Goal: Information Seeking & Learning: Learn about a topic

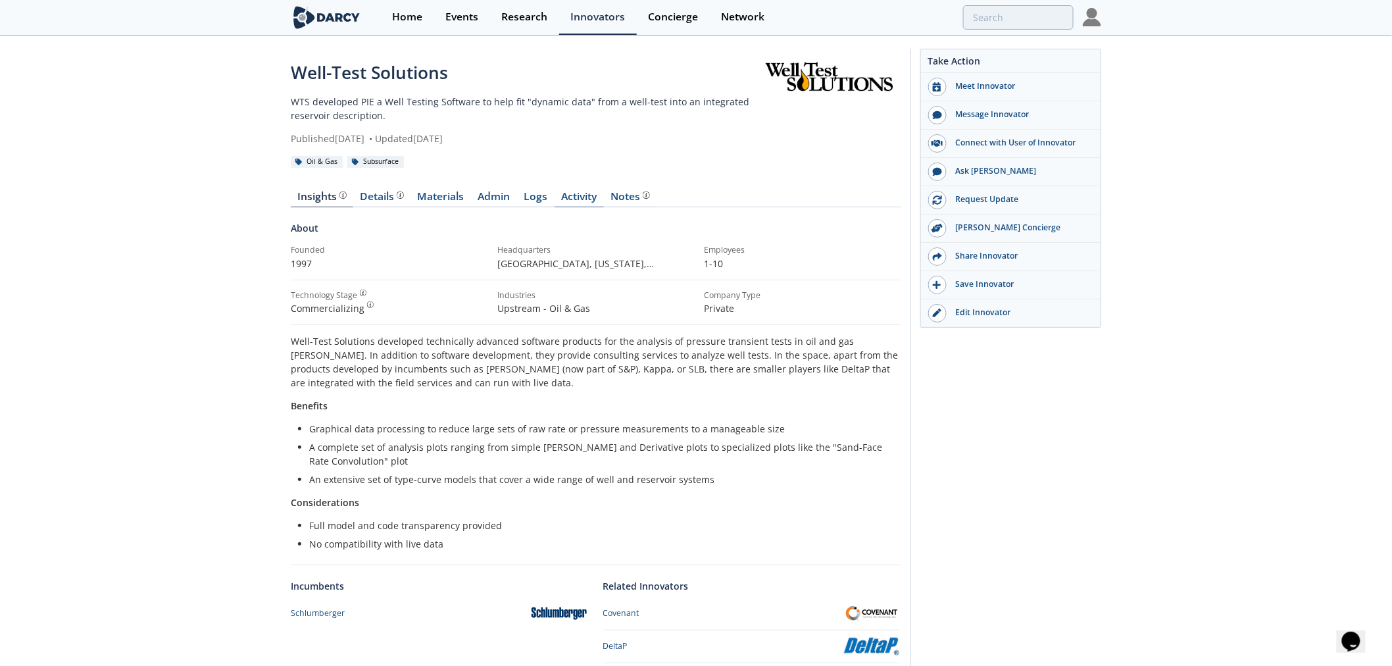
click at [557, 196] on link "Activity" at bounding box center [578, 199] width 49 height 16
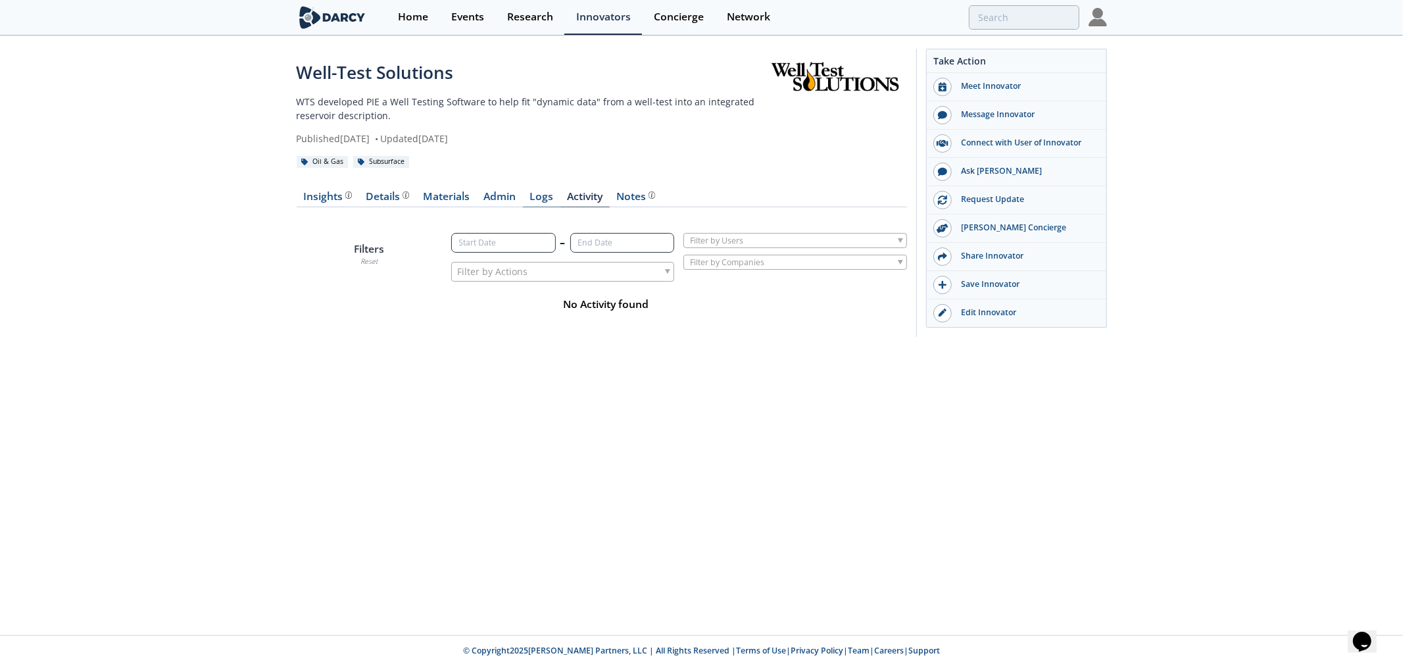
click at [537, 197] on link "Logs" at bounding box center [541, 199] width 37 height 16
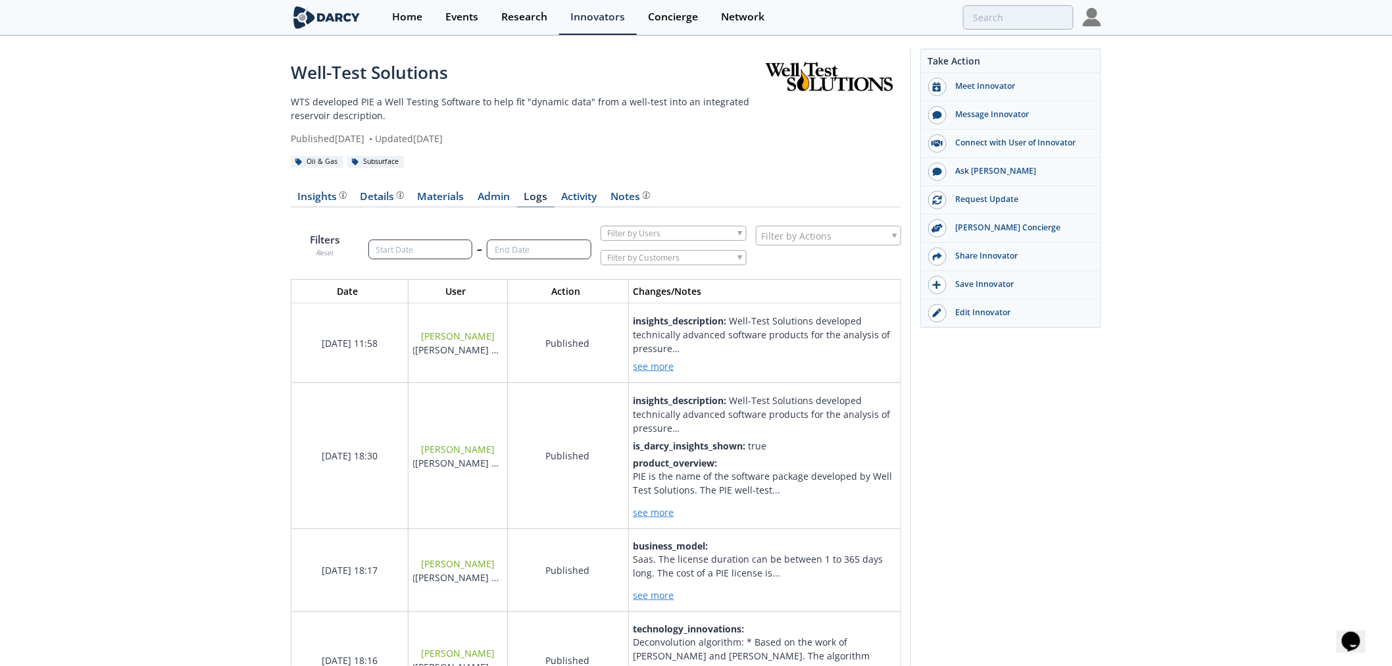
scroll to position [1187, 633]
click at [328, 201] on div "Insights" at bounding box center [322, 196] width 49 height 11
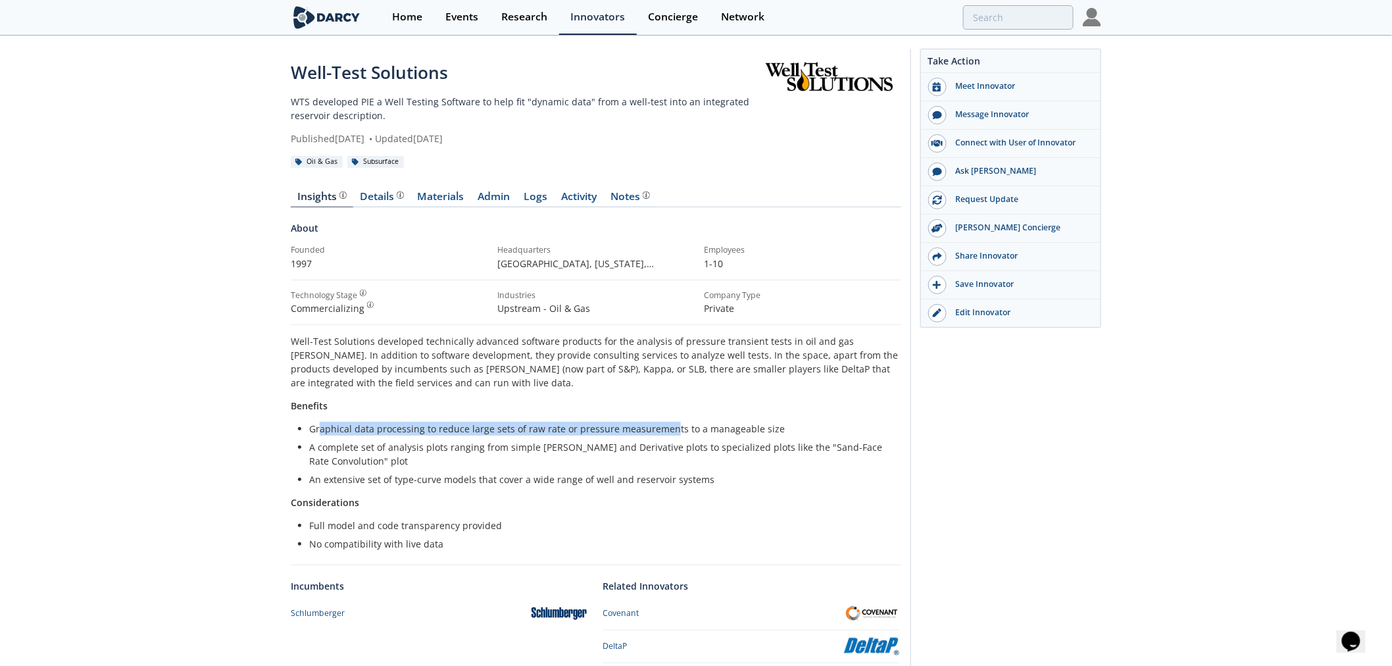
drag, startPoint x: 327, startPoint y: 430, endPoint x: 667, endPoint y: 430, distance: 340.0
click at [667, 430] on li "Graphical data processing to reduce large sets of raw rate or pressure measurem…" at bounding box center [600, 429] width 583 height 14
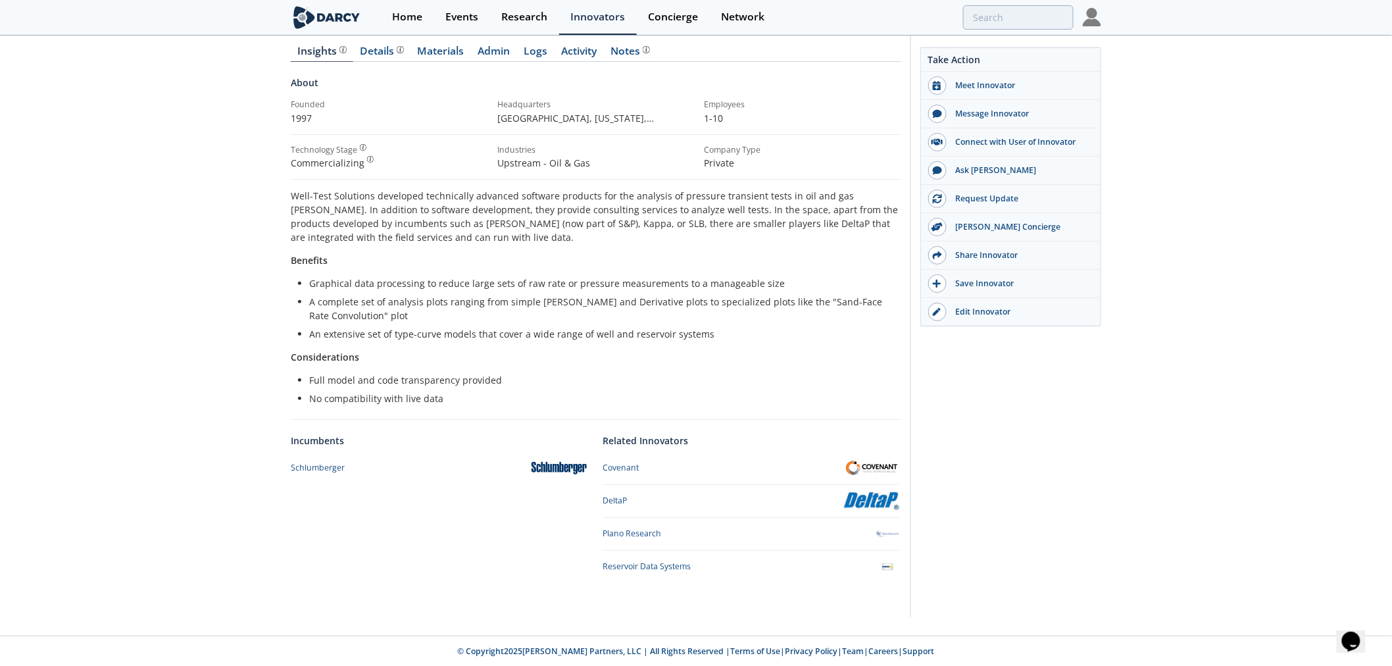
scroll to position [146, 0]
drag, startPoint x: 444, startPoint y: 383, endPoint x: 572, endPoint y: 388, distance: 128.3
click at [572, 388] on ul "Full model and code transparency provided No compatibility with live data" at bounding box center [596, 388] width 592 height 32
drag, startPoint x: 337, startPoint y: 401, endPoint x: 468, endPoint y: 401, distance: 130.9
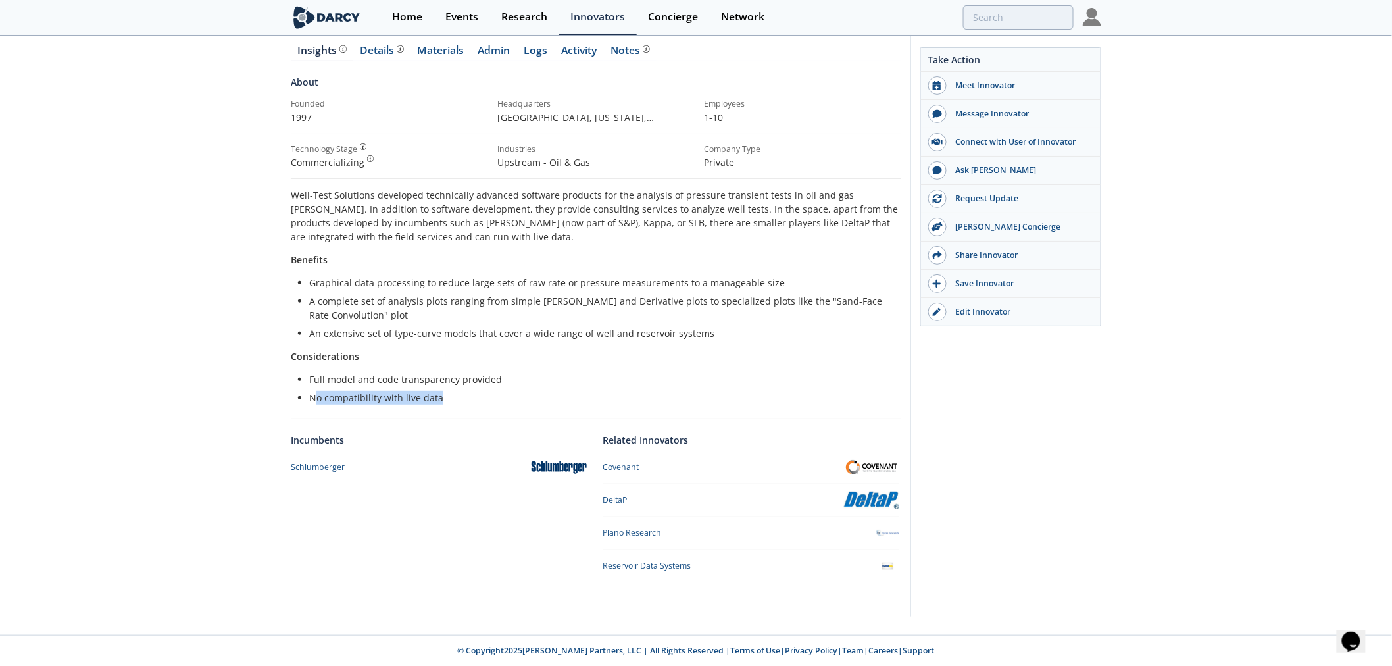
click at [465, 401] on li "No compatibility with live data" at bounding box center [600, 398] width 583 height 14
click at [468, 401] on li "No compatibility with live data" at bounding box center [600, 398] width 583 height 14
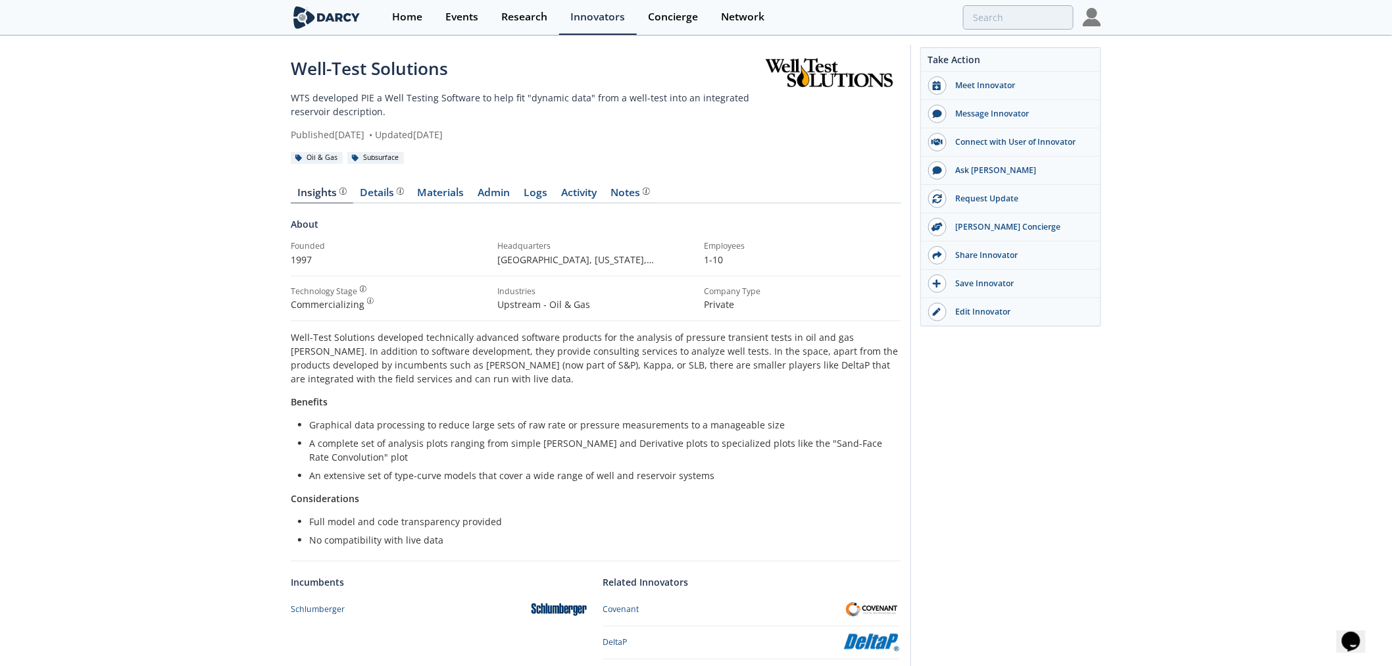
scroll to position [0, 0]
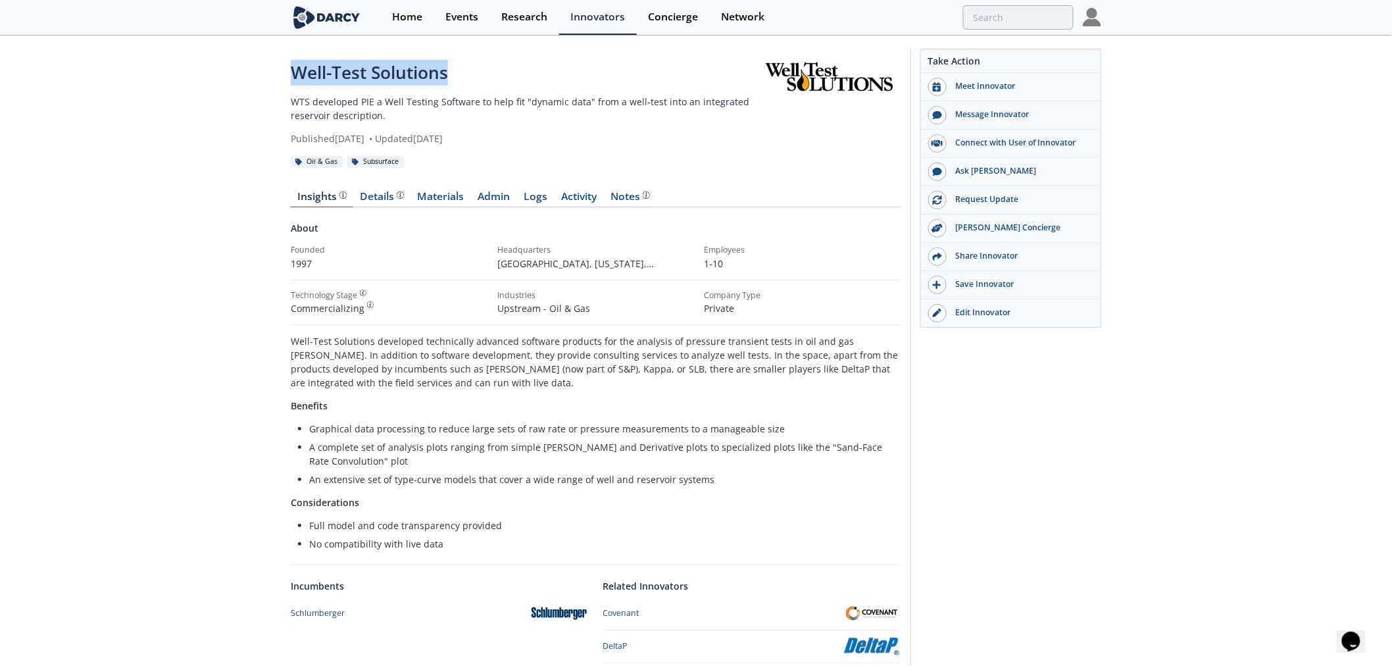
drag, startPoint x: 301, startPoint y: 71, endPoint x: 543, endPoint y: 71, distance: 242.7
click at [543, 71] on div "Well-Test Solutions WTS developed PIE a Well Testing Software to help fit "dyna…" at bounding box center [696, 409] width 1392 height 744
click at [488, 369] on p "Well-Test Solutions developed technically advanced software products for the an…" at bounding box center [596, 361] width 610 height 55
drag, startPoint x: 372, startPoint y: 366, endPoint x: 772, endPoint y: 373, distance: 399.9
click at [772, 373] on p "Well-Test Solutions developed technically advanced software products for the an…" at bounding box center [596, 361] width 610 height 55
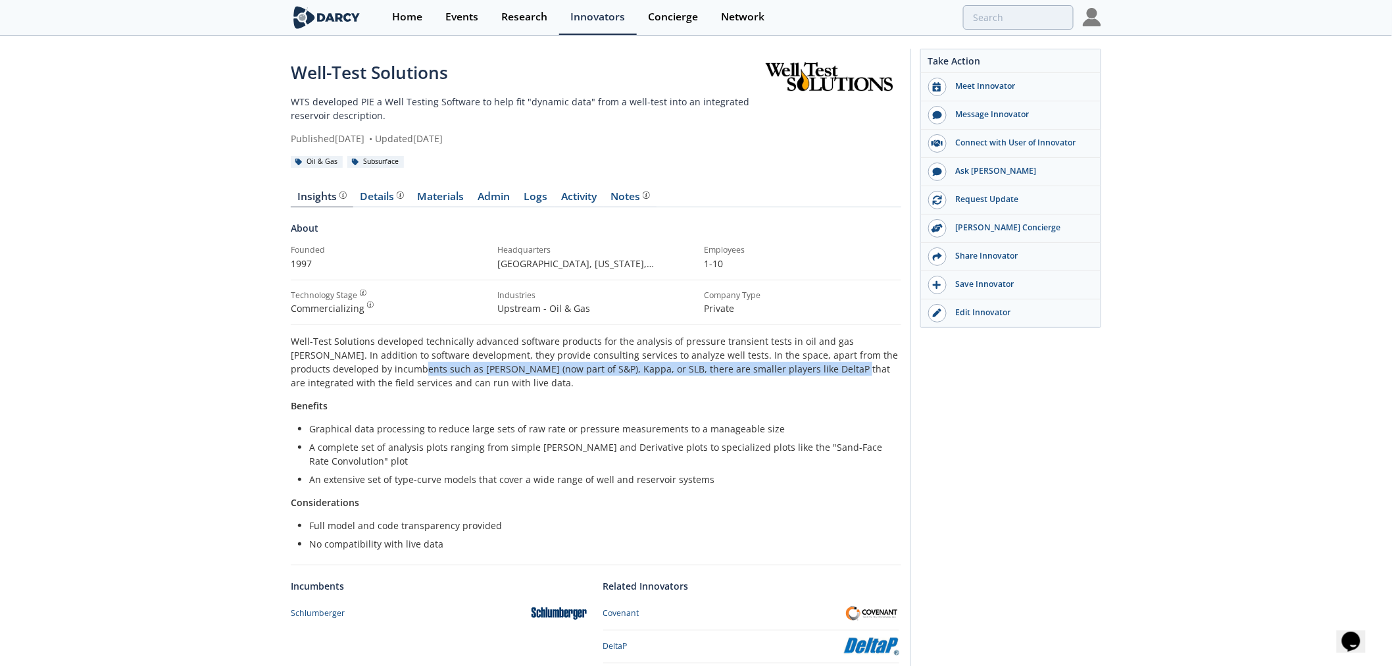
click at [772, 373] on p "Well-Test Solutions developed technically advanced software products for the an…" at bounding box center [596, 361] width 610 height 55
drag, startPoint x: 369, startPoint y: 362, endPoint x: 586, endPoint y: 362, distance: 217.0
click at [586, 362] on p "Well-Test Solutions developed technically advanced software products for the an…" at bounding box center [596, 361] width 610 height 55
drag, startPoint x: 324, startPoint y: 366, endPoint x: 601, endPoint y: 366, distance: 277.5
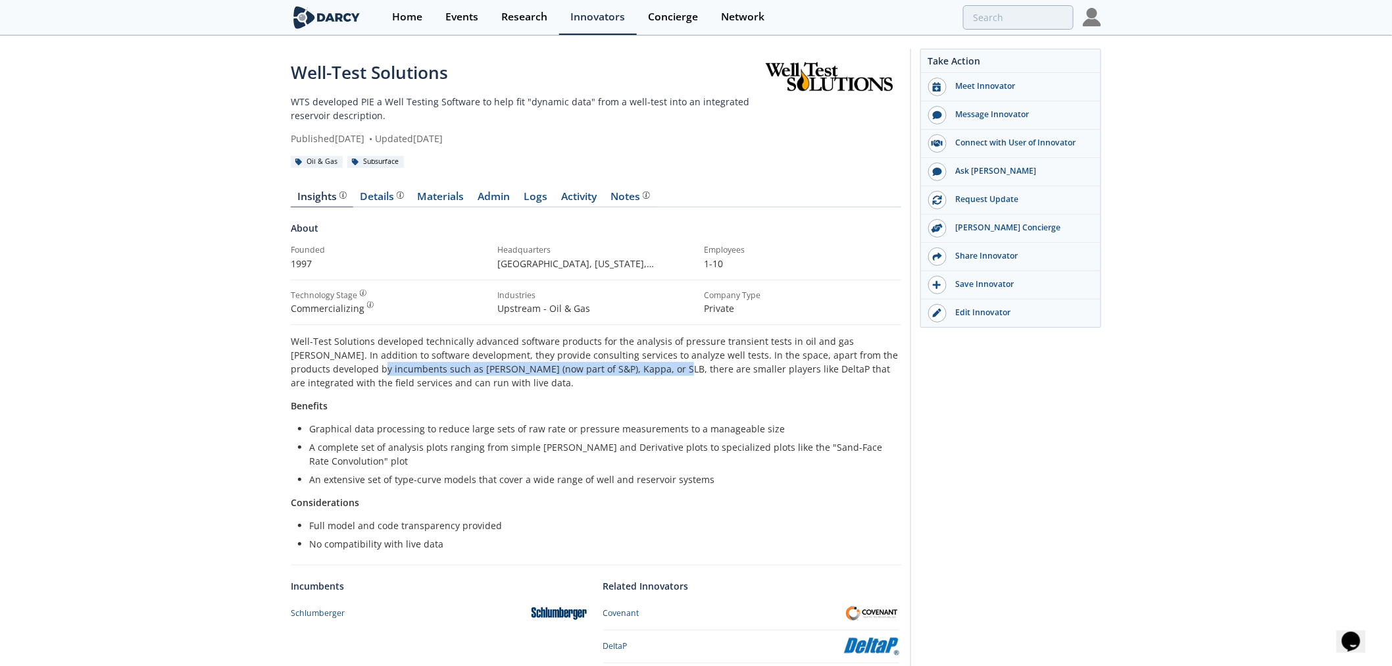
click at [601, 366] on p "Well-Test Solutions developed technically advanced software products for the an…" at bounding box center [596, 361] width 610 height 55
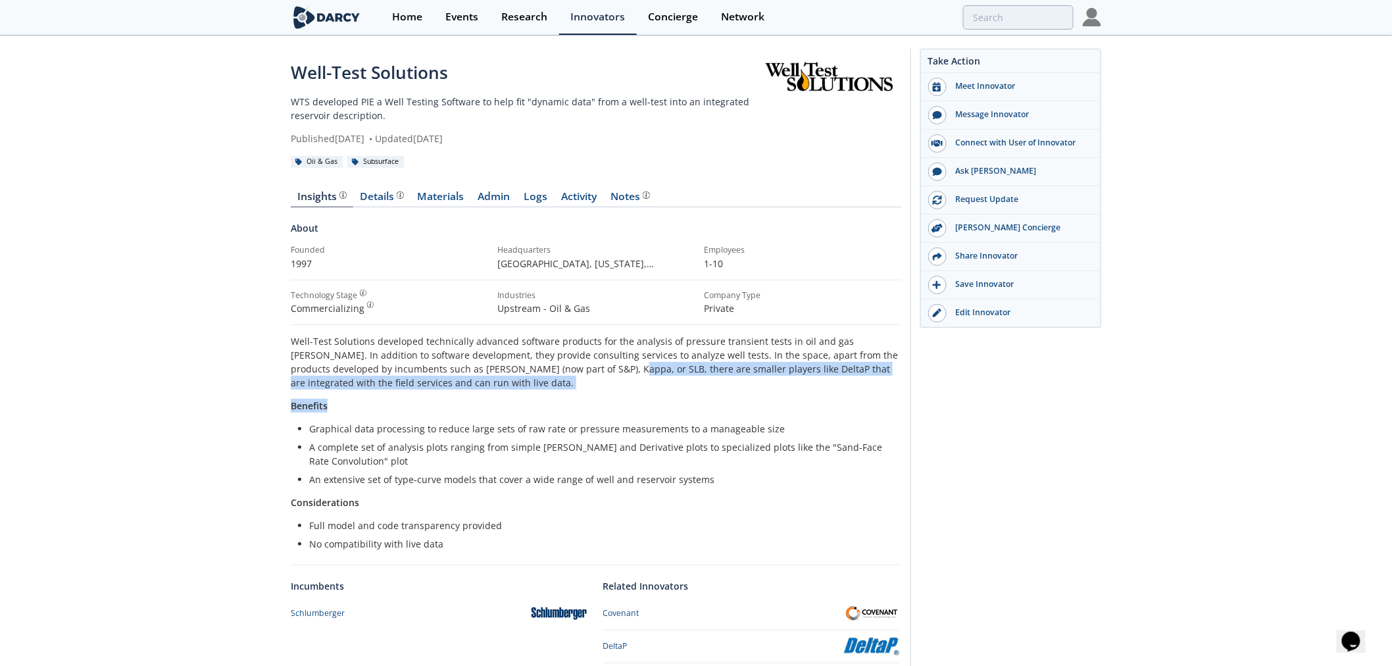
drag, startPoint x: 575, startPoint y: 371, endPoint x: 884, endPoint y: 389, distance: 309.6
click at [884, 389] on div "Well-Test Solutions developed technically advanced software products for the an…" at bounding box center [596, 442] width 610 height 216
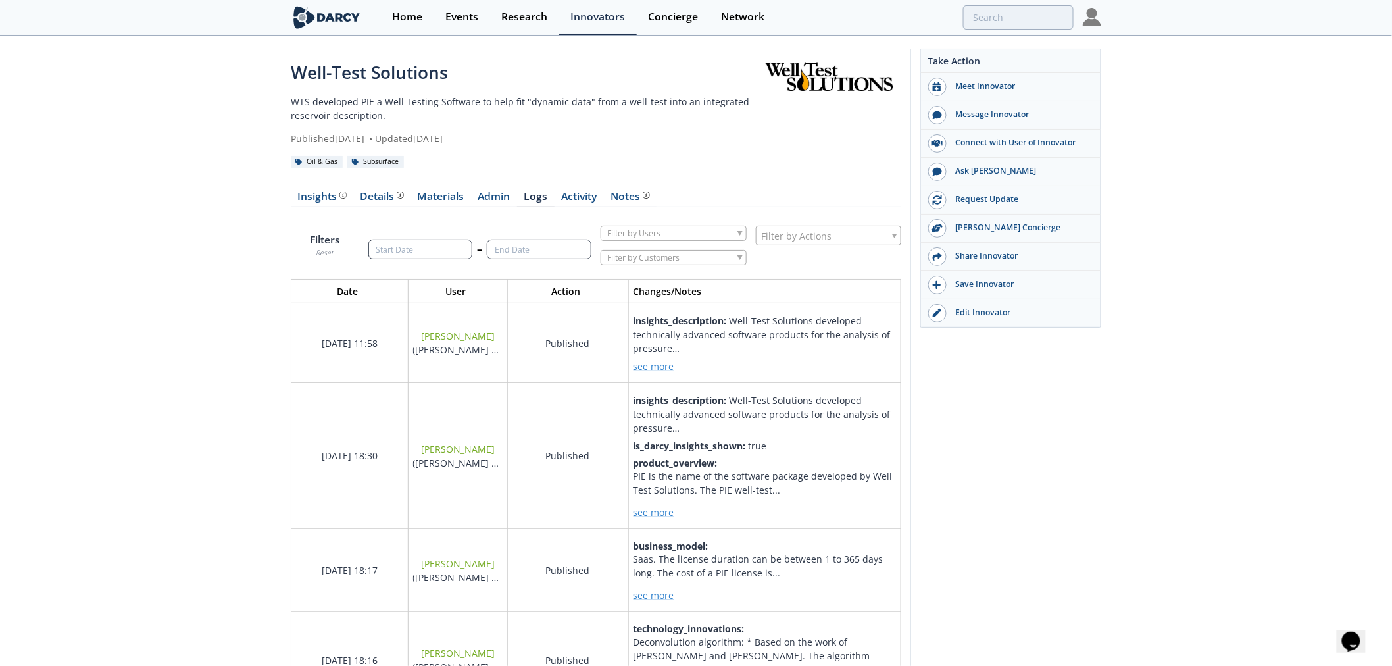
scroll to position [1187, 633]
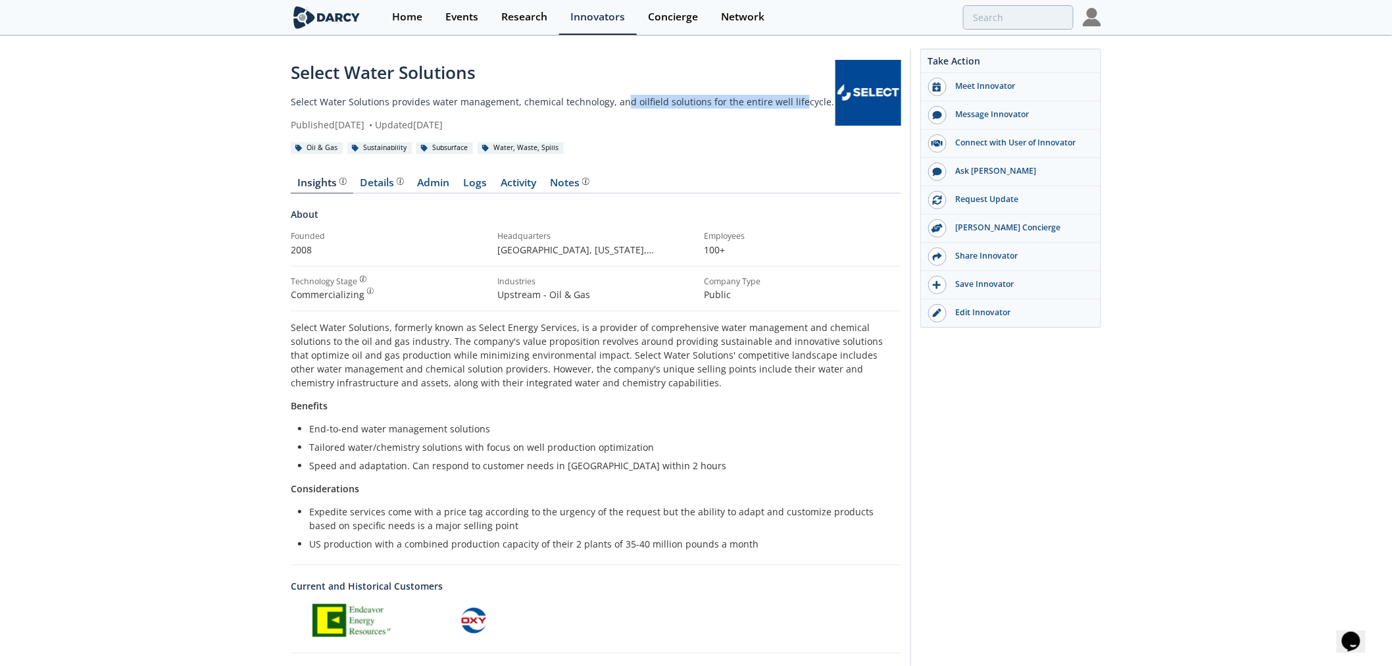
drag, startPoint x: 618, startPoint y: 100, endPoint x: 791, endPoint y: 103, distance: 172.3
click at [791, 103] on p "Select Water Solutions provides water management, chemical technology, and oilf…" at bounding box center [563, 102] width 545 height 14
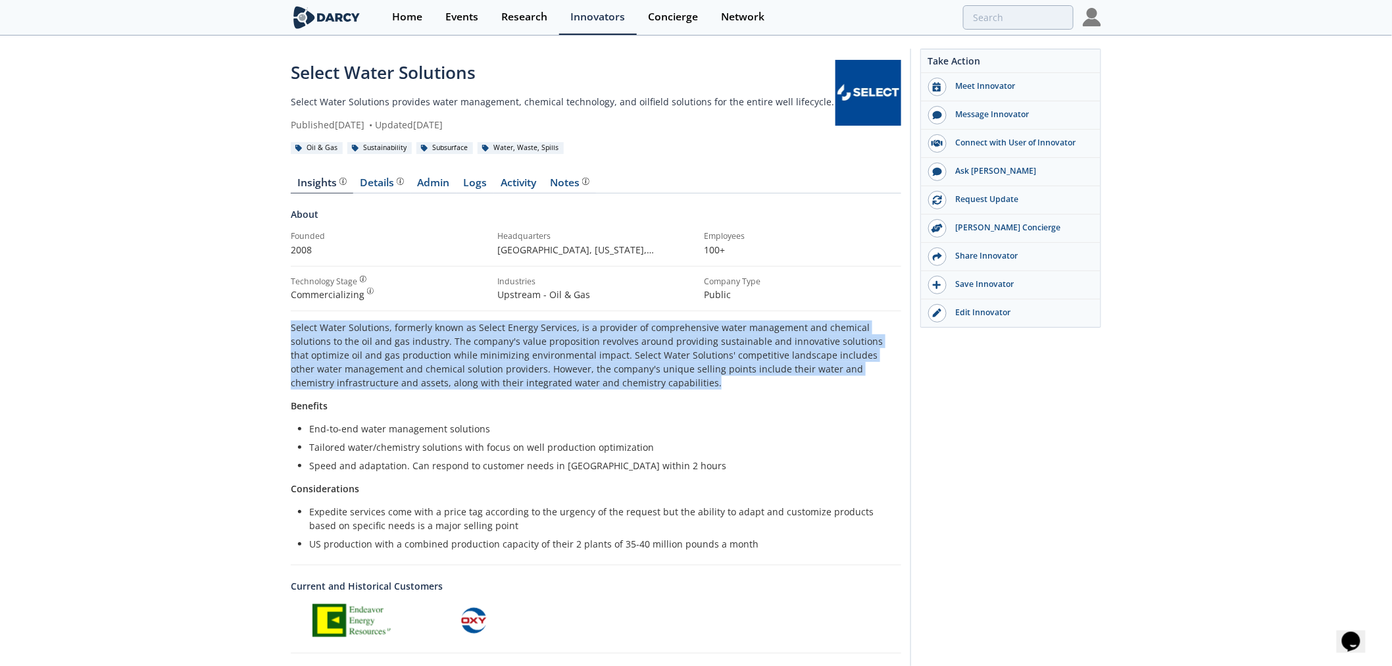
drag, startPoint x: 308, startPoint y: 320, endPoint x: 719, endPoint y: 379, distance: 415.2
click at [719, 379] on div "Select Water Solutions Select Water Solutions provides water management, chemic…" at bounding box center [696, 483] width 1392 height 892
click at [719, 379] on p "Select Water Solutions, formerly known as Select Energy Services, is a provider…" at bounding box center [596, 354] width 610 height 69
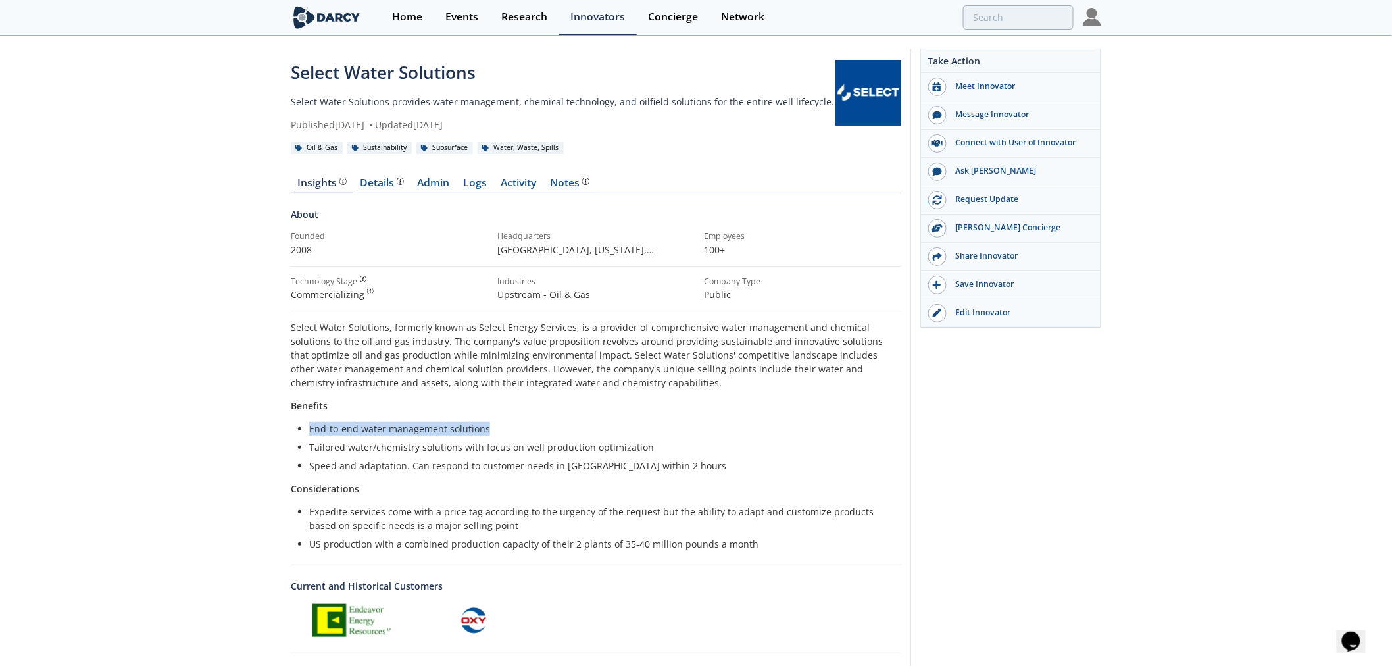
drag, startPoint x: 316, startPoint y: 426, endPoint x: 689, endPoint y: 434, distance: 372.3
click at [688, 433] on li "End-to-end water management solutions" at bounding box center [600, 429] width 583 height 14
click at [691, 434] on li "End-to-end water management solutions" at bounding box center [600, 429] width 583 height 14
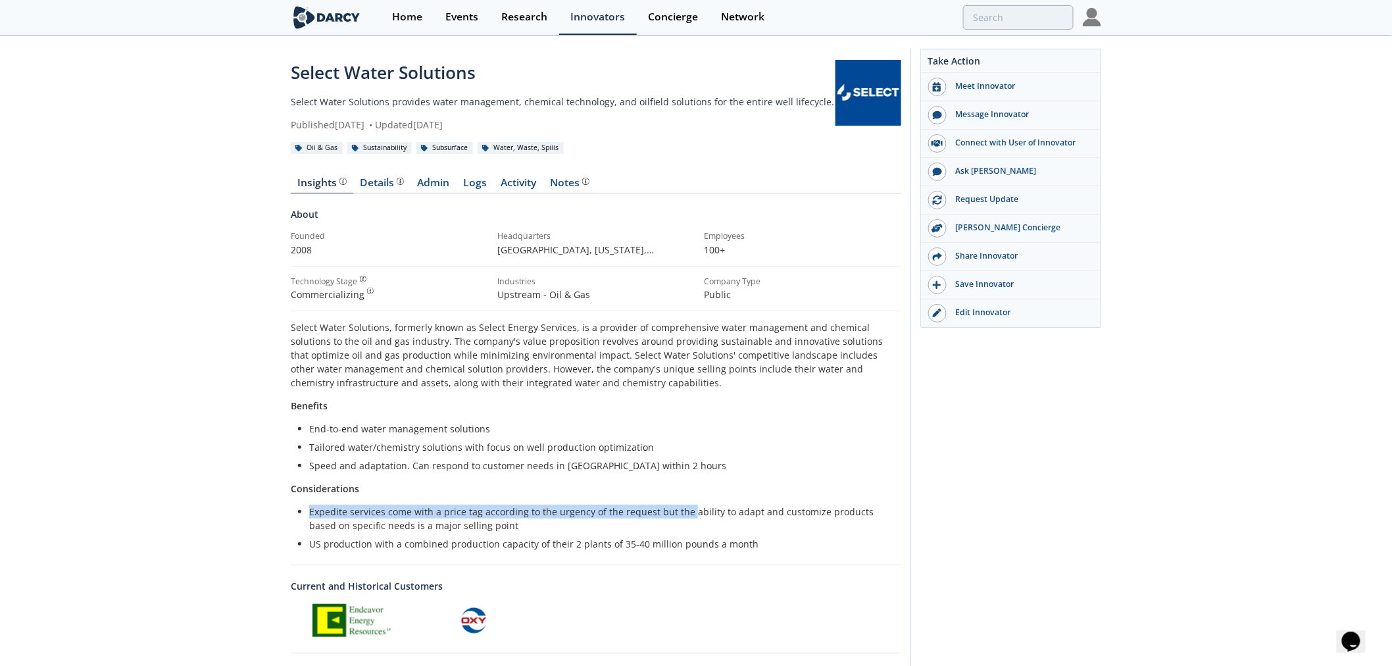
drag, startPoint x: 437, startPoint y: 506, endPoint x: 685, endPoint y: 508, distance: 248.6
click at [685, 508] on div "Select Water Solutions, formerly known as Select Energy Services, is a provider…" at bounding box center [596, 435] width 610 height 230
click at [686, 508] on li "Expedite services come with a price tag according to the urgency of the request…" at bounding box center [600, 518] width 583 height 28
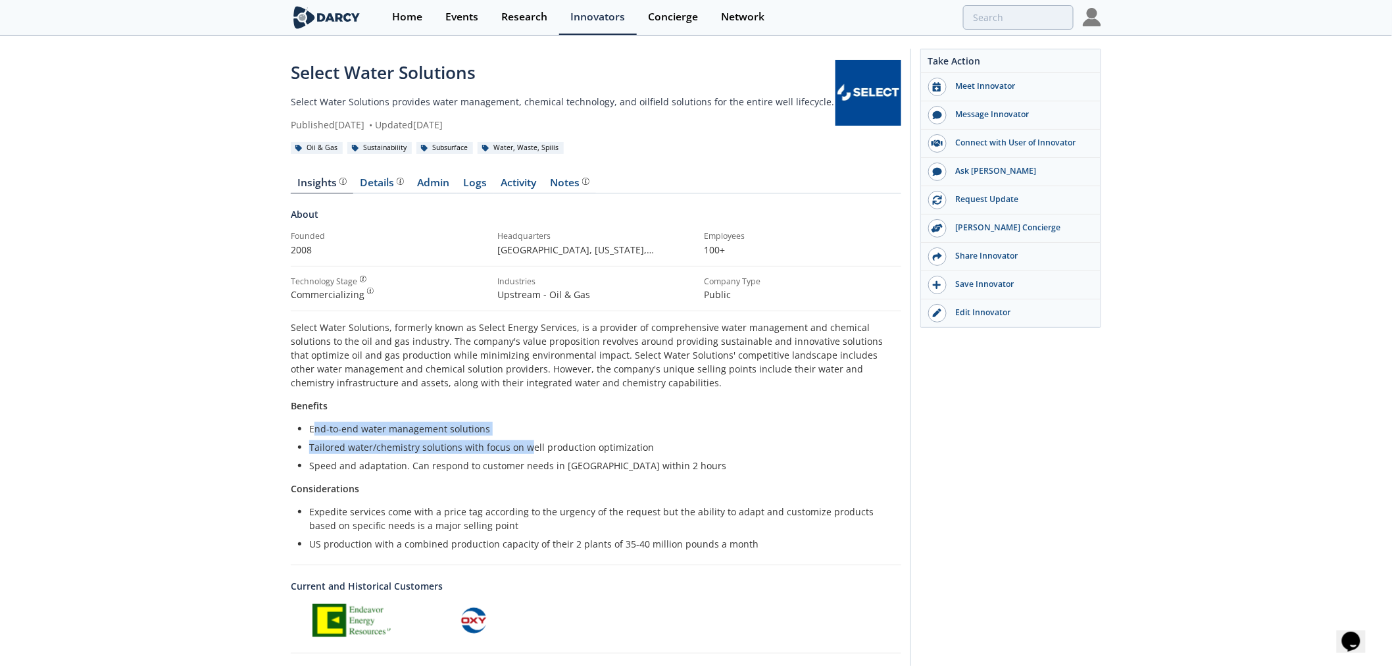
drag, startPoint x: 330, startPoint y: 434, endPoint x: 562, endPoint y: 435, distance: 232.2
click at [561, 435] on ul "End-to-end water management solutions Tailored water/chemistry solutions with f…" at bounding box center [596, 447] width 592 height 51
click at [562, 435] on ul "End-to-end water management solutions Tailored water/chemistry solutions with f…" at bounding box center [596, 447] width 592 height 51
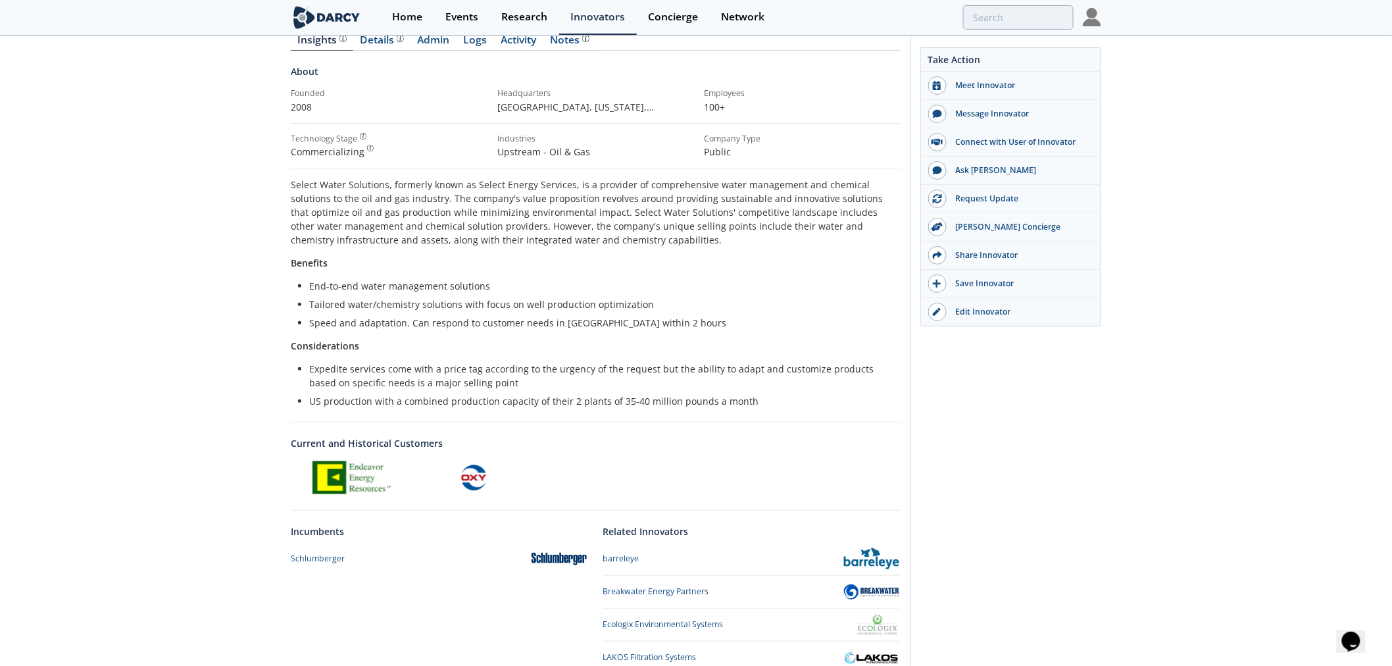
scroll to position [146, 0]
drag, startPoint x: 571, startPoint y: 376, endPoint x: 711, endPoint y: 376, distance: 140.1
click at [692, 376] on li "Expedite services come with a price tag according to the urgency of the request…" at bounding box center [600, 372] width 583 height 28
click at [713, 376] on li "Expedite services come with a price tag according to the urgency of the request…" at bounding box center [600, 372] width 583 height 28
drag, startPoint x: 426, startPoint y: 331, endPoint x: 395, endPoint y: 333, distance: 31.6
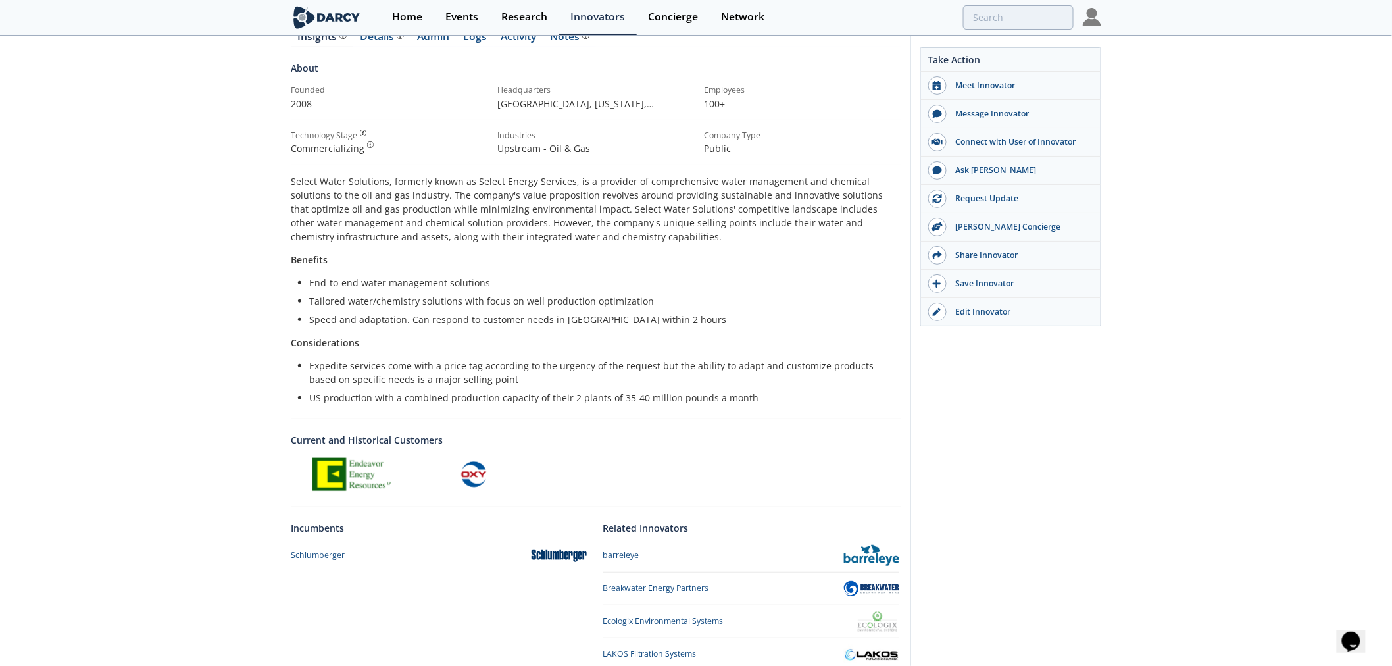
click at [426, 331] on div "Select Water Solutions, formerly known as Select Energy Services, is a provider…" at bounding box center [596, 289] width 610 height 230
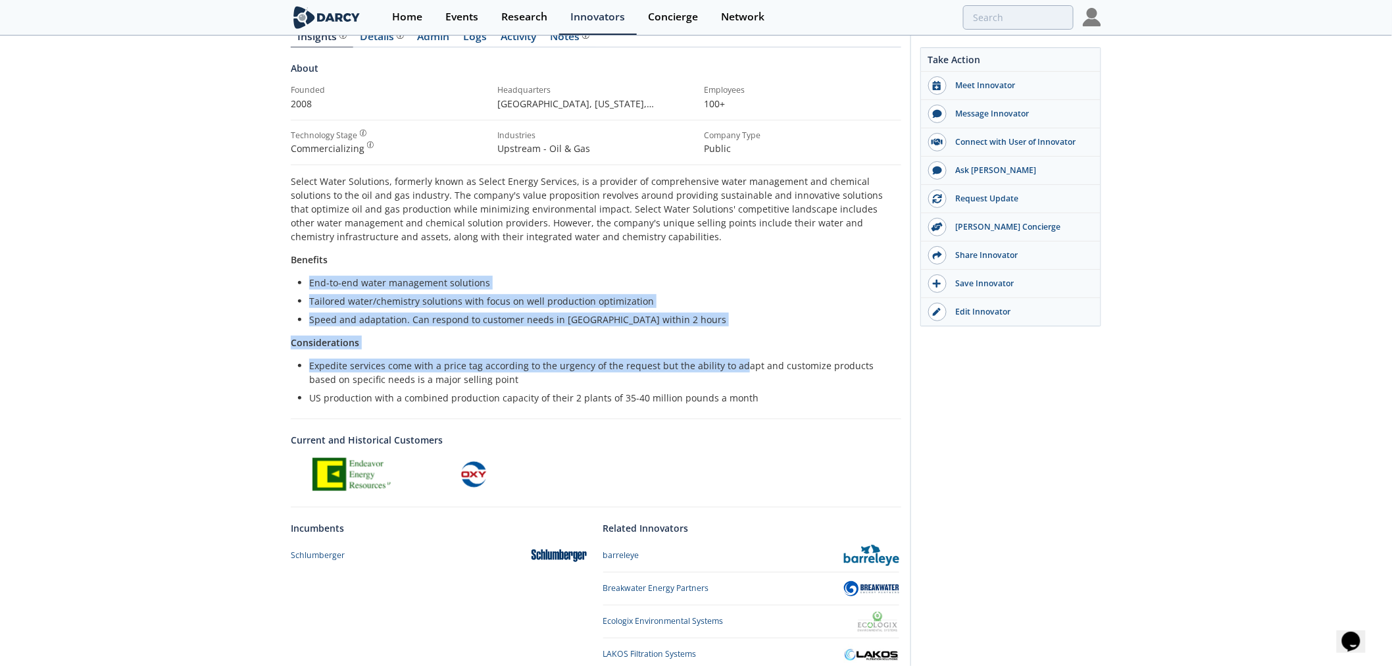
drag, startPoint x: 687, startPoint y: 358, endPoint x: 733, endPoint y: 366, distance: 46.7
click at [733, 366] on div "Select Water Solutions, formerly known as Select Energy Services, is a provider…" at bounding box center [596, 289] width 610 height 230
click at [733, 366] on li "Expedite services come with a price tag according to the urgency of the request…" at bounding box center [600, 372] width 583 height 28
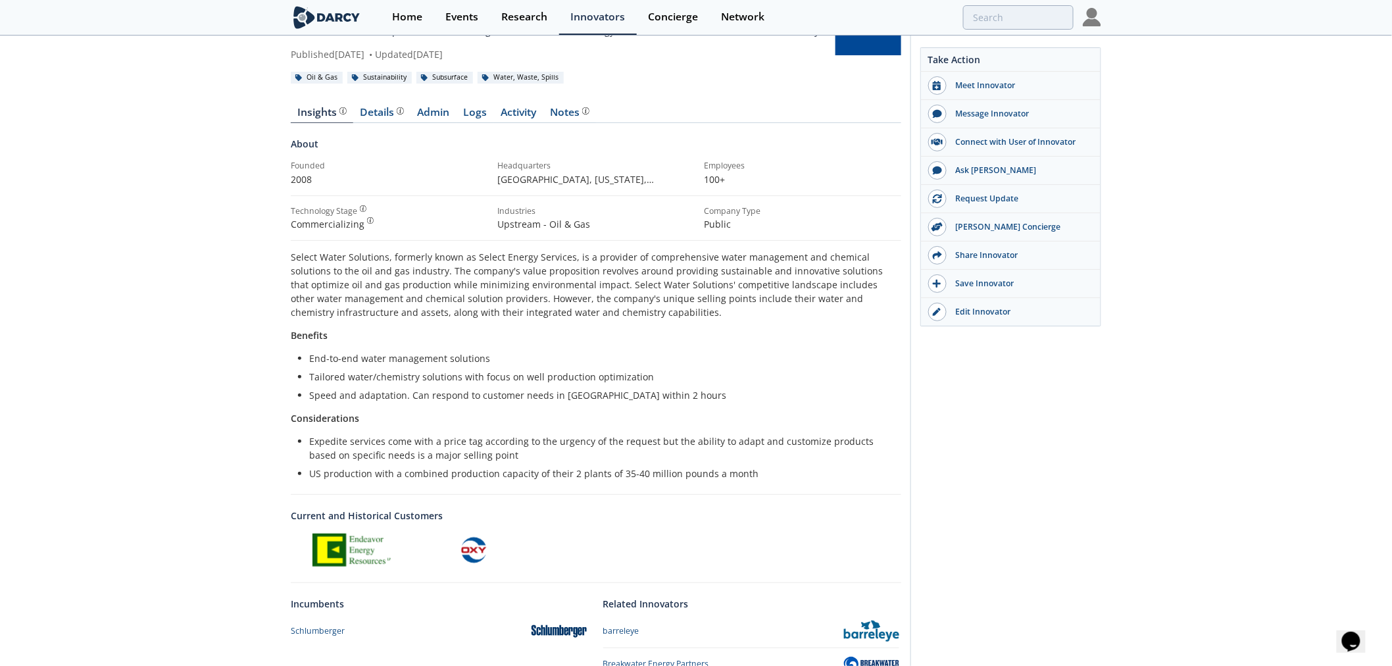
scroll to position [0, 0]
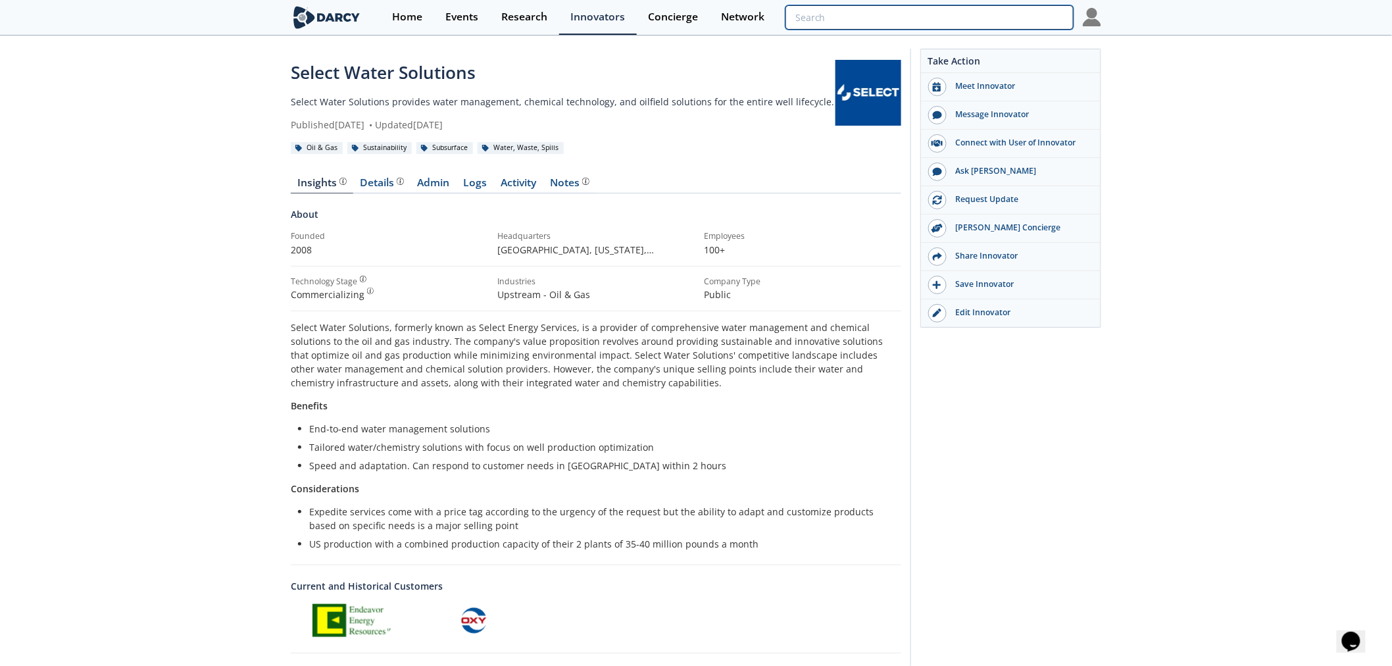
click at [1015, 18] on input "search" at bounding box center [929, 17] width 288 height 24
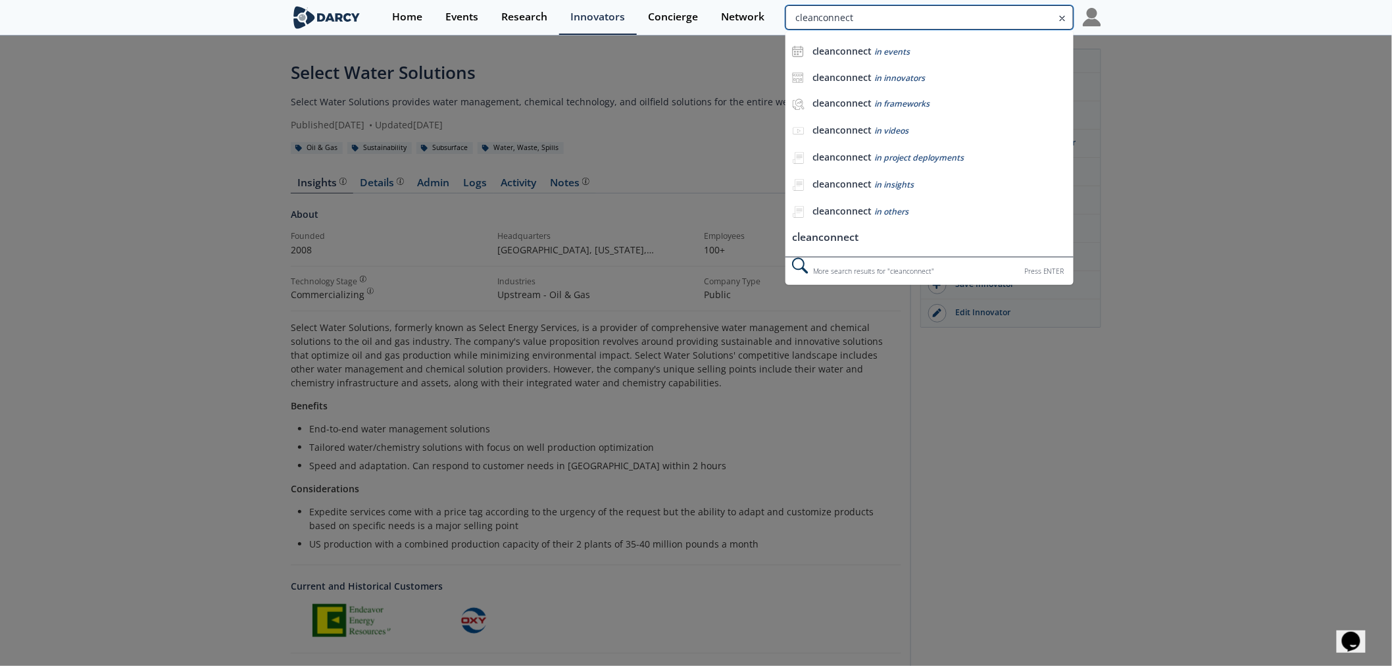
type input "cleanconnect"
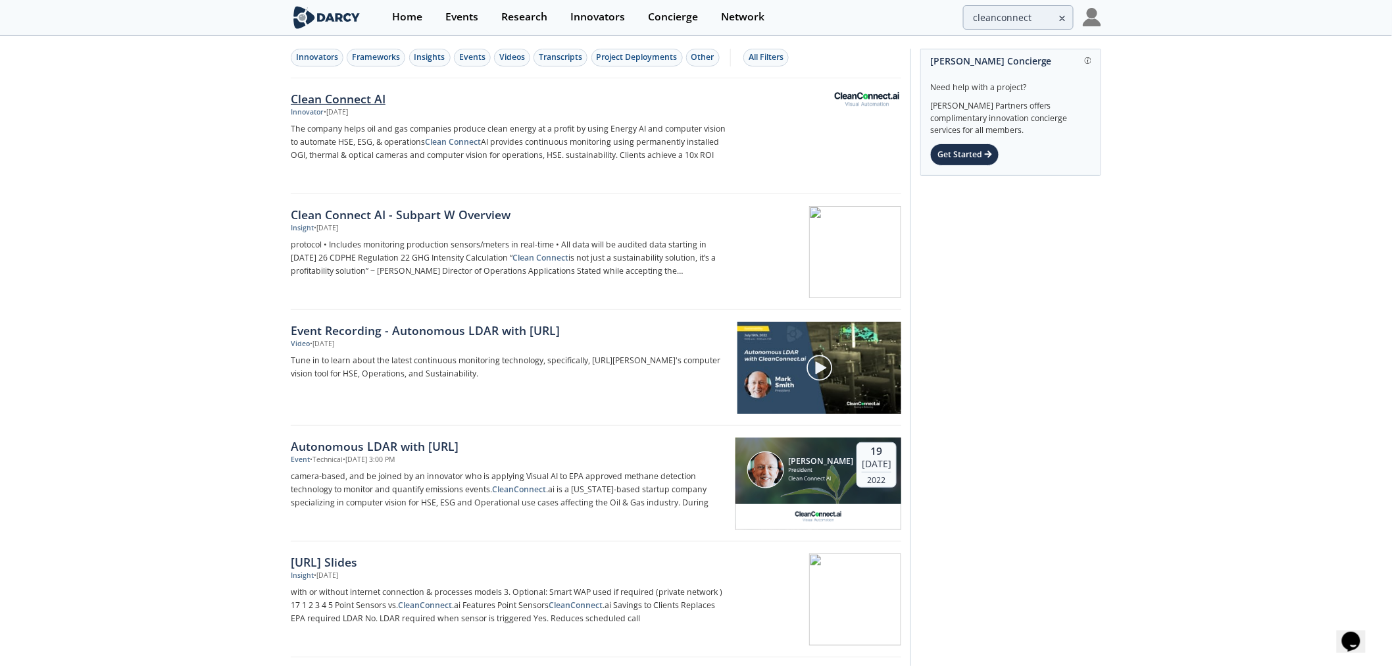
click at [337, 93] on div "Clean Connect AI" at bounding box center [508, 98] width 435 height 17
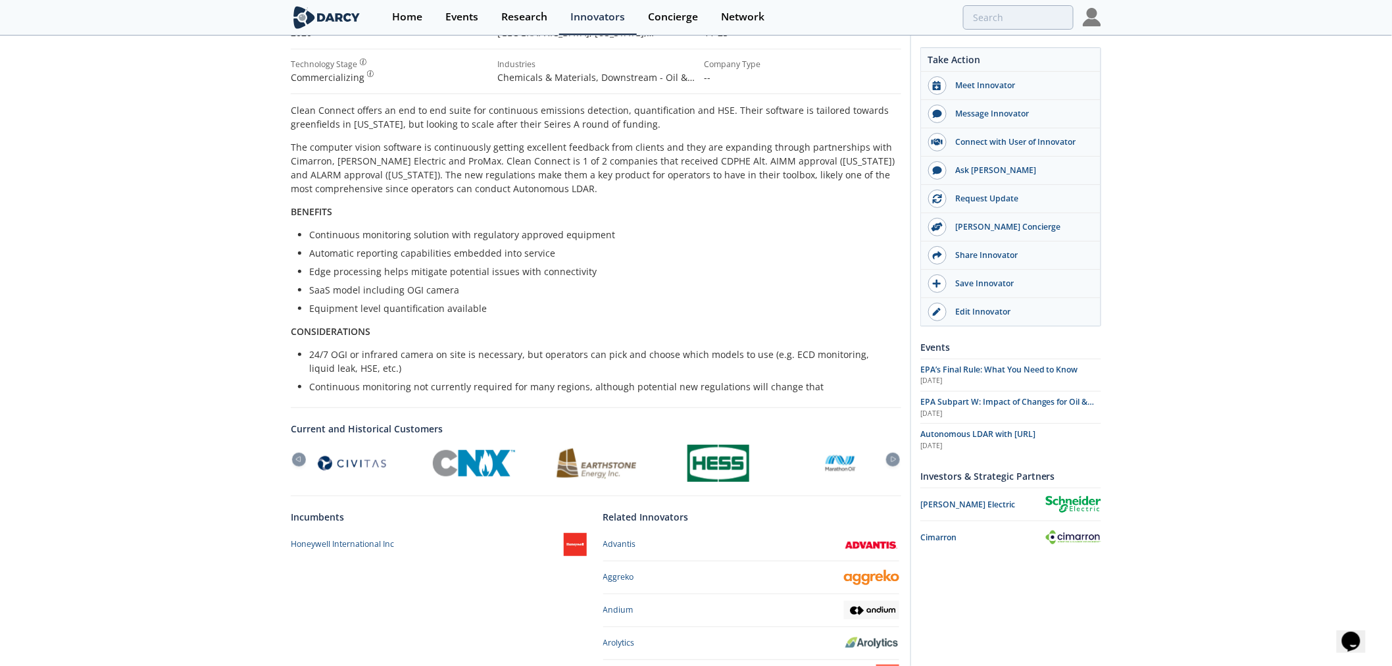
scroll to position [354, 0]
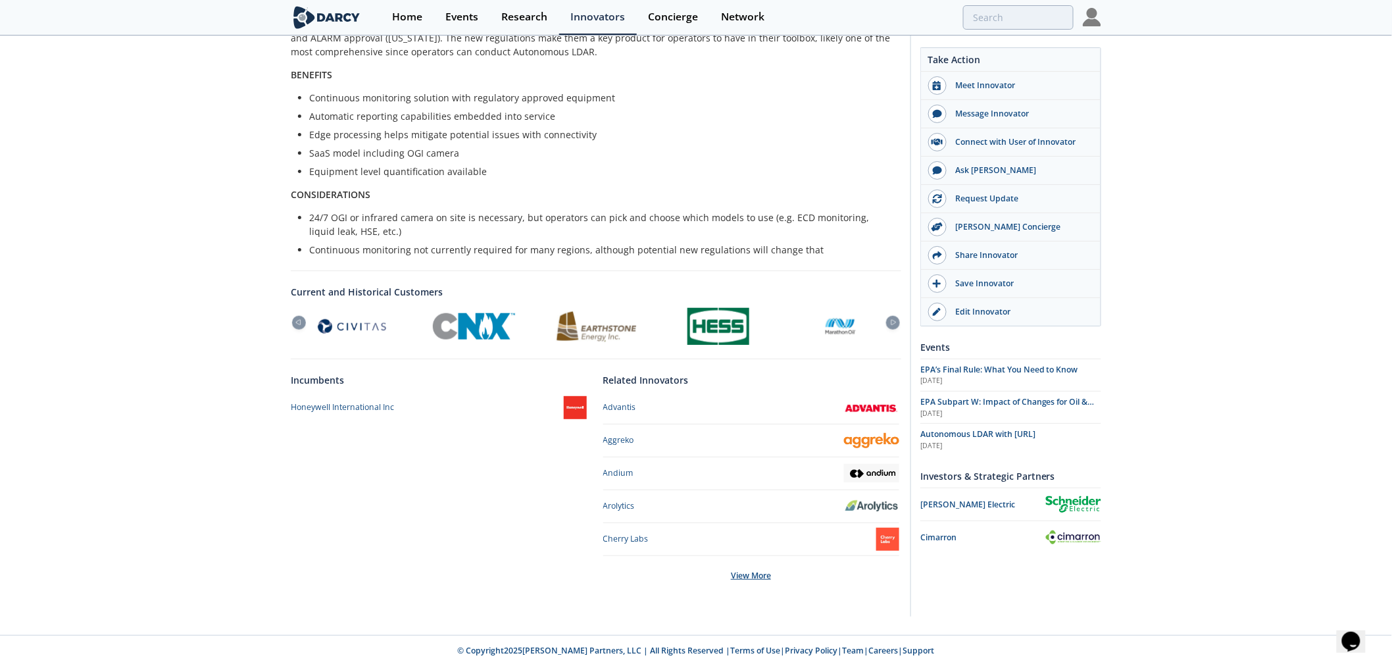
click at [747, 575] on div "View More" at bounding box center [751, 575] width 296 height 39
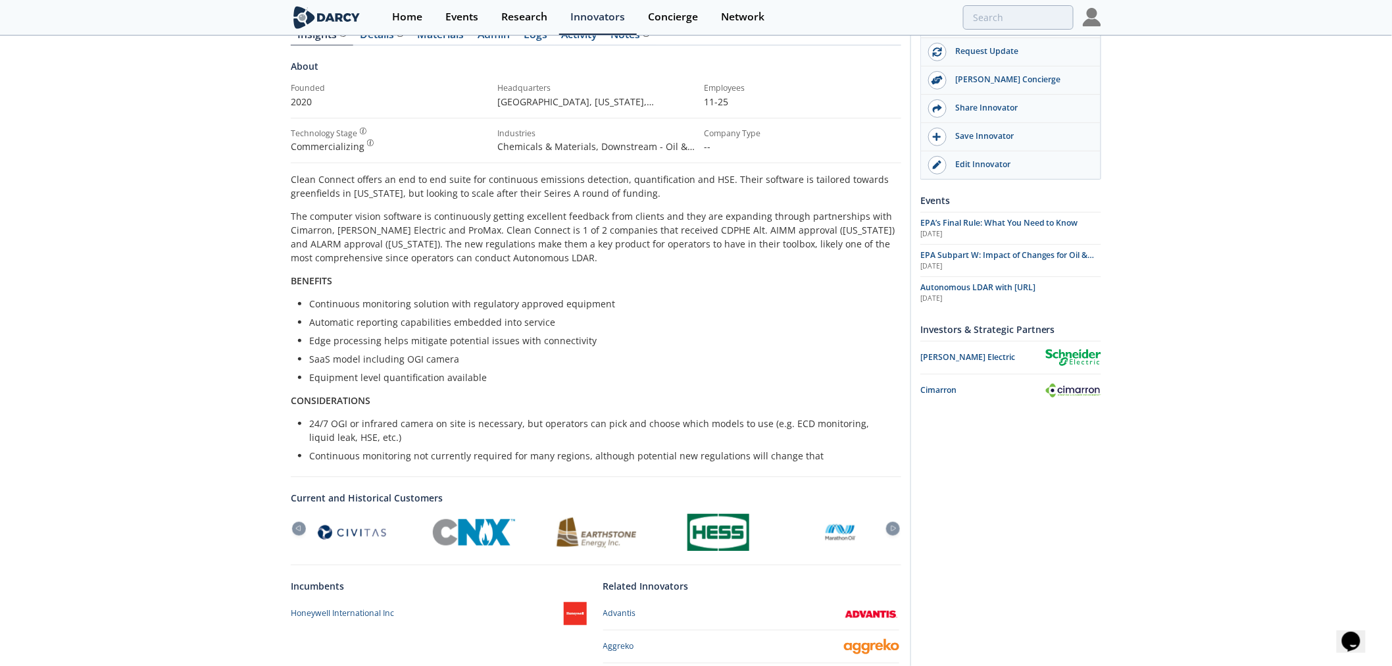
scroll to position [0, 0]
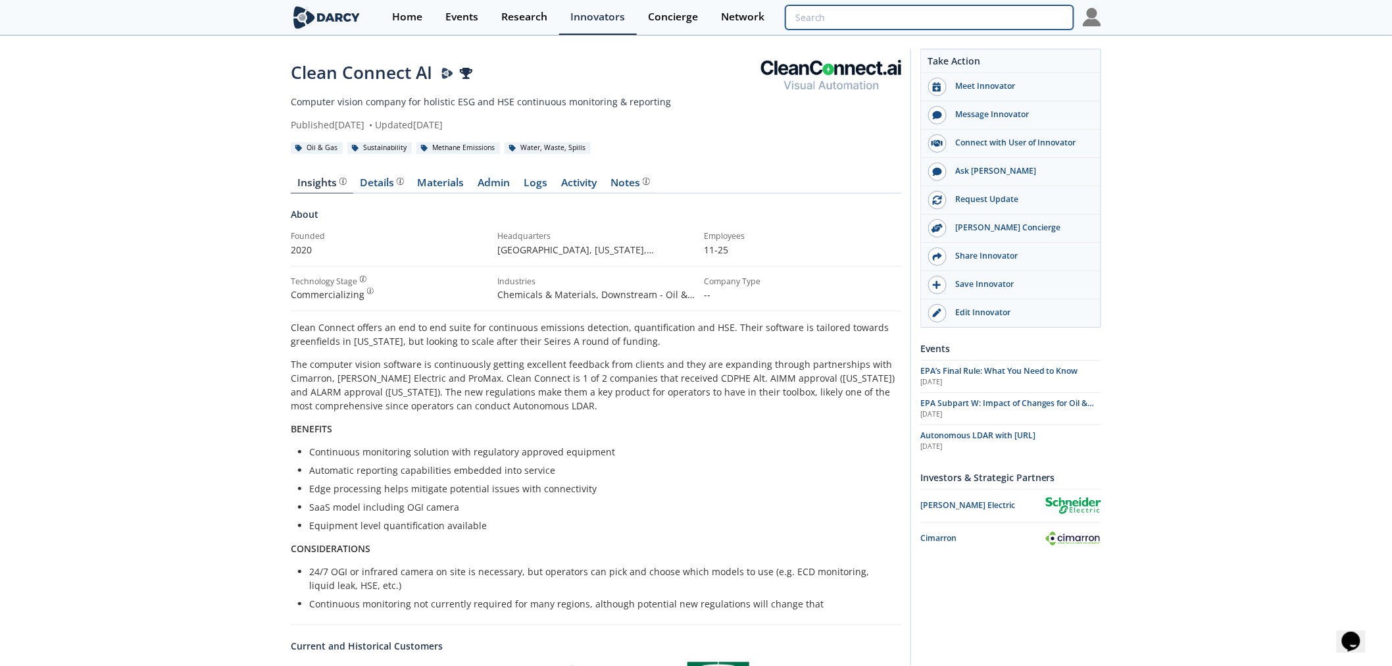
click at [985, 16] on input "search" at bounding box center [929, 17] width 288 height 24
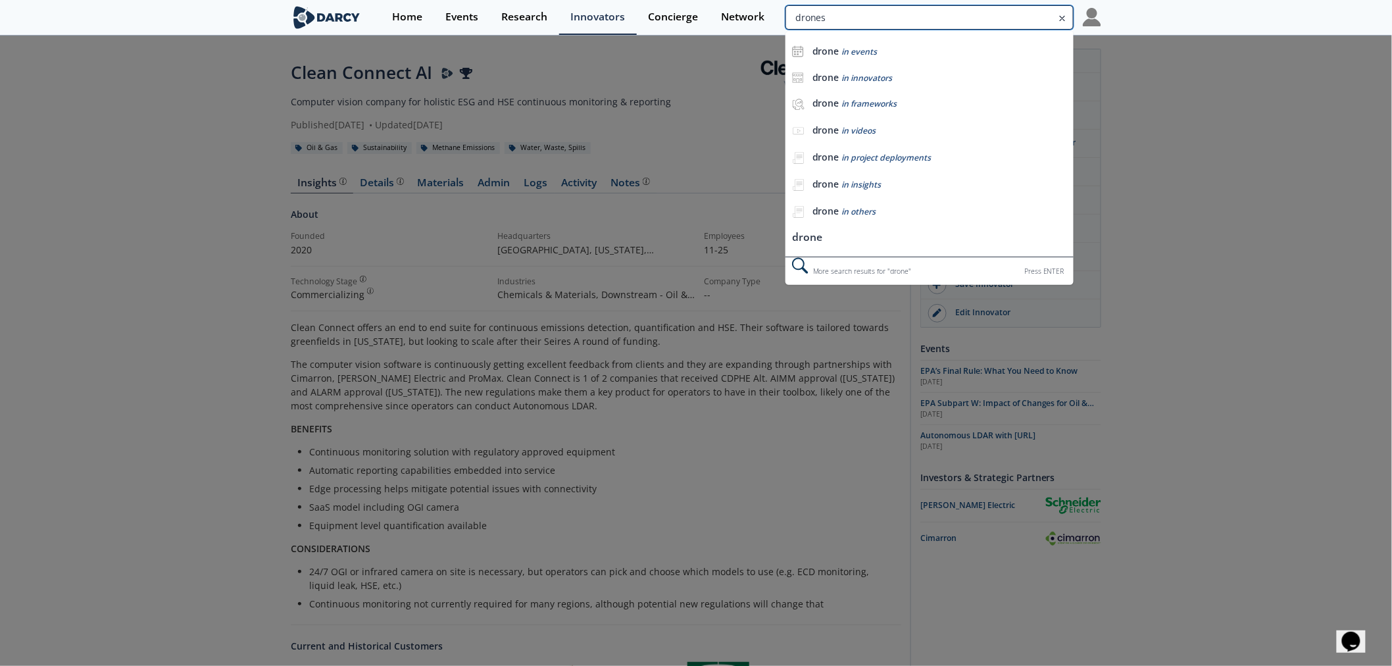
type input "drones"
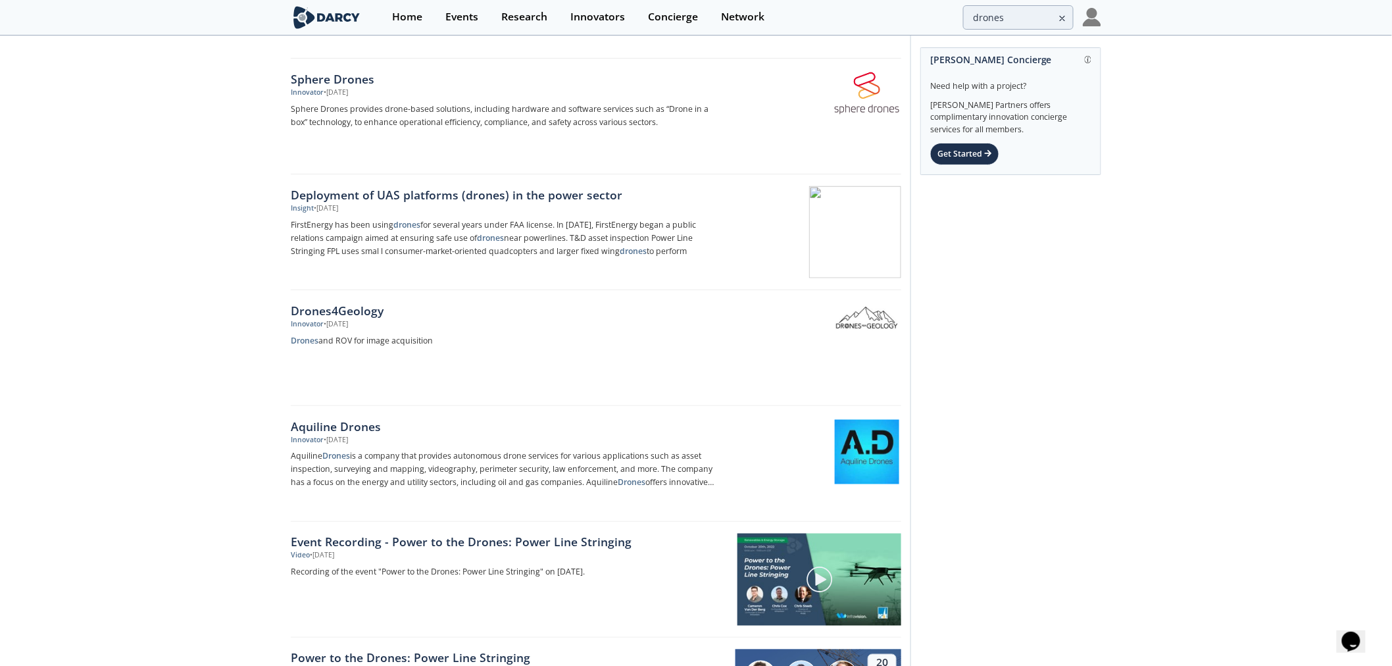
scroll to position [1169, 0]
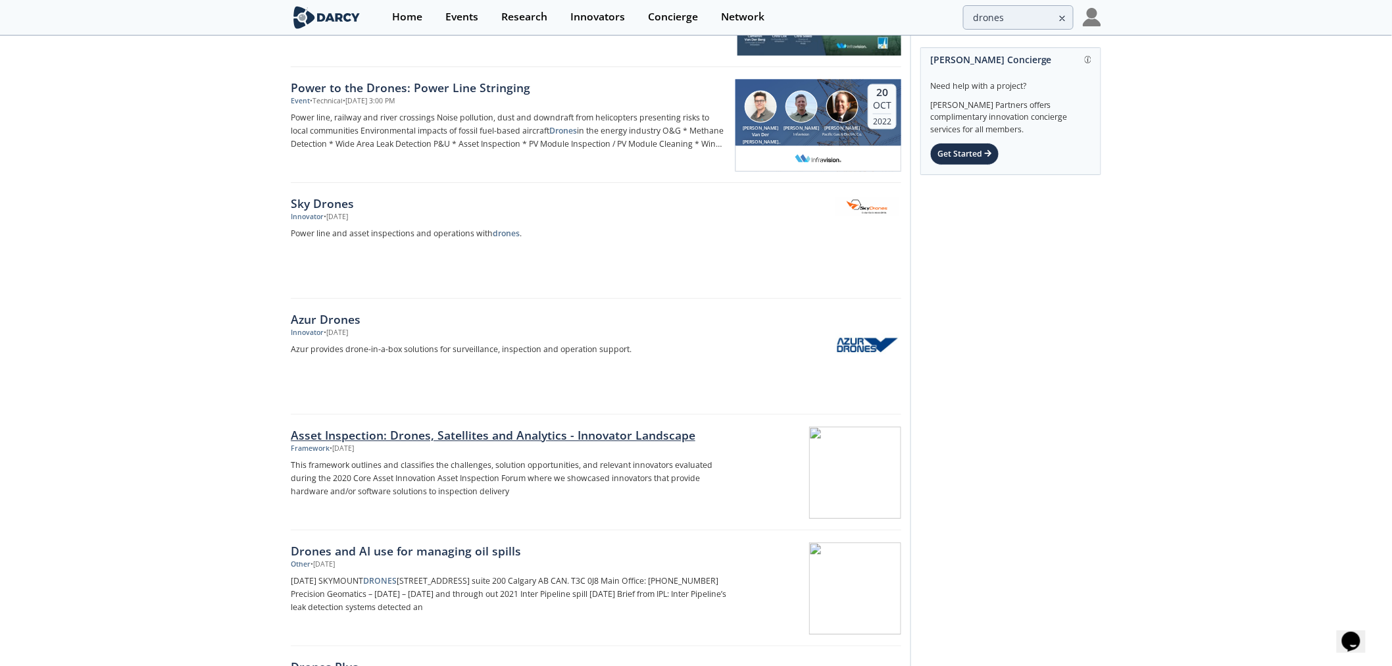
click at [806, 505] on div at bounding box center [818, 472] width 166 height 92
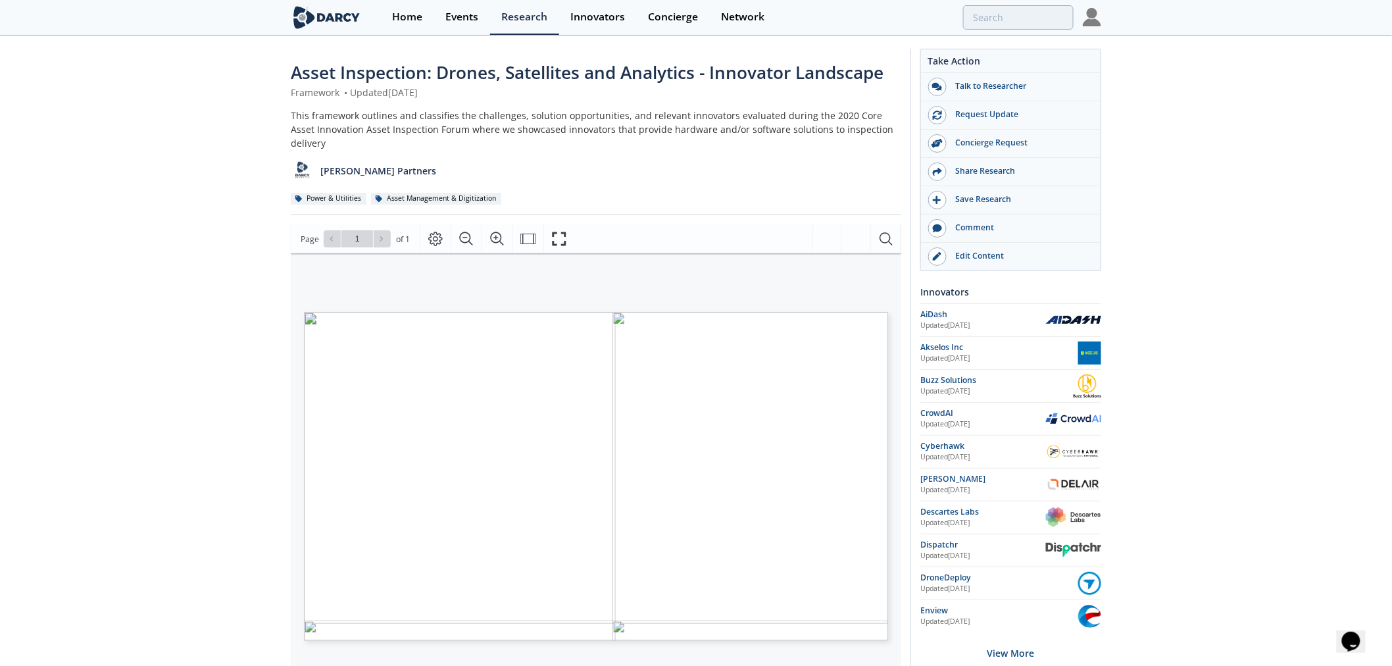
type input "drones"
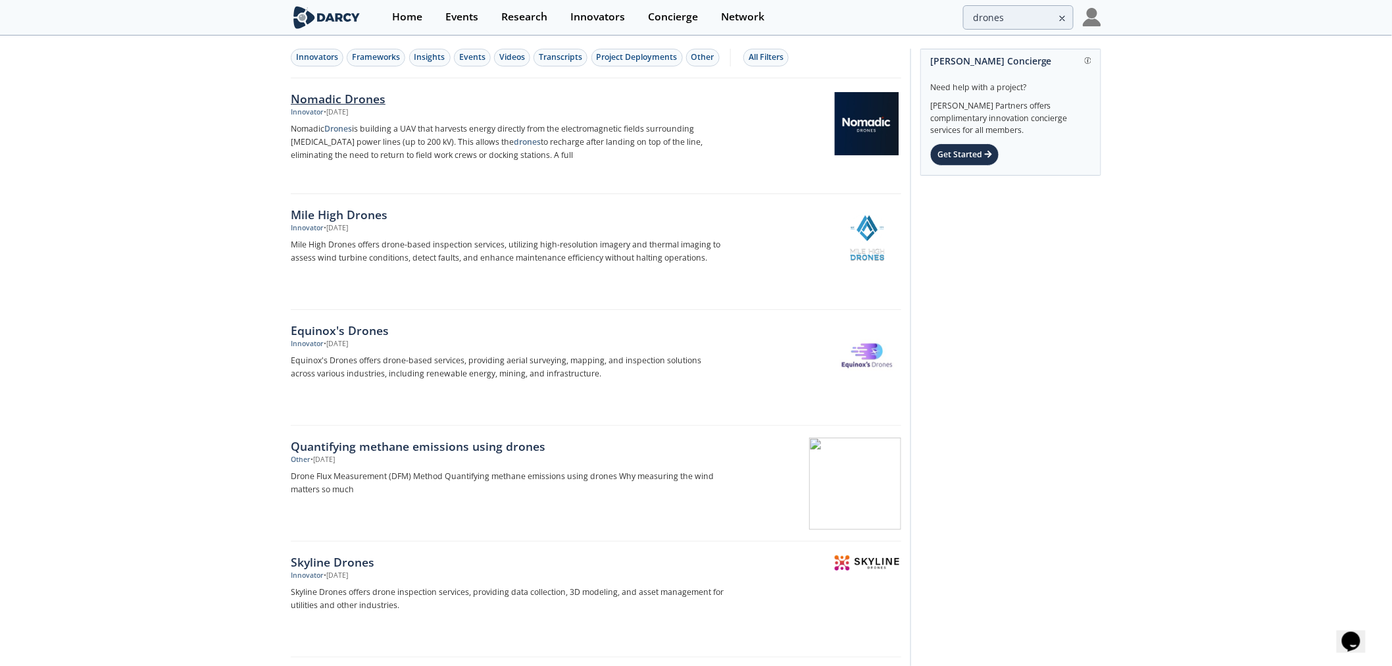
click at [331, 95] on div "Nomadic Drones" at bounding box center [508, 98] width 435 height 17
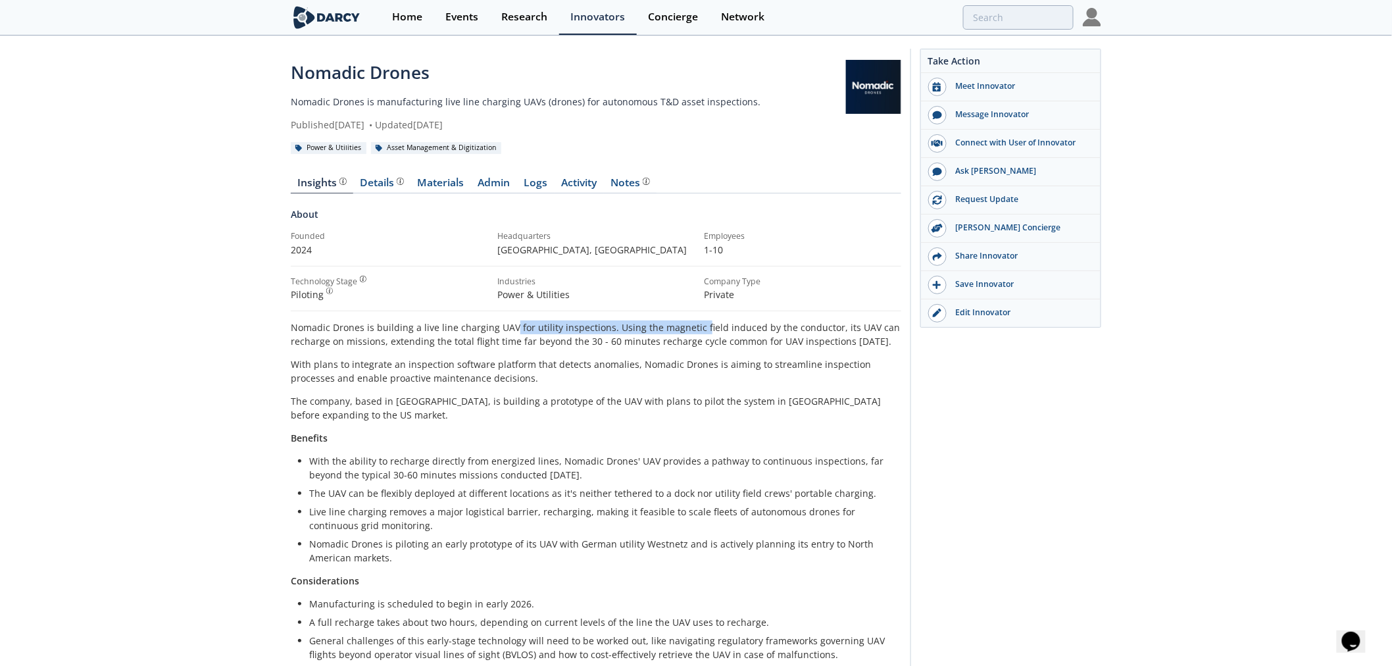
drag, startPoint x: 669, startPoint y: 326, endPoint x: 694, endPoint y: 326, distance: 25.6
click at [694, 326] on p "Nomadic Drones is building a live line charging UAV for utility inspections. Us…" at bounding box center [596, 334] width 610 height 28
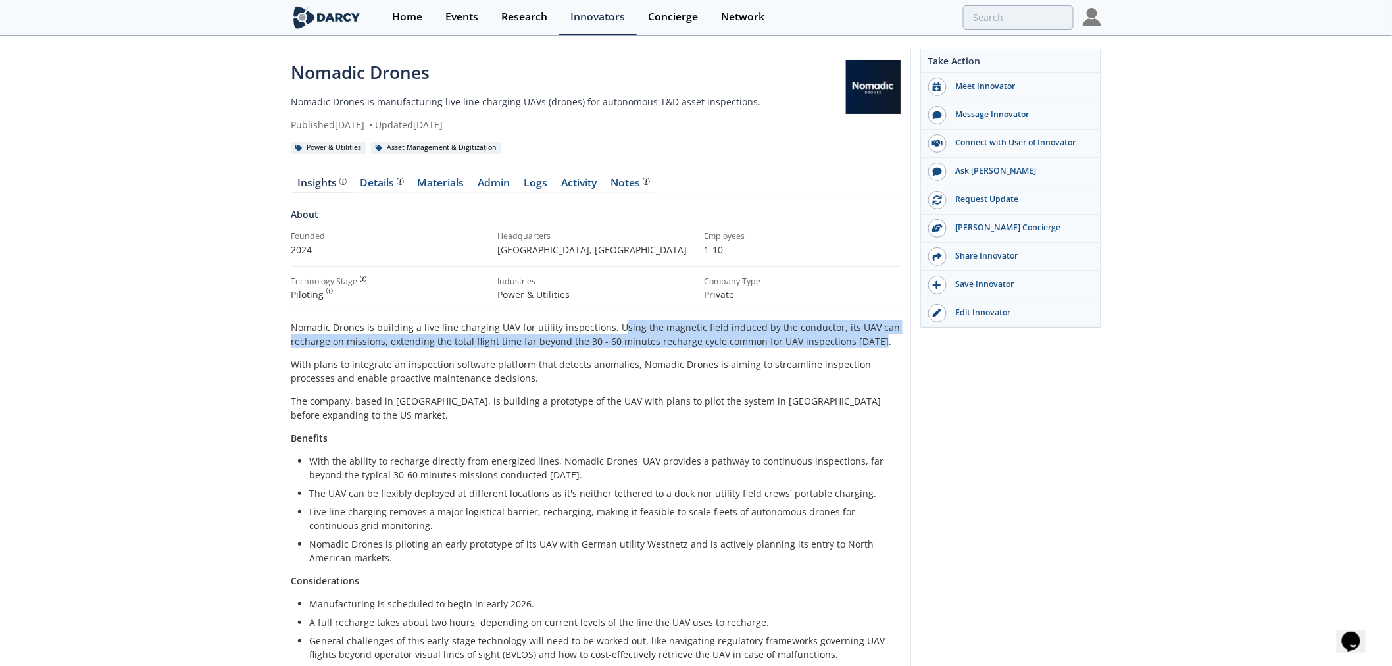
drag, startPoint x: 622, startPoint y: 325, endPoint x: 875, endPoint y: 339, distance: 253.6
click at [875, 339] on p "Nomadic Drones is building a live line charging UAV for utility inspections. Us…" at bounding box center [596, 334] width 610 height 28
drag, startPoint x: 517, startPoint y: 339, endPoint x: 544, endPoint y: 343, distance: 27.2
click at [544, 343] on p "Nomadic Drones is building a live line charging UAV for utility inspections. Us…" at bounding box center [596, 334] width 610 height 28
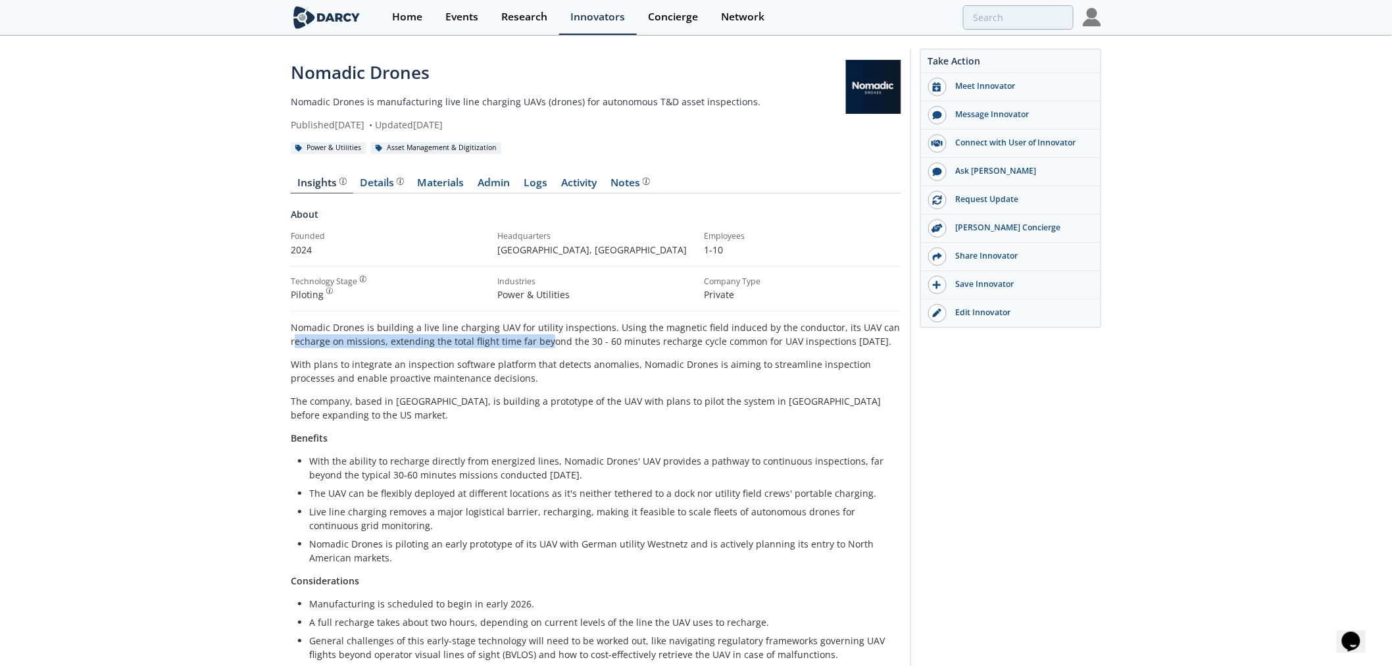
click at [544, 343] on p "Nomadic Drones is building a live line charging UAV for utility inspections. Us…" at bounding box center [596, 334] width 610 height 28
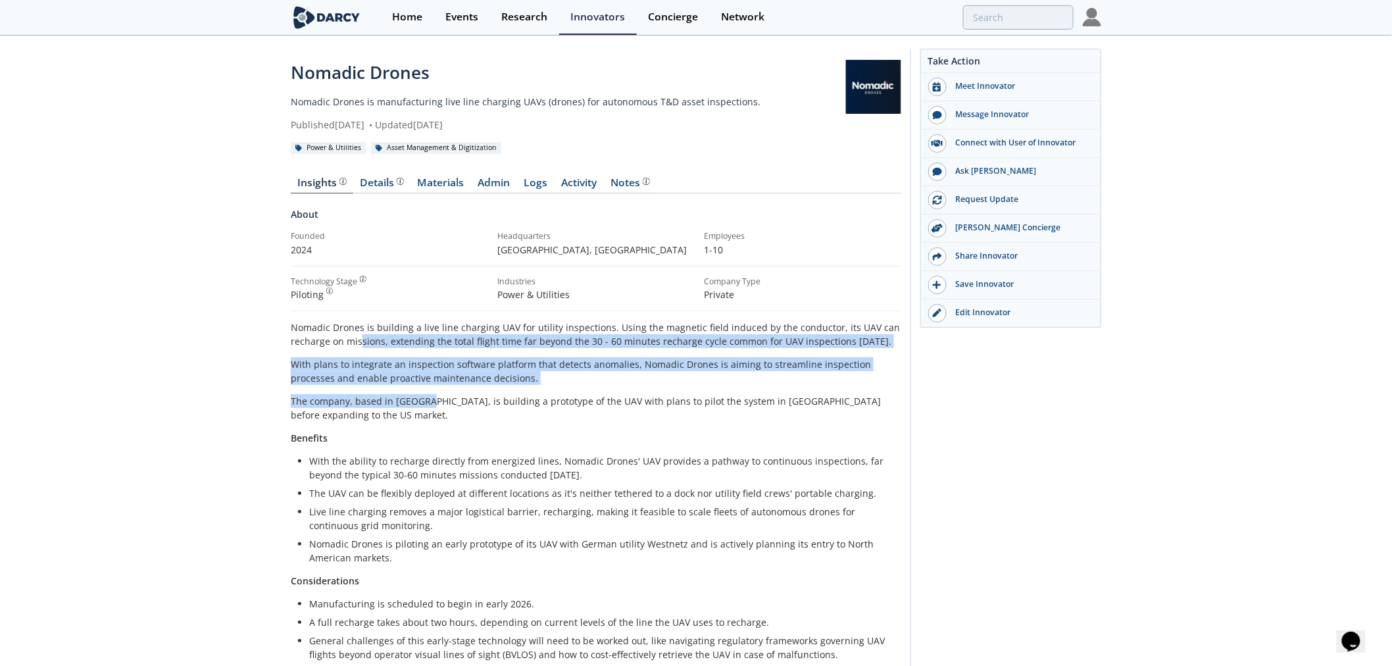
drag, startPoint x: 360, startPoint y: 335, endPoint x: 379, endPoint y: 404, distance: 71.2
click at [386, 404] on div "Nomadic Drones is building a live line charging UAV for utility inspections. Us…" at bounding box center [596, 490] width 610 height 341
click at [379, 404] on p "The company, based in Munich, is building a prototype of the UAV with plans to …" at bounding box center [596, 408] width 610 height 28
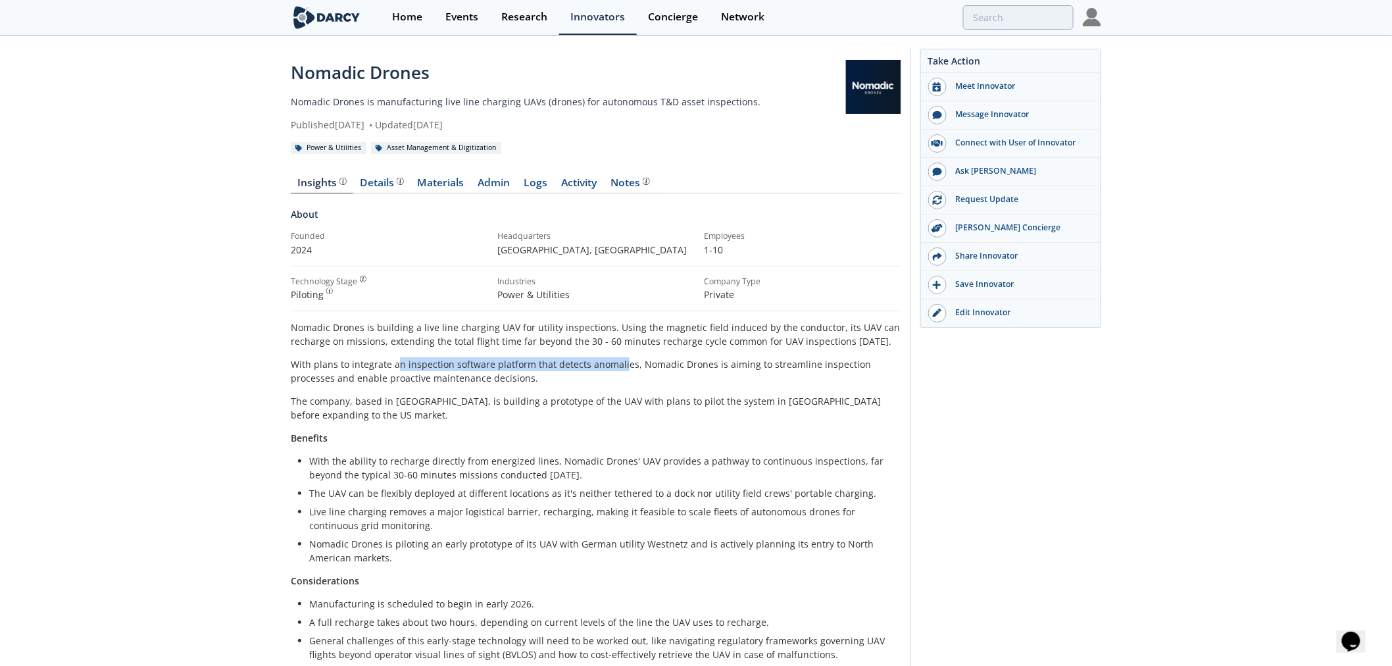
drag, startPoint x: 469, startPoint y: 360, endPoint x: 647, endPoint y: 358, distance: 178.2
click at [645, 357] on p "With plans to integrate an inspection software platform that detects anomalies,…" at bounding box center [596, 371] width 610 height 28
click at [647, 358] on p "With plans to integrate an inspection software platform that detects anomalies,…" at bounding box center [596, 371] width 610 height 28
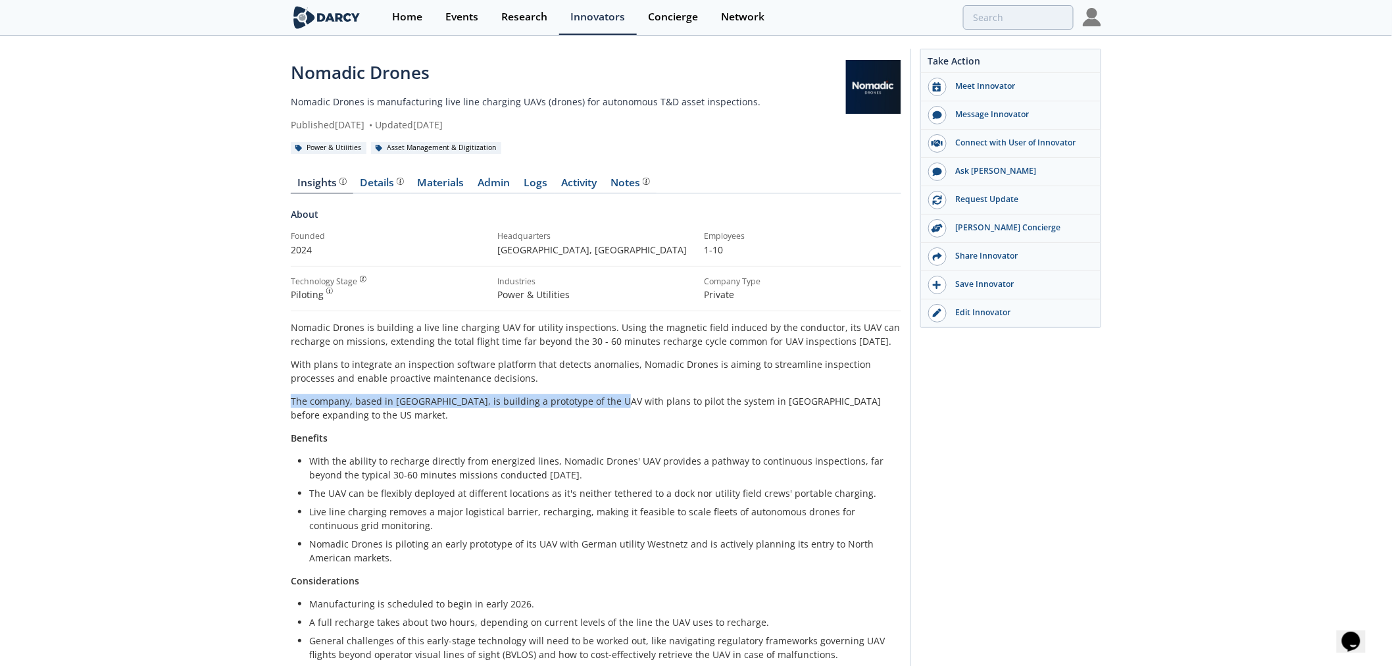
drag, startPoint x: 298, startPoint y: 399, endPoint x: 616, endPoint y: 401, distance: 318.3
click at [616, 401] on p "The company, based in Munich, is building a prototype of the UAV with plans to …" at bounding box center [596, 408] width 610 height 28
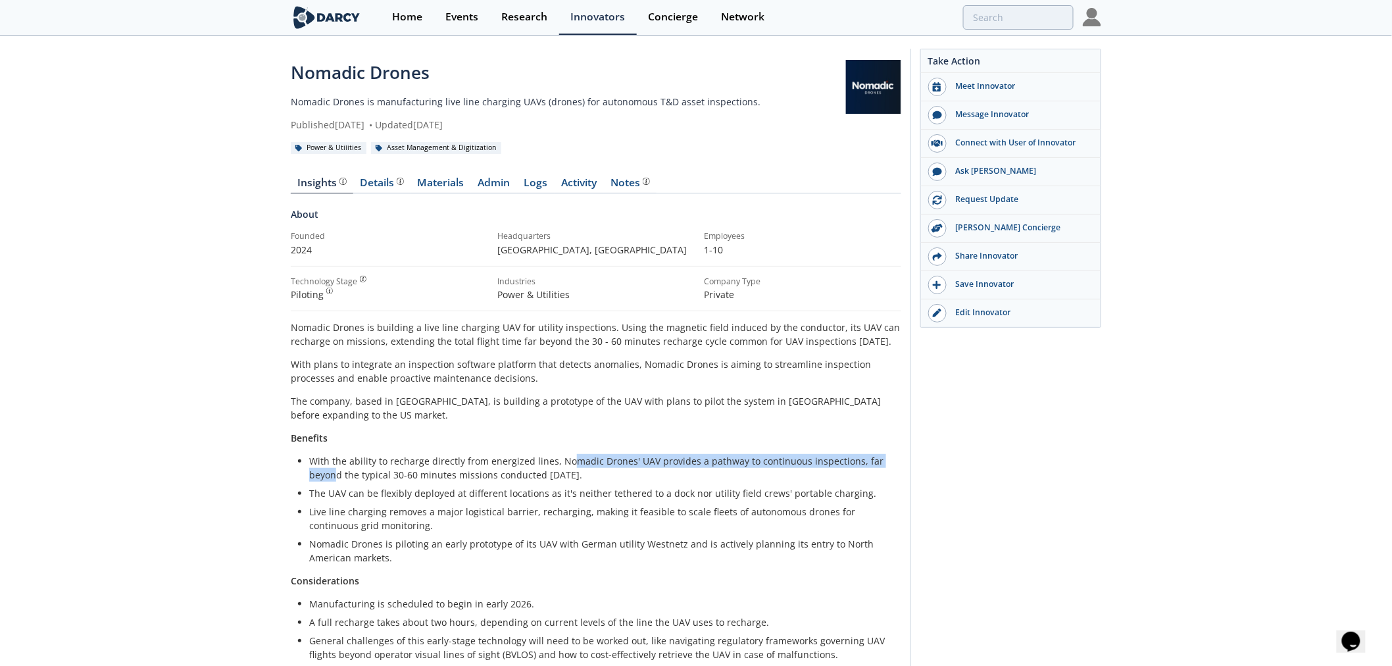
drag, startPoint x: 577, startPoint y: 466, endPoint x: 604, endPoint y: 466, distance: 26.3
click at [603, 466] on li "With the ability to recharge directly from energized lines, Nomadic Drones' UAV…" at bounding box center [600, 468] width 583 height 28
click at [604, 466] on li "With the ability to recharge directly from energized lines, Nomadic Drones' UAV…" at bounding box center [600, 468] width 583 height 28
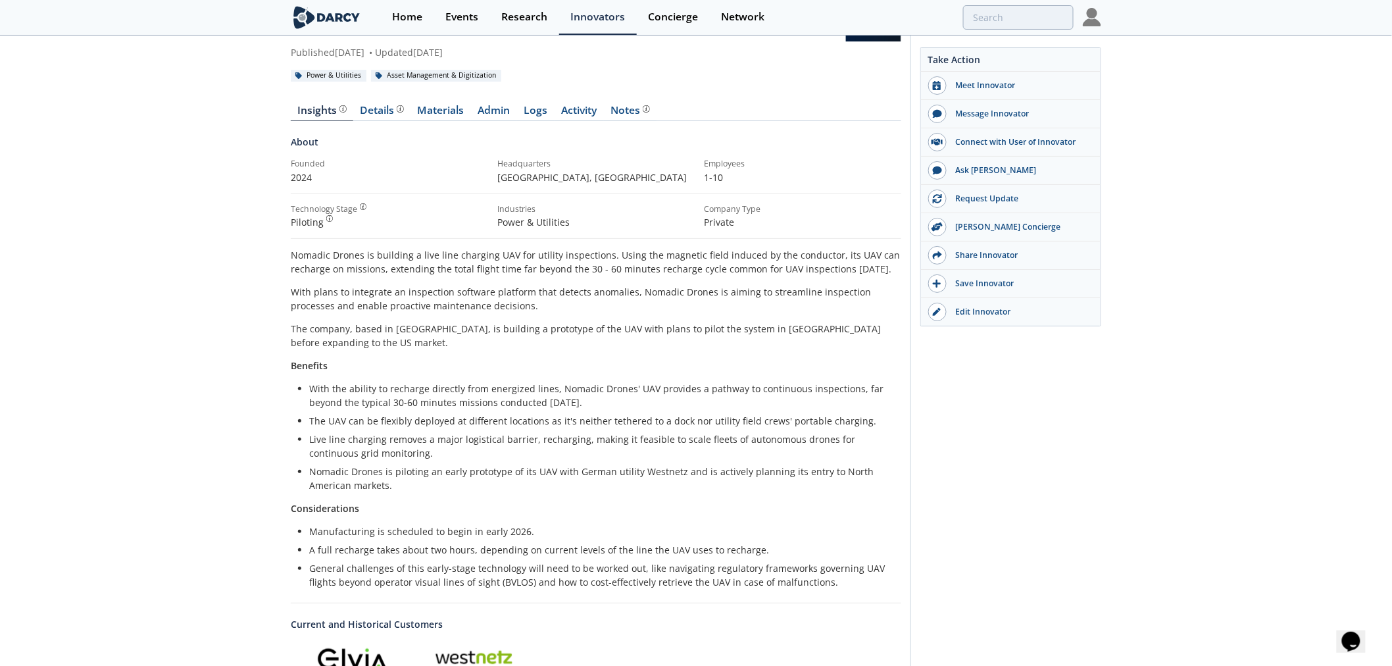
scroll to position [73, 0]
click at [699, 413] on li "The UAV can be flexibly deployed at different locations as it's neither tethere…" at bounding box center [600, 420] width 583 height 14
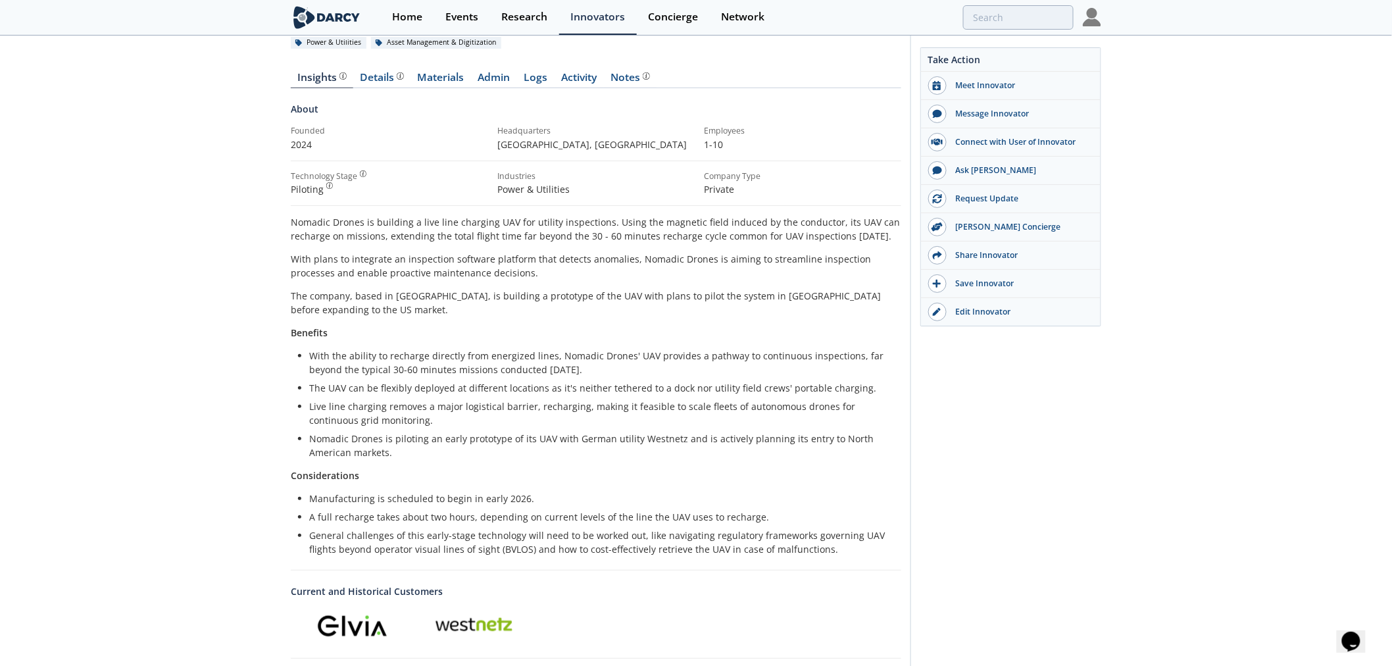
scroll to position [0, 0]
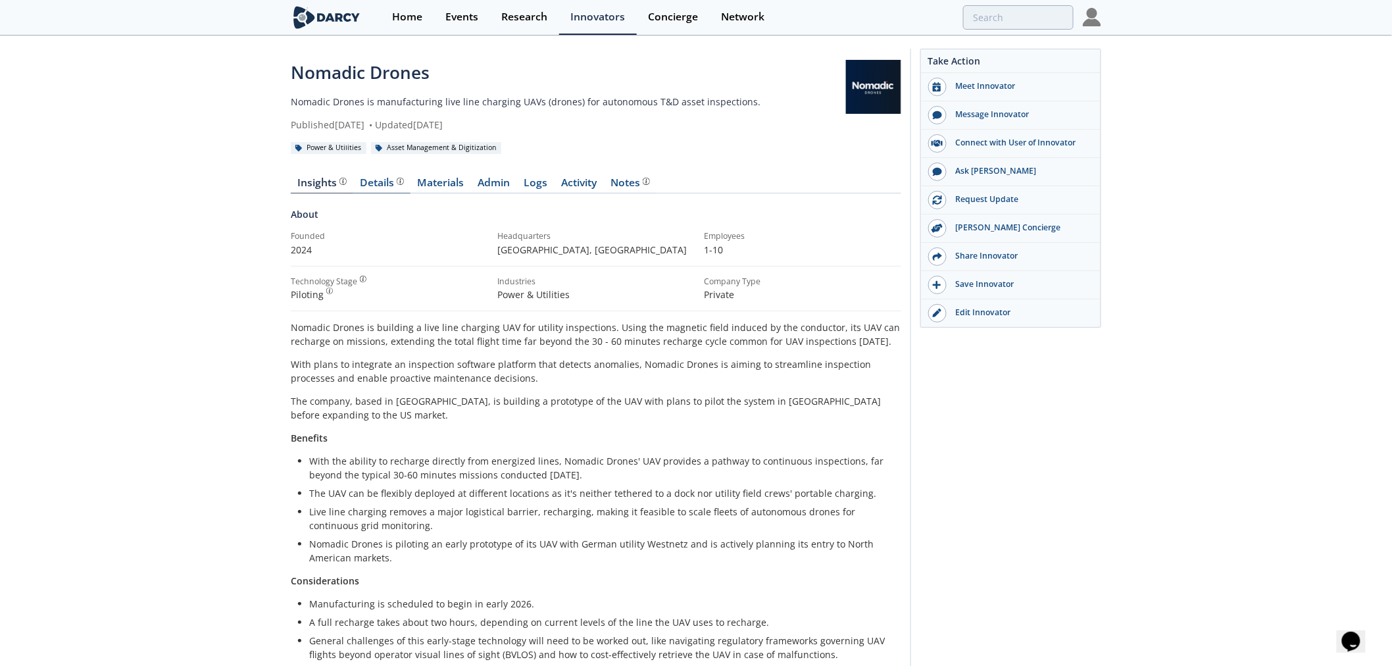
click at [374, 185] on div "Details" at bounding box center [381, 183] width 43 height 11
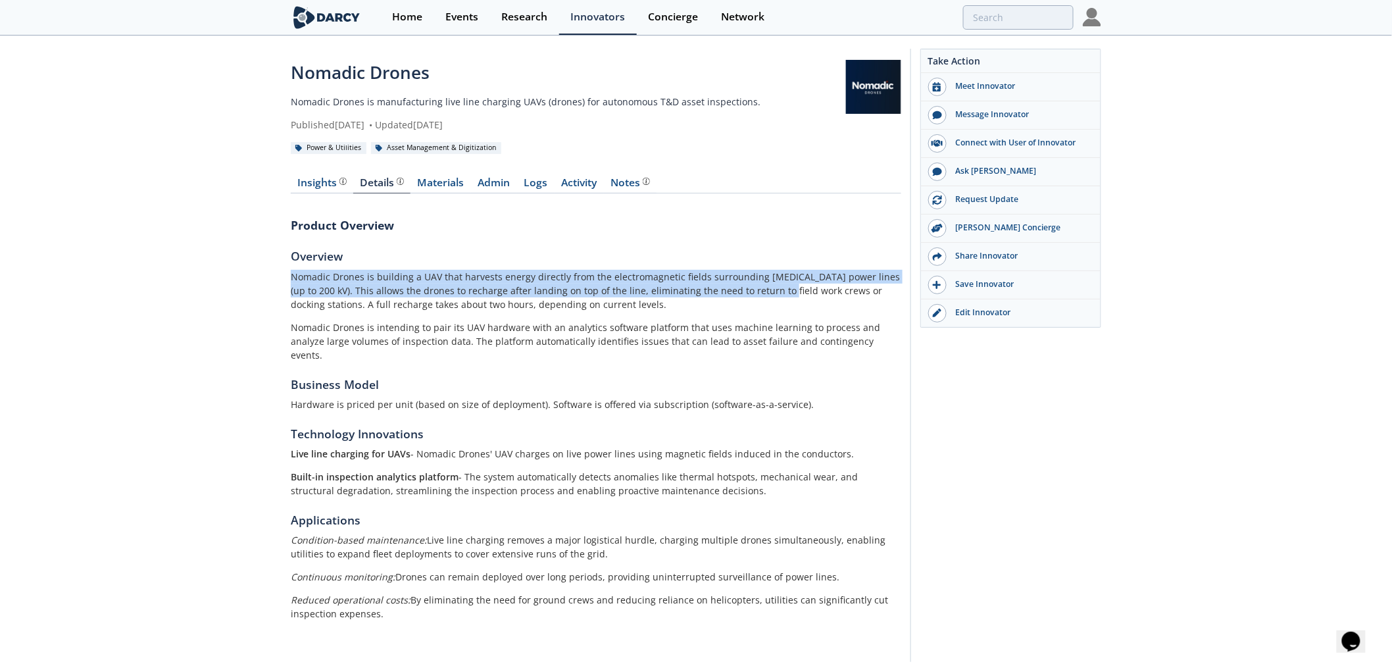
drag, startPoint x: 297, startPoint y: 274, endPoint x: 761, endPoint y: 293, distance: 464.0
click at [761, 293] on div "Nomadic Drones Nomadic Drones is manufacturing live line charging UAVs (drones)…" at bounding box center [696, 358] width 1392 height 643
click at [761, 293] on p "Nomadic Drones is building a UAV that harvests energy directly from the electro…" at bounding box center [596, 290] width 610 height 41
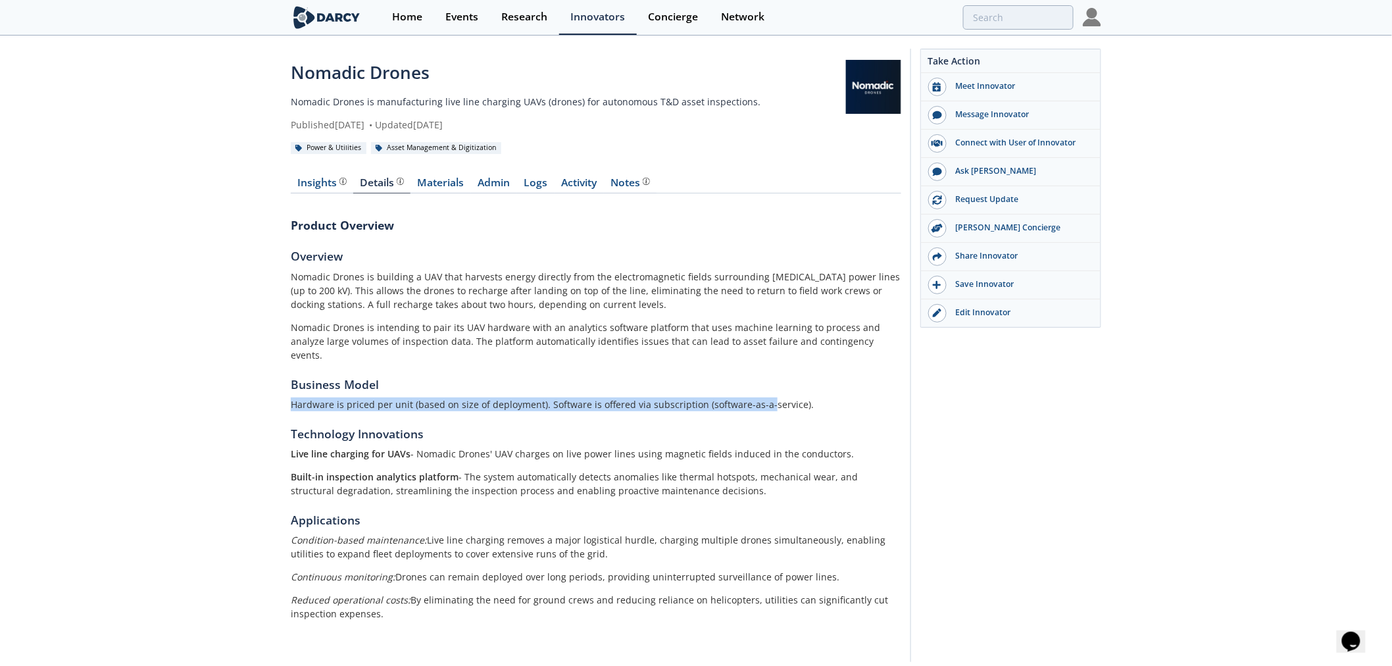
drag, startPoint x: 277, startPoint y: 388, endPoint x: 762, endPoint y: 396, distance: 484.8
click at [762, 396] on div "Nomadic Drones Nomadic Drones is manufacturing live line charging UAVs (drones)…" at bounding box center [696, 358] width 1392 height 643
click at [762, 397] on p "Hardware is priced per unit (based on size of deployment). Software is offered …" at bounding box center [596, 404] width 610 height 14
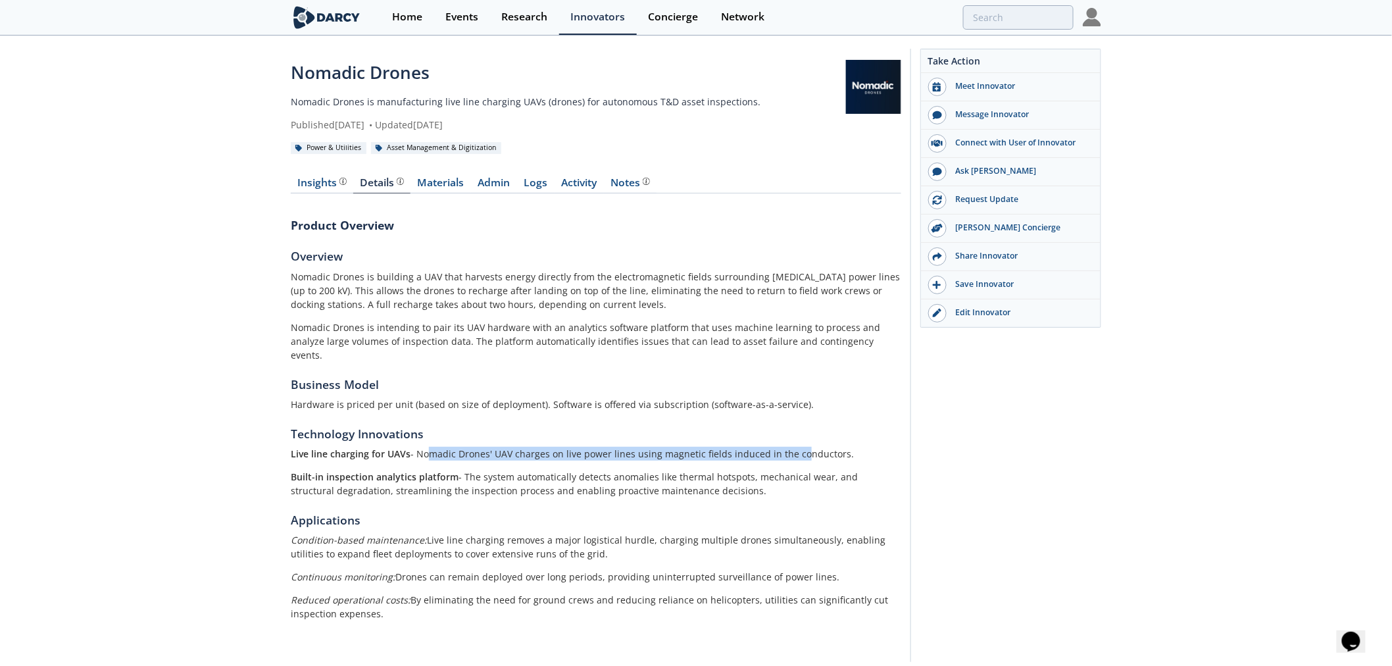
drag, startPoint x: 455, startPoint y: 441, endPoint x: 792, endPoint y: 438, distance: 336.7
click at [792, 447] on p "Live line charging for UAVs - Nomadic Drones' UAV charges on live power lines u…" at bounding box center [596, 454] width 610 height 14
drag, startPoint x: 462, startPoint y: 441, endPoint x: 836, endPoint y: 433, distance: 373.6
click at [836, 447] on p "Live line charging for UAVs - Nomadic Drones' UAV charges on live power lines u…" at bounding box center [596, 454] width 610 height 14
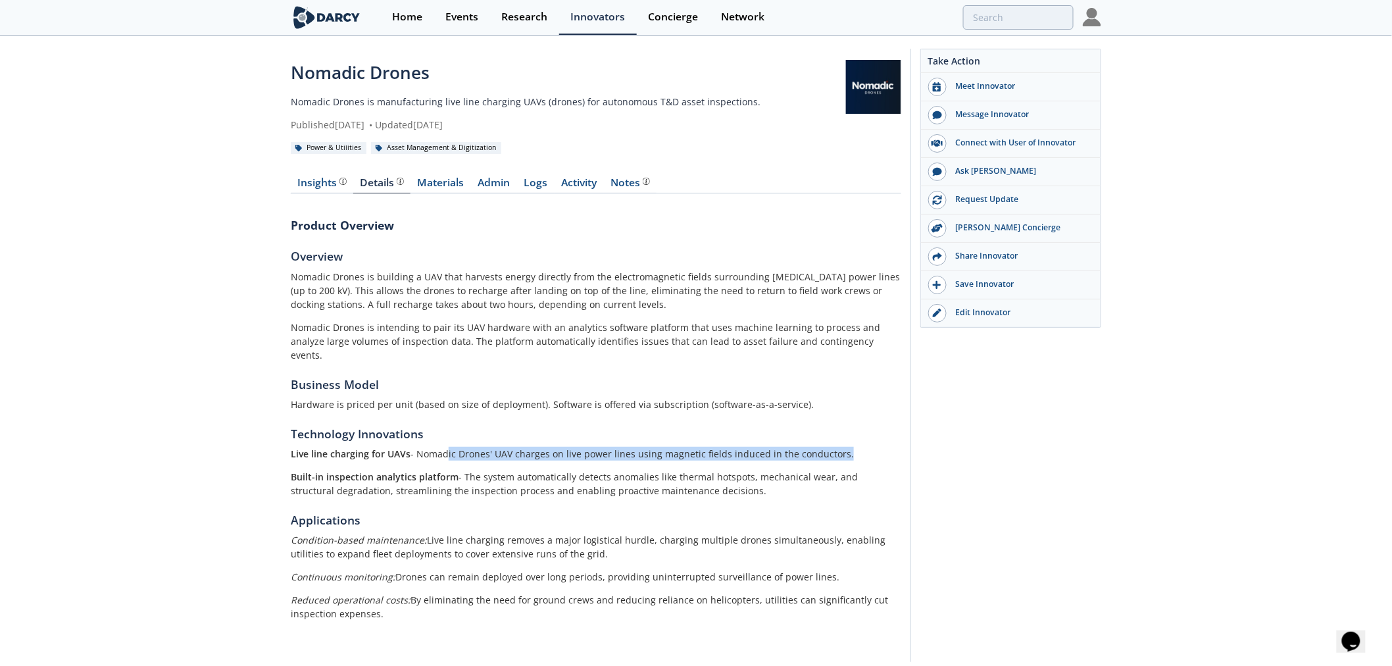
click at [836, 447] on p "Live line charging for UAVs - Nomadic Drones' UAV charges on live power lines u…" at bounding box center [596, 454] width 610 height 14
drag, startPoint x: 761, startPoint y: 430, endPoint x: 840, endPoint y: 430, distance: 78.9
click at [840, 430] on div "Nomadic Drones Nomadic Drones is manufacturing live line charging UAVs (drones)…" at bounding box center [696, 358] width 1392 height 643
click at [840, 430] on section "Technology Innovations Live line charging for UAVs - Nomadic Drones' UAV charge…" at bounding box center [596, 461] width 610 height 72
drag, startPoint x: 299, startPoint y: 437, endPoint x: 724, endPoint y: 437, distance: 425.5
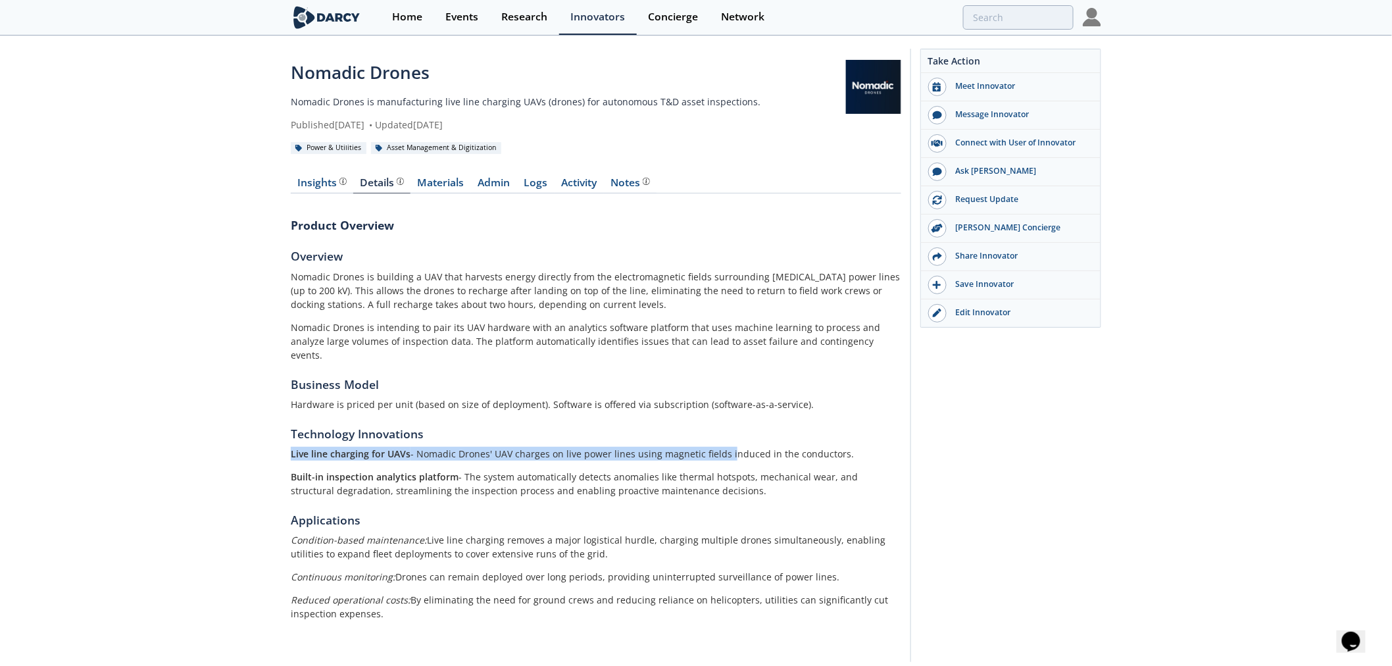
click at [724, 437] on div "Nomadic Drones Nomadic Drones is manufacturing live line charging UAVs (drones)…" at bounding box center [696, 358] width 1392 height 643
click at [724, 447] on p "Live line charging for UAVs - Nomadic Drones' UAV charges on live power lines u…" at bounding box center [596, 454] width 610 height 14
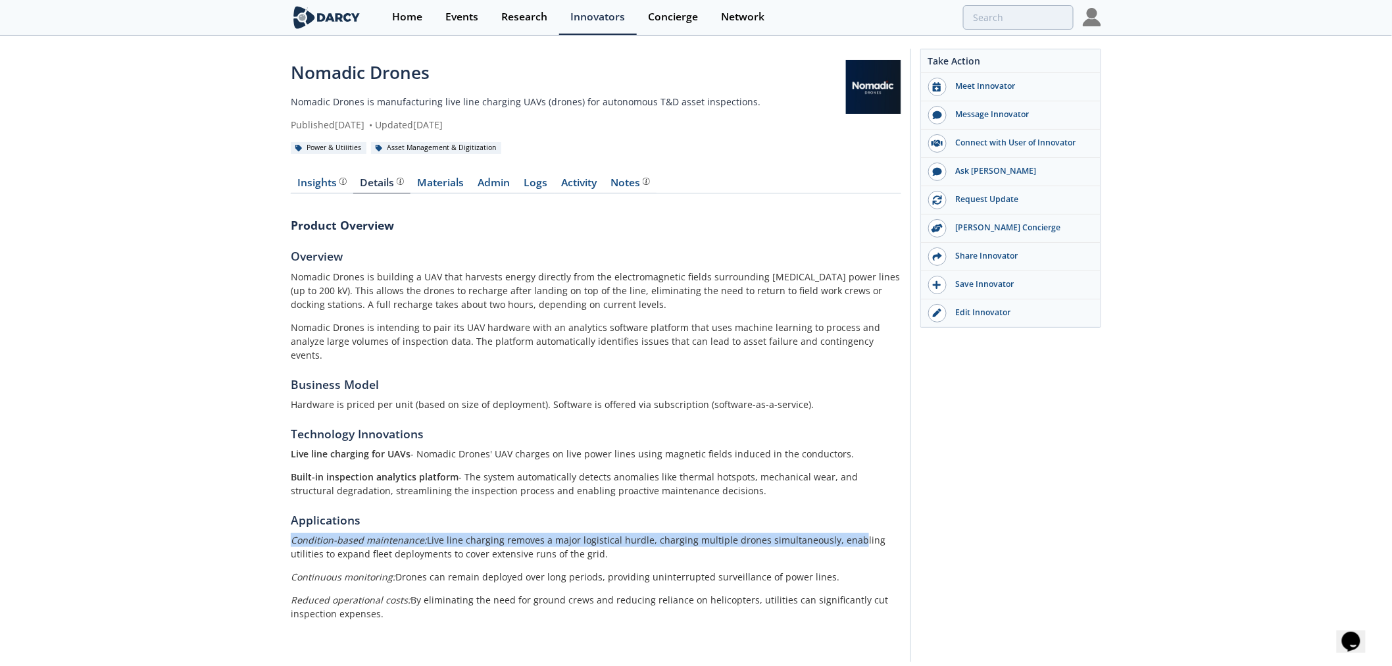
drag, startPoint x: 779, startPoint y: 527, endPoint x: 878, endPoint y: 527, distance: 98.6
click at [878, 527] on div "Nomadic Drones Nomadic Drones is manufacturing live line charging UAVs (drones)…" at bounding box center [696, 358] width 1392 height 643
click at [878, 533] on p "Condition-based maintenance: Live line charging removes a major logistical hurd…" at bounding box center [596, 547] width 610 height 28
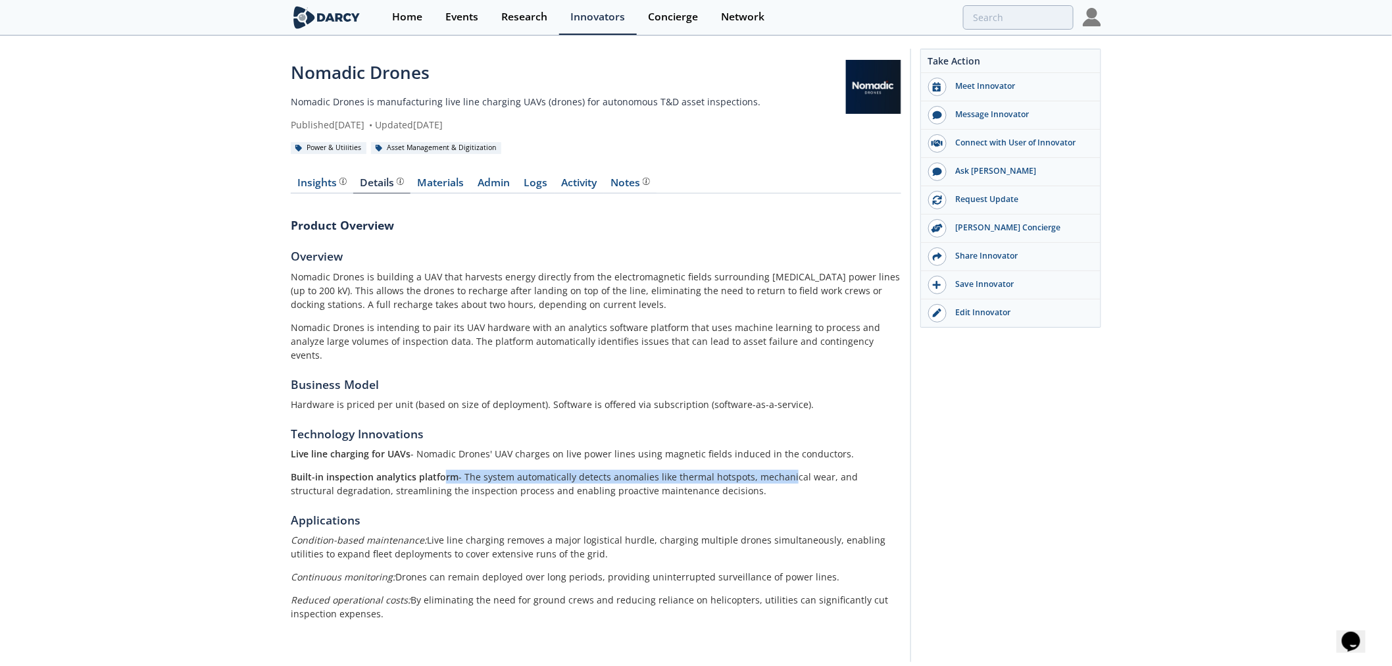
drag, startPoint x: 442, startPoint y: 461, endPoint x: 783, endPoint y: 460, distance: 341.3
click at [783, 470] on p "Built-in inspection analytics platform - The system automatically detects anoma…" at bounding box center [596, 484] width 610 height 28
drag, startPoint x: 558, startPoint y: 476, endPoint x: 853, endPoint y: 476, distance: 295.3
click at [853, 476] on p "Built-in inspection analytics platform - The system automatically detects anoma…" at bounding box center [596, 484] width 610 height 28
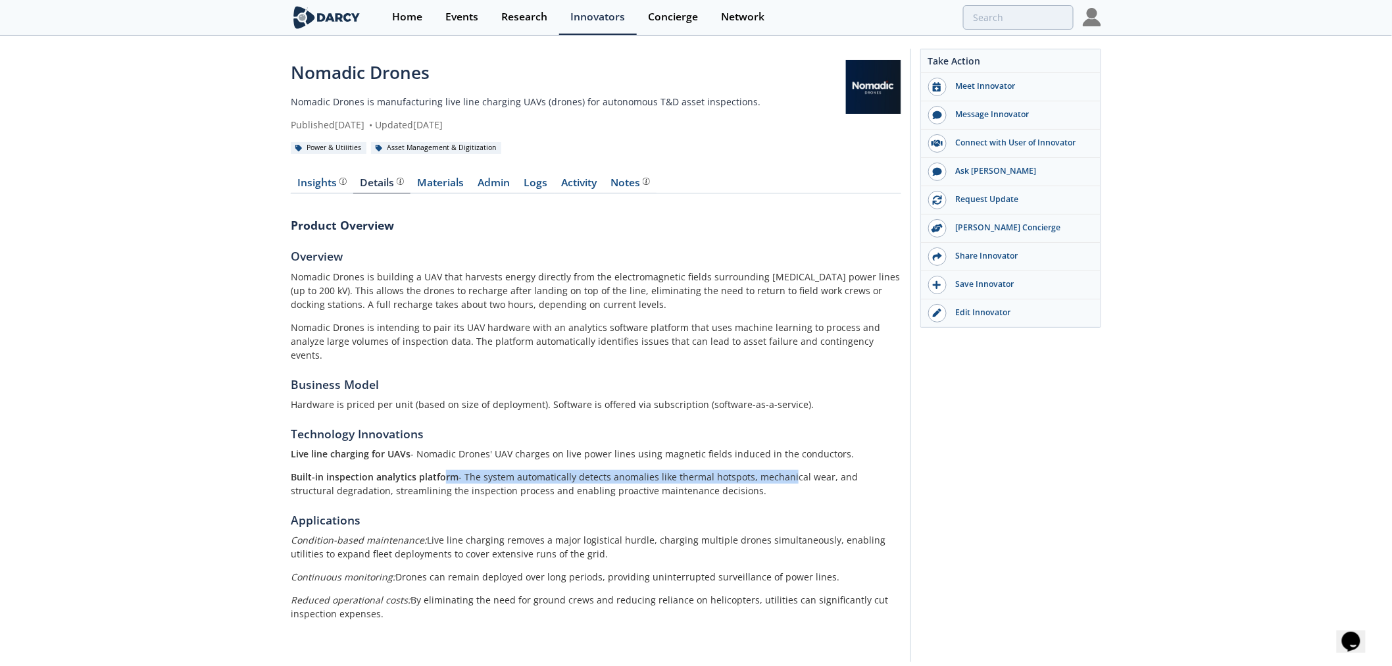
click at [769, 476] on p "Built-in inspection analytics platform - The system automatically detects anoma…" at bounding box center [596, 484] width 610 height 28
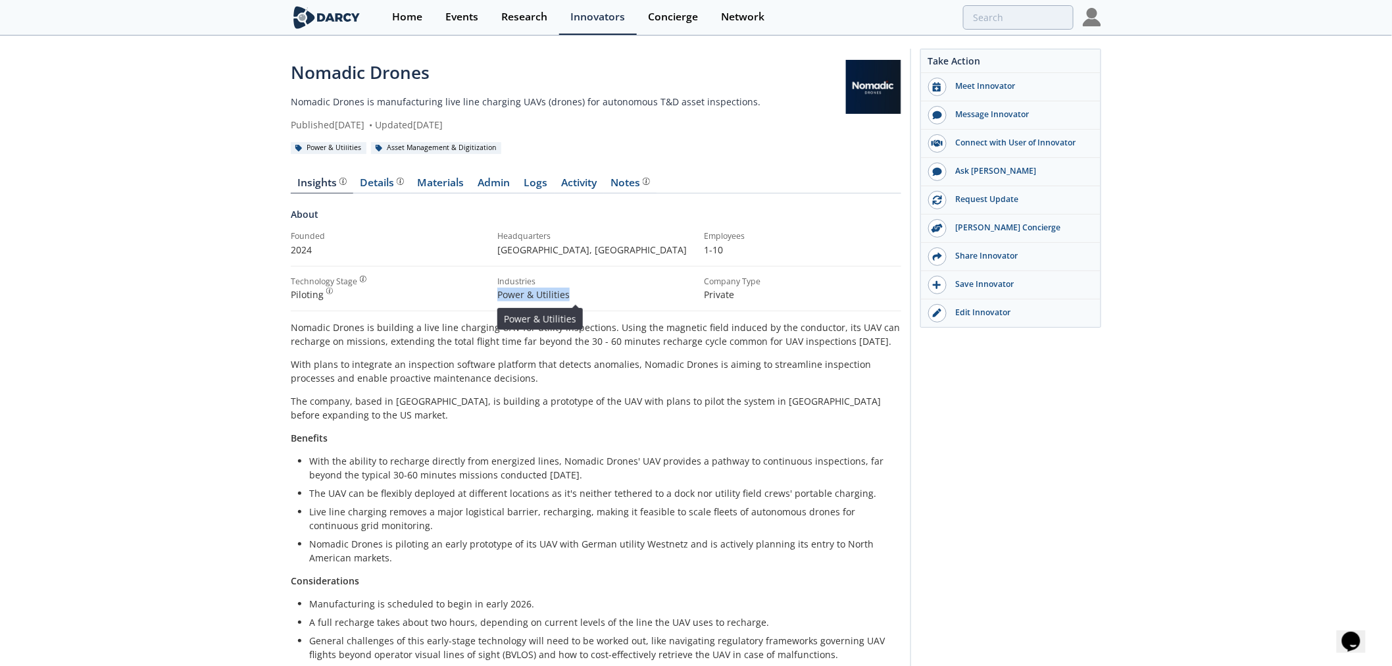
drag, startPoint x: 544, startPoint y: 297, endPoint x: 618, endPoint y: 297, distance: 74.3
click at [618, 297] on p "Power & Utilities" at bounding box center [595, 294] width 197 height 14
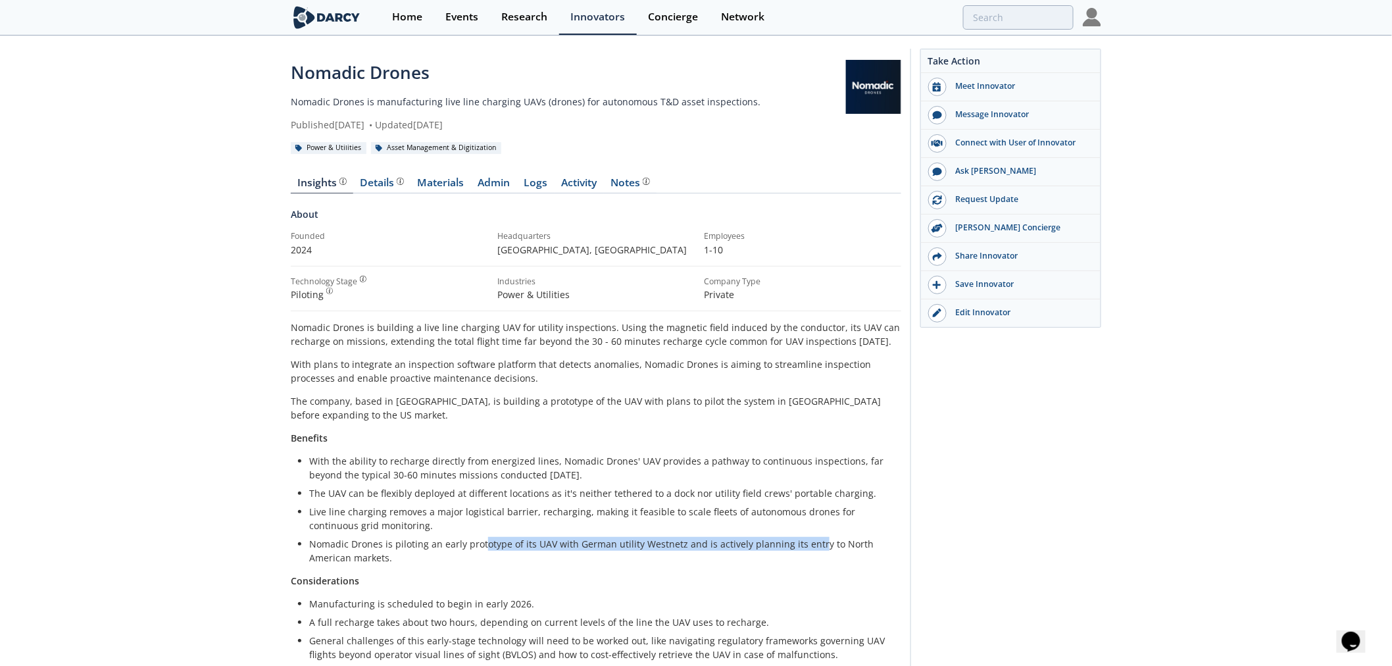
drag, startPoint x: 522, startPoint y: 548, endPoint x: 812, endPoint y: 548, distance: 290.0
click at [812, 548] on li "Nomadic Drones is piloting an early prototype of its UAV with German utility We…" at bounding box center [600, 551] width 583 height 28
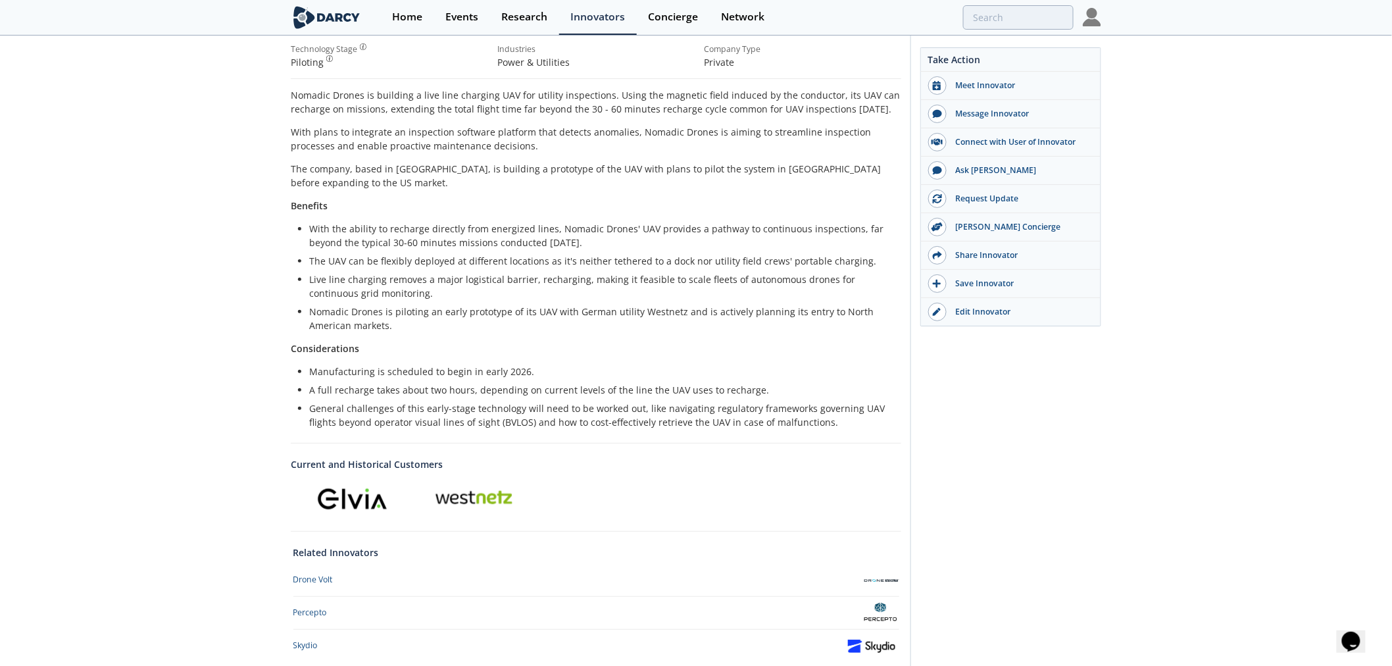
scroll to position [299, 0]
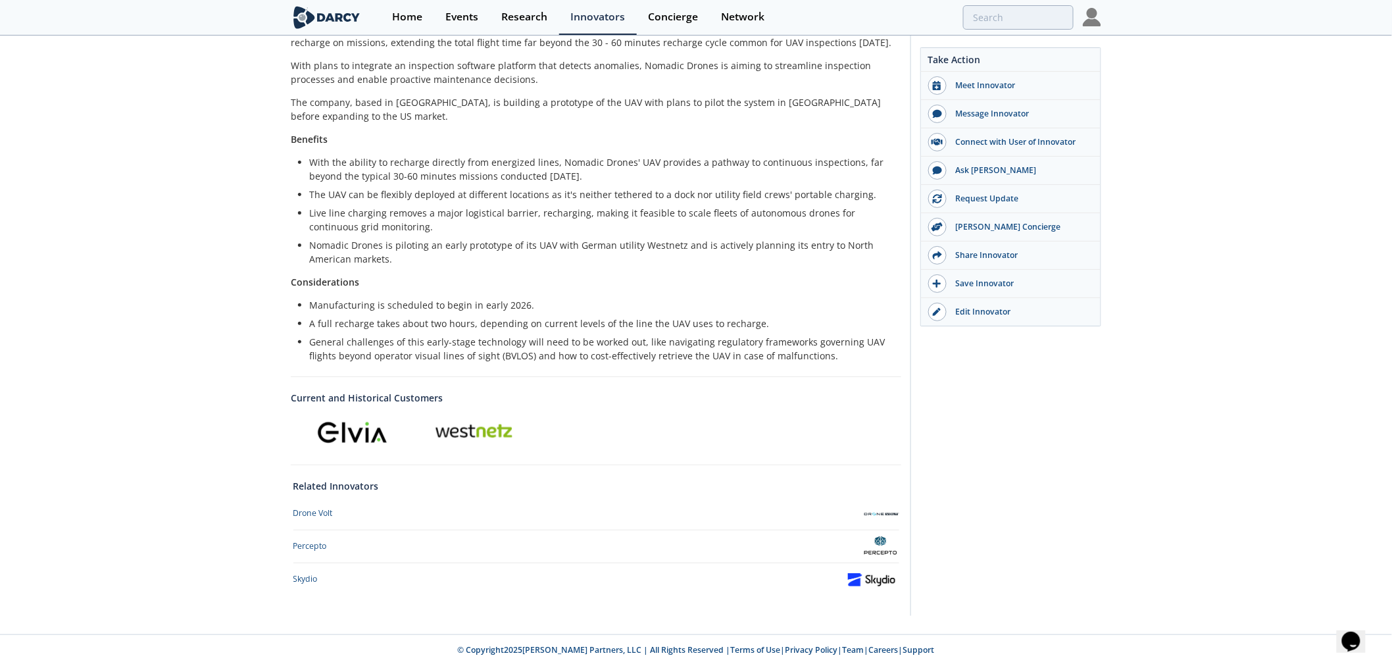
type input "drones"
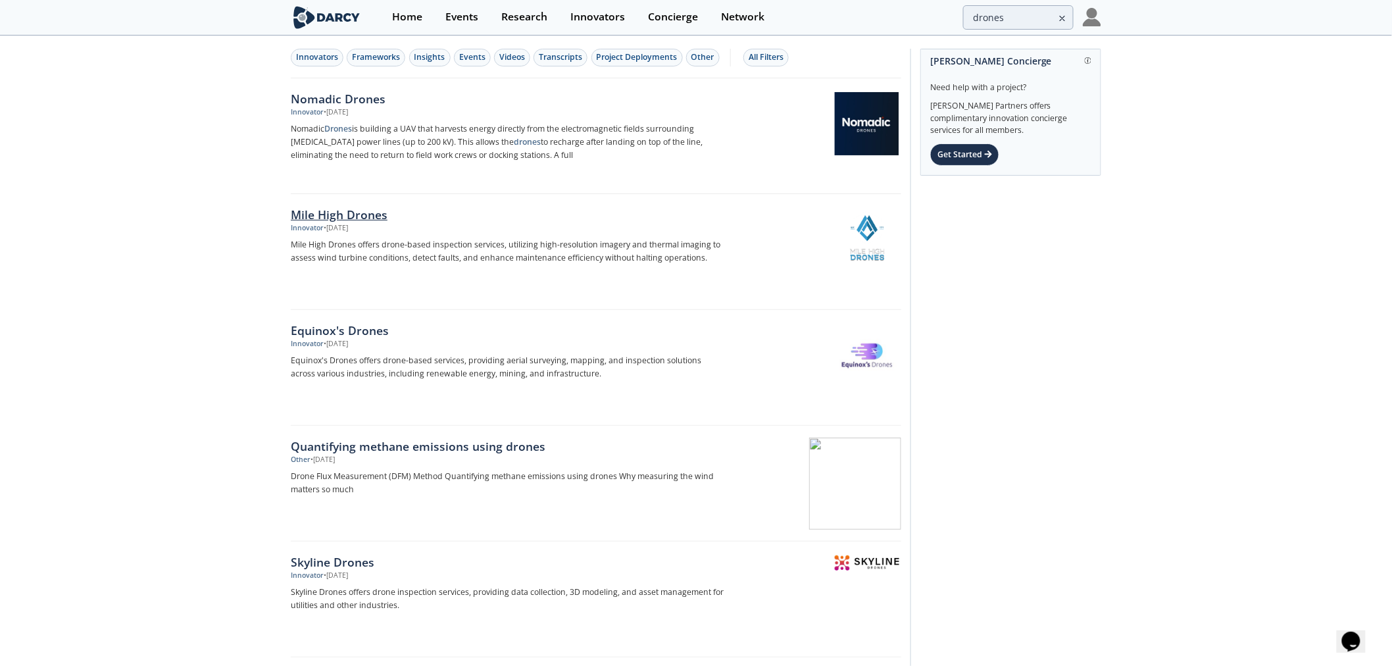
click at [318, 212] on div "Mile High Drones" at bounding box center [508, 214] width 435 height 17
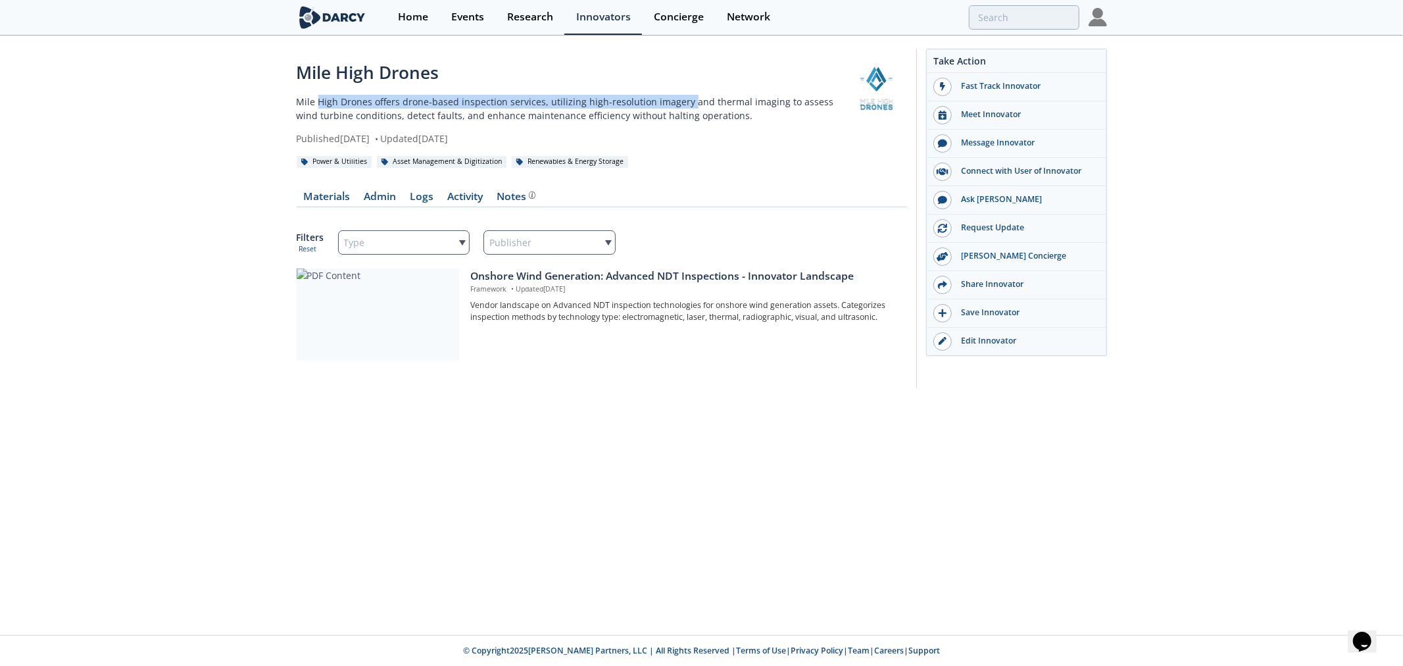
drag, startPoint x: 539, startPoint y: 104, endPoint x: 683, endPoint y: 103, distance: 143.4
click at [682, 103] on p "​Mile High Drones offers drone-based inspection services, utilizing high-resolu…" at bounding box center [571, 109] width 548 height 28
click at [683, 103] on p "​Mile High Drones offers drone-based inspection services, utilizing high-resolu…" at bounding box center [571, 109] width 548 height 28
drag, startPoint x: 548, startPoint y: 101, endPoint x: 701, endPoint y: 101, distance: 153.2
click at [701, 101] on p "​Mile High Drones offers drone-based inspection services, utilizing high-resolu…" at bounding box center [571, 109] width 548 height 28
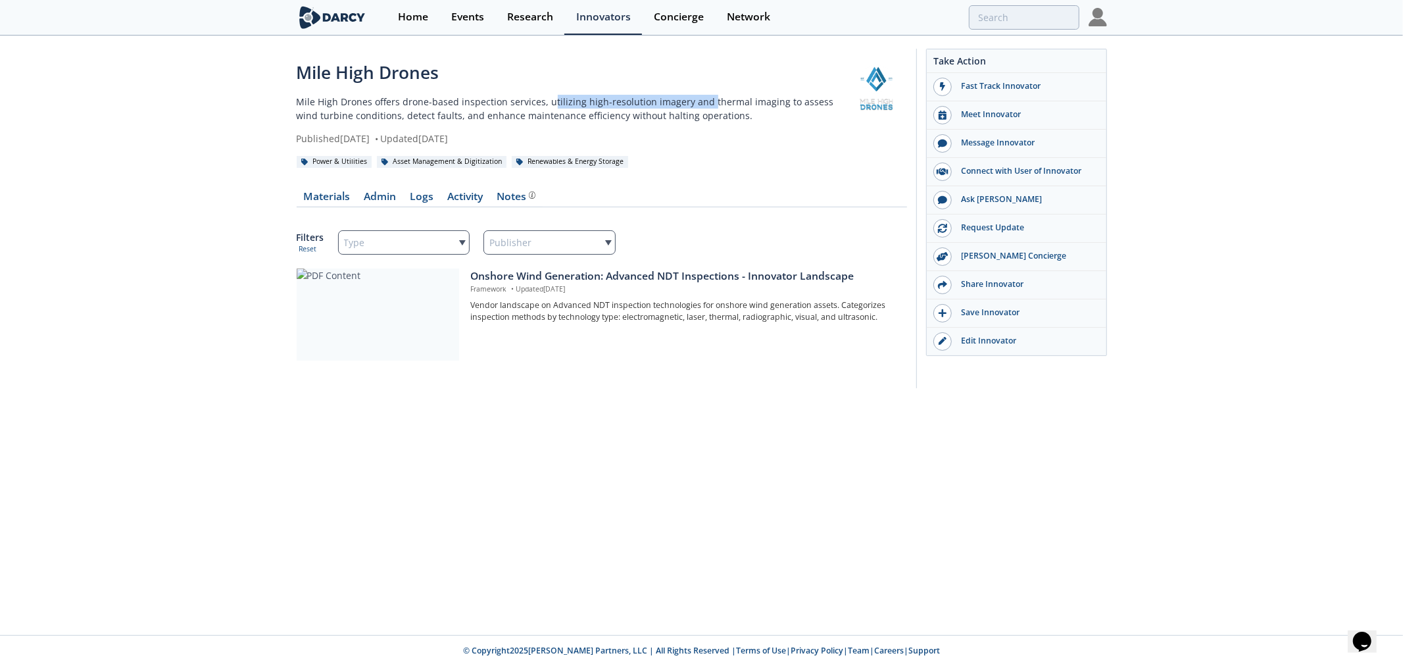
click at [701, 101] on p "​Mile High Drones offers drone-based inspection services, utilizing high-resolu…" at bounding box center [571, 109] width 548 height 28
drag, startPoint x: 316, startPoint y: 114, endPoint x: 747, endPoint y: 114, distance: 431.4
click at [747, 114] on p "​Mile High Drones offers drone-based inspection services, utilizing high-resolu…" at bounding box center [571, 109] width 548 height 28
drag, startPoint x: 702, startPoint y: 117, endPoint x: 443, endPoint y: 114, distance: 259.1
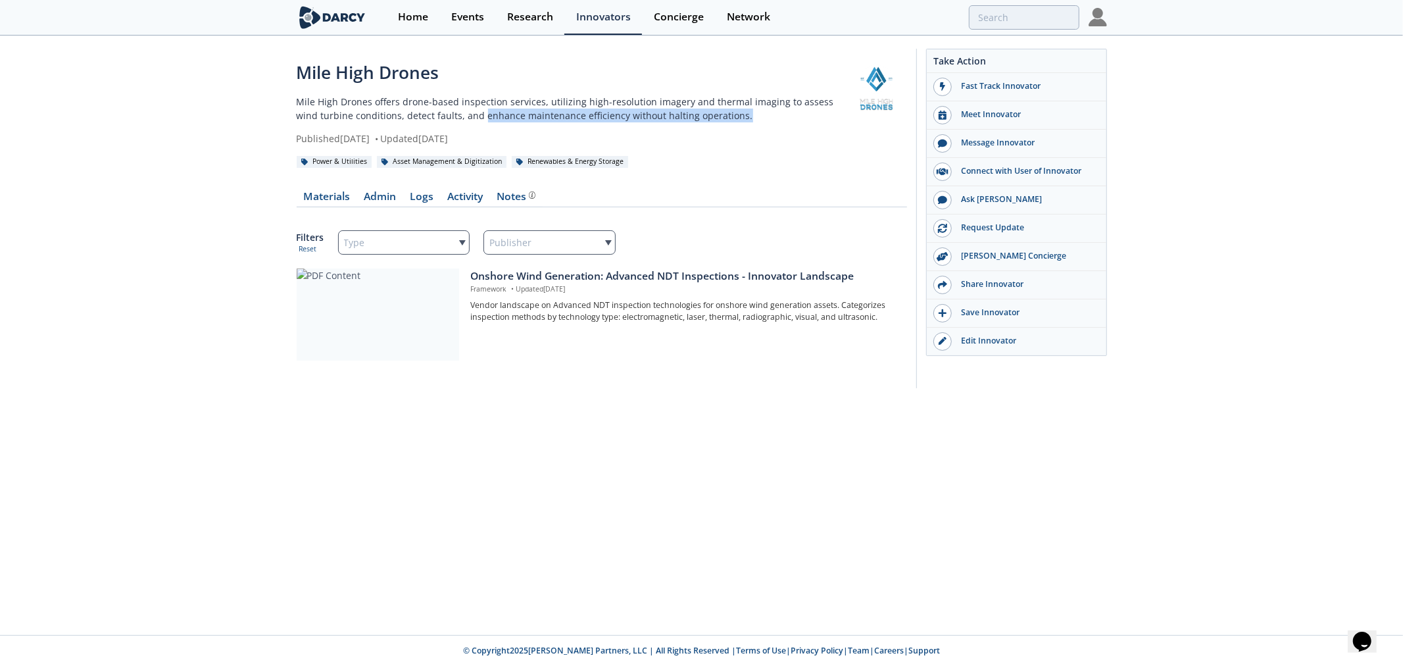
click at [445, 114] on p "​Mile High Drones offers drone-based inspection services, utilizing high-resolu…" at bounding box center [571, 109] width 548 height 28
click at [443, 114] on p "​Mile High Drones offers drone-based inspection services, utilizing high-resolu…" at bounding box center [571, 109] width 548 height 28
type input "drones"
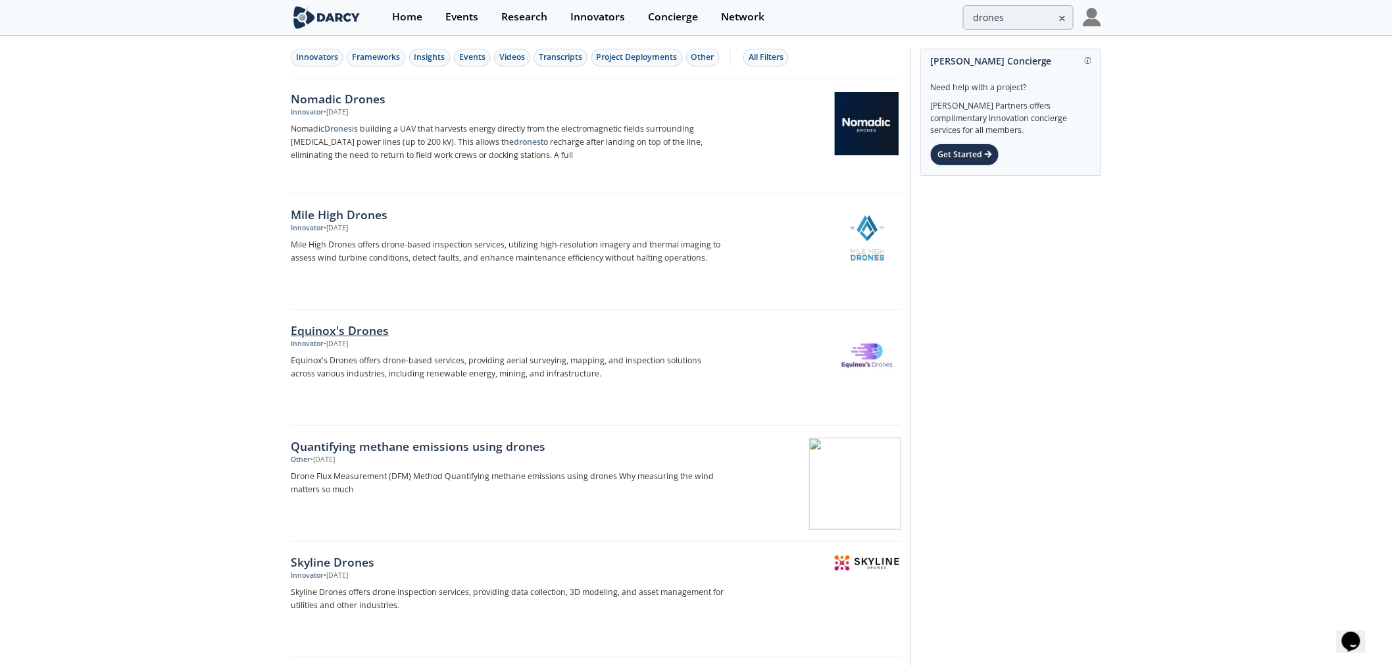
click at [329, 327] on div "Equinox's Drones" at bounding box center [508, 330] width 435 height 17
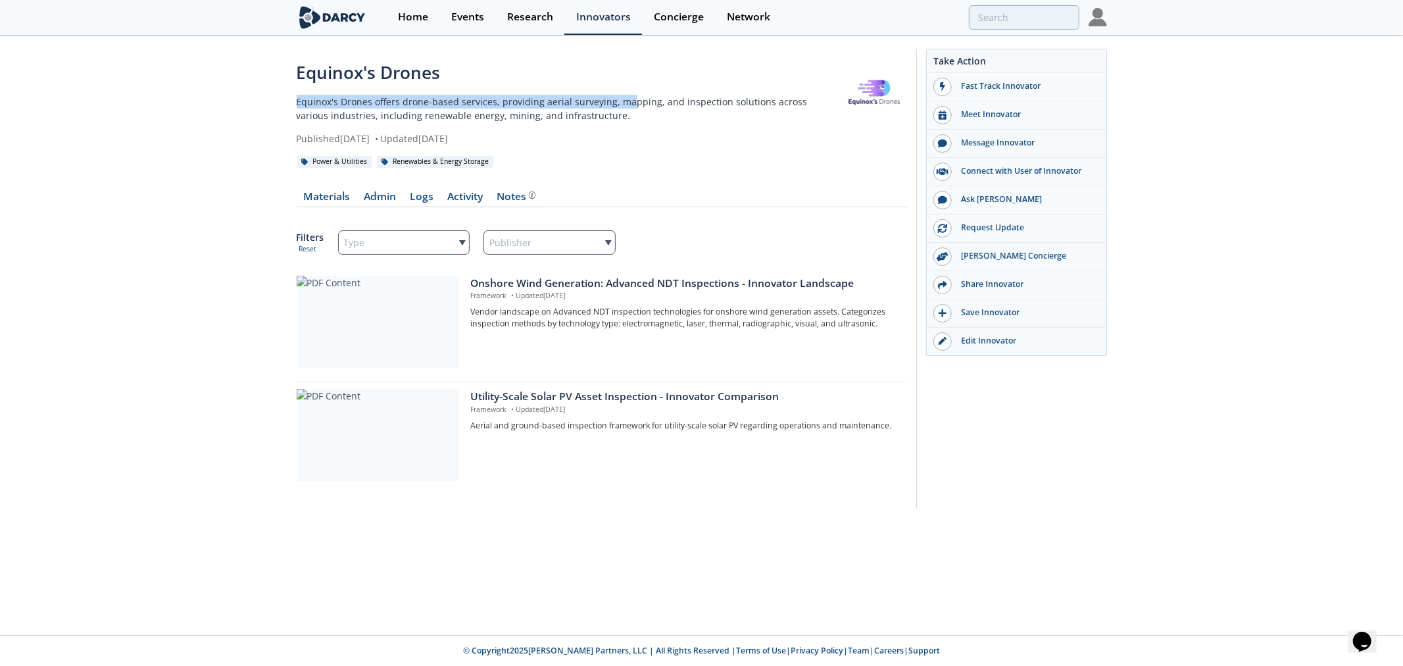
drag, startPoint x: 616, startPoint y: 97, endPoint x: 627, endPoint y: 97, distance: 10.5
click at [627, 97] on div "Equinox's Drones ​Equinox's Drones offers drone-based services, providing aeria…" at bounding box center [701, 282] width 1403 height 490
click at [627, 97] on p "​Equinox's Drones offers drone-based services, providing aerial surveying, mapp…" at bounding box center [569, 109] width 545 height 28
drag, startPoint x: 504, startPoint y: 97, endPoint x: 787, endPoint y: 123, distance: 284.0
click at [787, 123] on div "Equinox's Drones ​Equinox's Drones offers drone-based services, providing aeria…" at bounding box center [569, 102] width 545 height 85
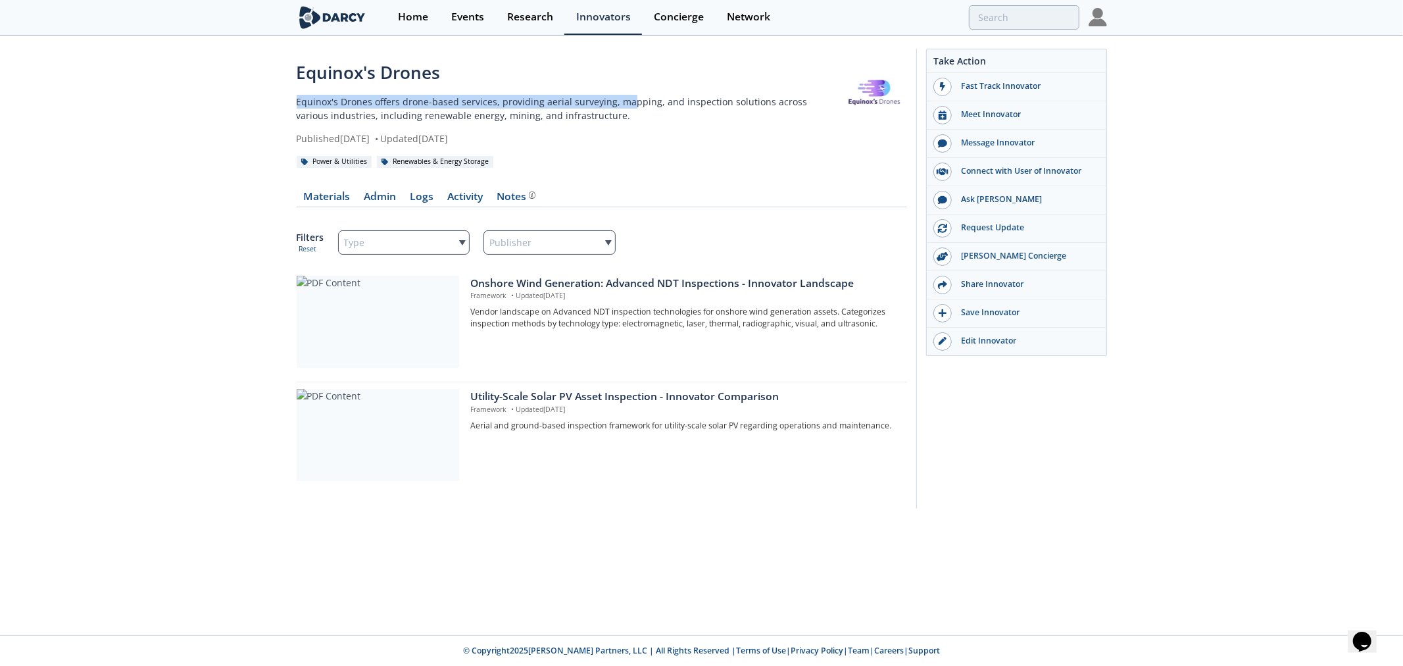
click at [787, 123] on div "Equinox's Drones ​Equinox's Drones offers drone-based services, providing aeria…" at bounding box center [569, 102] width 545 height 85
drag, startPoint x: 333, startPoint y: 116, endPoint x: 653, endPoint y: 116, distance: 320.3
click at [653, 116] on p "​Equinox's Drones offers drone-based services, providing aerial surveying, mapp…" at bounding box center [569, 109] width 545 height 28
click at [873, 96] on link at bounding box center [874, 93] width 66 height 66
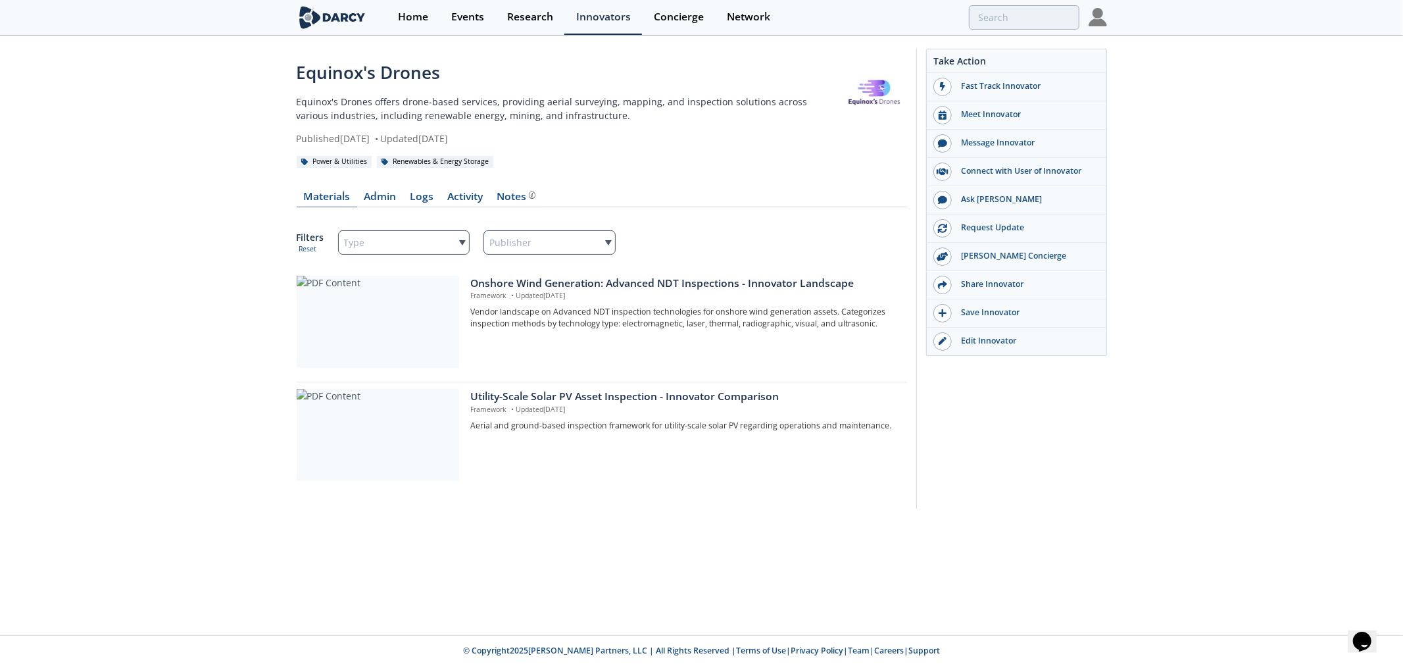
click at [328, 191] on link "Materials" at bounding box center [327, 199] width 61 height 16
click at [374, 195] on link "Admin" at bounding box center [380, 199] width 46 height 16
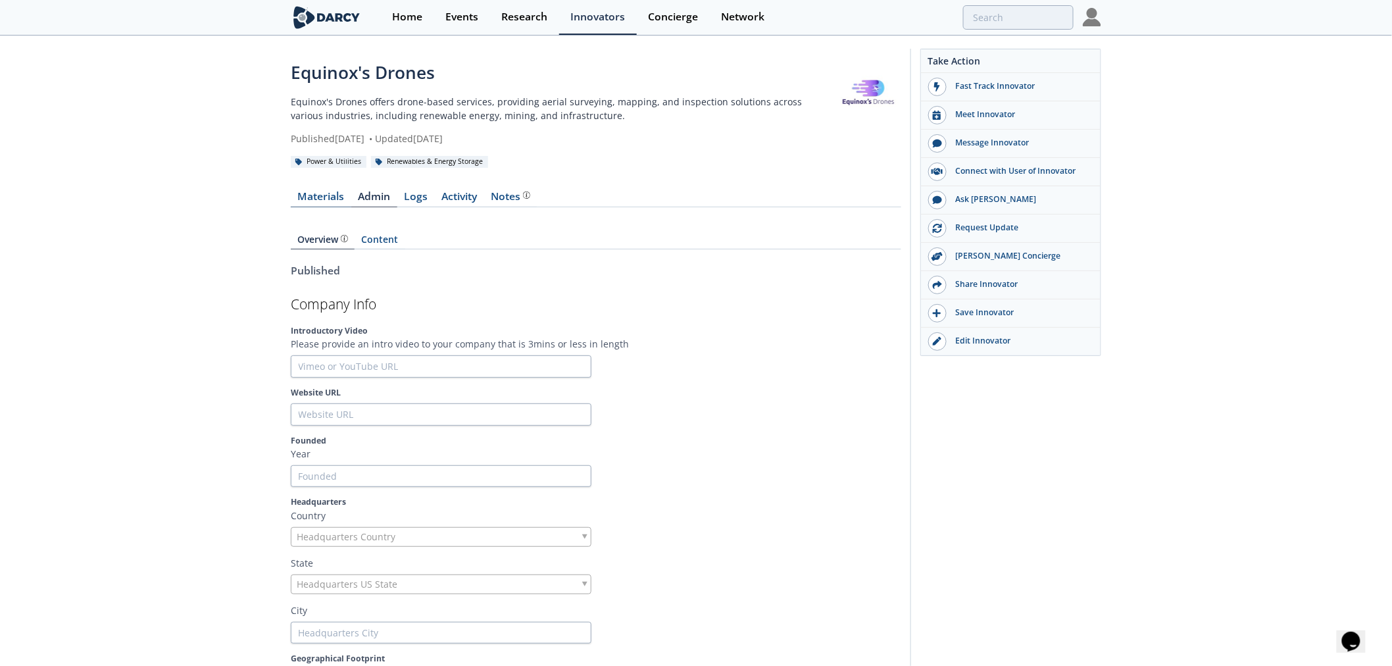
click at [332, 197] on link "Materials" at bounding box center [321, 199] width 61 height 16
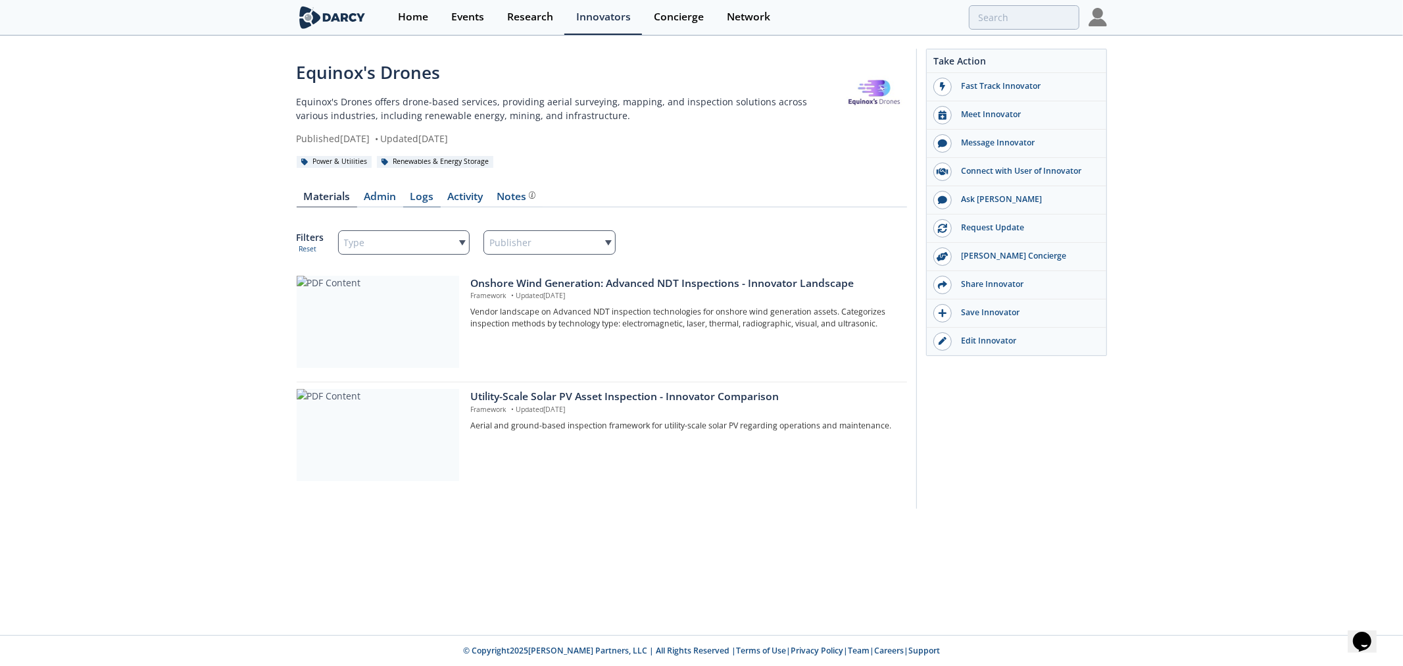
click at [424, 195] on link "Logs" at bounding box center [421, 199] width 37 height 16
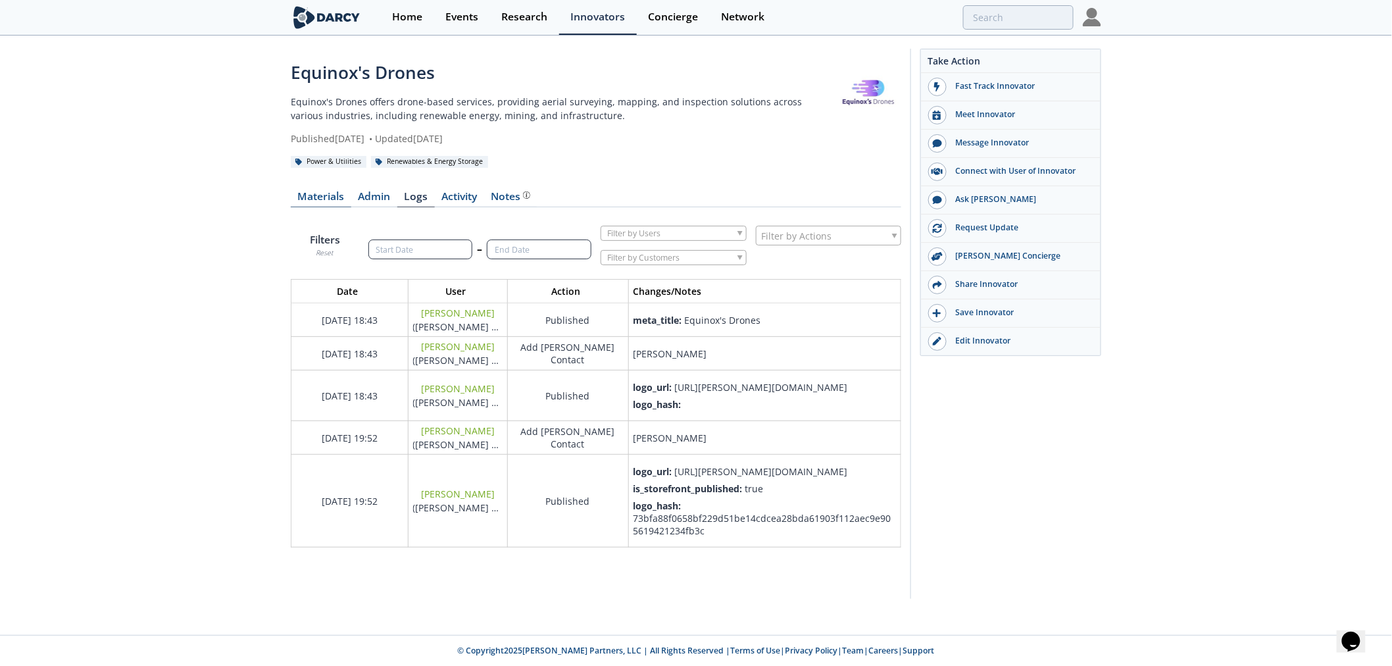
scroll to position [316, 633]
click at [1025, 17] on input "search" at bounding box center [929, 17] width 288 height 24
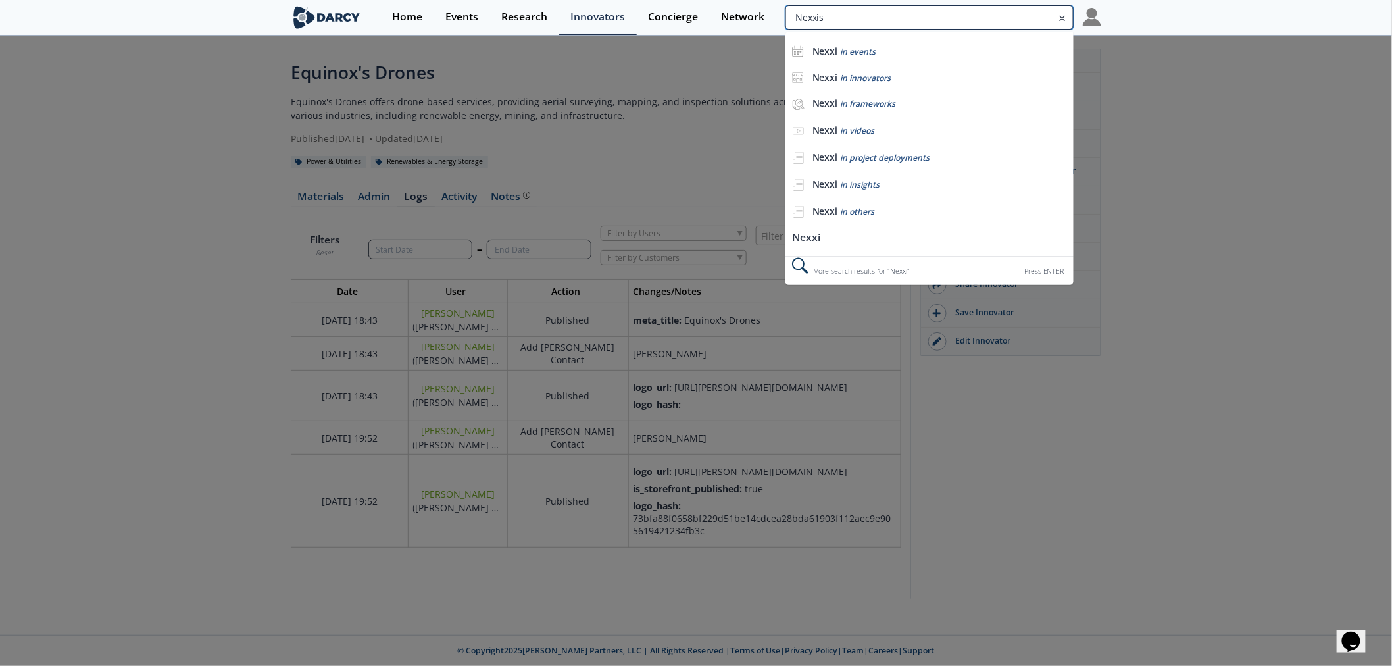
type input "Nexxis"
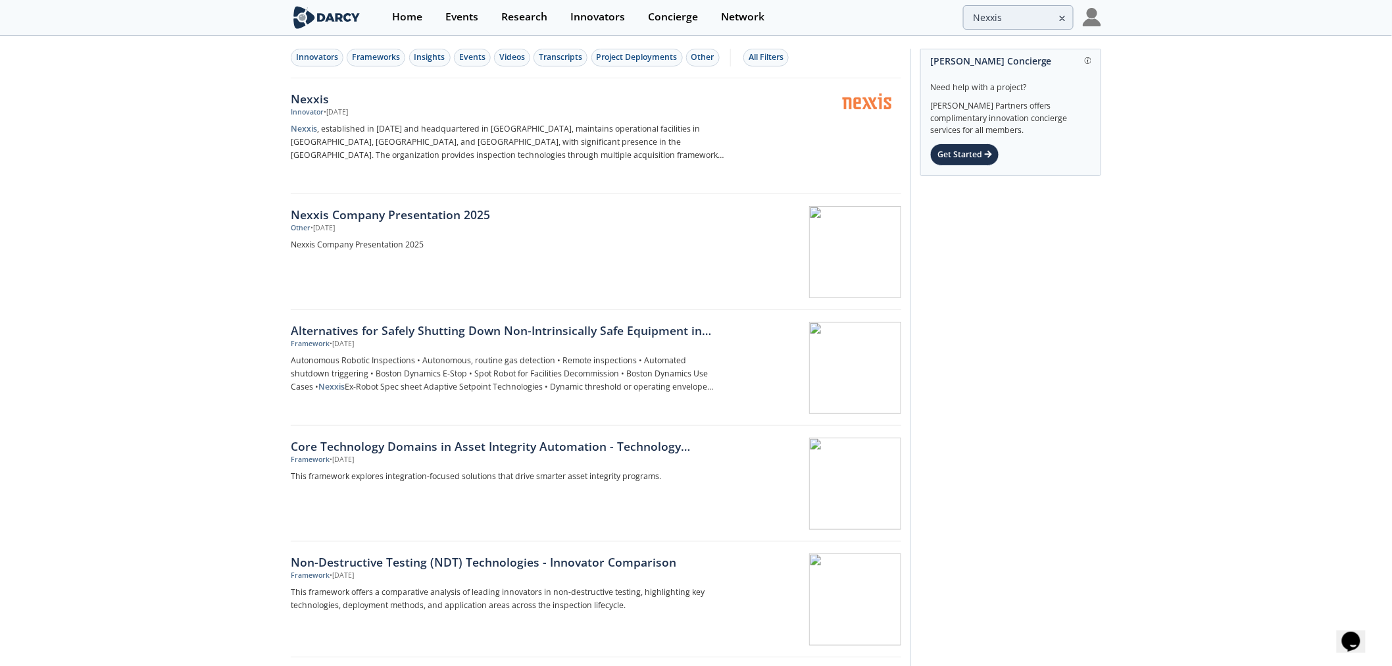
click at [292, 83] on link "Nexxis Innovator • Jun 13, 2025 Nexxis , established in 2014 and headquartered …" at bounding box center [596, 136] width 610 height 116
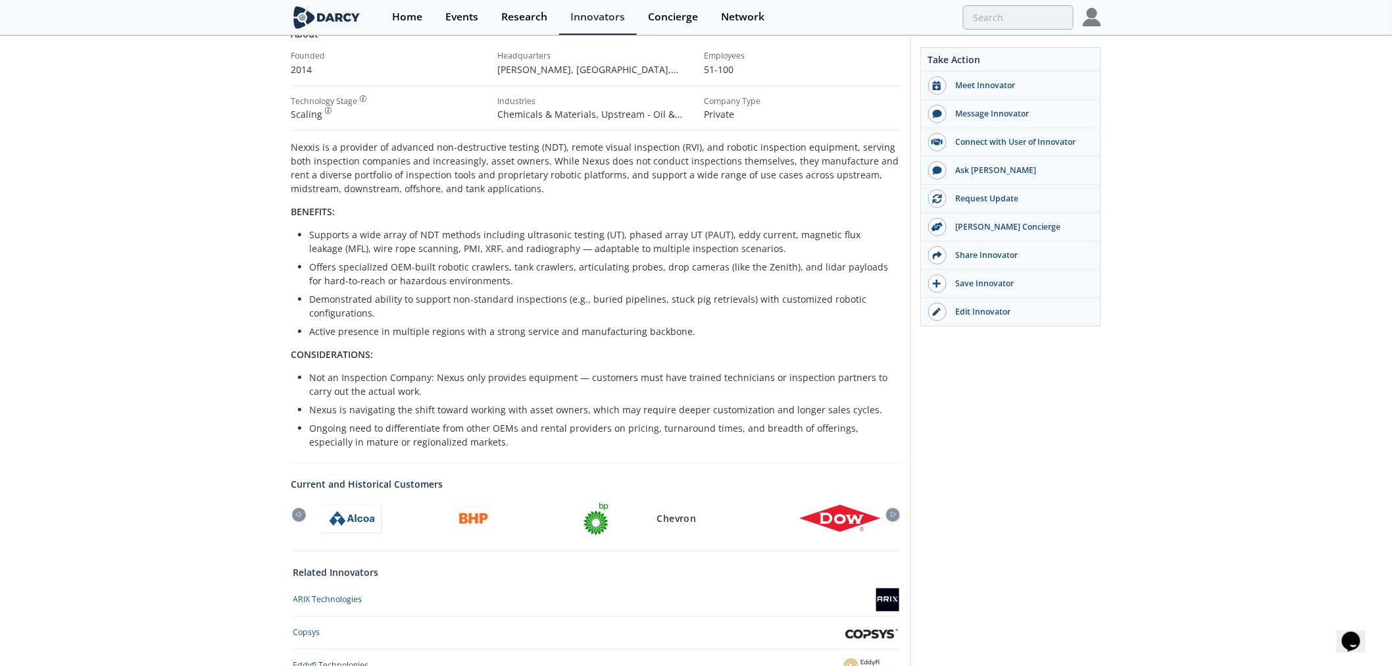
scroll to position [359, 0]
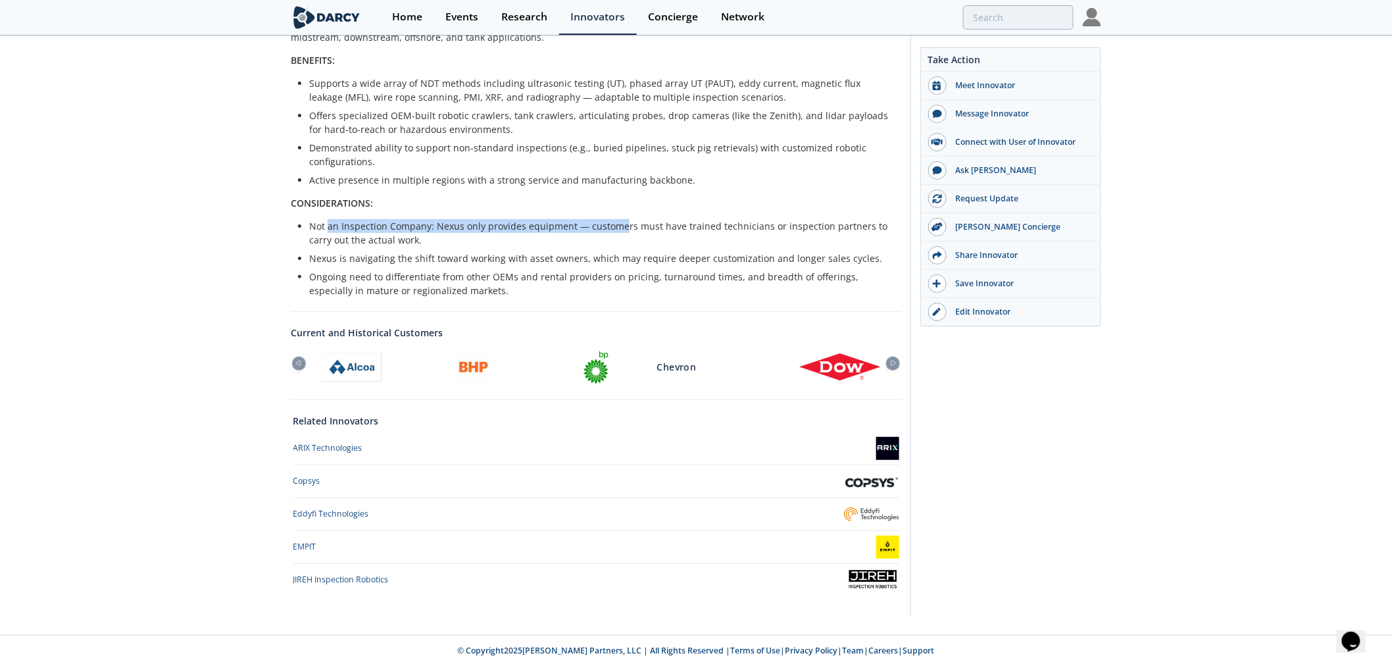
drag, startPoint x: 329, startPoint y: 220, endPoint x: 732, endPoint y: 221, distance: 403.1
click at [728, 221] on li "Not an Inspection Company: Nexus only provides equipment — customers must have …" at bounding box center [600, 233] width 583 height 28
click at [732, 221] on li "Not an Inspection Company: Nexus only provides equipment — customers must have …" at bounding box center [600, 233] width 583 height 28
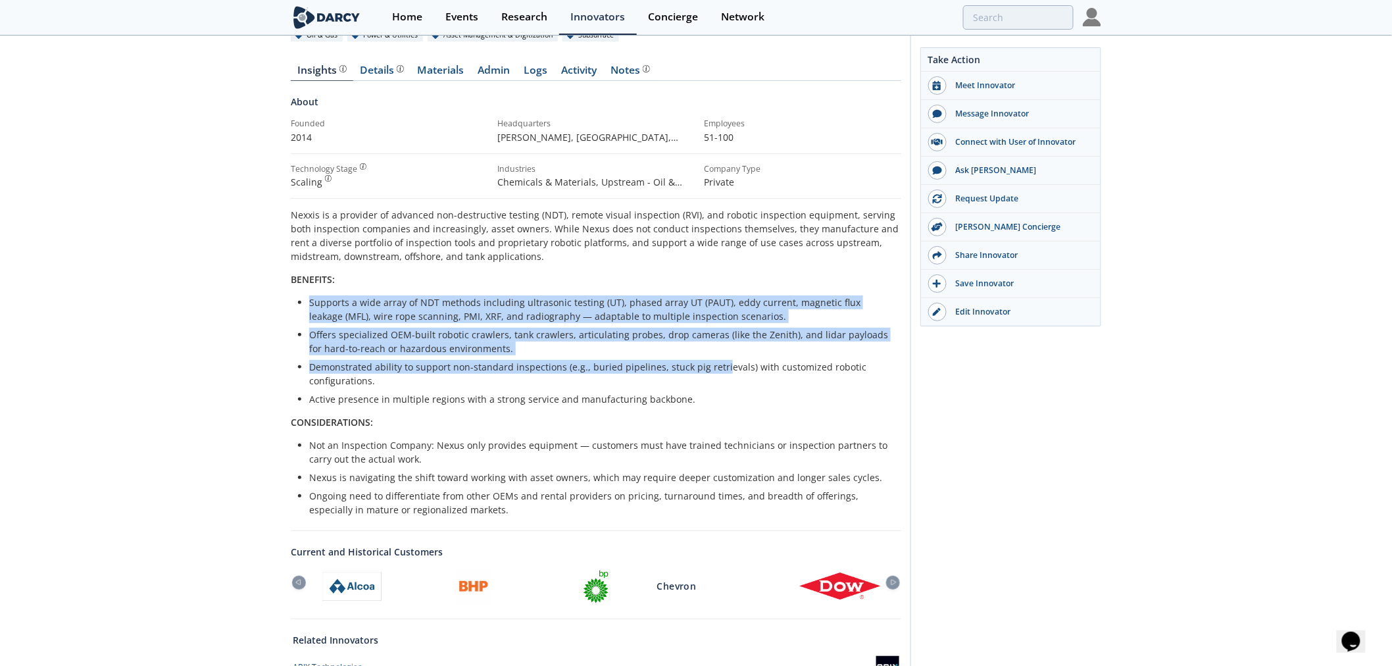
drag, startPoint x: 397, startPoint y: 285, endPoint x: 725, endPoint y: 370, distance: 338.5
click at [725, 370] on div "Nexxis is a provider of advanced non-destructive testing (NDT), remote visual i…" at bounding box center [596, 362] width 610 height 308
click at [725, 370] on li "Demonstrated ability to support non-standard inspections (e.g., buried pipeline…" at bounding box center [600, 374] width 583 height 28
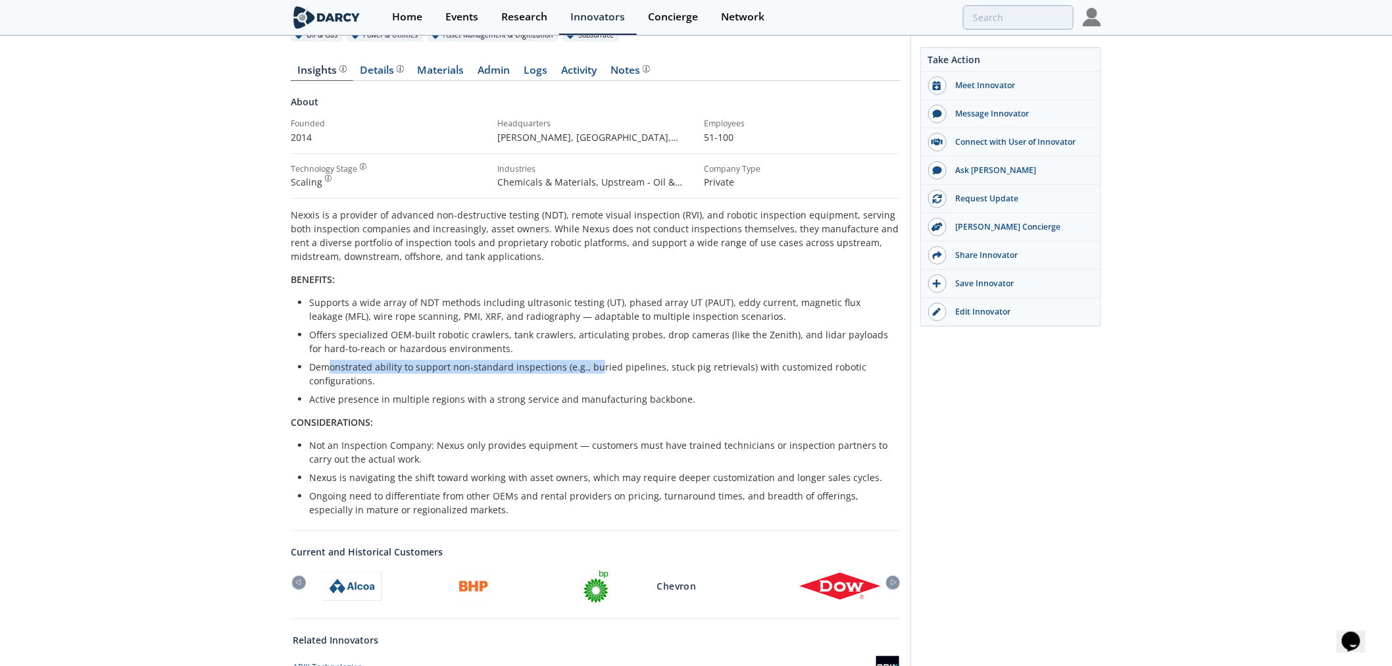
drag, startPoint x: 333, startPoint y: 366, endPoint x: 595, endPoint y: 366, distance: 261.7
click at [595, 366] on li "Demonstrated ability to support non-standard inspections (e.g., buried pipeline…" at bounding box center [600, 374] width 583 height 28
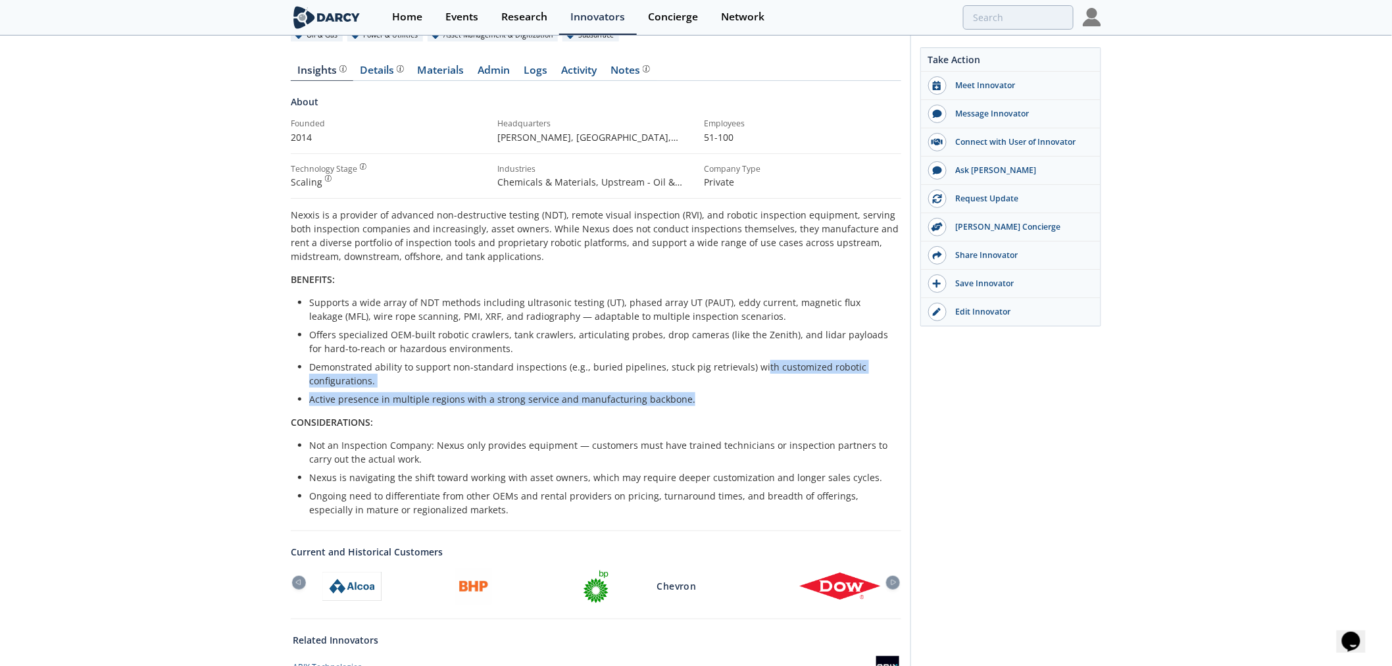
drag, startPoint x: 785, startPoint y: 368, endPoint x: 860, endPoint y: 391, distance: 77.8
click at [860, 391] on ul "Supports a wide array of NDT methods including ultrasonic testing (UT), phased …" at bounding box center [596, 350] width 592 height 110
click at [860, 392] on li "Active presence in multiple regions with a strong service and manufacturing bac…" at bounding box center [600, 399] width 583 height 14
drag, startPoint x: 326, startPoint y: 397, endPoint x: 744, endPoint y: 399, distance: 417.6
click at [744, 399] on li "Active presence in multiple regions with a strong service and manufacturing bac…" at bounding box center [600, 399] width 583 height 14
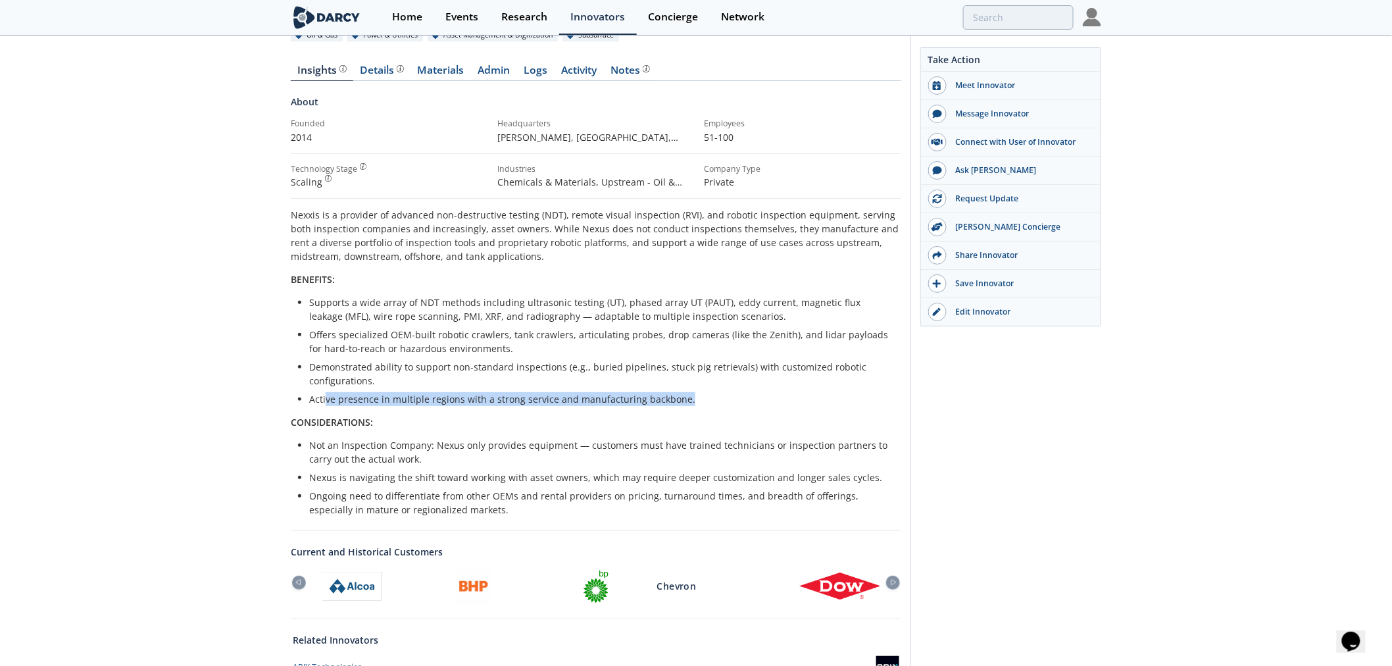
click at [744, 399] on li "Active presence in multiple regions with a strong service and manufacturing bac…" at bounding box center [600, 399] width 583 height 14
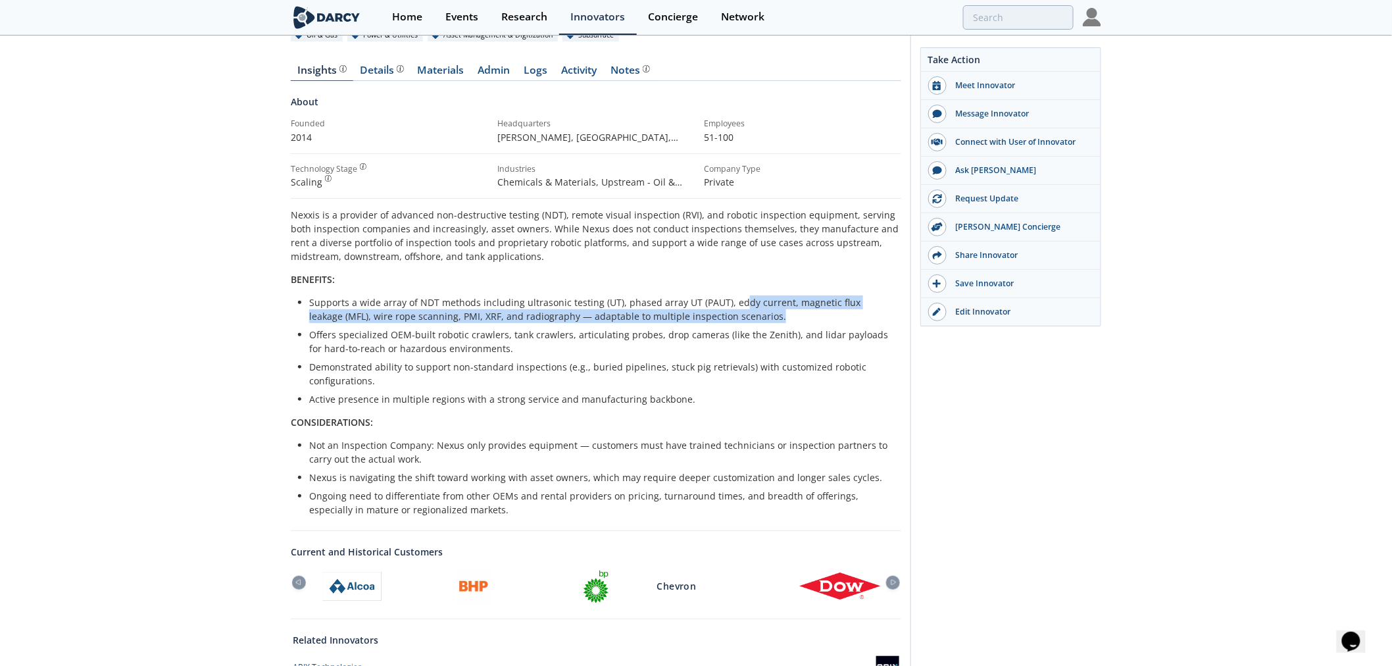
drag, startPoint x: 737, startPoint y: 303, endPoint x: 876, endPoint y: 312, distance: 139.1
click at [876, 312] on li "Supports a wide array of NDT methods including ultrasonic testing (UT), phased …" at bounding box center [600, 309] width 583 height 28
drag, startPoint x: 317, startPoint y: 316, endPoint x: 648, endPoint y: 316, distance: 330.8
click at [648, 316] on li "Supports a wide array of NDT methods including ultrasonic testing (UT), phased …" at bounding box center [600, 309] width 583 height 28
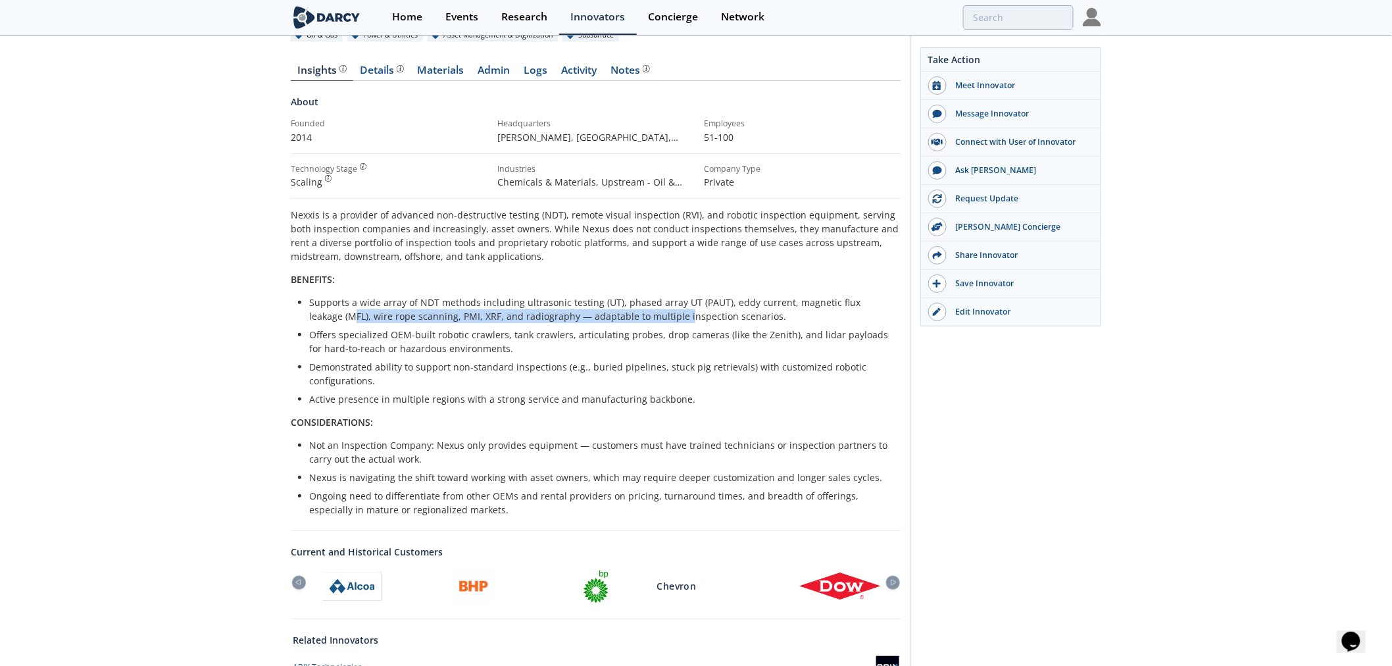
click at [648, 316] on li "Supports a wide array of NDT methods including ultrasonic testing (UT), phased …" at bounding box center [600, 309] width 583 height 28
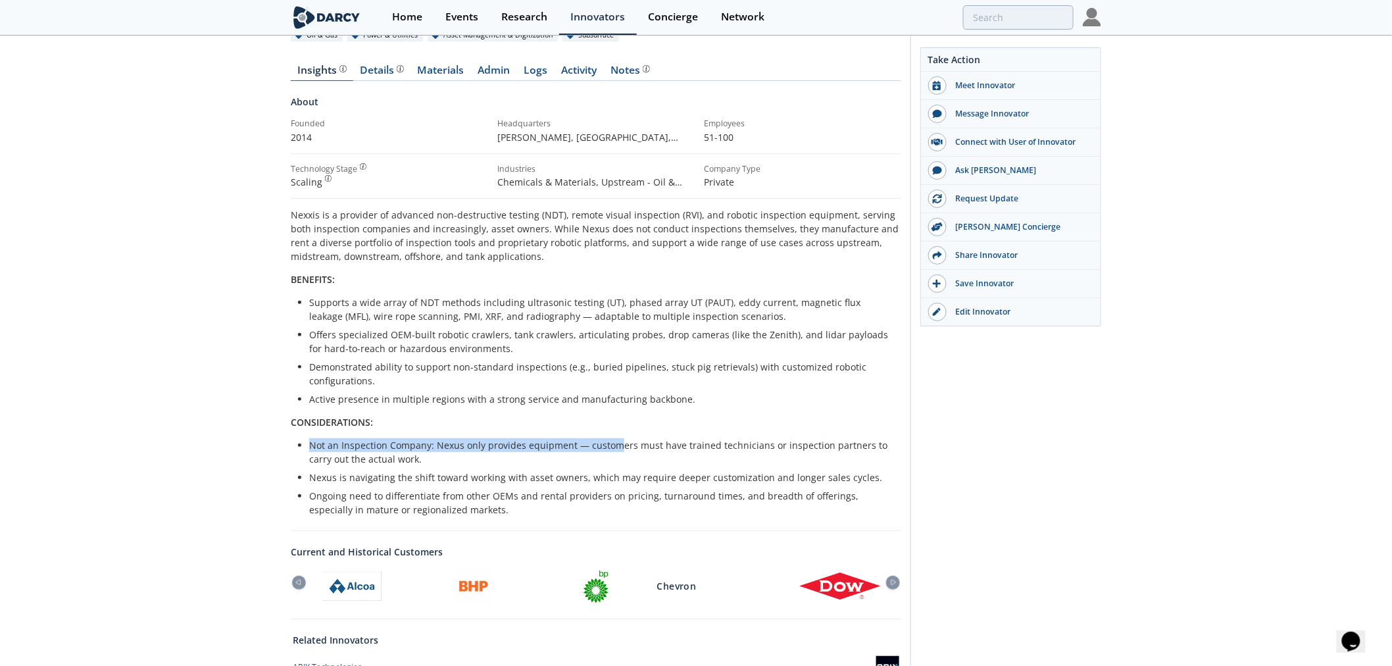
drag, startPoint x: 415, startPoint y: 448, endPoint x: 620, endPoint y: 448, distance: 205.2
click at [620, 448] on li "Not an Inspection Company: Nexus only provides equipment — customers must have …" at bounding box center [600, 452] width 583 height 28
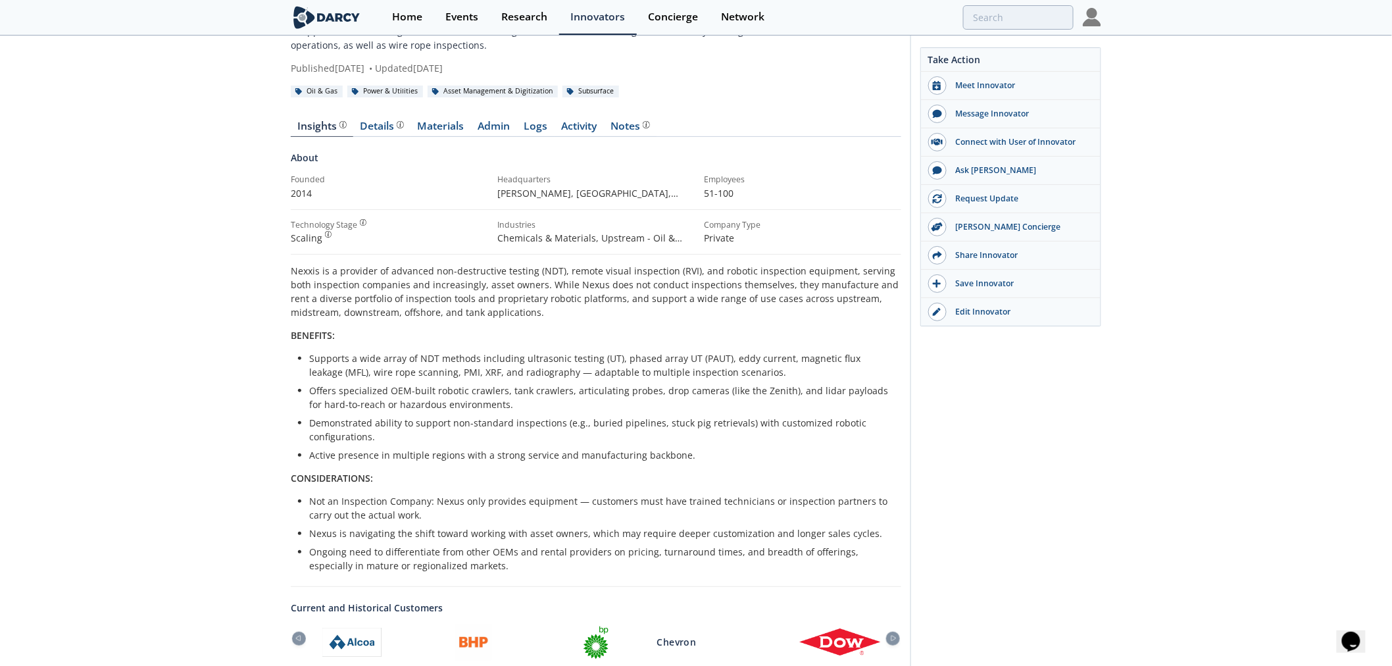
scroll to position [0, 0]
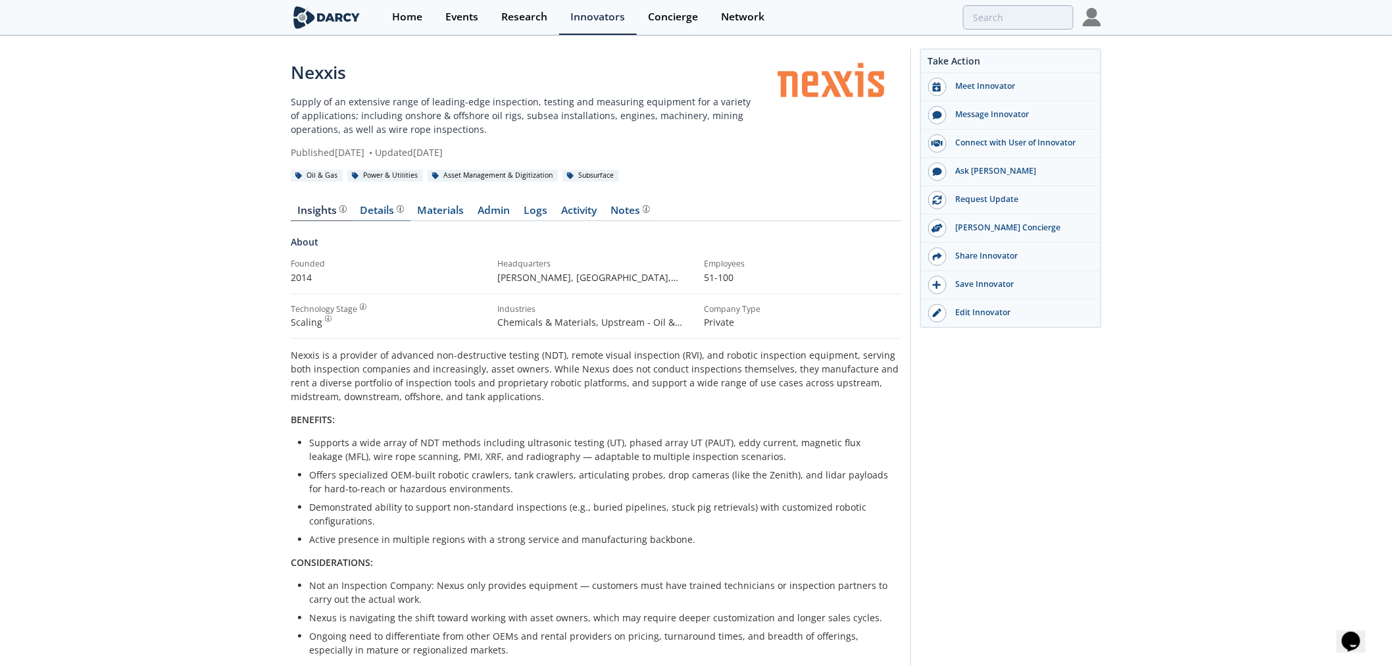
click at [377, 215] on div "Details Product overview, business model, technology and applications as added …" at bounding box center [381, 210] width 43 height 11
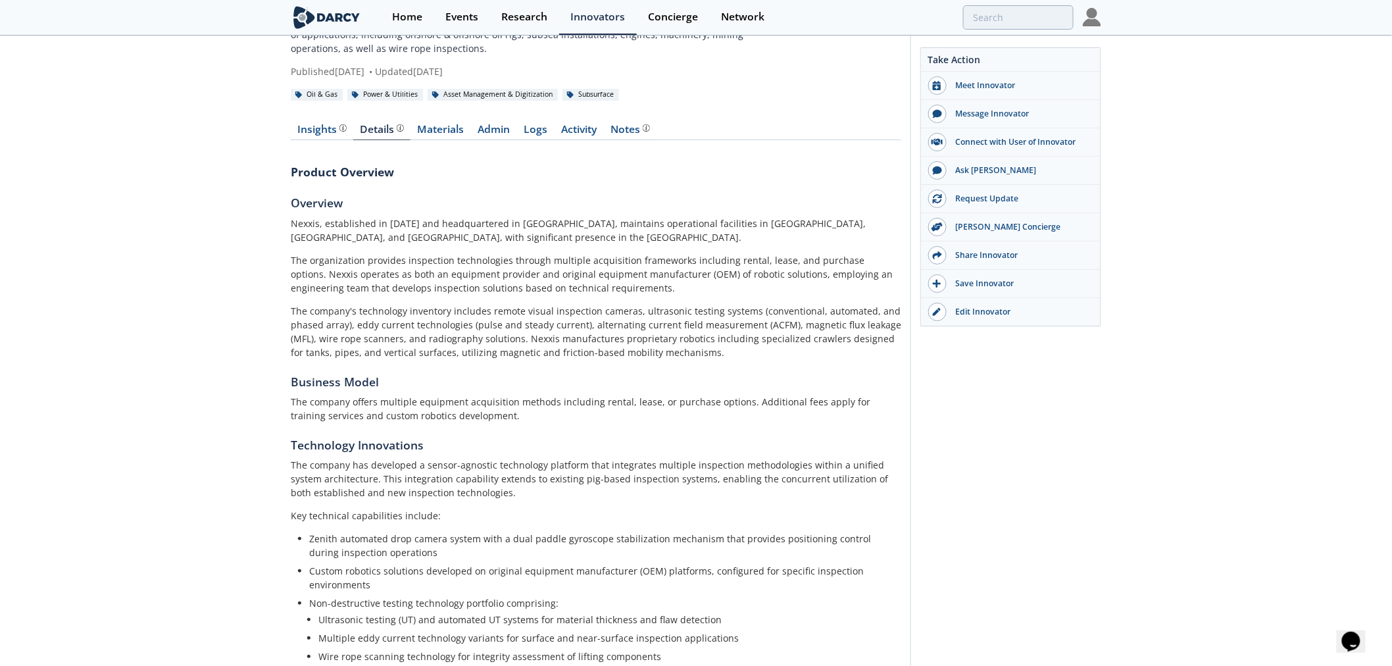
scroll to position [219, 0]
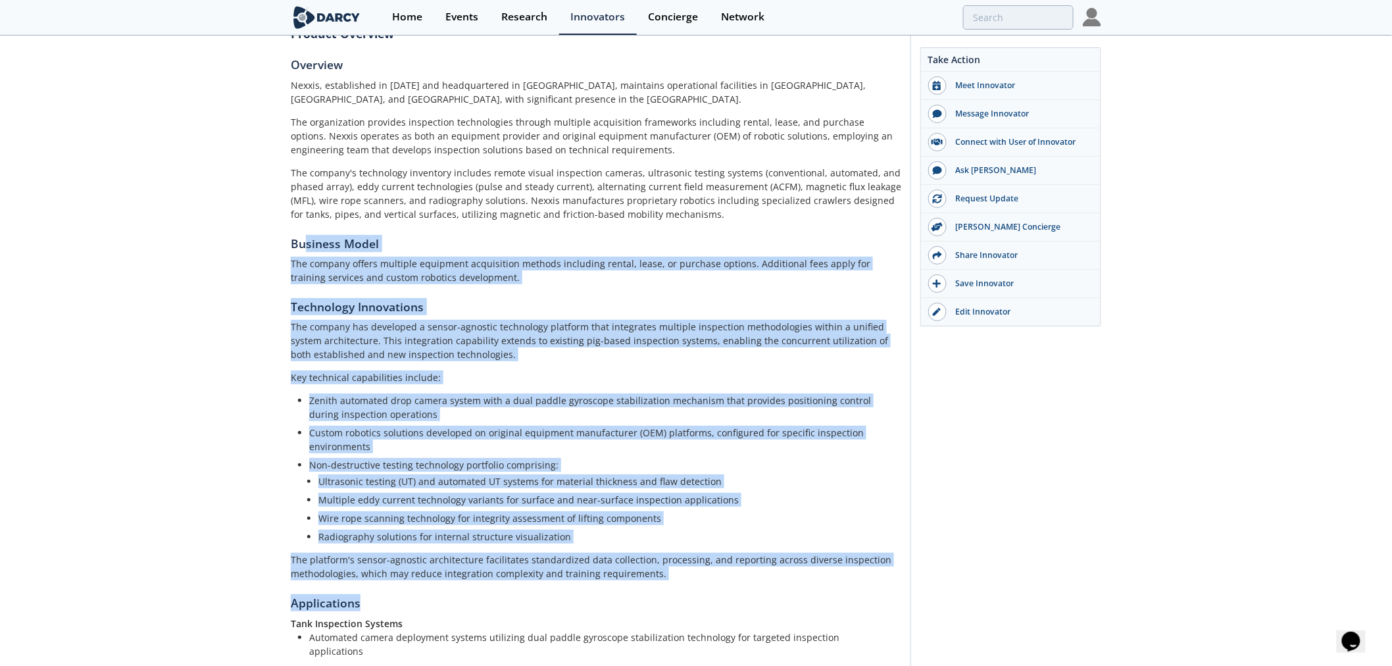
drag, startPoint x: 452, startPoint y: 445, endPoint x: 664, endPoint y: 587, distance: 255.9
click at [664, 587] on div "Product Overview Overview Nexxis, established in 2014 and headquartered in Aust…" at bounding box center [596, 458] width 610 height 894
click at [664, 585] on div "Product Overview Overview Nexxis, established in 2014 and headquartered in Aust…" at bounding box center [596, 458] width 610 height 894
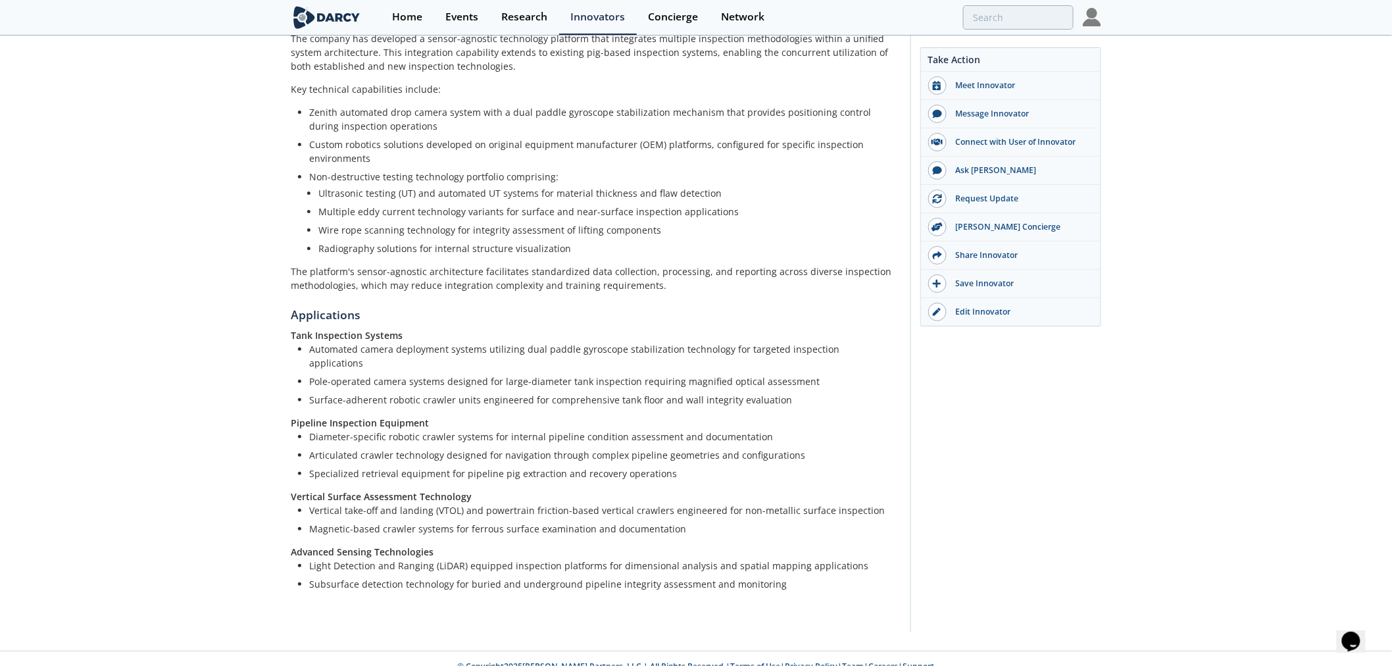
scroll to position [508, 0]
drag, startPoint x: 293, startPoint y: 329, endPoint x: 395, endPoint y: 339, distance: 102.4
click at [395, 339] on div "Tank Inspection Systems Automated camera deployment systems utilizing dual padd…" at bounding box center [596, 458] width 610 height 262
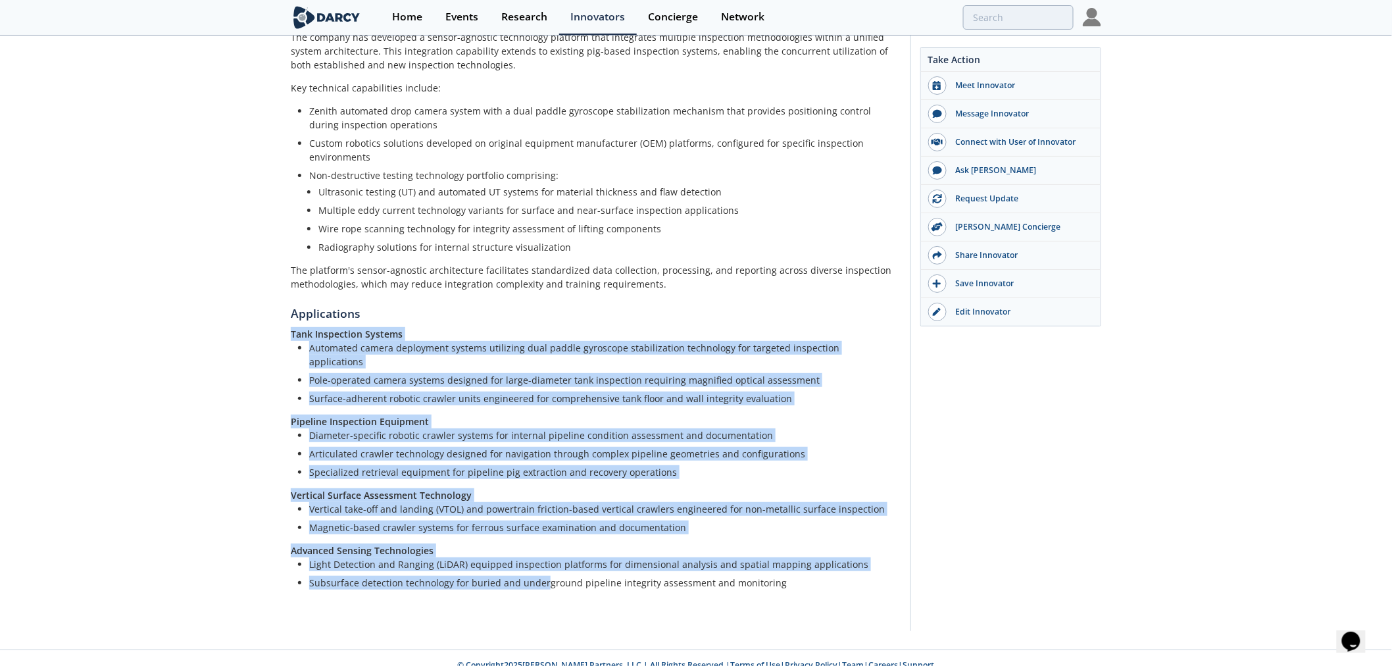
drag, startPoint x: 335, startPoint y: 336, endPoint x: 543, endPoint y: 581, distance: 321.0
click at [543, 581] on div "Nexxis Supply of an extensive range of leading-edge inspection, testing and mea…" at bounding box center [696, 88] width 1392 height 1121
click at [543, 581] on div "Product Overview Overview Nexxis, established in 2014 and headquartered in Aust…" at bounding box center [596, 169] width 610 height 894
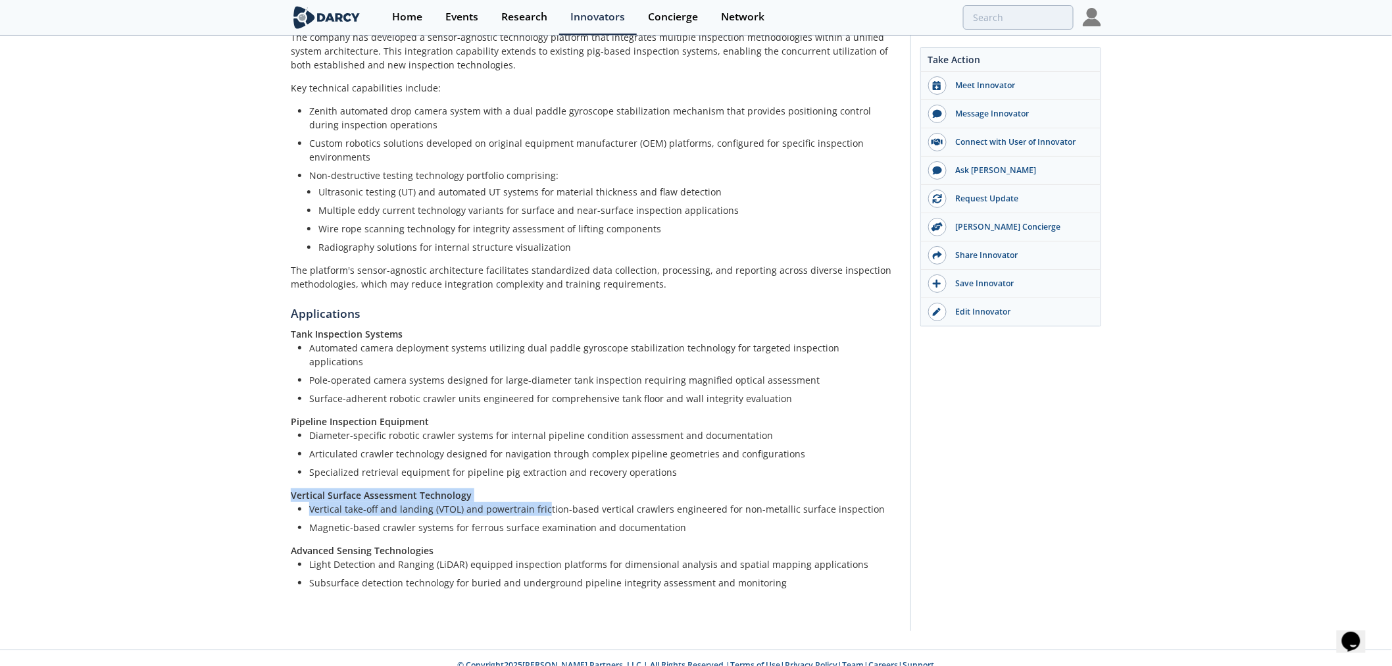
drag, startPoint x: 299, startPoint y: 481, endPoint x: 545, endPoint y: 494, distance: 246.3
click at [545, 494] on div "Nexxis Supply of an extensive range of leading-edge inspection, testing and mea…" at bounding box center [696, 88] width 1392 height 1121
click at [545, 502] on li "Vertical take-off and landing (VTOL) and powertrain friction-based vertical cra…" at bounding box center [600, 509] width 583 height 14
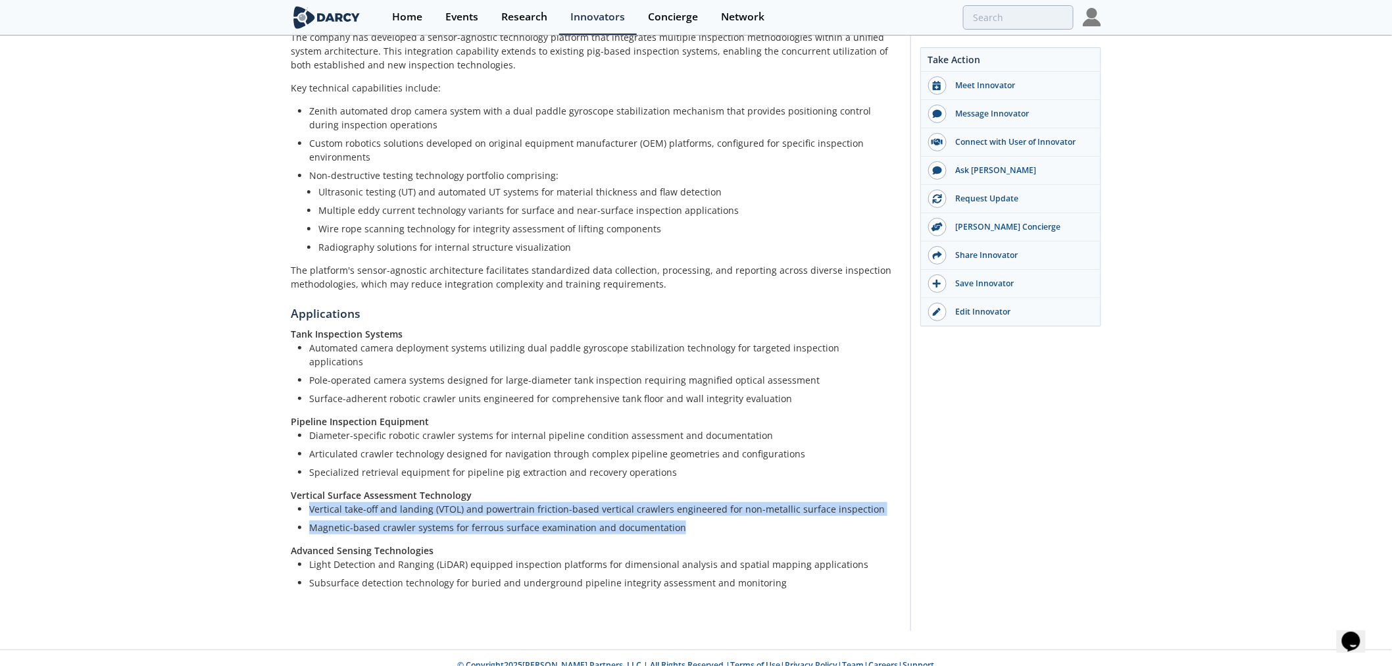
drag, startPoint x: 318, startPoint y: 496, endPoint x: 826, endPoint y: 518, distance: 508.2
click at [826, 518] on ul "Vertical take-off and landing (VTOL) and powertrain friction-based vertical cra…" at bounding box center [596, 518] width 592 height 32
click at [826, 520] on li "Magnetic-based crawler systems for ferrous surface examination and documentation" at bounding box center [600, 527] width 583 height 14
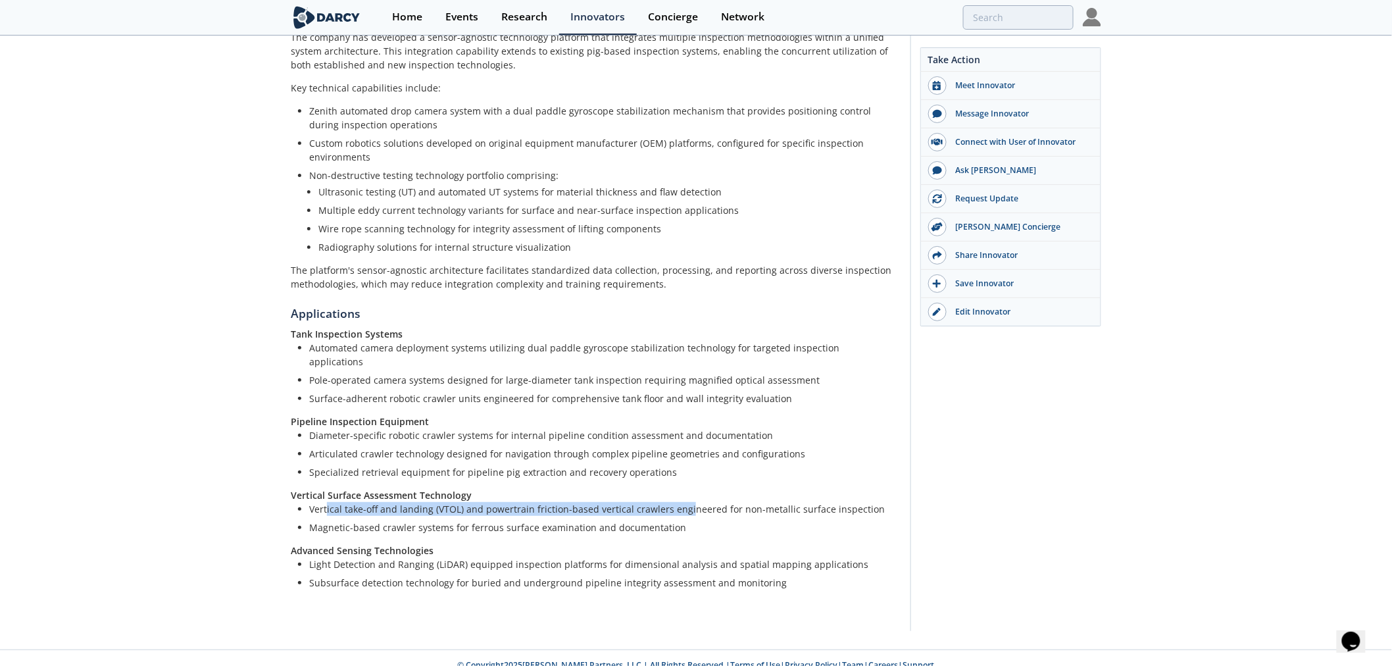
drag, startPoint x: 327, startPoint y: 492, endPoint x: 681, endPoint y: 492, distance: 354.5
click at [681, 502] on li "Vertical take-off and landing (VTOL) and powertrain friction-based vertical cra…" at bounding box center [600, 509] width 583 height 14
drag, startPoint x: 329, startPoint y: 538, endPoint x: 434, endPoint y: 546, distance: 104.9
click at [399, 544] on strong "Advanced Sensing Technologies" at bounding box center [362, 550] width 143 height 12
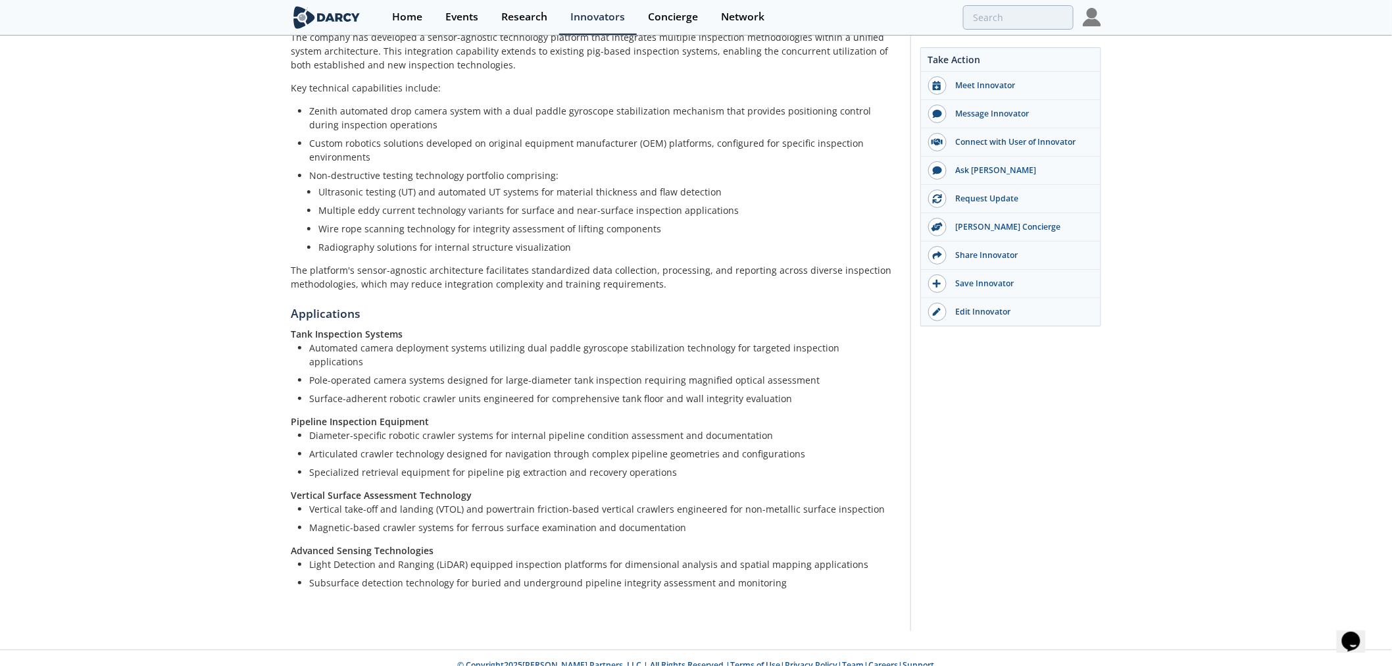
click at [439, 535] on div "Tank Inspection Systems Automated camera deployment systems utilizing dual padd…" at bounding box center [596, 458] width 610 height 262
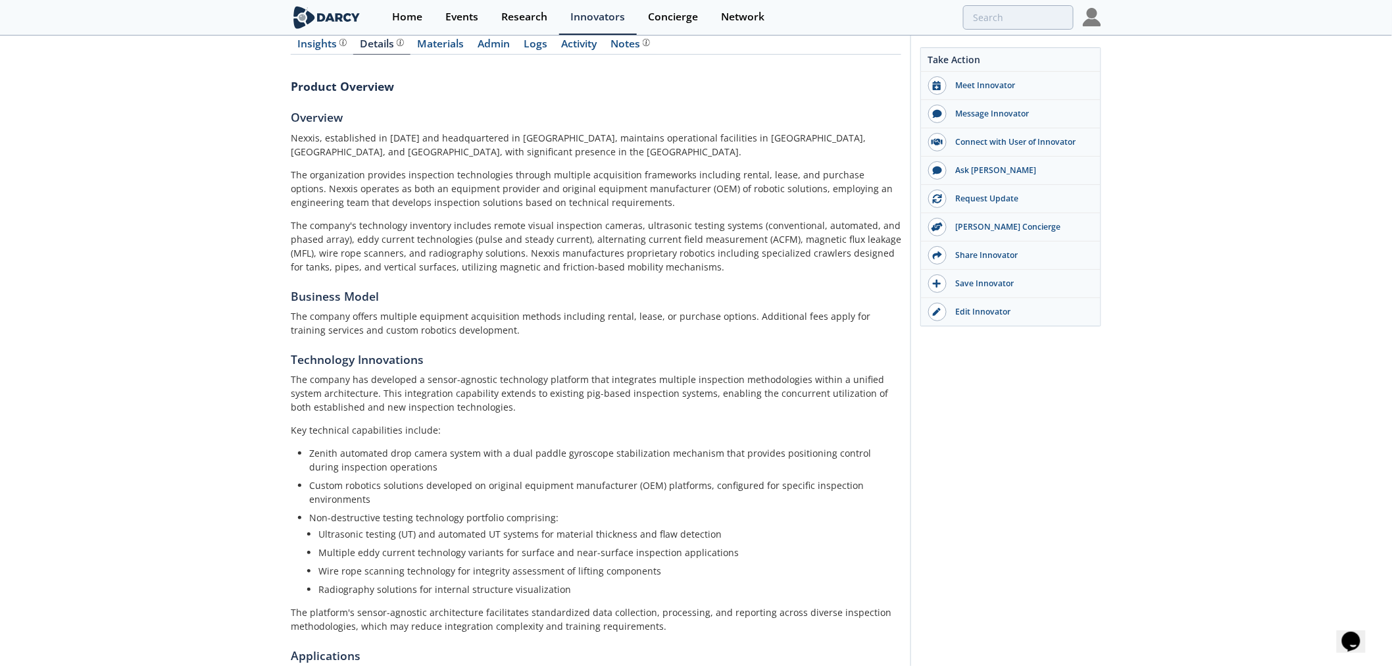
scroll to position [0, 0]
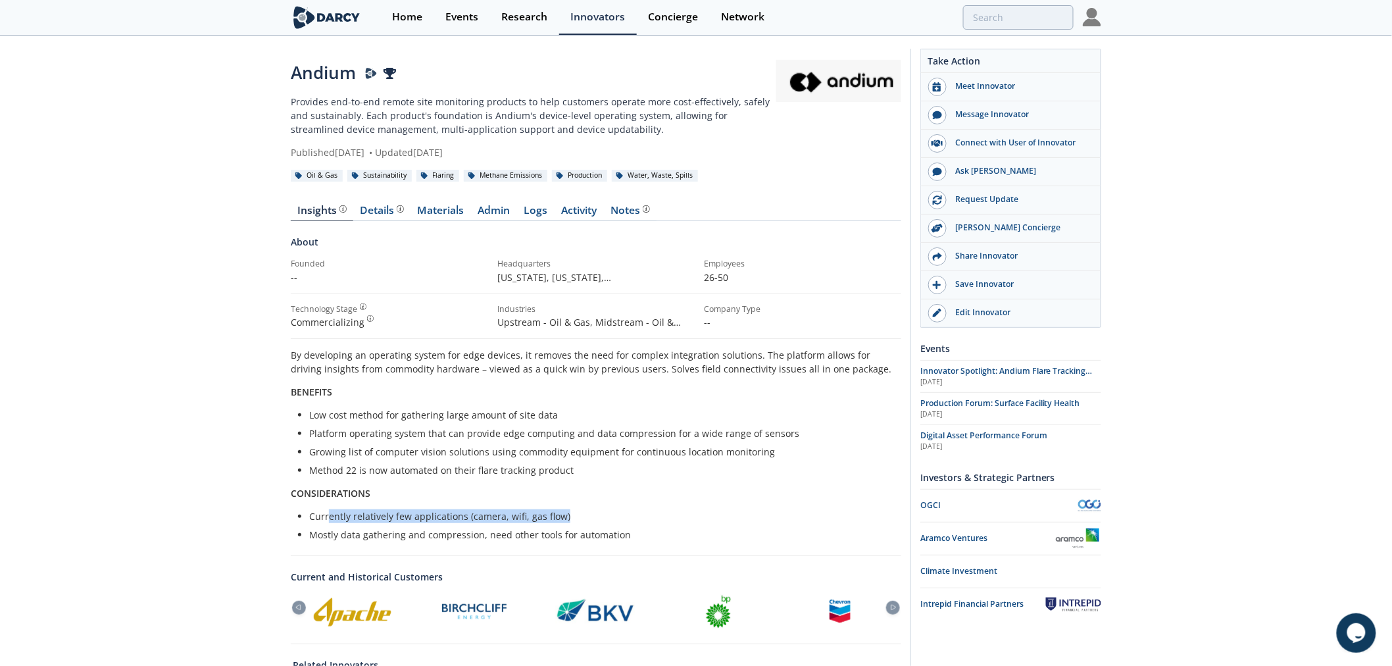
drag, startPoint x: 330, startPoint y: 516, endPoint x: 661, endPoint y: 516, distance: 330.8
click at [660, 516] on li "Currently relatively few applications (camera, wifi, gas flow)" at bounding box center [600, 516] width 583 height 14
click at [662, 516] on li "Currently relatively few applications (camera, wifi, gas flow)" at bounding box center [600, 516] width 583 height 14
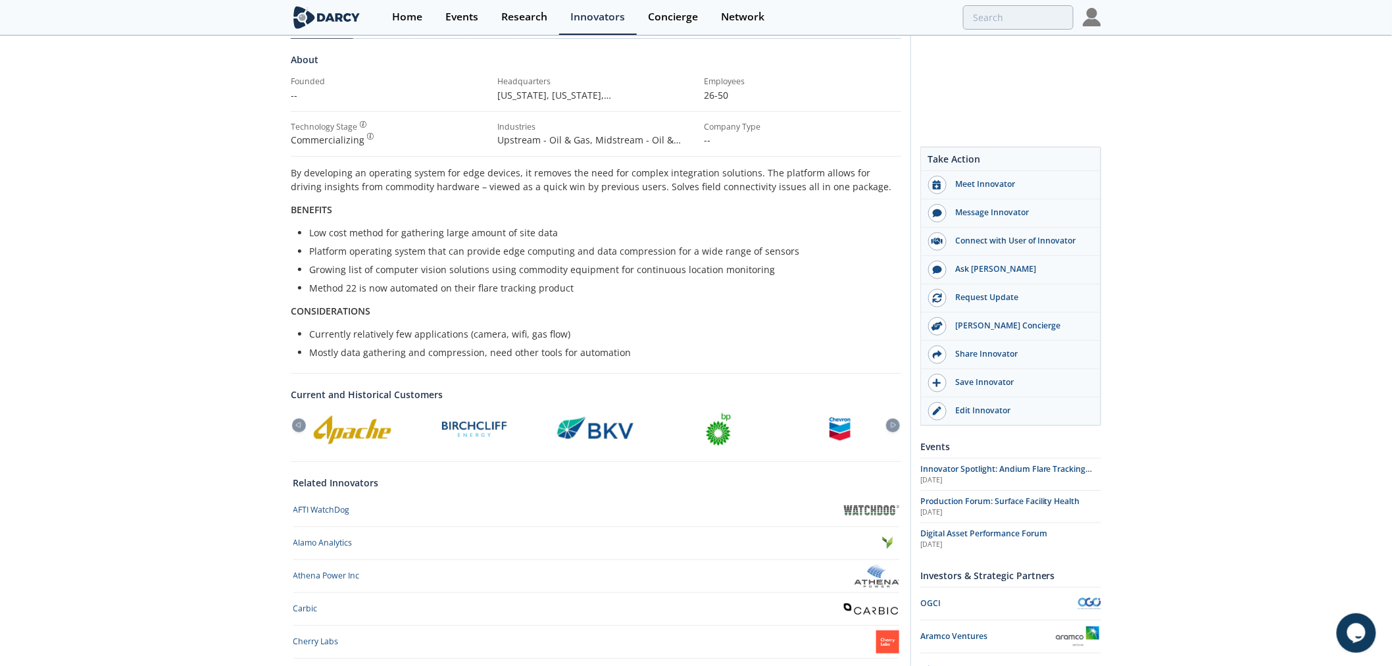
scroll to position [285, 0]
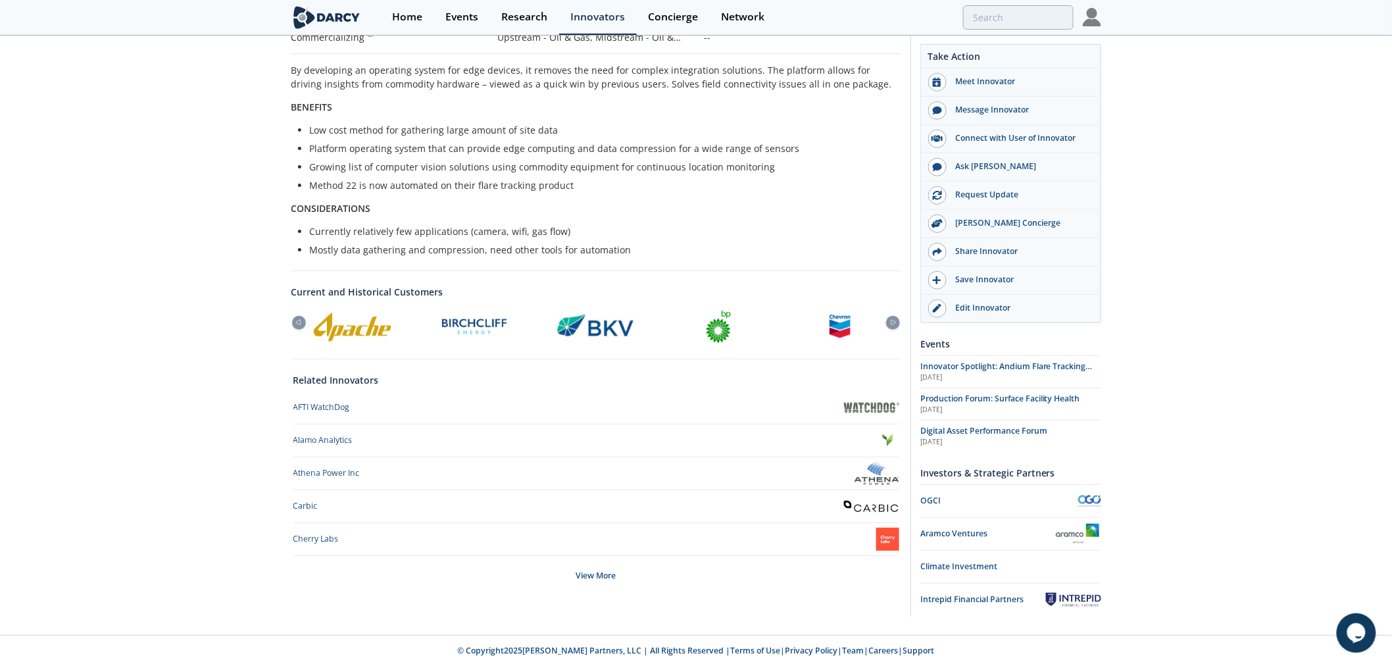
click at [877, 404] on img at bounding box center [871, 406] width 55 height 9
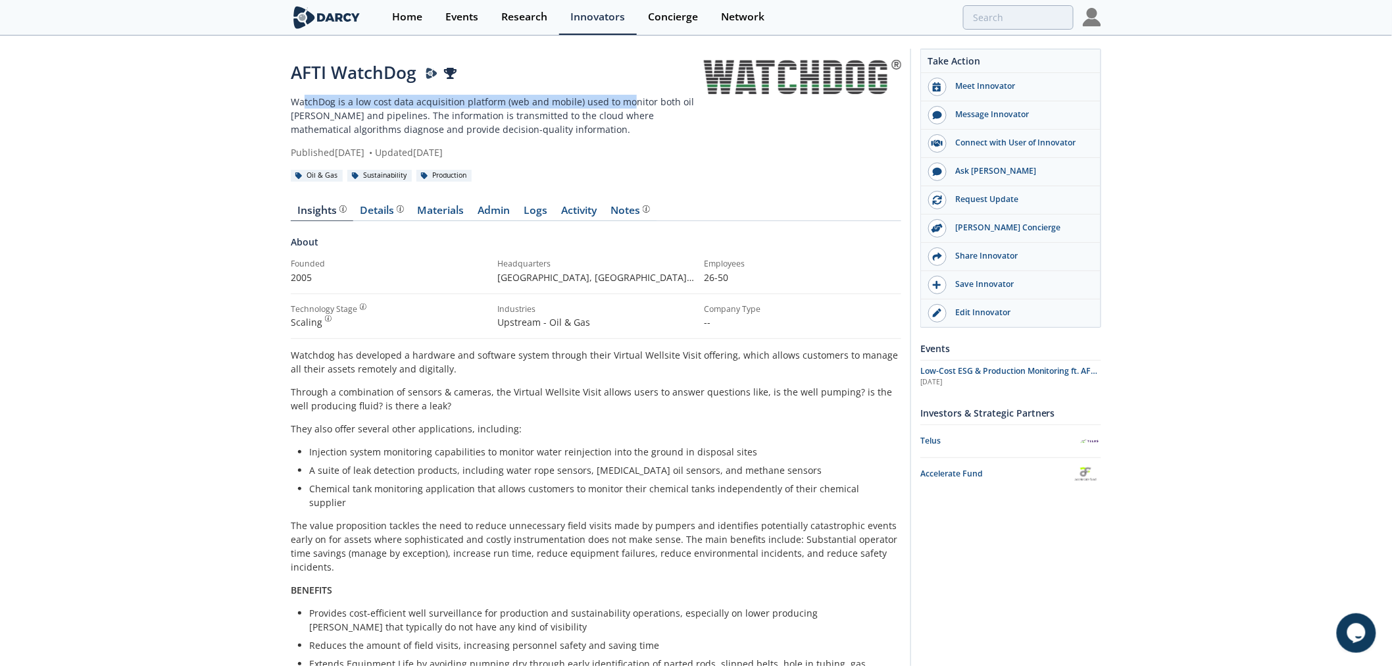
drag, startPoint x: 303, startPoint y: 102, endPoint x: 623, endPoint y: 102, distance: 320.9
click at [623, 102] on p "WatchDog is a low cost data acquisition platform (web and mobile) used to monit…" at bounding box center [497, 115] width 413 height 41
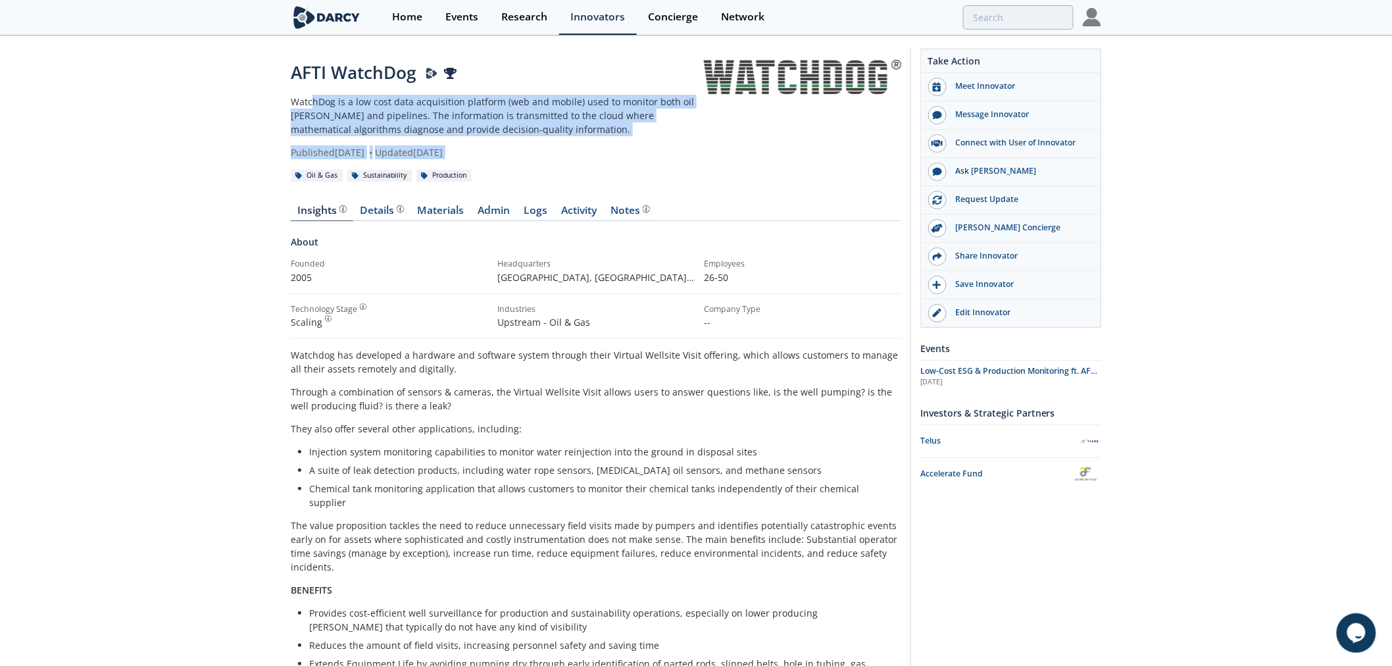
drag, startPoint x: 312, startPoint y: 102, endPoint x: 713, endPoint y: 136, distance: 402.0
click at [713, 136] on div "AFTI WatchDog WatchDog is a low cost data acquisition platform (web and mobile)…" at bounding box center [596, 109] width 610 height 99
click at [713, 136] on div at bounding box center [802, 109] width 197 height 99
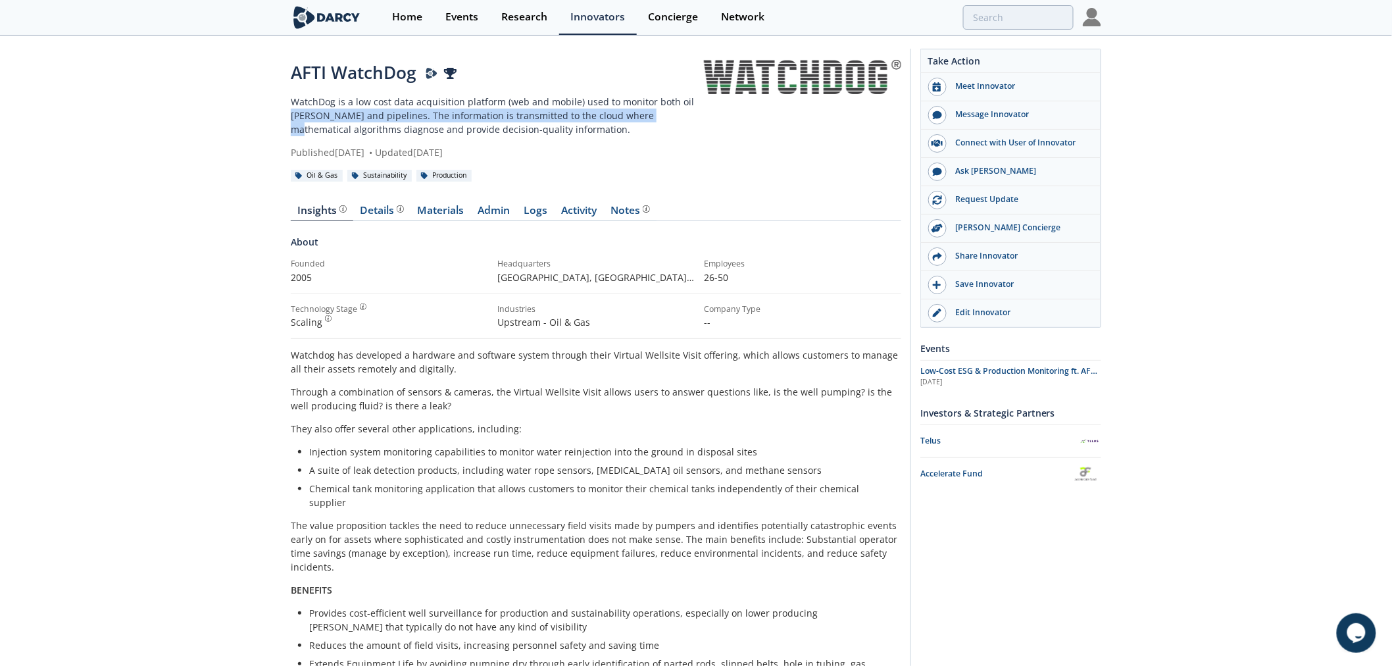
drag, startPoint x: 627, startPoint y: 117, endPoint x: 654, endPoint y: 118, distance: 27.0
click at [653, 118] on div "AFTI WatchDog WatchDog is a low cost data acquisition platform (web and mobile)…" at bounding box center [696, 669] width 1392 height 1265
click at [654, 118] on p "WatchDog is a low cost data acquisition platform (web and mobile) used to monit…" at bounding box center [497, 115] width 413 height 41
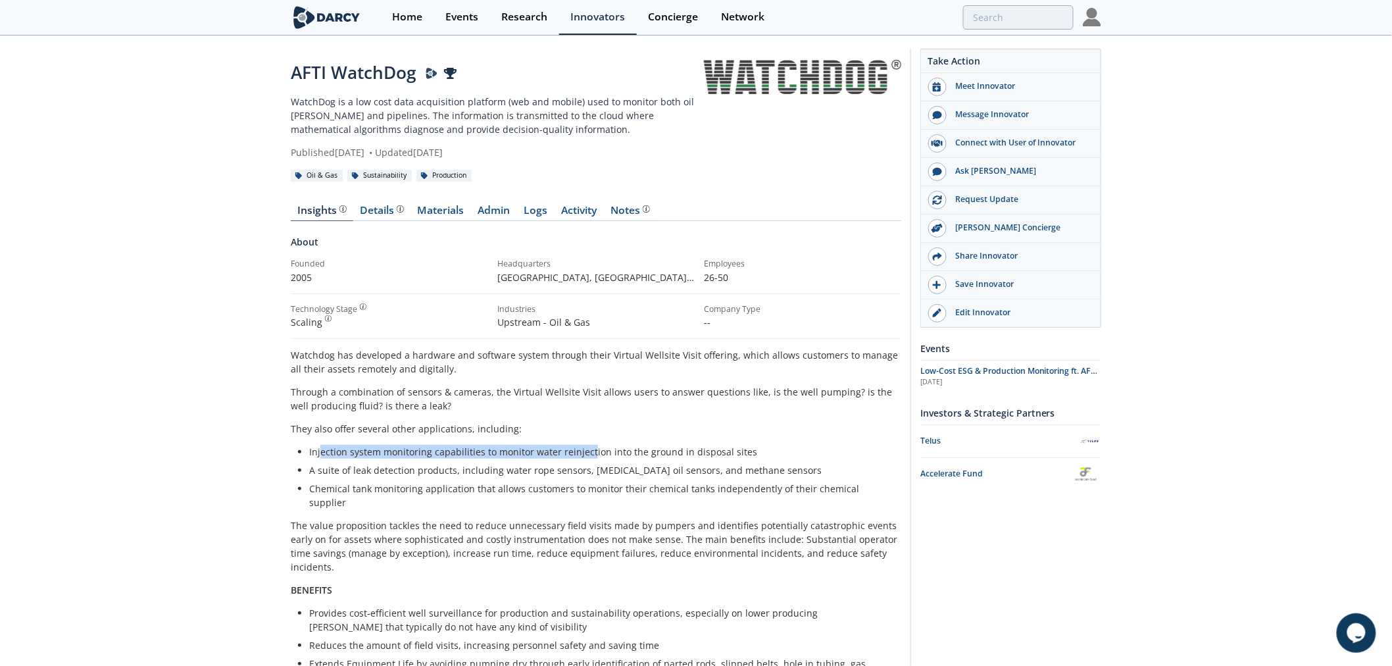
drag, startPoint x: 310, startPoint y: 450, endPoint x: 588, endPoint y: 445, distance: 277.6
click at [588, 445] on li "Injection system monitoring capabilities to monitor water reinjection into the …" at bounding box center [600, 452] width 583 height 14
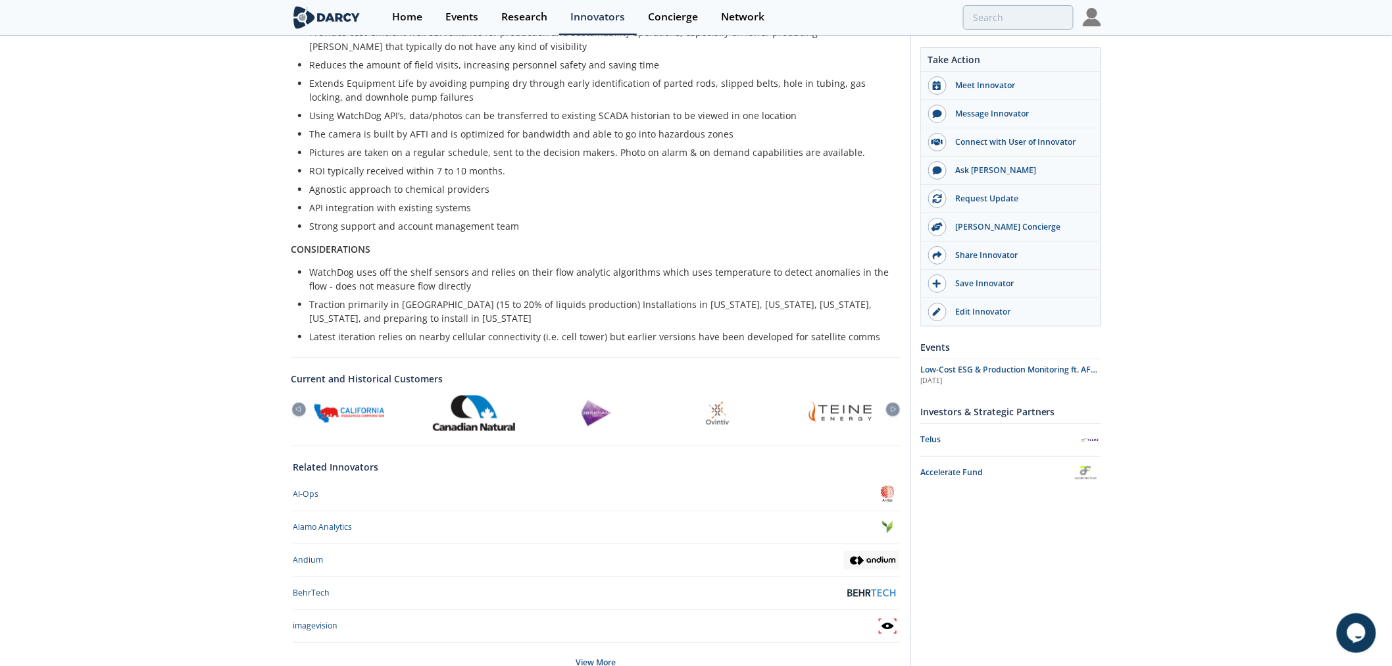
scroll to position [511, 0]
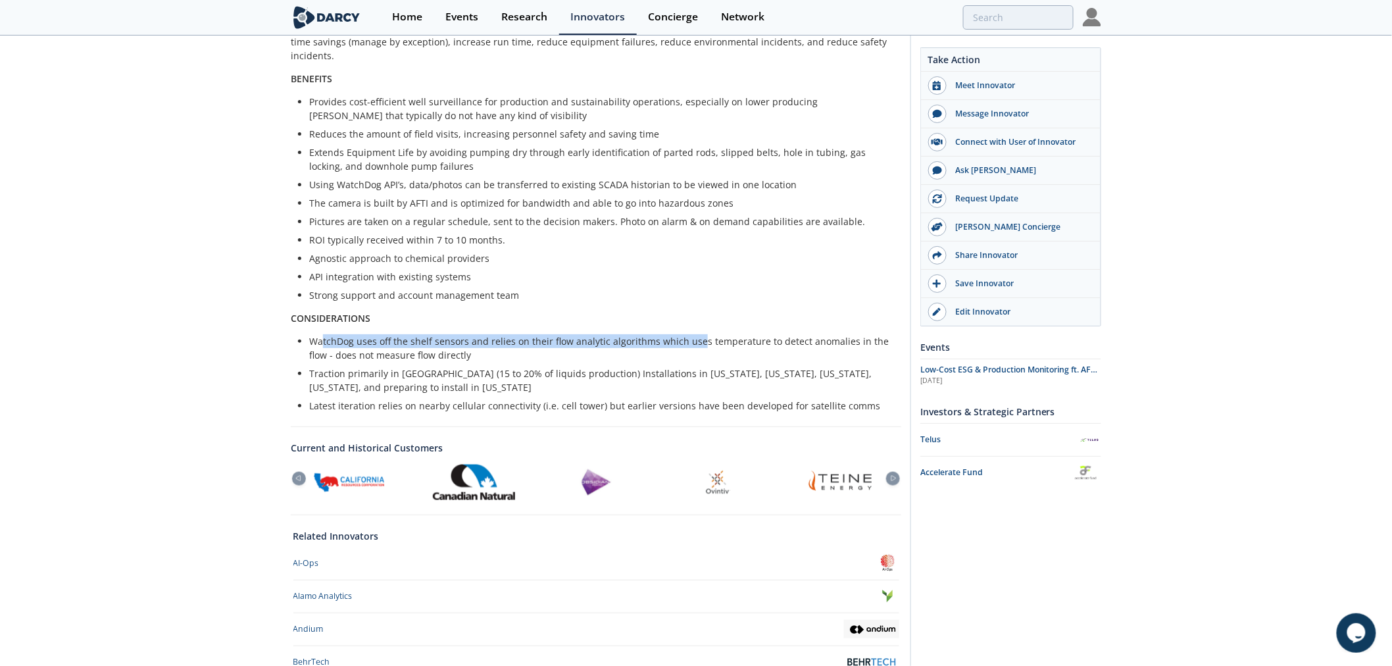
drag, startPoint x: 673, startPoint y: 314, endPoint x: 696, endPoint y: 314, distance: 23.0
click at [696, 334] on li "WatchDog uses off the shelf sensors and relies on their flow analytic algorithm…" at bounding box center [600, 348] width 583 height 28
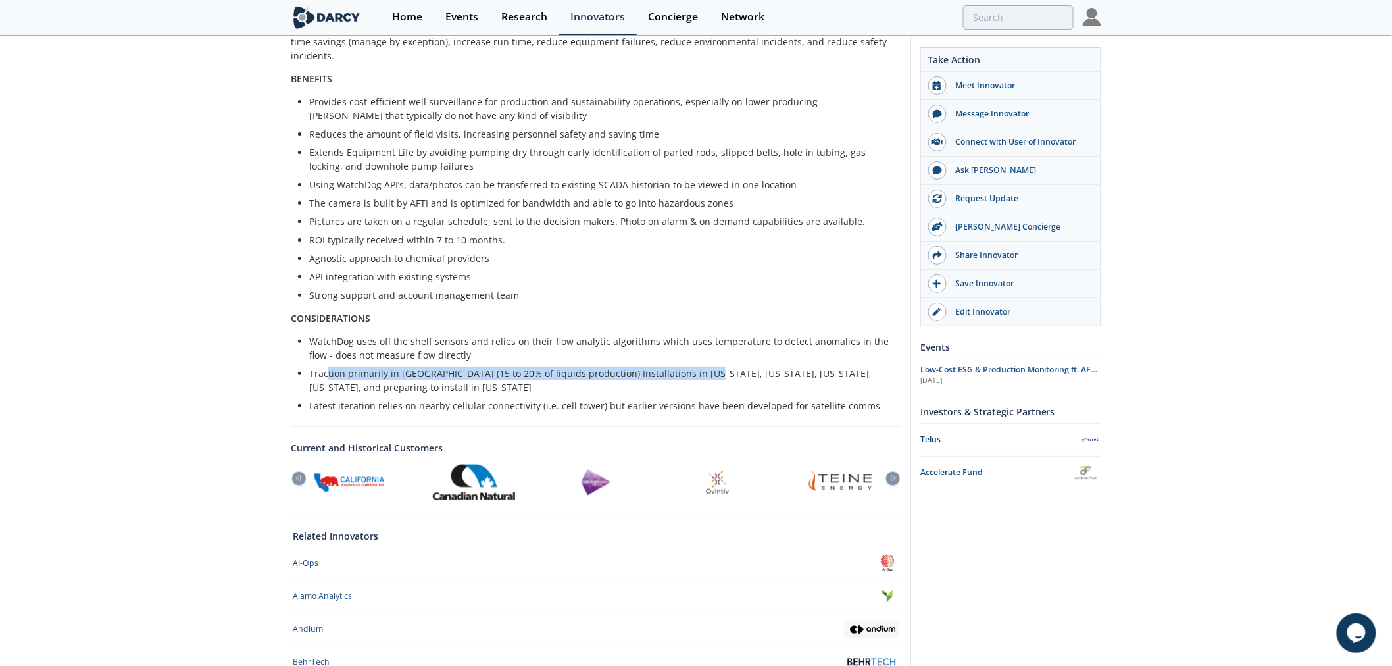
drag, startPoint x: 340, startPoint y: 346, endPoint x: 706, endPoint y: 346, distance: 365.7
click at [706, 366] on li "Traction primarily in Canada (15 to 20% of liquids production) Installations in…" at bounding box center [600, 380] width 583 height 28
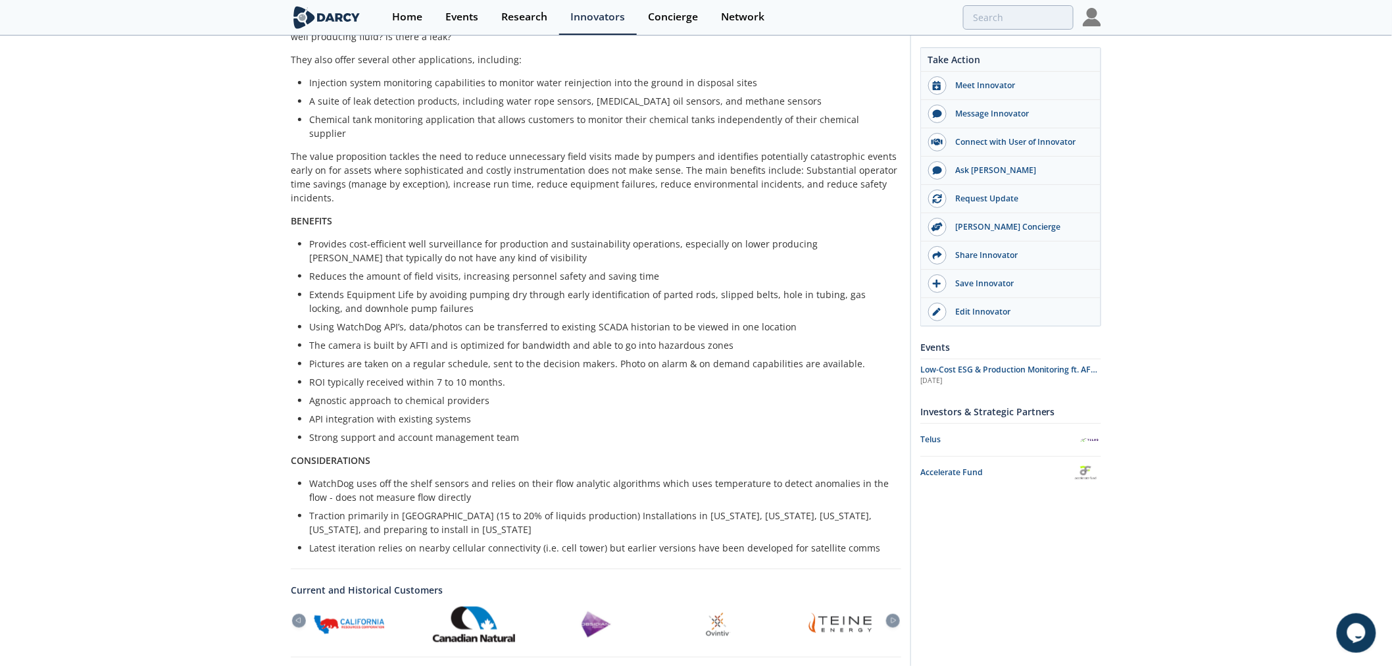
scroll to position [0, 0]
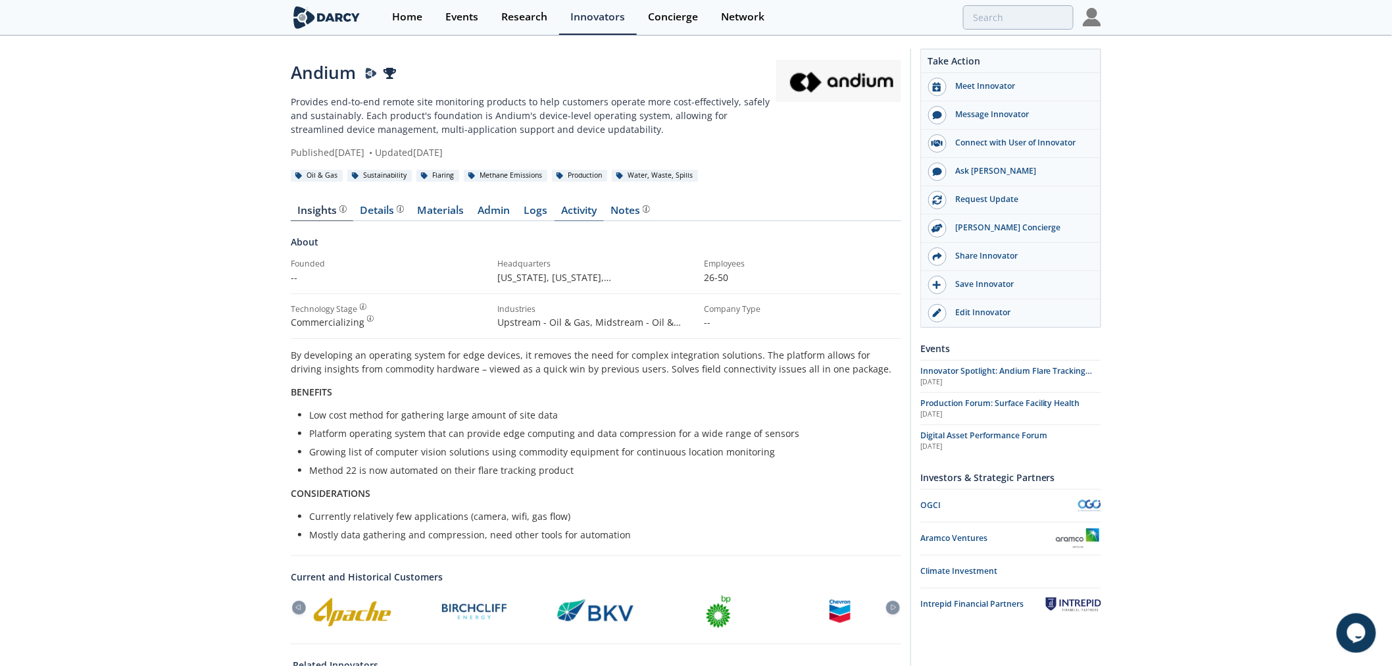
click at [593, 213] on link "Activity" at bounding box center [578, 213] width 49 height 16
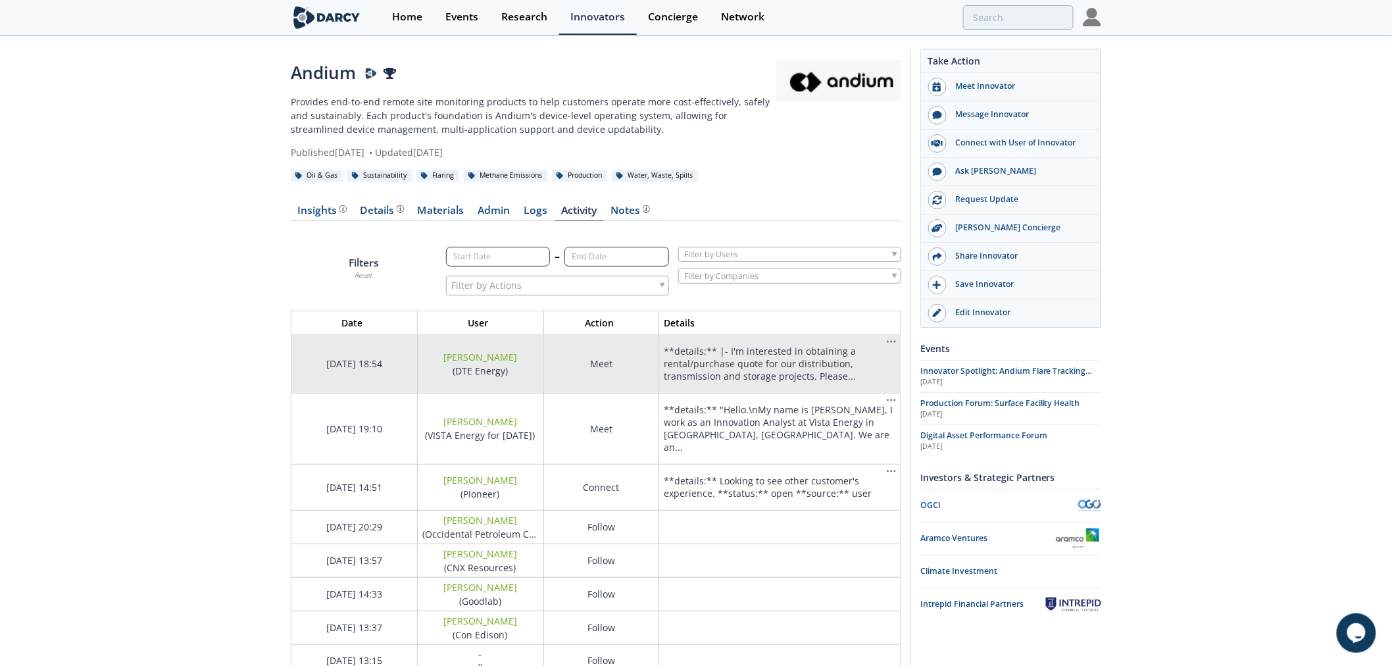
scroll to position [921, 633]
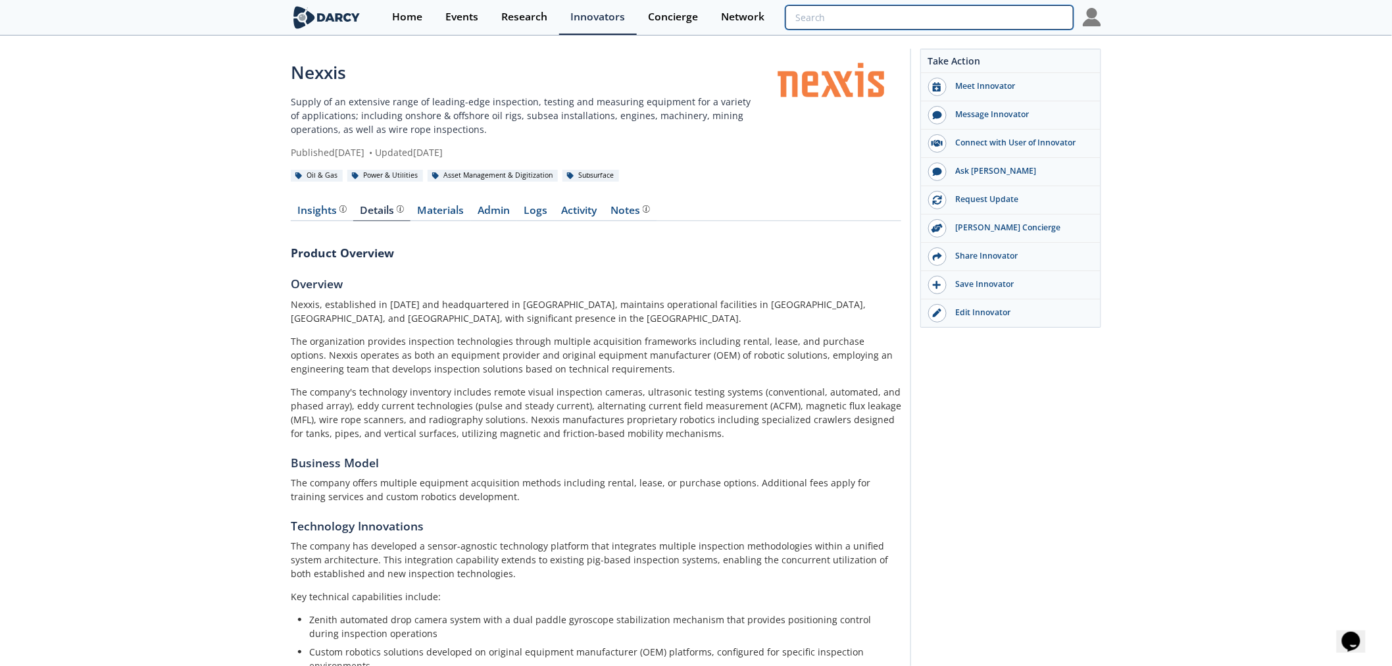
click at [998, 22] on input "search" at bounding box center [929, 17] width 288 height 24
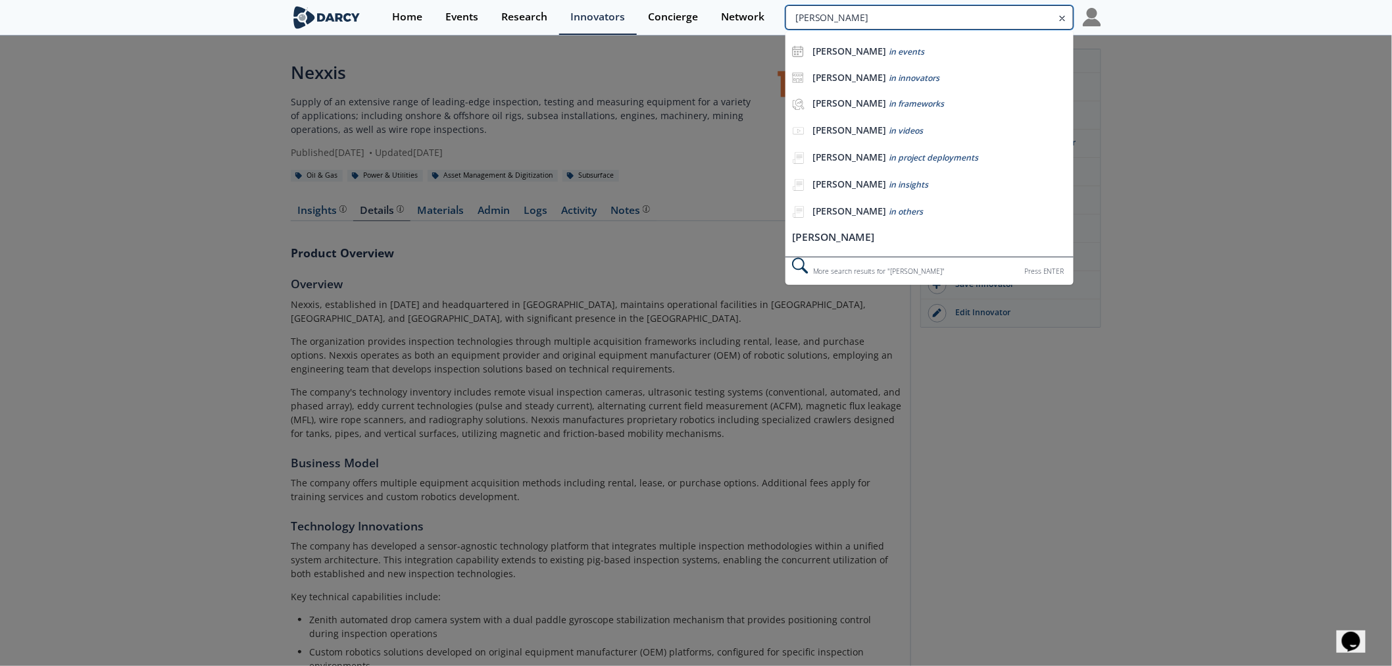
type input "[PERSON_NAME]"
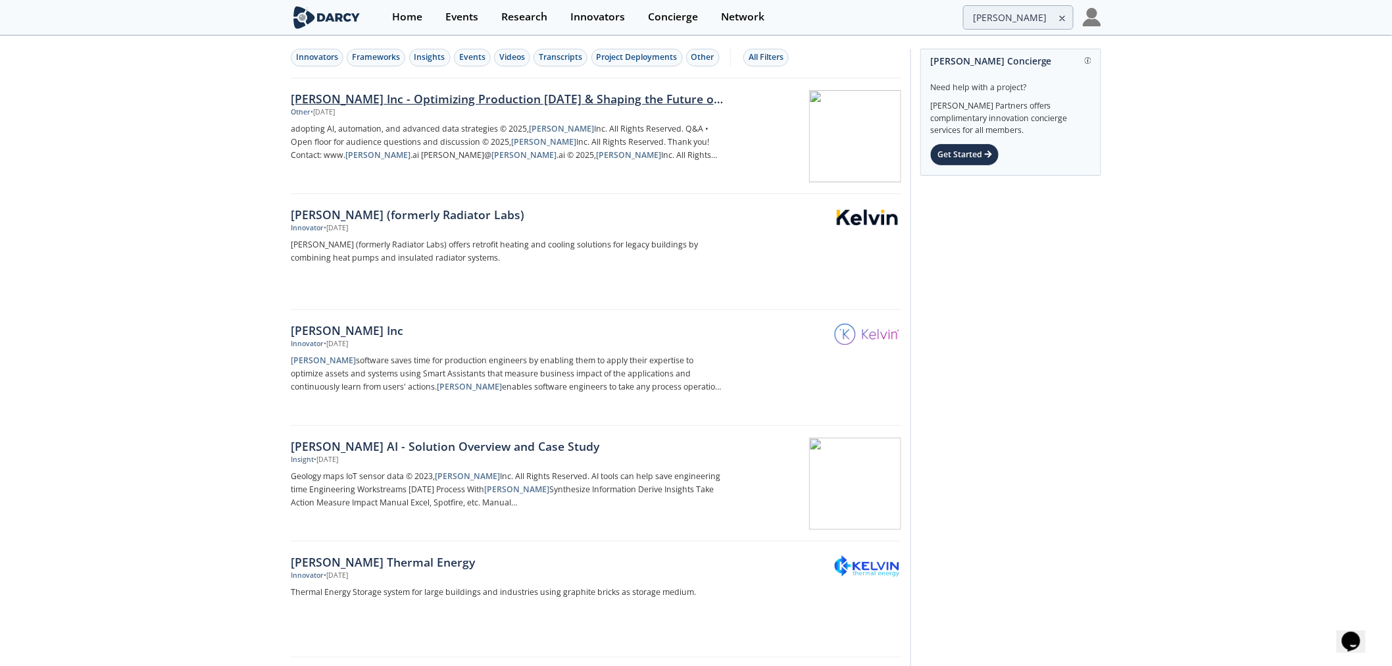
click at [464, 95] on div "[PERSON_NAME] Inc - Optimizing Production [DATE] & Shaping the Future of Autono…" at bounding box center [508, 98] width 435 height 17
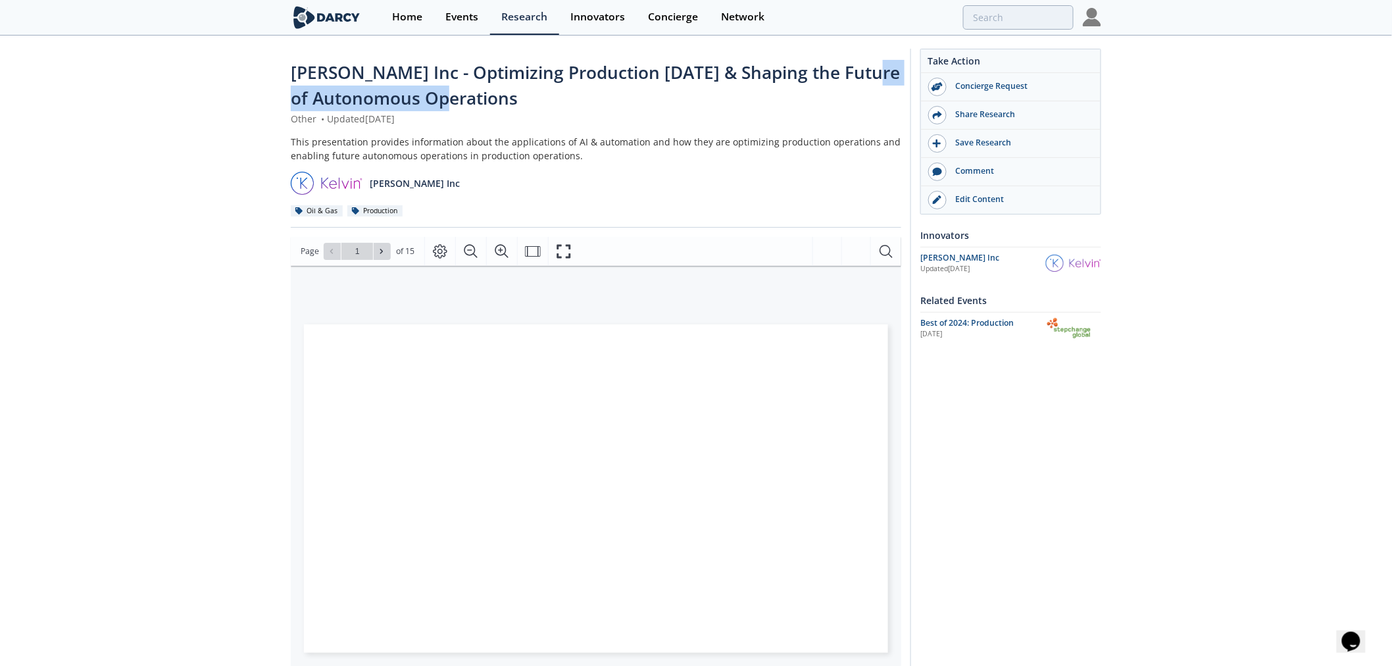
drag, startPoint x: 314, startPoint y: 93, endPoint x: 744, endPoint y: 93, distance: 430.1
click at [744, 93] on div "[PERSON_NAME] Inc - Optimizing Production [DATE] & Shaping the Future of Autono…" at bounding box center [596, 86] width 610 height 52
click at [744, 93] on div "Kelvin Inc - Optimizing Production Today & Shaping the Future of Autonomous Ope…" at bounding box center [596, 86] width 610 height 52
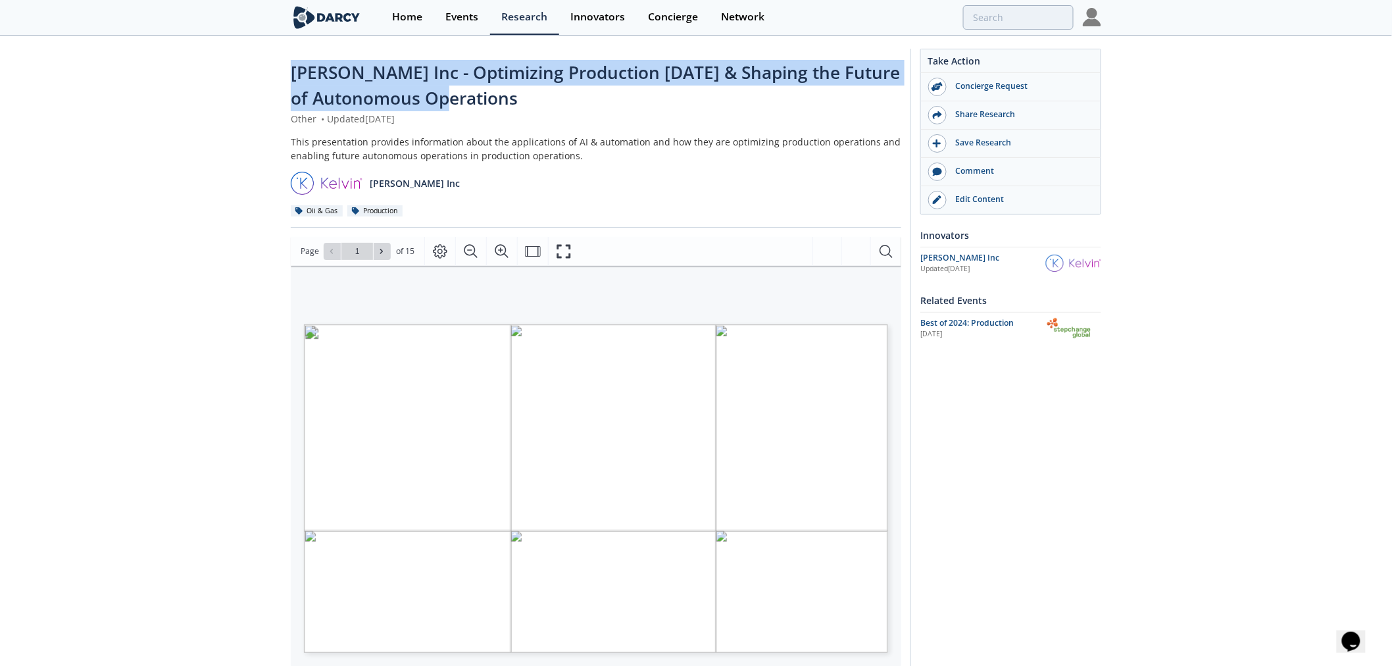
drag, startPoint x: 381, startPoint y: 79, endPoint x: 639, endPoint y: 106, distance: 259.2
click at [633, 105] on div "Kelvin Inc - Optimizing Production Today & Shaping the Future of Autonomous Ope…" at bounding box center [696, 520] width 1392 height 967
click at [639, 106] on div "Kelvin Inc - Optimizing Production Today & Shaping the Future of Autonomous Ope…" at bounding box center [596, 86] width 610 height 52
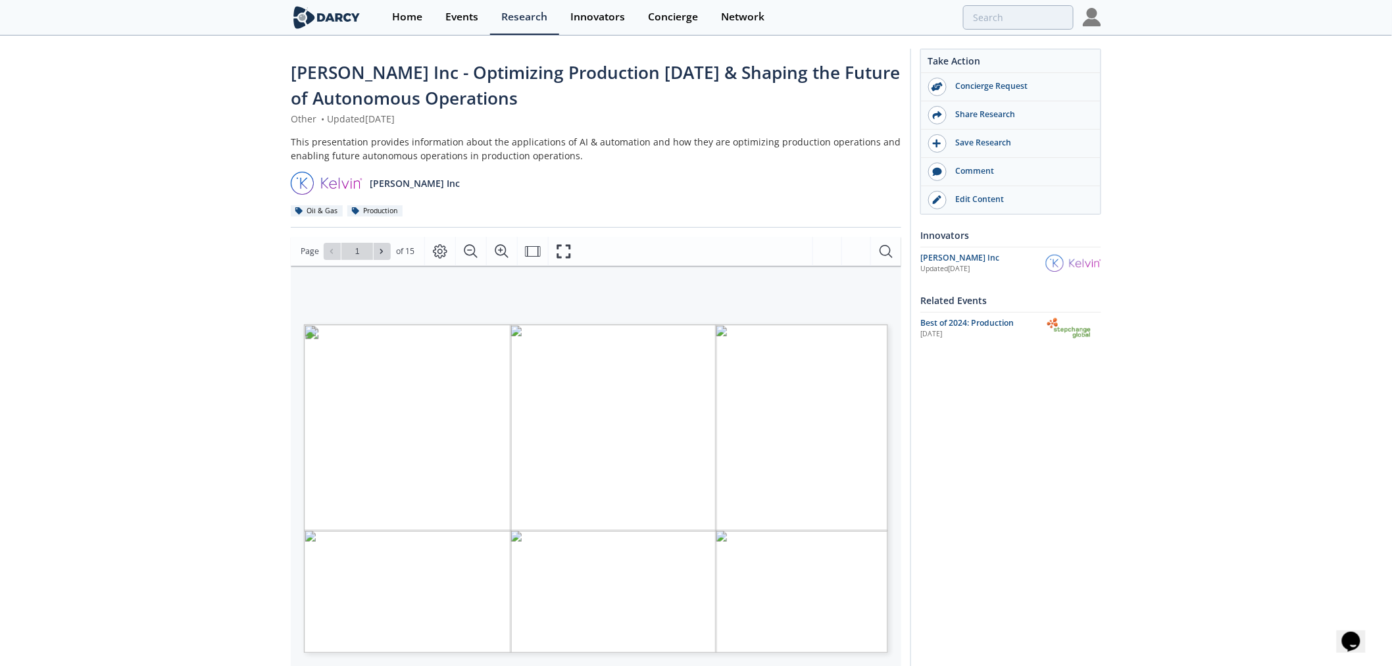
click at [82, 247] on div "Kelvin Inc - Optimizing Production Today & Shaping the Future of Autonomous Ope…" at bounding box center [696, 520] width 1392 height 967
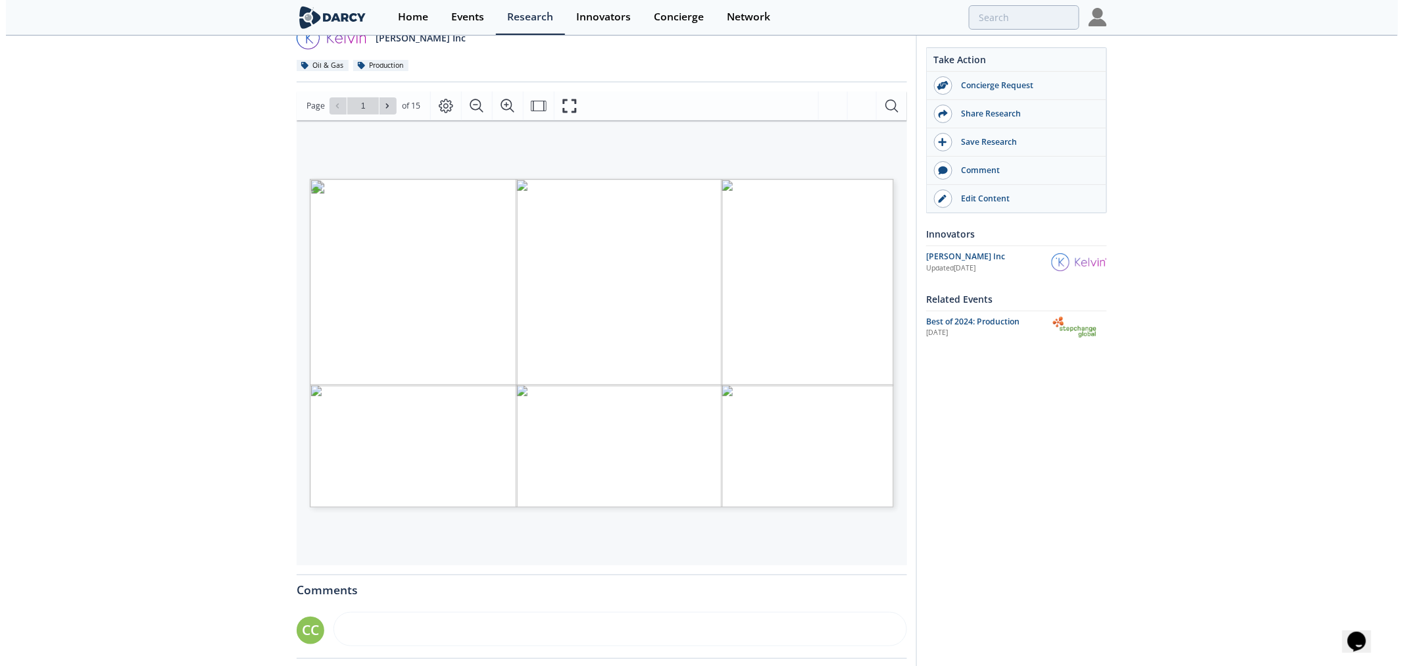
scroll to position [146, 0]
click at [581, 369] on span "AI & Emerging Tech in Upstream Oil & Gas:" at bounding box center [480, 372] width 266 height 13
click at [391, 108] on span at bounding box center [387, 105] width 9 height 9
type input "2"
drag, startPoint x: 412, startPoint y: 289, endPoint x: 496, endPoint y: 337, distance: 96.6
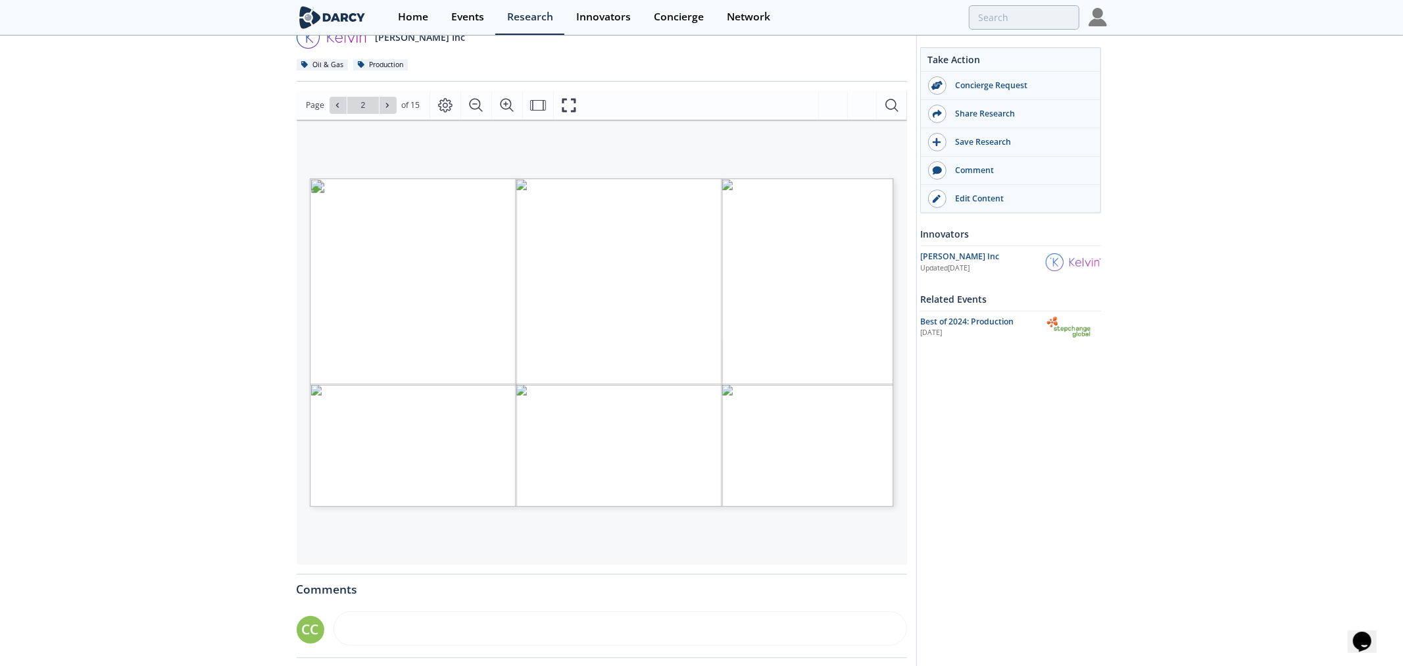
click at [496, 178] on p "Our mission is to deliver autonomous operations software that optimizes assets …" at bounding box center [670, 178] width 720 height 0
click at [502, 392] on span "understanding and Artificial" at bounding box center [478, 399] width 172 height 14
type input "3"
drag, startPoint x: 693, startPoint y: 319, endPoint x: 682, endPoint y: 318, distance: 11.2
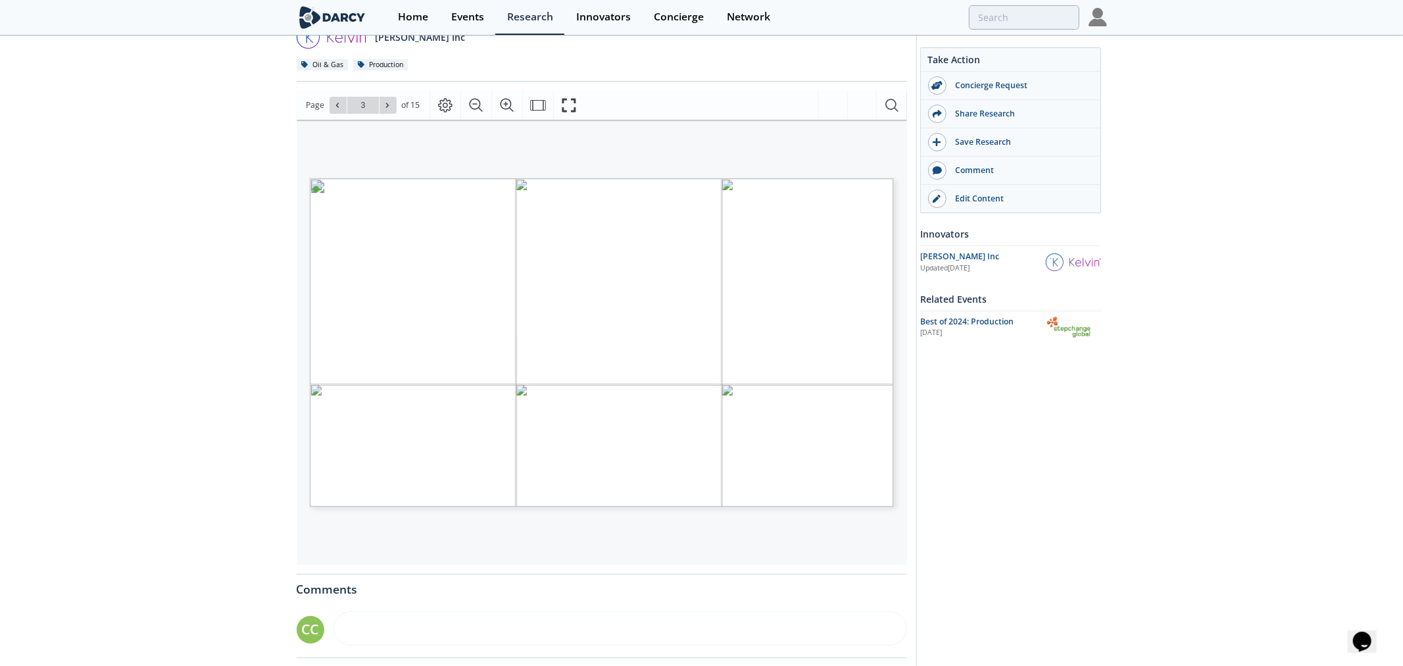
click at [682, 318] on span "Emerging technologies that are enabling production efficiency" at bounding box center [549, 320] width 331 height 13
click at [563, 263] on span "Page 3" at bounding box center [1203, 628] width 1730 height 821
click at [385, 105] on icon at bounding box center [387, 105] width 8 height 8
type input "4"
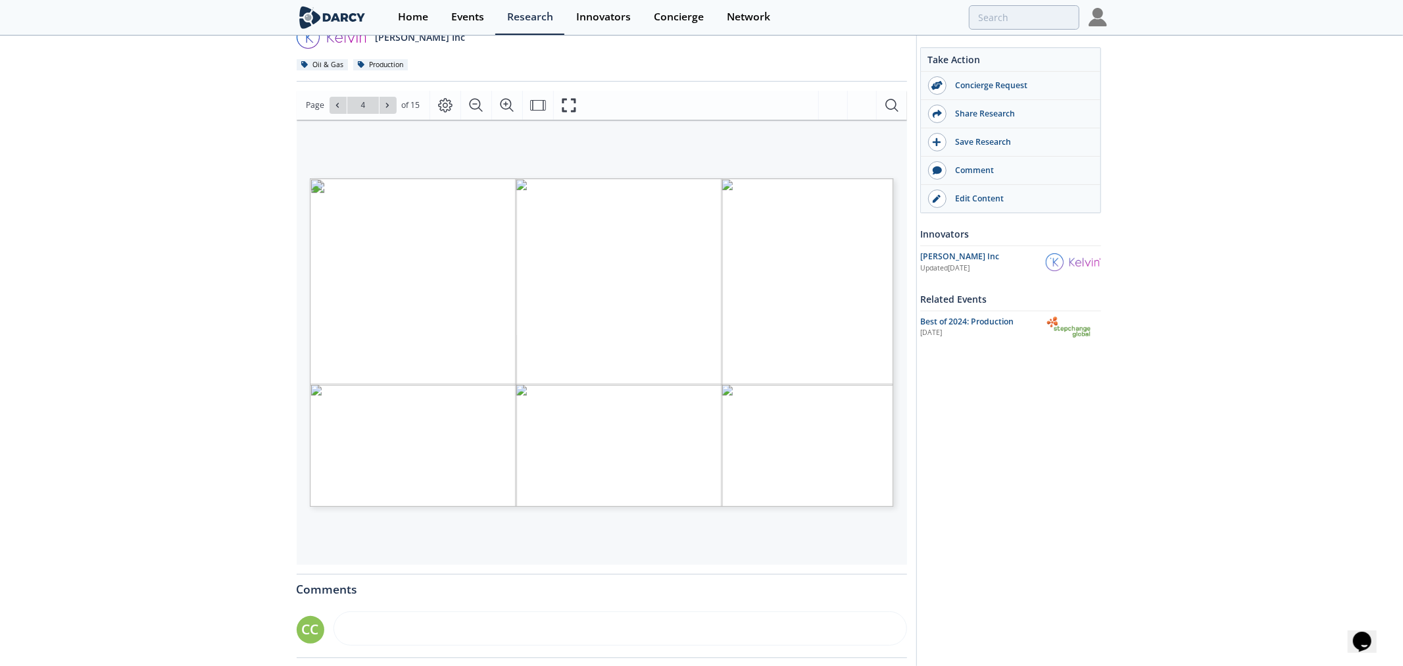
drag, startPoint x: 385, startPoint y: 286, endPoint x: 566, endPoint y: 285, distance: 180.2
click at [566, 285] on span "Be the safest and most efficient operator" at bounding box center [493, 282] width 218 height 12
drag, startPoint x: 443, startPoint y: 328, endPoint x: 694, endPoint y: 322, distance: 251.9
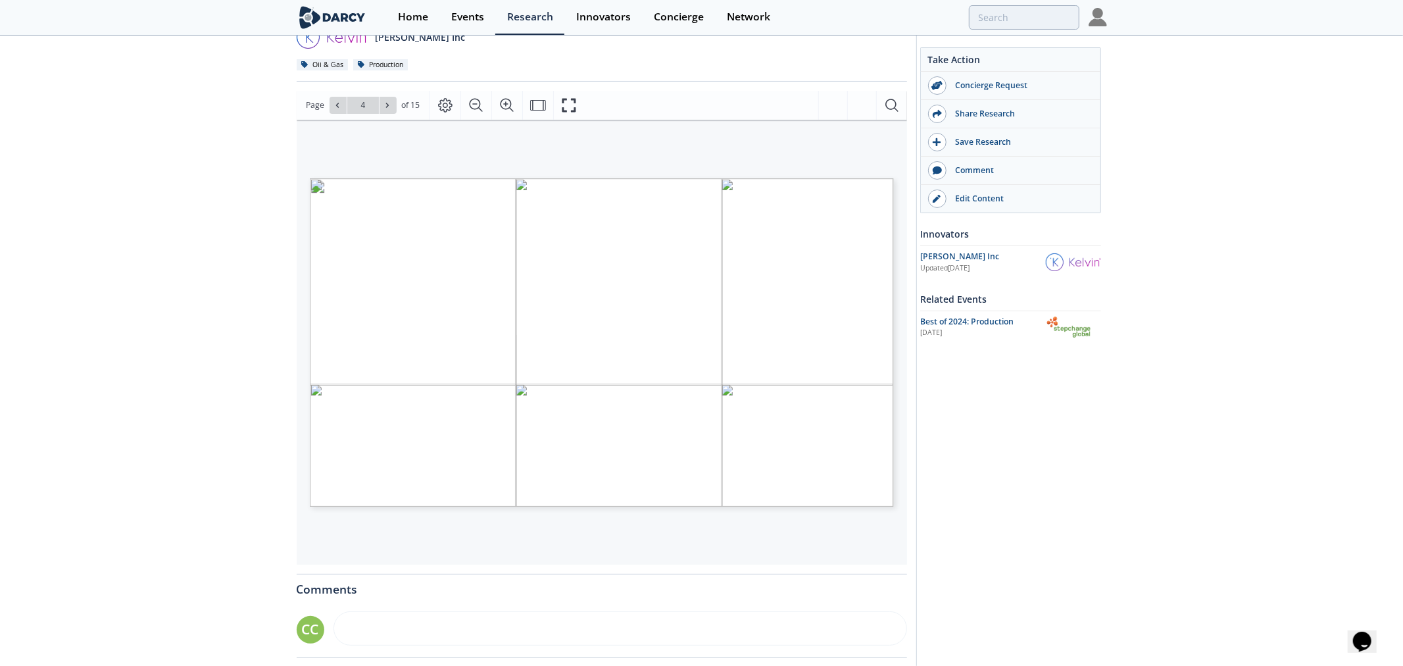
drag, startPoint x: 443, startPoint y: 362, endPoint x: 604, endPoint y: 362, distance: 160.5
click at [604, 362] on span "Better data + better models = better results" at bounding box center [499, 359] width 230 height 10
drag, startPoint x: 398, startPoint y: 402, endPoint x: 688, endPoint y: 398, distance: 290.1
click at [688, 398] on span "Utilize emerging technologies to improve physical asset performance" at bounding box center [569, 399] width 370 height 12
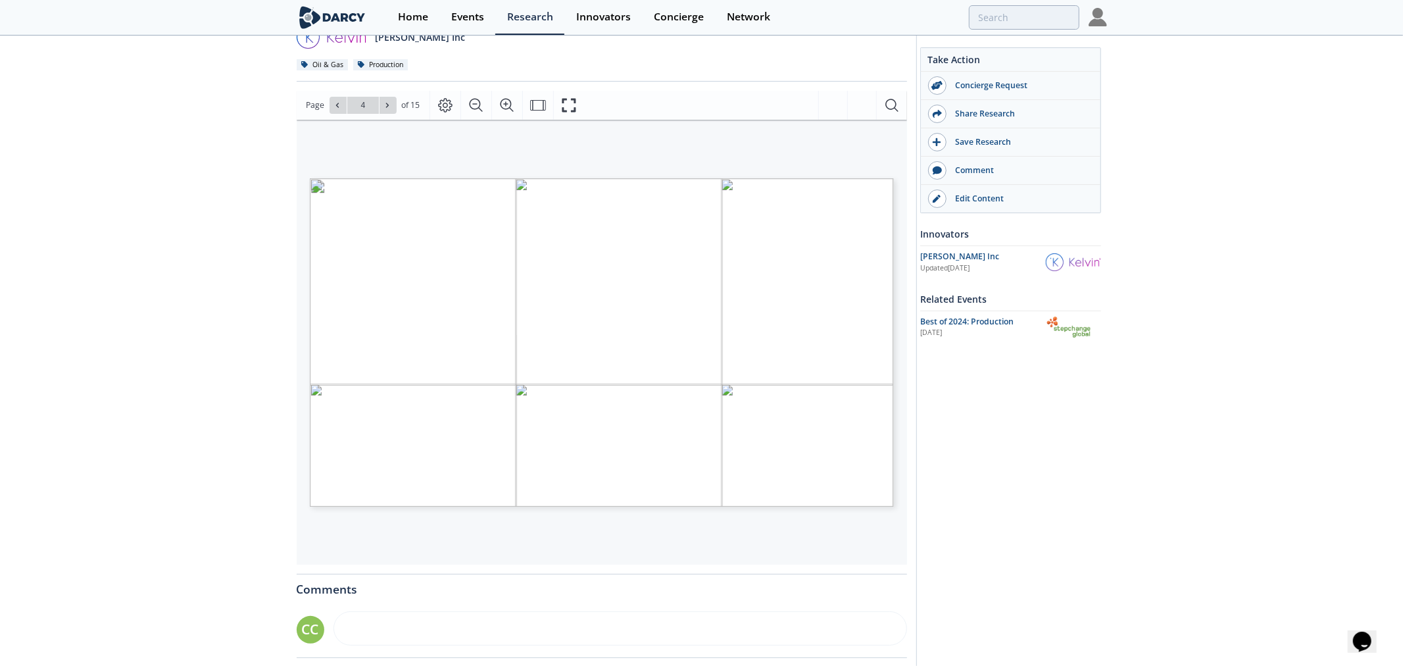
click at [688, 398] on span "Utilize emerging technologies to improve physical asset performance" at bounding box center [569, 399] width 370 height 12
click at [383, 101] on icon at bounding box center [387, 105] width 8 height 8
type input "5"
drag, startPoint x: 412, startPoint y: 258, endPoint x: 617, endPoint y: 258, distance: 205.2
click at [669, 178] on span "Change management is hard" at bounding box center [669, 178] width 0 height 0
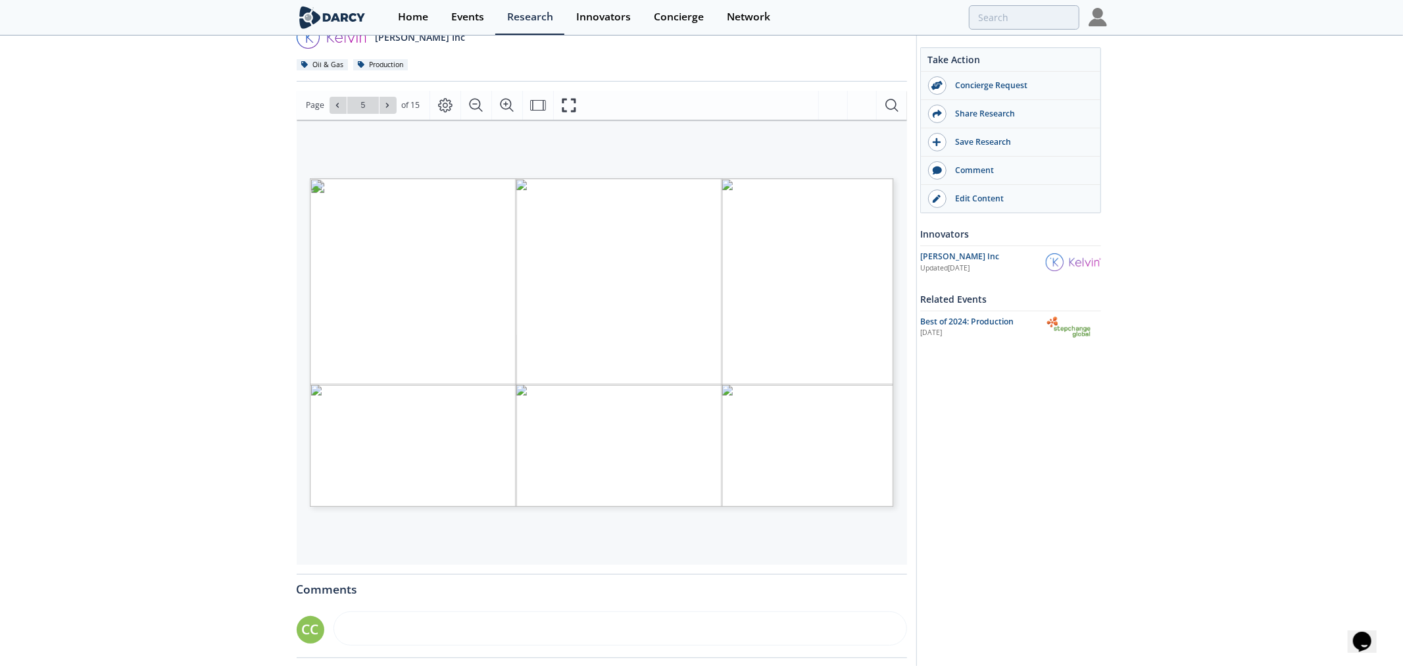
click at [615, 258] on span "Page 5" at bounding box center [1232, 663] width 1730 height 821
drag, startPoint x: 455, startPoint y: 270, endPoint x: 588, endPoint y: 273, distance: 132.9
click at [588, 273] on span "Trusting new approaches to support traditional workflows" at bounding box center [524, 271] width 225 height 10
drag, startPoint x: 596, startPoint y: 283, endPoint x: 616, endPoint y: 283, distance: 20.4
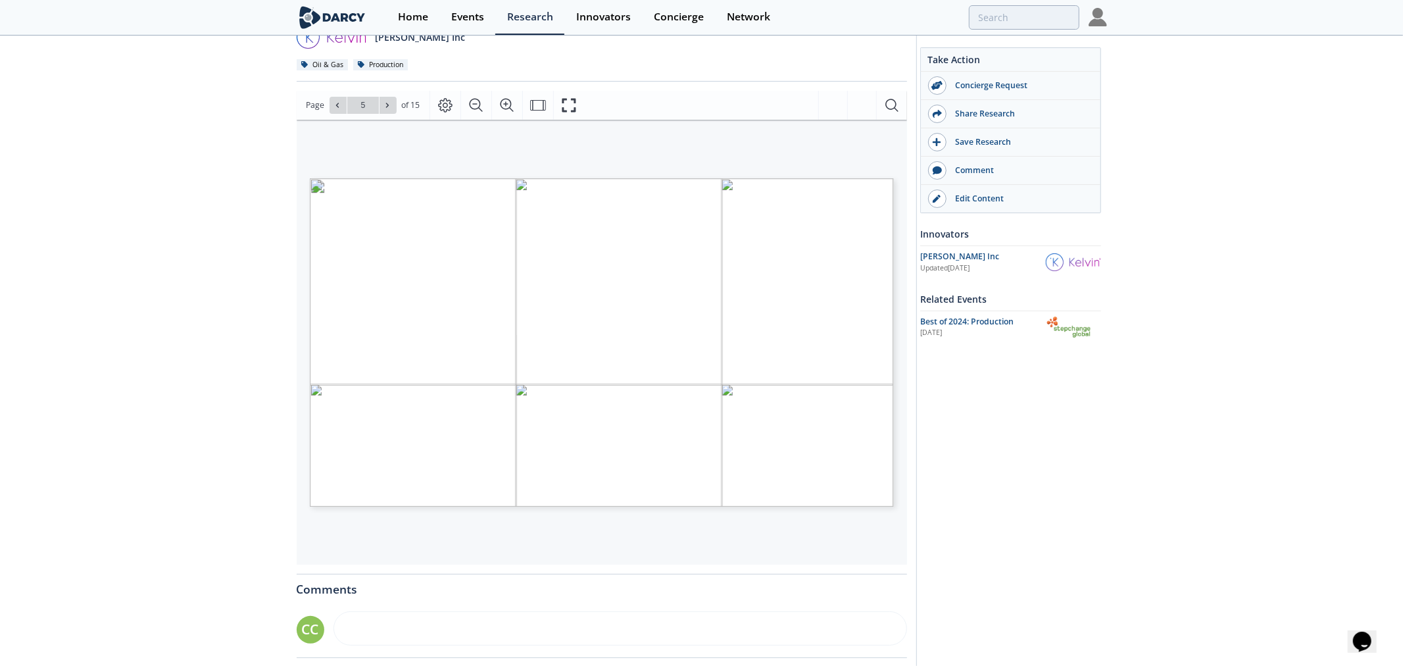
click at [669, 178] on span "- Trusting new approaches to support traditional workflows - Making the time to…" at bounding box center [669, 178] width 0 height 0
click at [616, 283] on span "Page 5" at bounding box center [1232, 663] width 1730 height 821
click at [383, 107] on icon at bounding box center [387, 105] width 8 height 8
type input "6"
drag, startPoint x: 395, startPoint y: 293, endPoint x: 643, endPoint y: 291, distance: 247.9
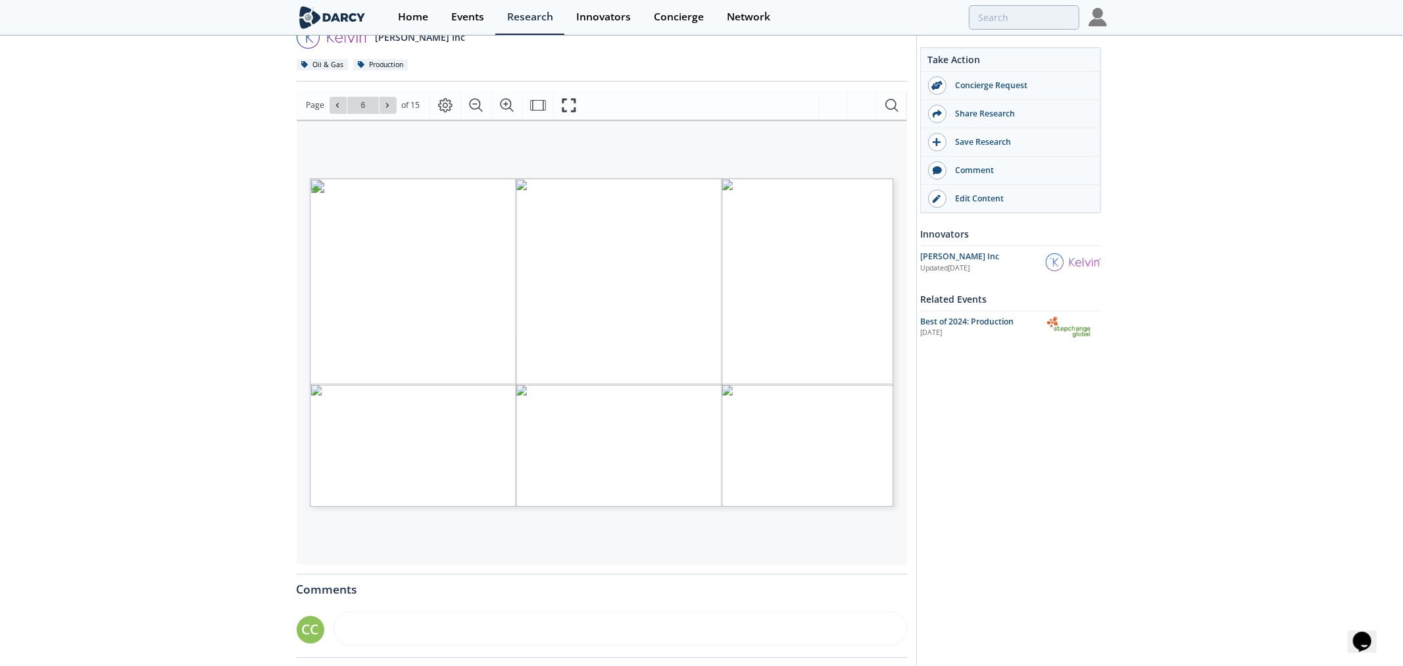
click at [643, 291] on span "AI is only as effective as the quality and relevance of input data" at bounding box center [541, 295] width 316 height 11
drag, startPoint x: 522, startPoint y: 291, endPoint x: 673, endPoint y: 287, distance: 150.7
click at [673, 290] on span "AI is only as effective as the quality and relevance of input data" at bounding box center [541, 295] width 316 height 11
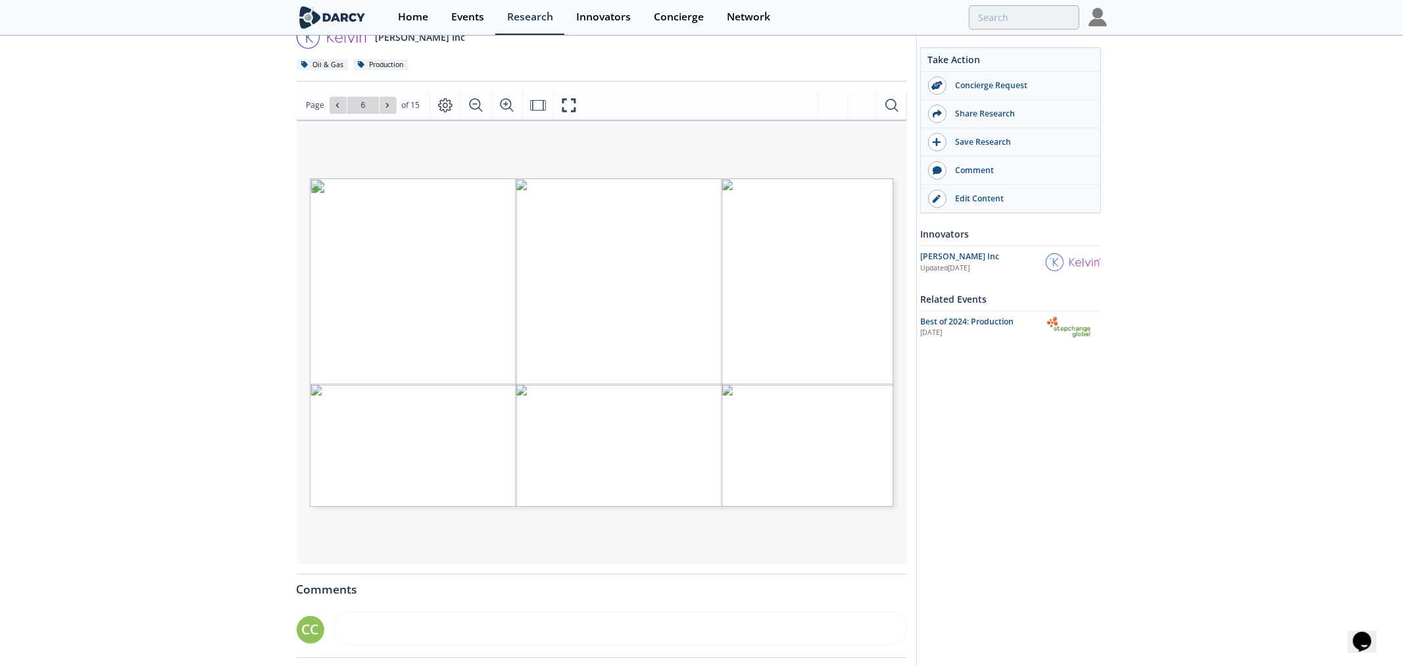
drag, startPoint x: 431, startPoint y: 326, endPoint x: 577, endPoint y: 323, distance: 146.0
click at [577, 323] on span "Focus on the goal: System-level Optimization" at bounding box center [497, 328] width 226 height 12
drag, startPoint x: 415, startPoint y: 338, endPoint x: 676, endPoint y: 339, distance: 261.1
click at [676, 339] on span "Move beyond siloed local optimizations toward full-system integration and global" at bounding box center [569, 340] width 314 height 10
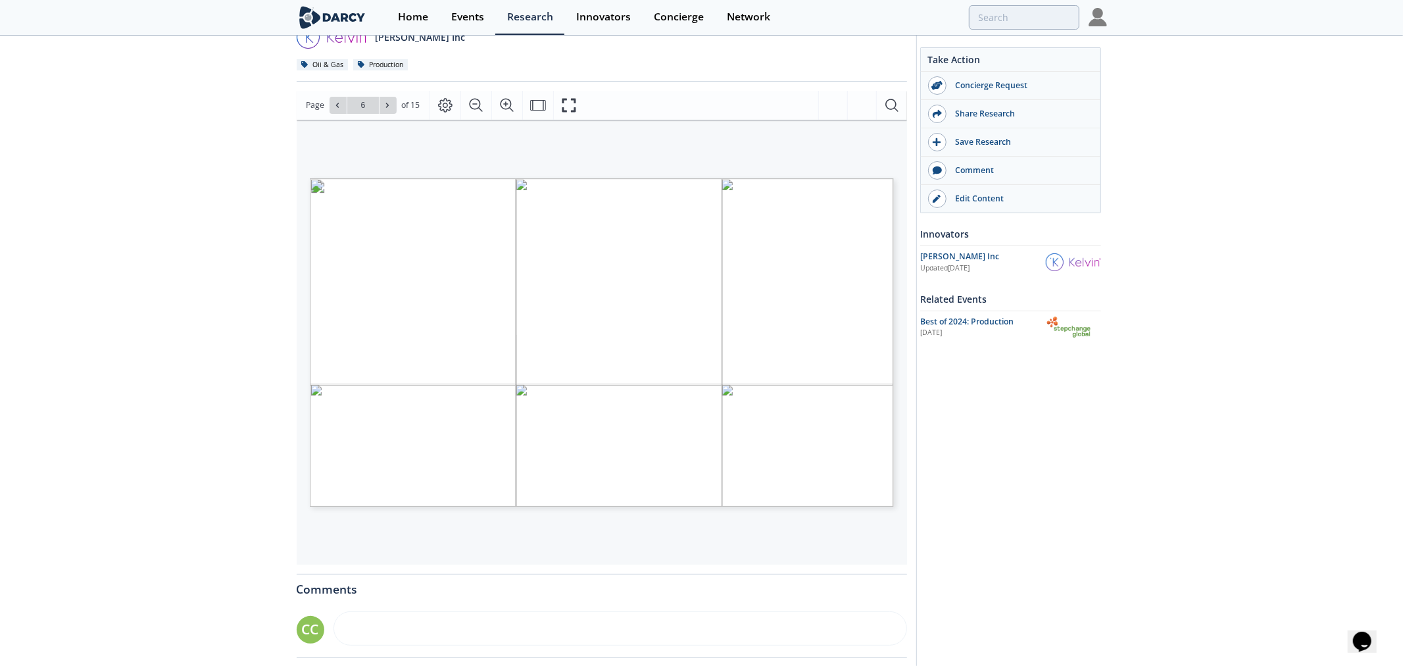
click at [676, 339] on span "Move beyond siloed local optimizations toward full-system integration and global" at bounding box center [569, 340] width 314 height 10
drag, startPoint x: 488, startPoint y: 338, endPoint x: 725, endPoint y: 338, distance: 236.8
click at [725, 338] on span "Move beyond siloed local optimizations toward full-system integration and global" at bounding box center [569, 340] width 314 height 10
drag, startPoint x: 382, startPoint y: 375, endPoint x: 462, endPoint y: 375, distance: 80.2
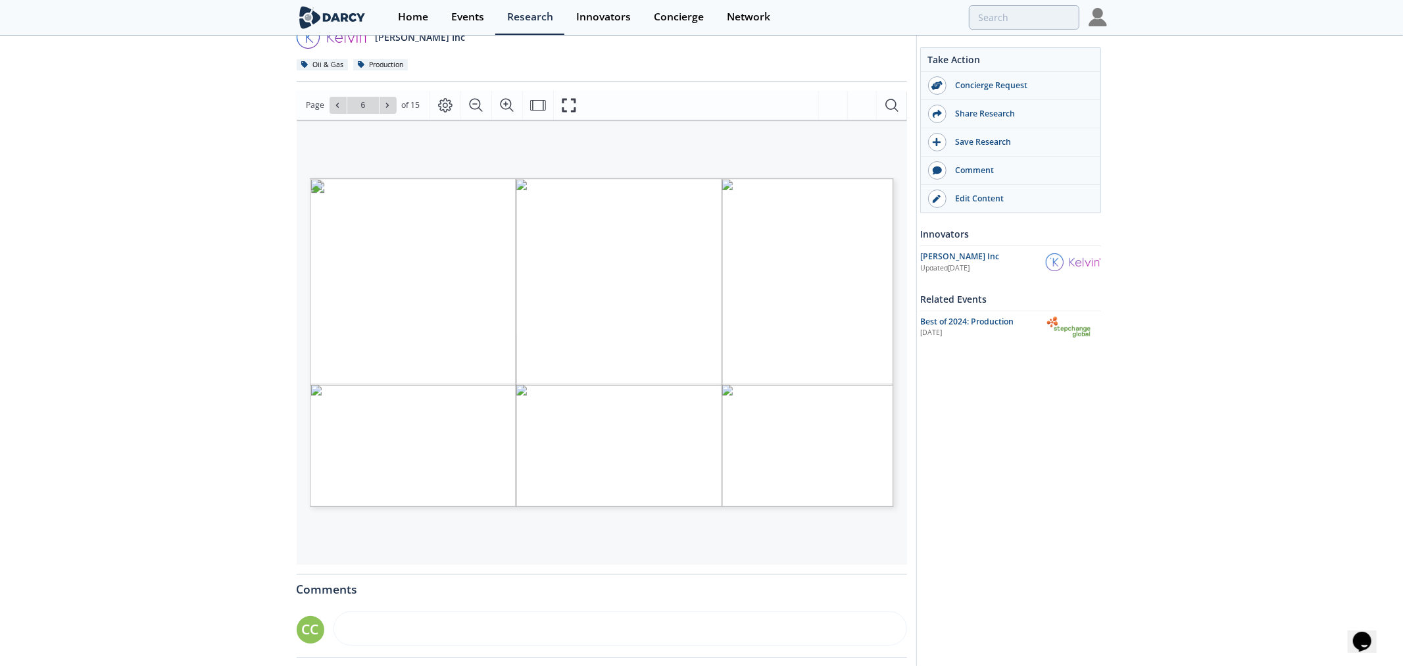
drag, startPoint x: 452, startPoint y: 406, endPoint x: 545, endPoint y: 406, distance: 92.7
click at [669, 178] on span "Use the right AI tool for the job" at bounding box center [669, 178] width 0 height 0
drag, startPoint x: 447, startPoint y: 423, endPoint x: 631, endPoint y: 429, distance: 184.3
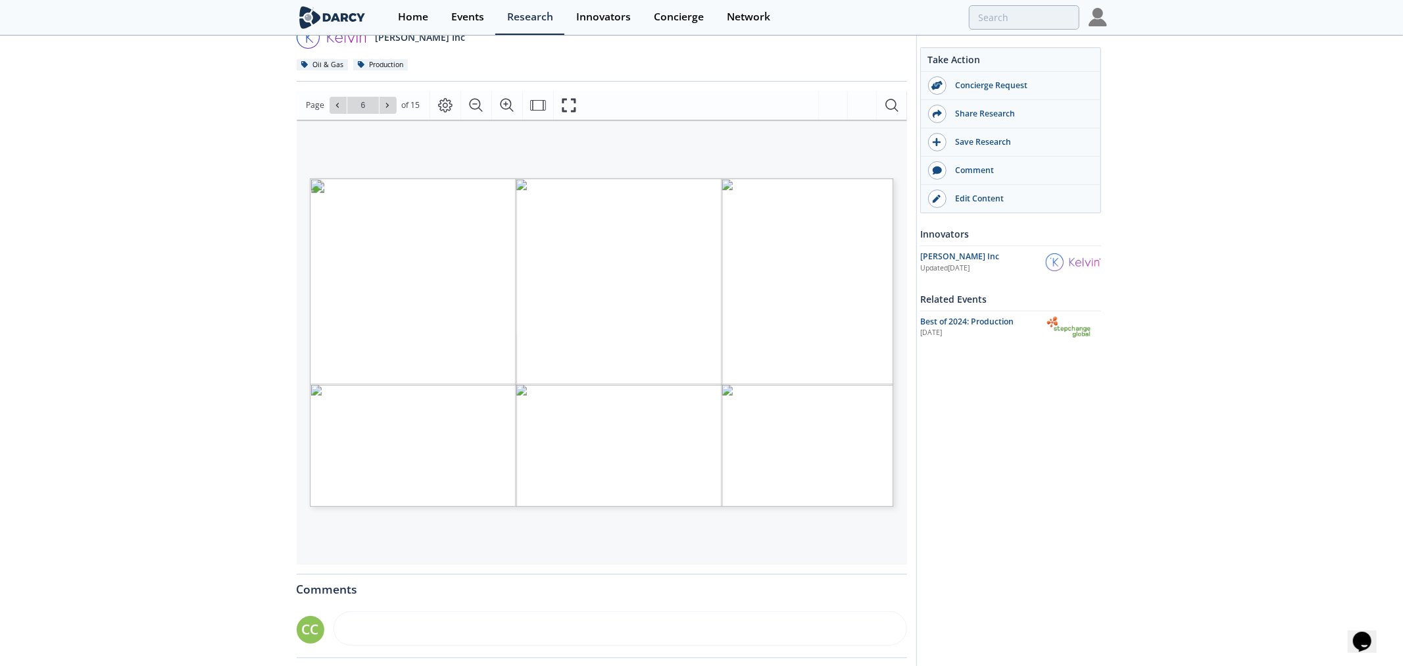
click at [669, 178] on span "- Balancing Probabilistic and Deterministic AI Use the right AI tool for the job" at bounding box center [669, 178] width 0 height 0
click at [381, 109] on button at bounding box center [387, 105] width 17 height 17
type input "7"
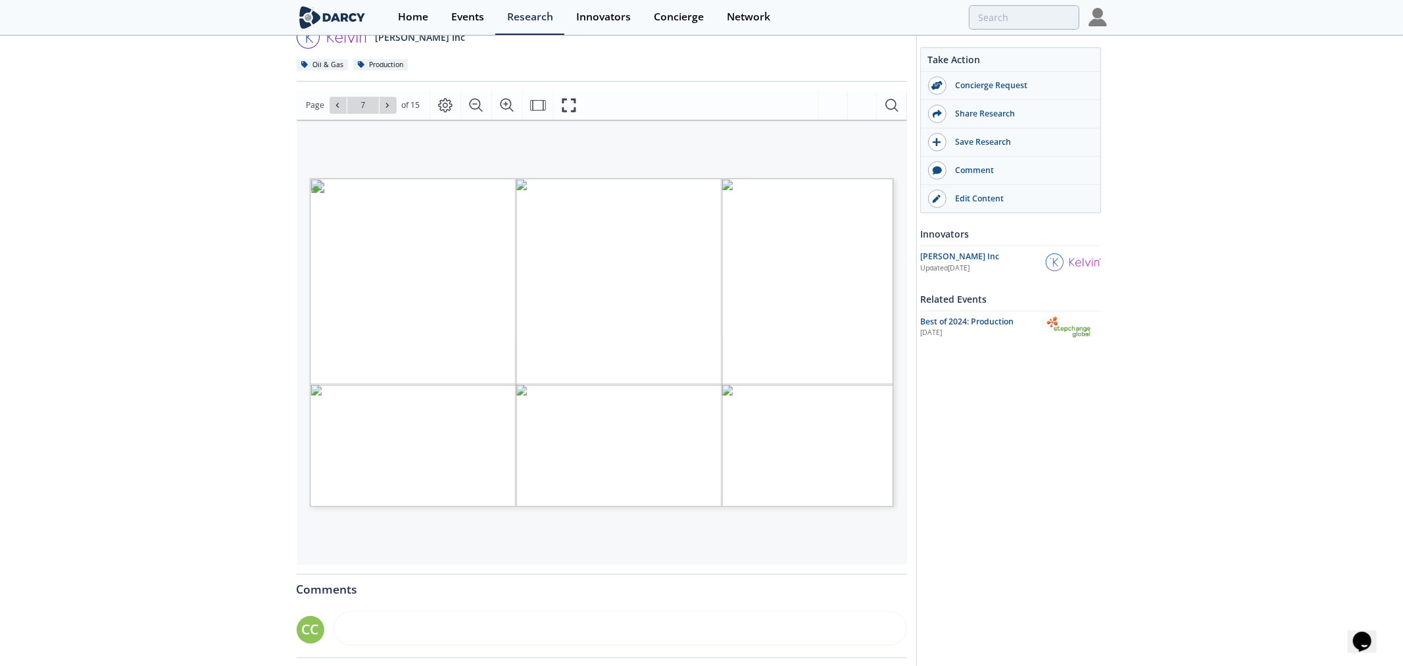
click at [571, 380] on div "© 2025, Kelvin Inc. All Rights Reserved." at bounding box center [670, 380] width 720 height 405
click at [566, 103] on icon "Fullscreen" at bounding box center [569, 105] width 16 height 16
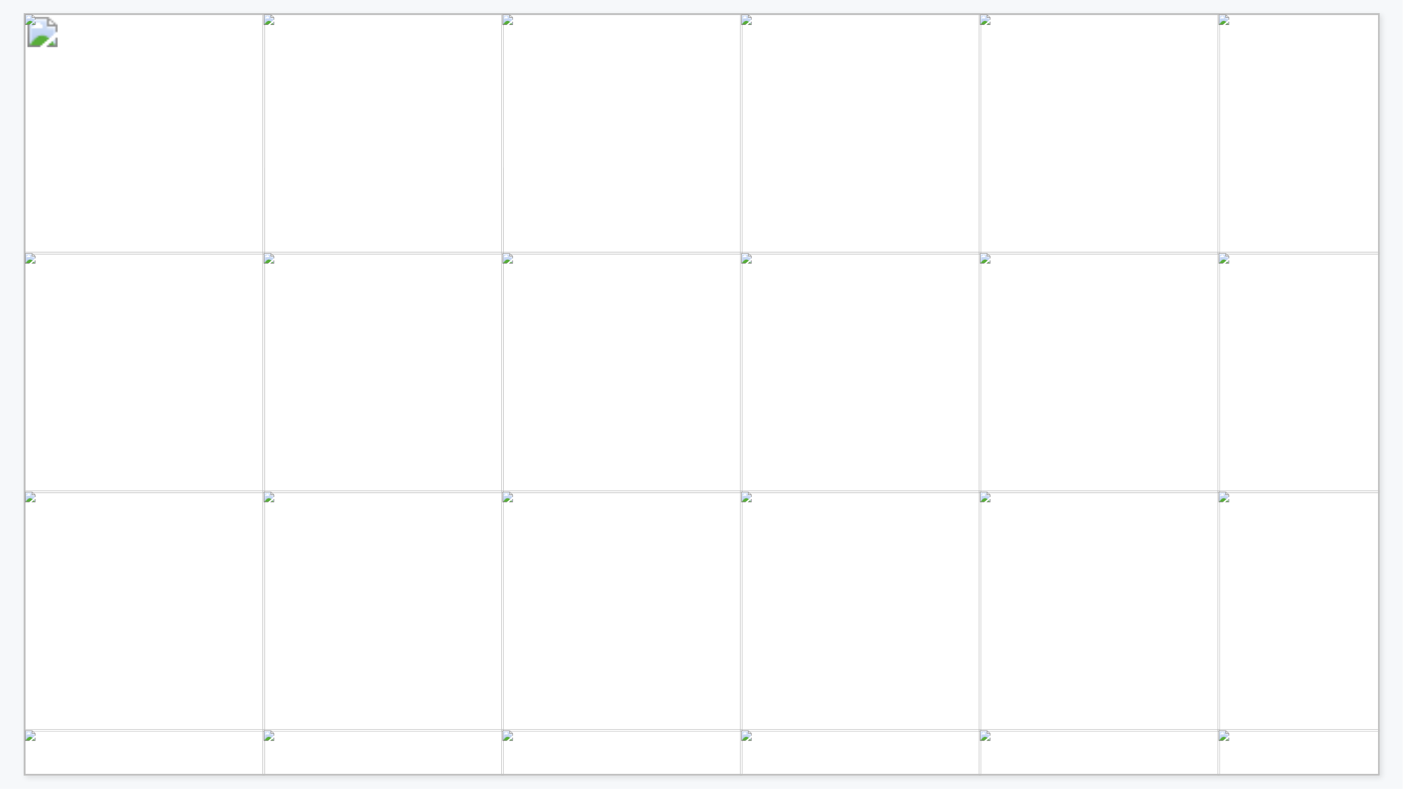
drag, startPoint x: 995, startPoint y: 559, endPoint x: 1096, endPoint y: 562, distance: 101.3
click at [1096, 562] on span "are key for gas lift optimization success" at bounding box center [978, 558] width 303 height 14
drag, startPoint x: 176, startPoint y: 616, endPoint x: 266, endPoint y: 654, distance: 97.0
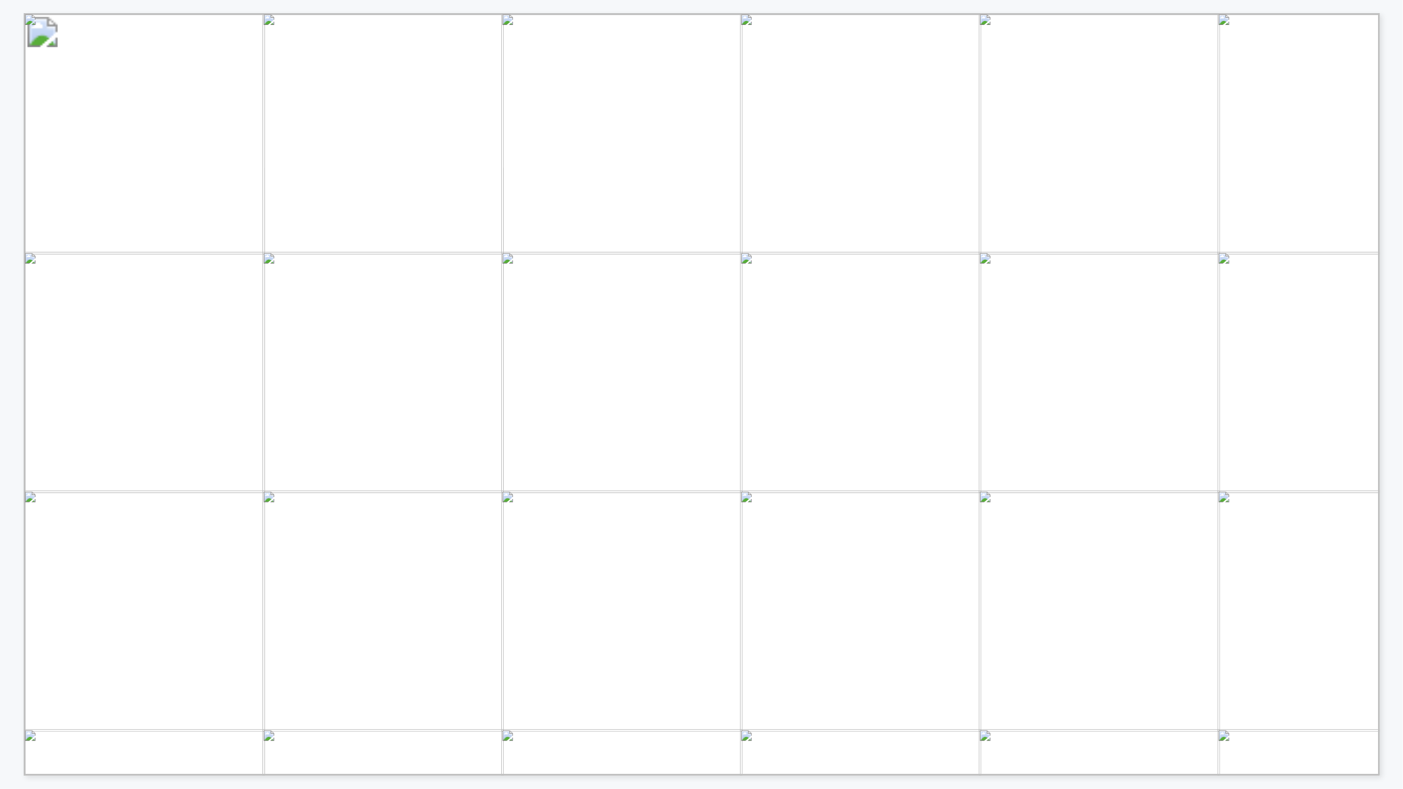
click at [266, 653] on span "from recommendation to real" at bounding box center [338, 643] width 337 height 20
drag, startPoint x: 178, startPoint y: 671, endPoint x: 328, endPoint y: 674, distance: 150.0
click at [328, 665] on span "control actions" at bounding box center [257, 669] width 170 height 22
drag, startPoint x: 191, startPoint y: 620, endPoint x: 239, endPoint y: 622, distance: 47.4
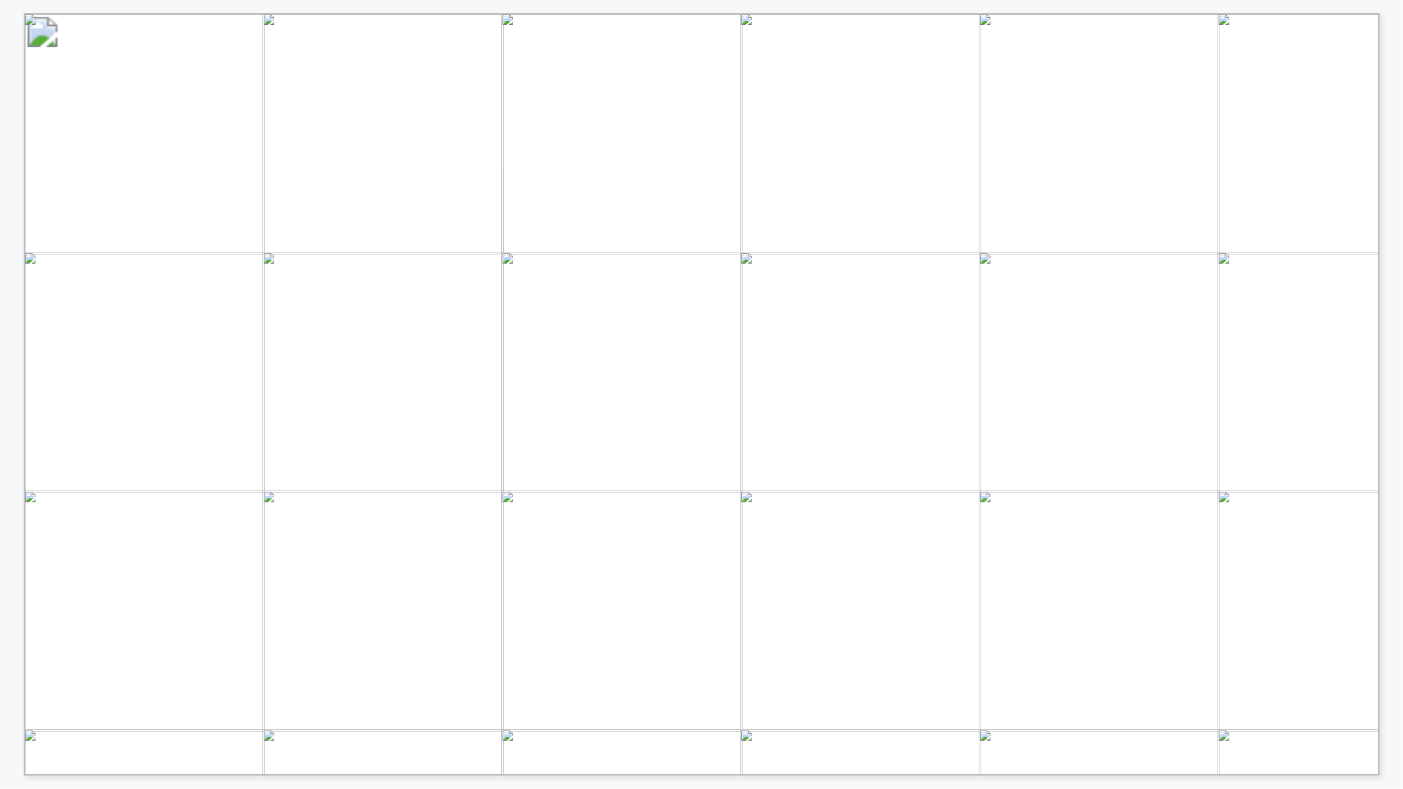
click at [239, 622] on span "Xecta's gas lift optimization: moving" at bounding box center [375, 620] width 411 height 28
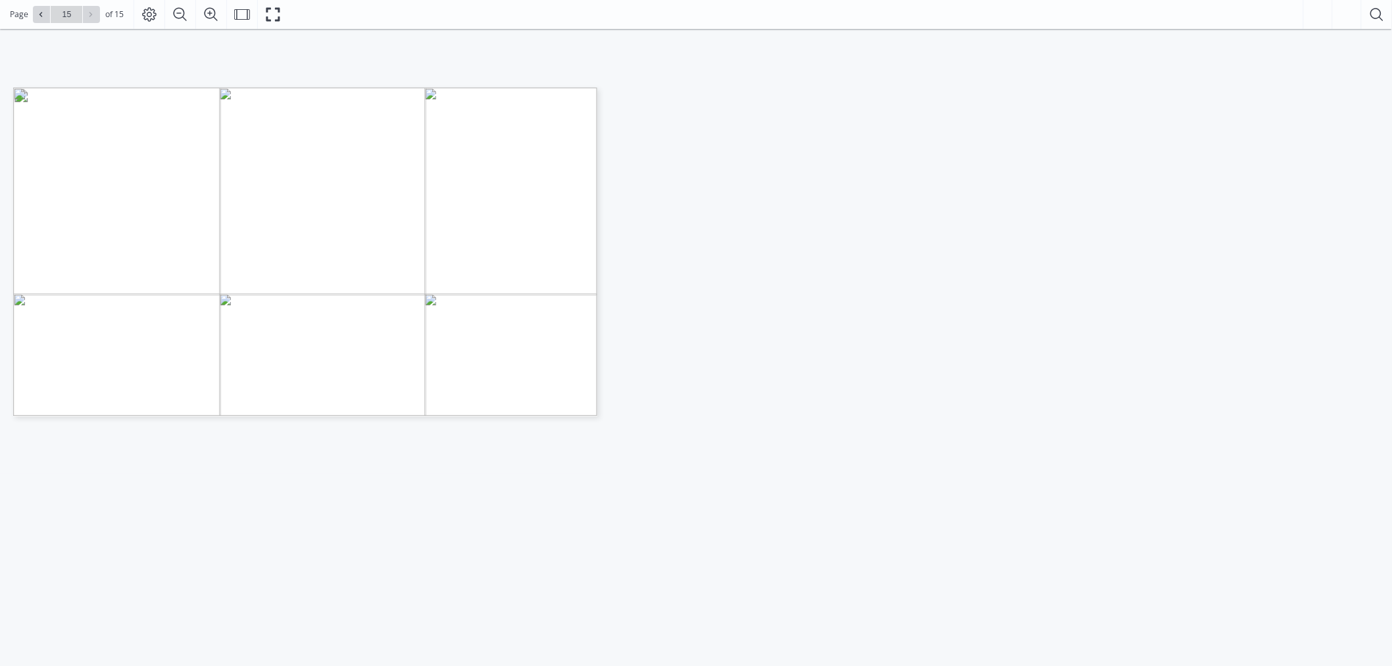
scroll to position [370, 0]
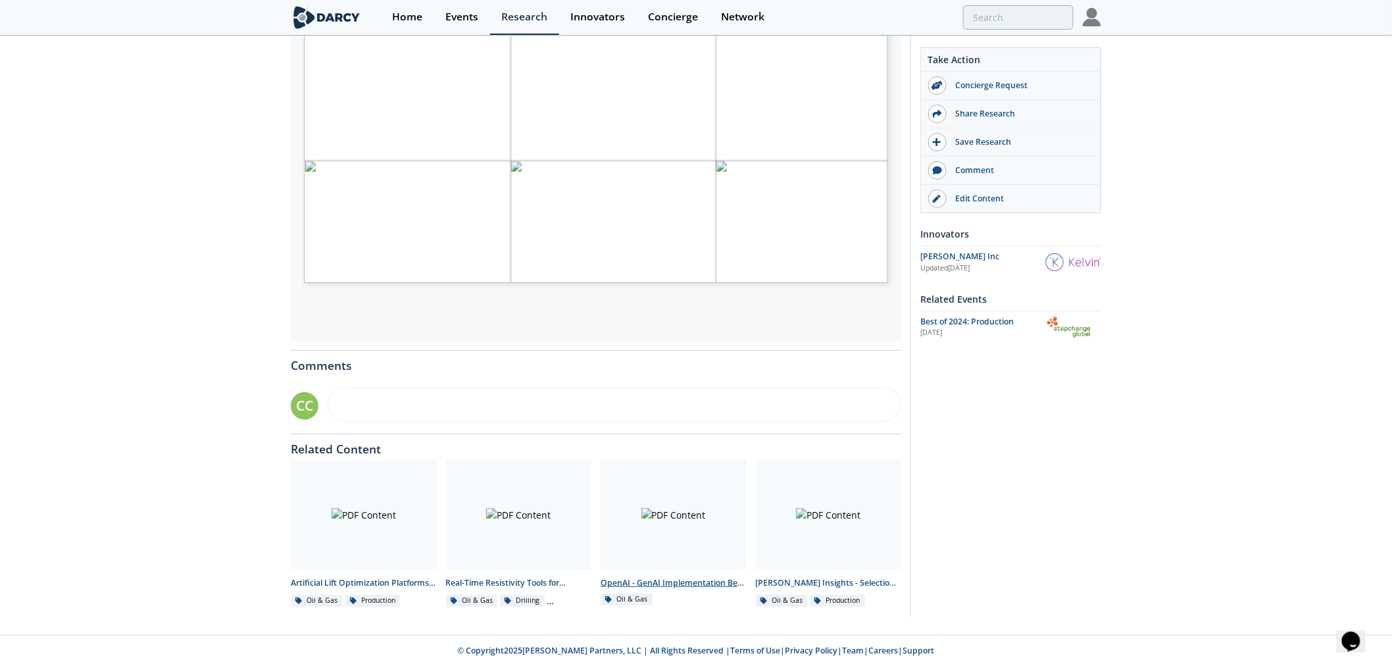
click at [671, 505] on div at bounding box center [673, 514] width 146 height 110
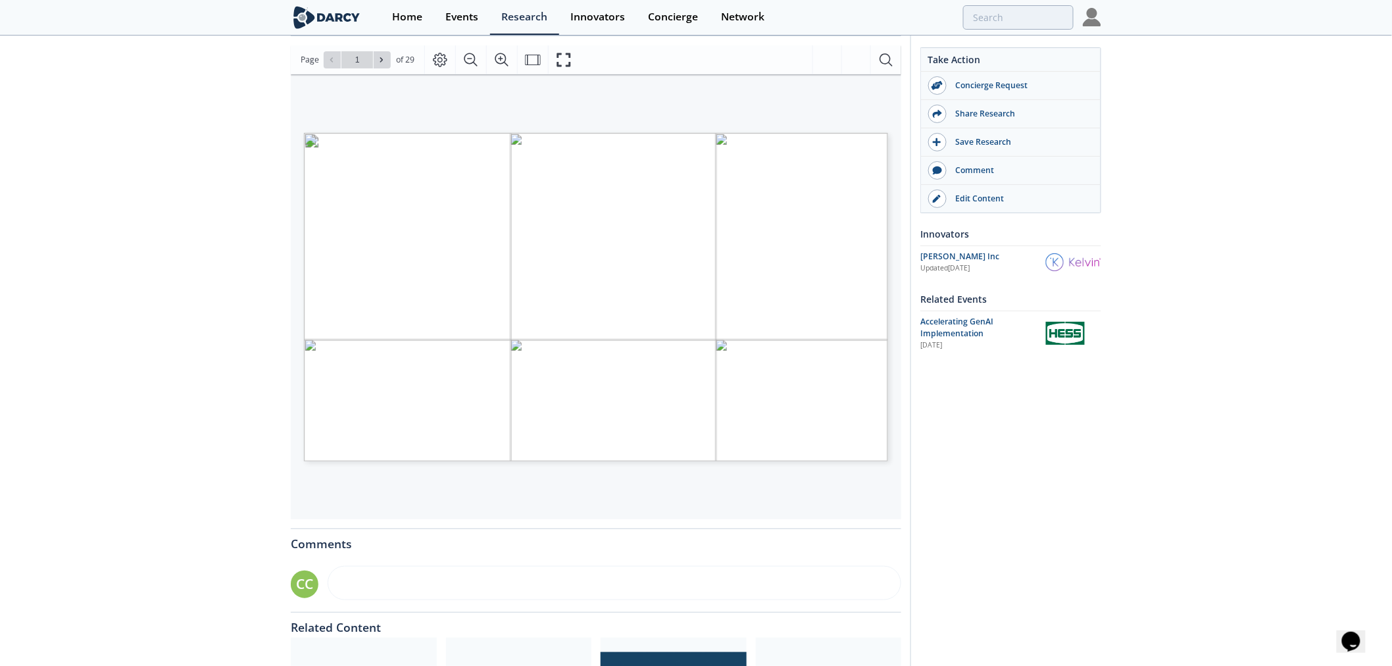
scroll to position [219, 0]
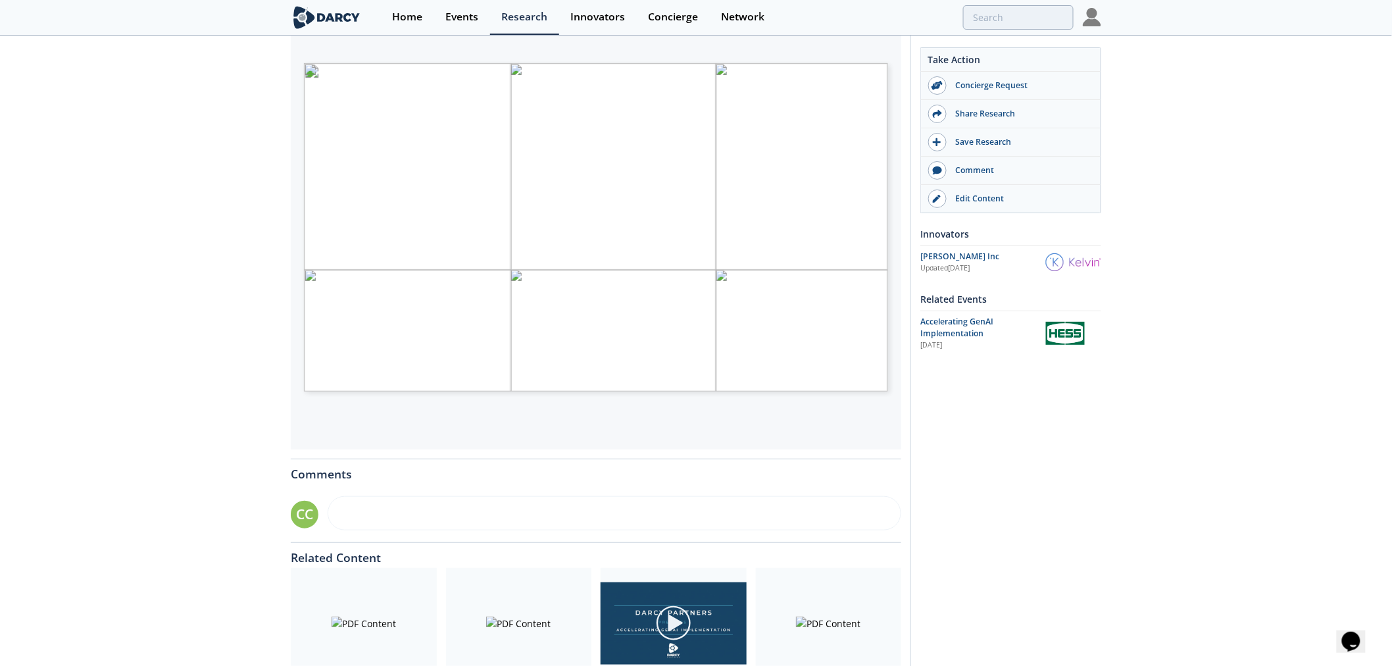
click at [189, 344] on div "OpenAI - GenAI Implementation Best Practices Other • Updated April 9, 2025 Kelv…" at bounding box center [696, 280] width 1392 height 925
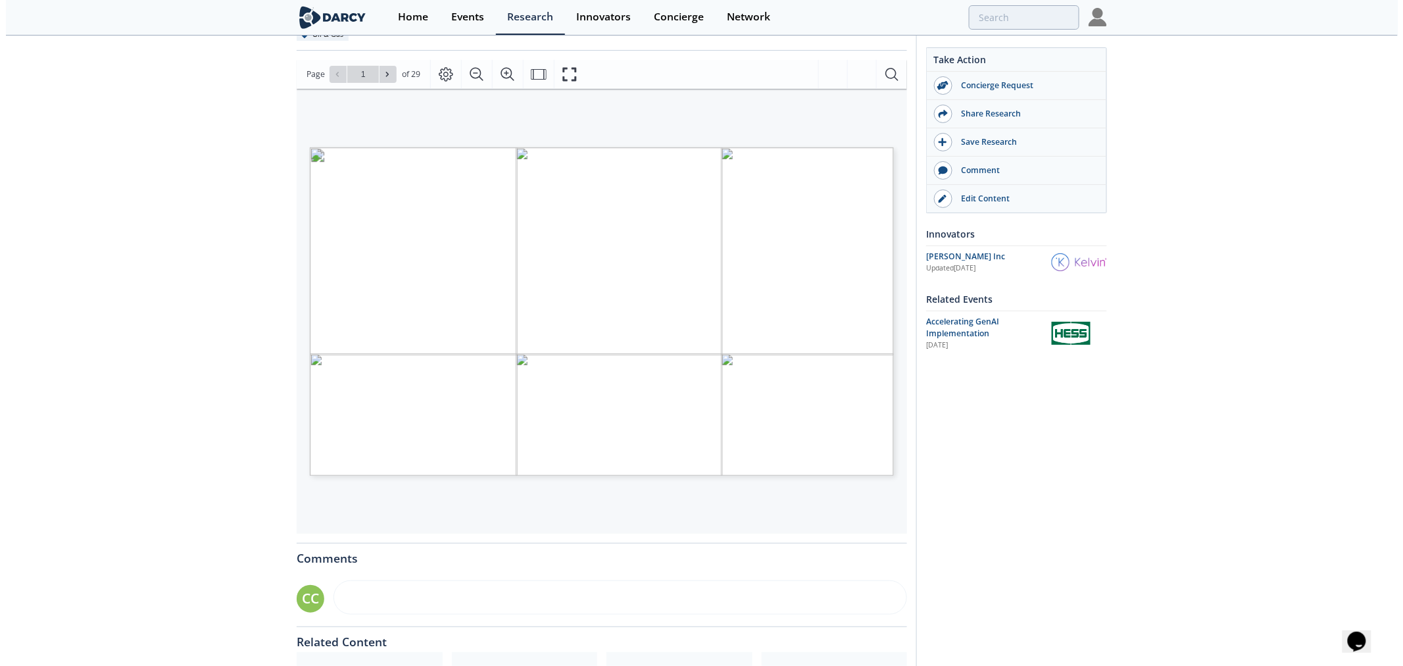
scroll to position [73, 0]
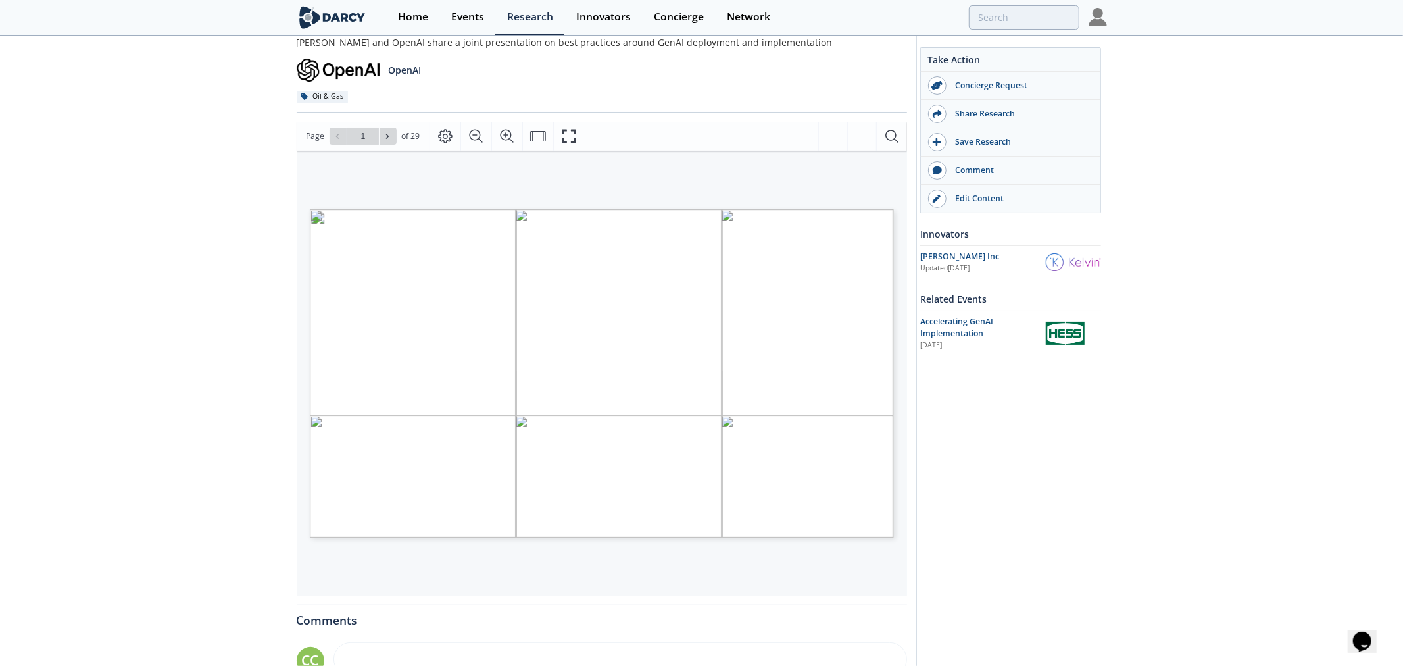
click at [639, 375] on span "Page 1" at bounding box center [1352, 665] width 1730 height 821
click at [574, 141] on icon "Fullscreen" at bounding box center [569, 136] width 14 height 14
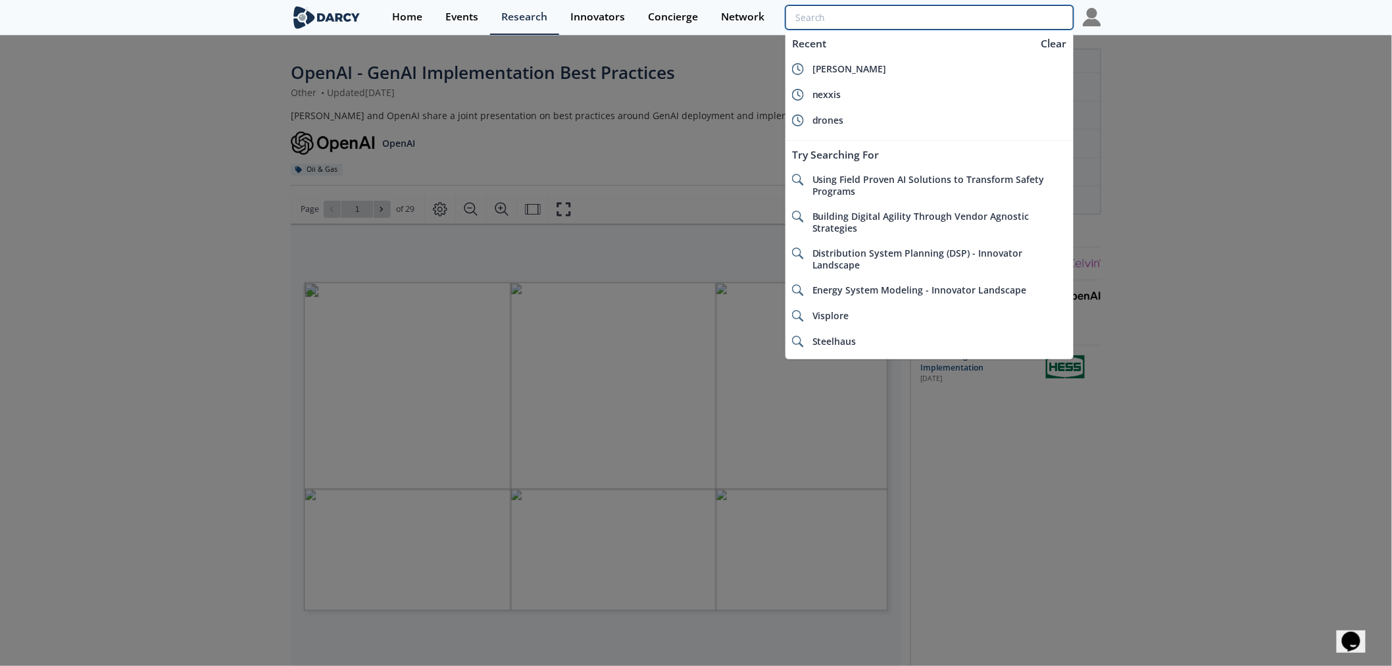
click at [1008, 16] on input "search" at bounding box center [929, 17] width 288 height 24
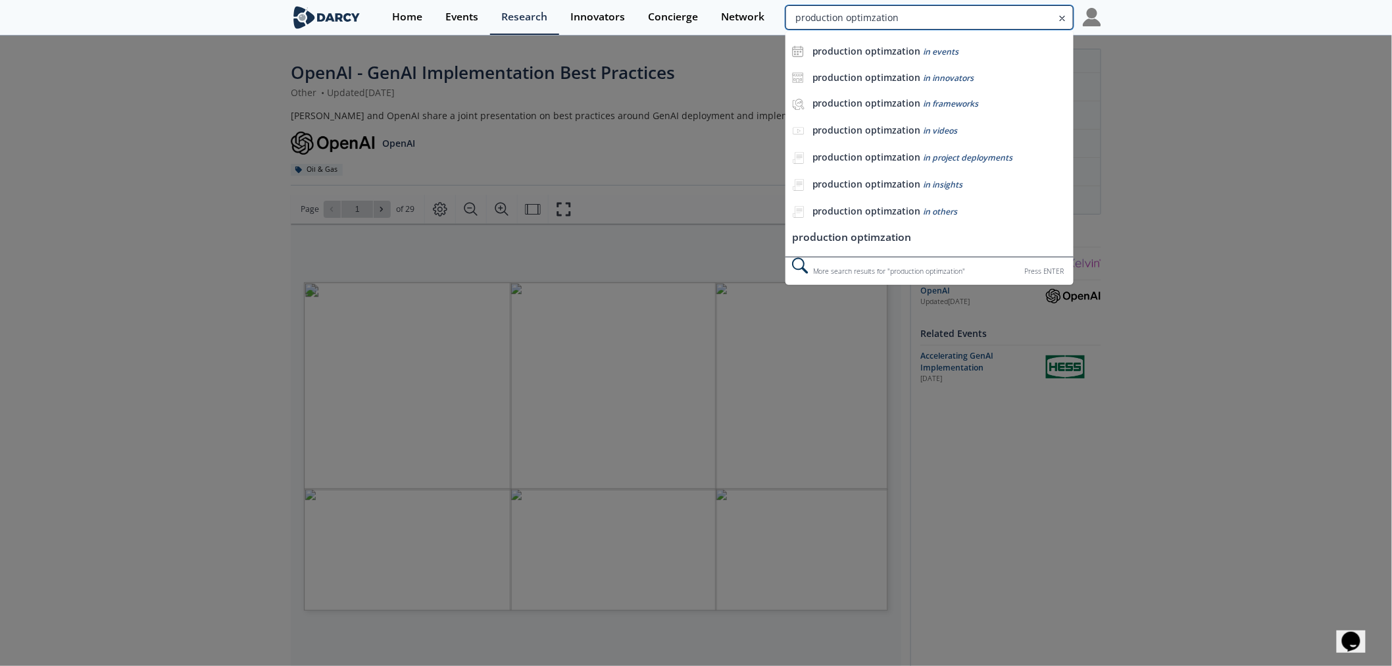
type input "production optimzation"
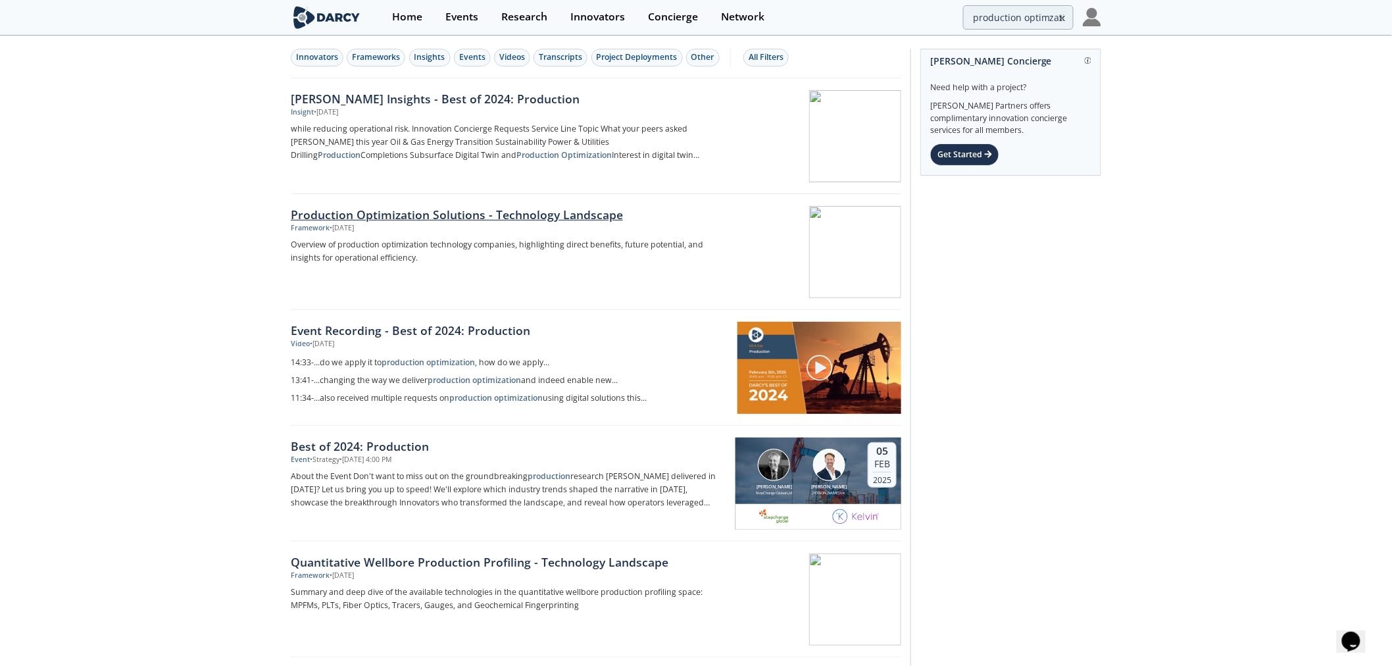
click at [781, 272] on div at bounding box center [818, 252] width 166 height 92
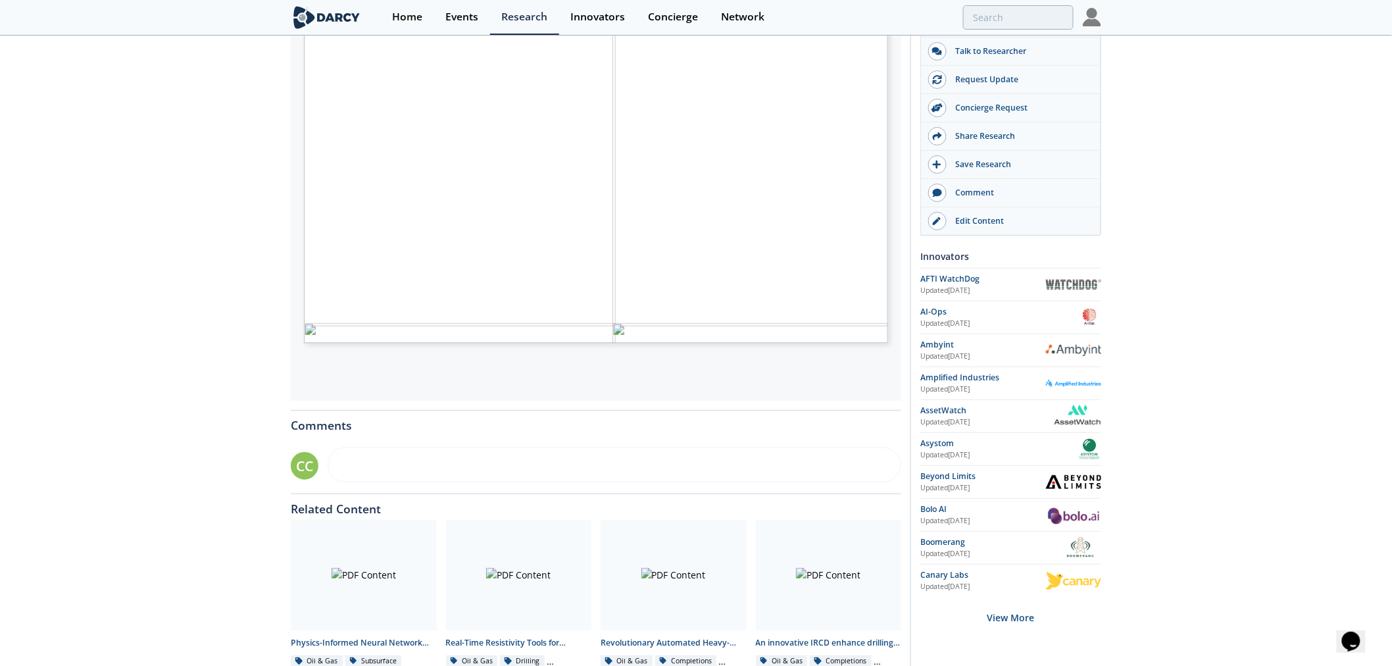
scroll to position [292, 0]
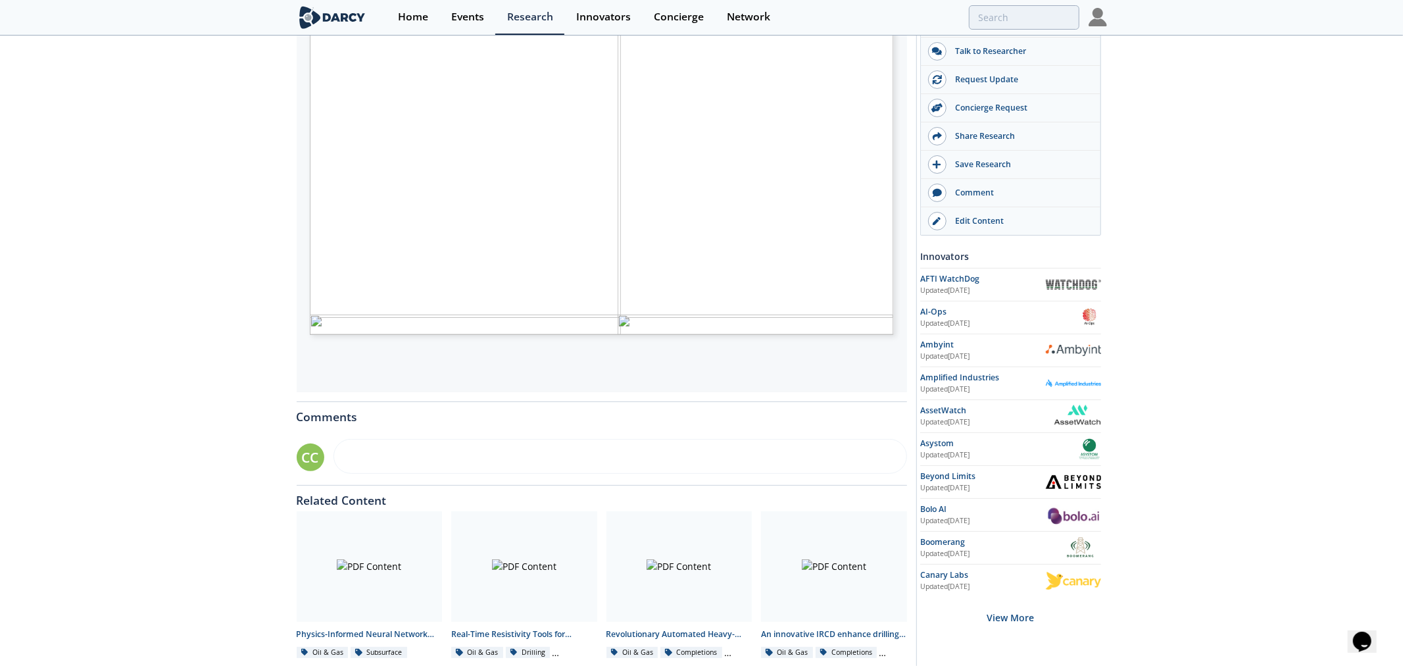
click at [485, 186] on span "field operations and the last mile worker" at bounding box center [483, 185] width 135 height 7
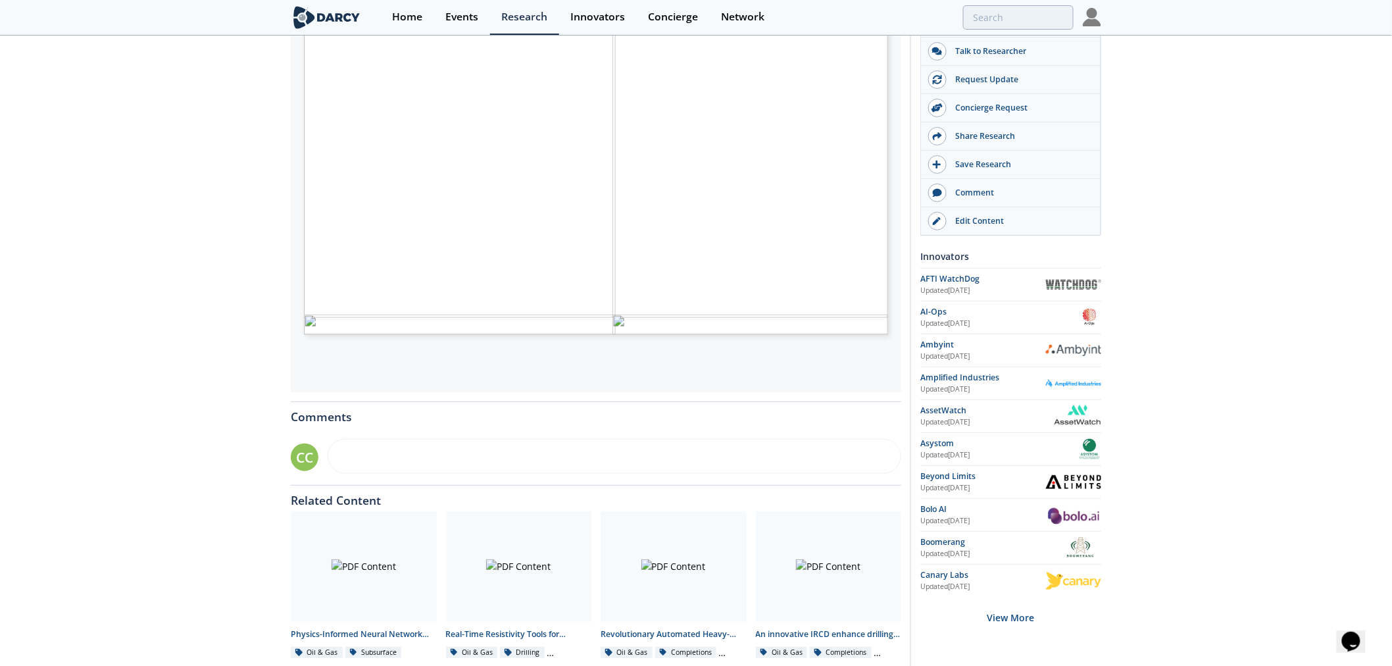
click at [254, 84] on div "Production Optimization Solutions - Technology Landscape Framework • Updated [D…" at bounding box center [696, 216] width 1392 height 942
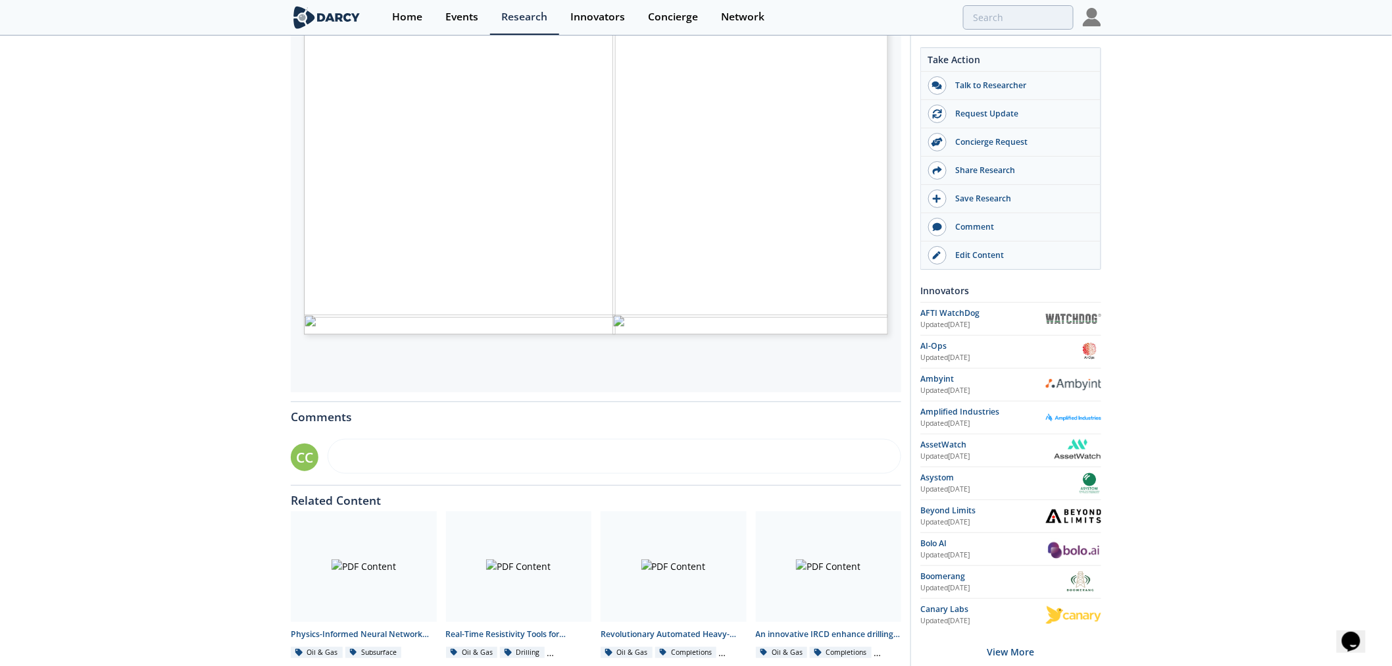
scroll to position [0, 0]
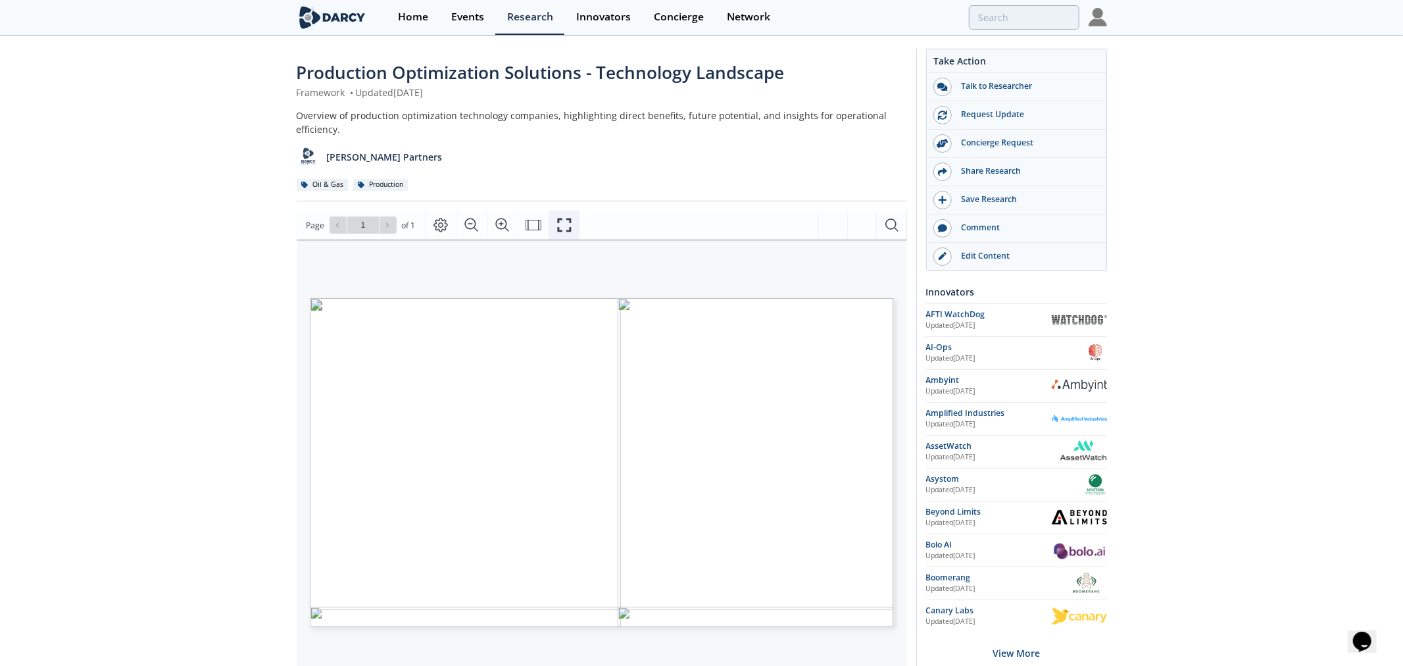
click at [556, 228] on icon "Fullscreen" at bounding box center [564, 225] width 16 height 16
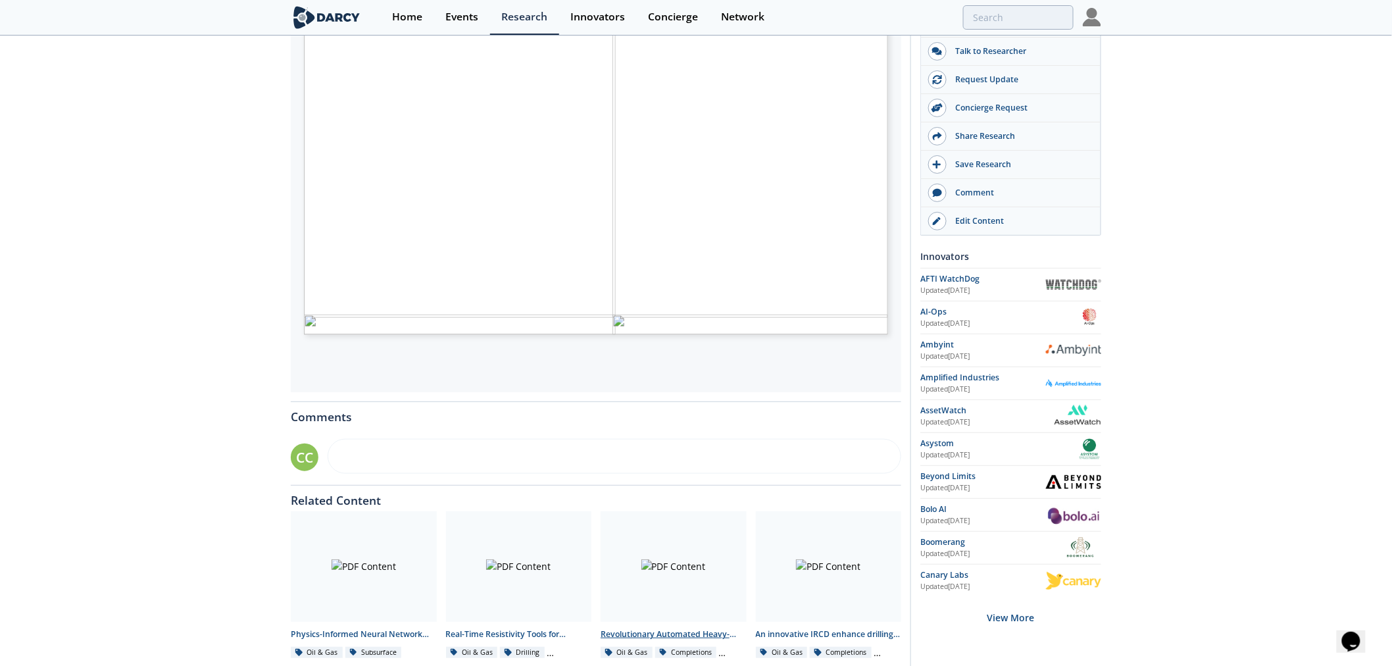
scroll to position [344, 0]
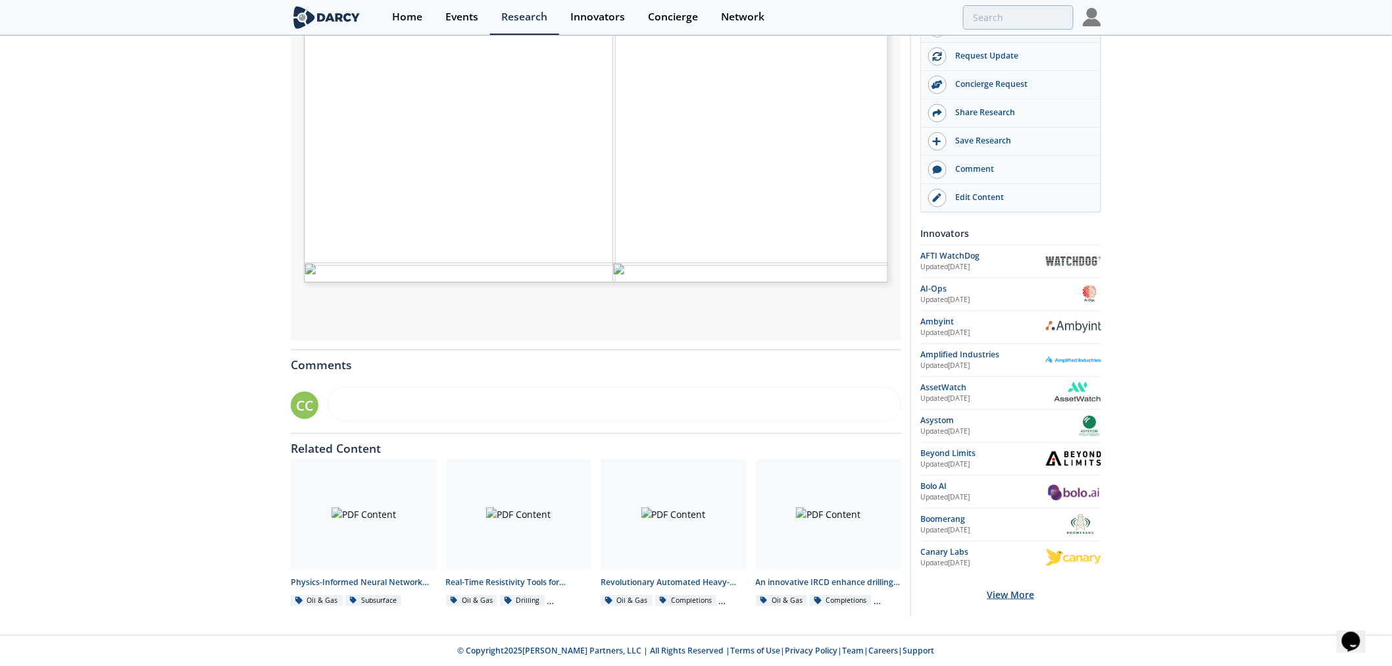
drag, startPoint x: 1016, startPoint y: 590, endPoint x: 1113, endPoint y: 587, distance: 96.7
click at [1016, 590] on div "View More" at bounding box center [1010, 593] width 181 height 41
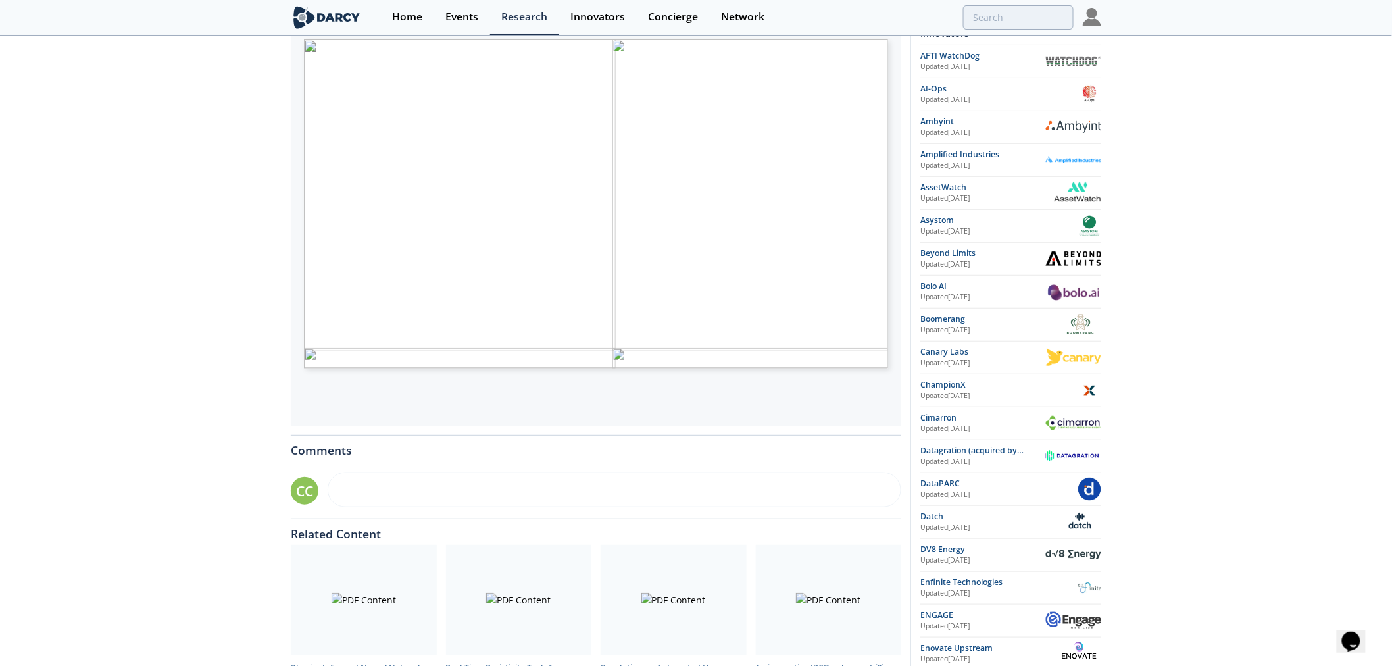
scroll to position [125, 0]
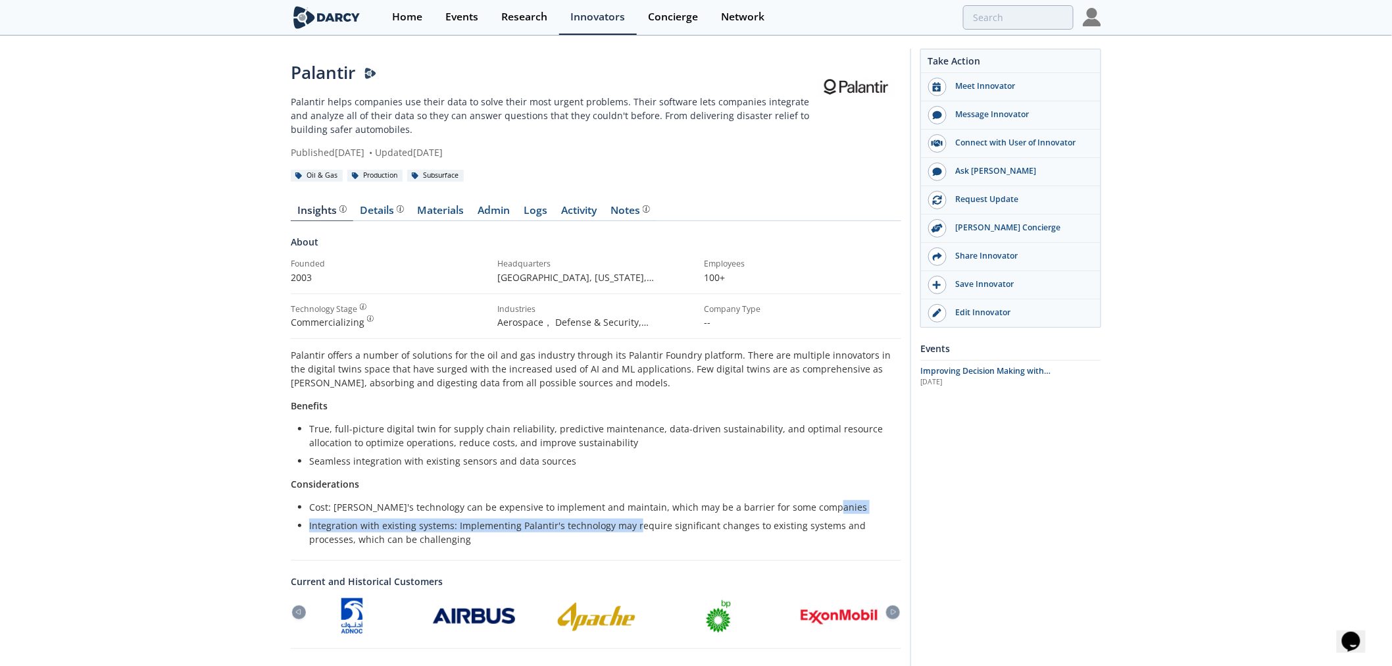
drag, startPoint x: 823, startPoint y: 508, endPoint x: 635, endPoint y: 517, distance: 188.3
click at [635, 517] on ul "Cost: Palantir's technology can be expensive to implement and maintain, which m…" at bounding box center [596, 523] width 592 height 46
click at [474, 526] on li "Integration with existing systems: Implementing Palantir's technology may requi…" at bounding box center [600, 532] width 583 height 28
drag, startPoint x: 448, startPoint y: 526, endPoint x: 865, endPoint y: 514, distance: 417.8
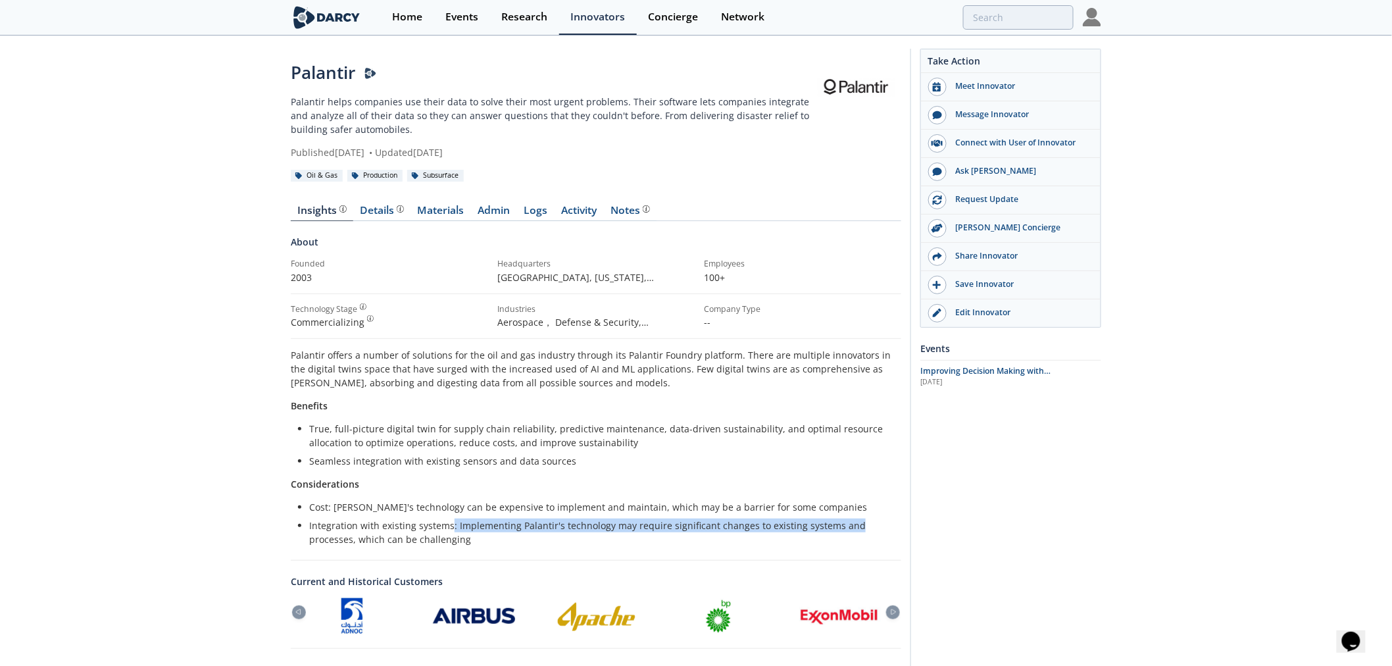
click at [865, 514] on ul "Cost: Palantir's technology can be expensive to implement and maintain, which m…" at bounding box center [596, 523] width 592 height 46
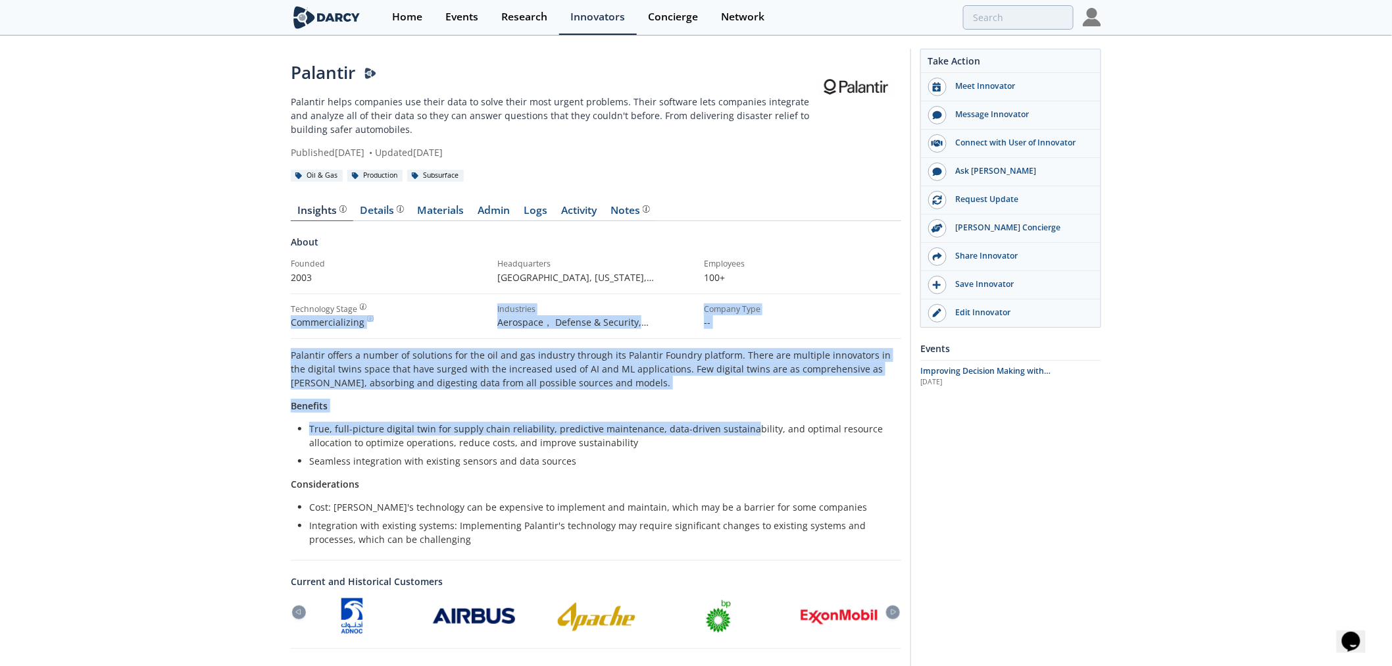
drag, startPoint x: 310, startPoint y: 318, endPoint x: 739, endPoint y: 416, distance: 440.0
click at [739, 416] on div "Palantir Palantir helps companies use their data to solve their most urgent pro…" at bounding box center [696, 460] width 1392 height 846
click at [739, 416] on div "Palantir offers a number of solutions for the oil and gas industry through its …" at bounding box center [596, 447] width 610 height 198
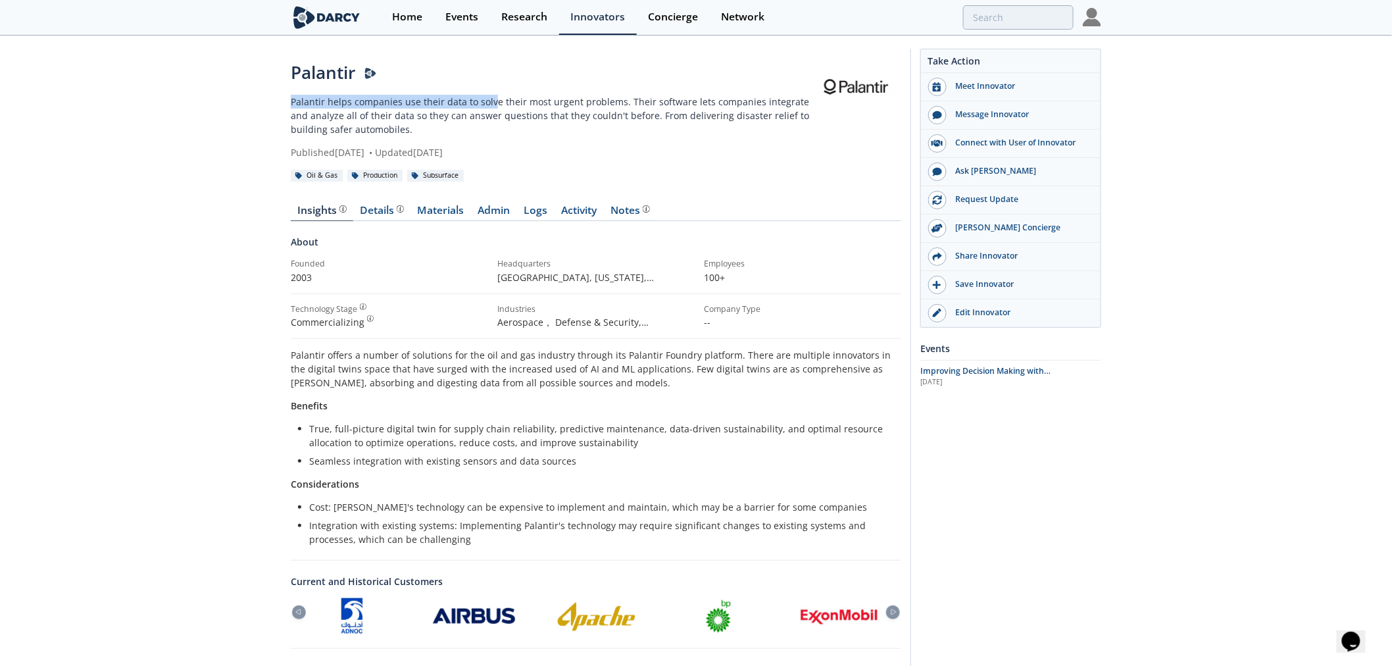
drag, startPoint x: 410, startPoint y: 104, endPoint x: 510, endPoint y: 107, distance: 100.0
click at [510, 107] on div "Palantir Palantir helps companies use their data to solve their most urgent pro…" at bounding box center [696, 460] width 1392 height 846
click at [510, 107] on p "Palantir helps companies use their data to solve their most urgent problems. Th…" at bounding box center [551, 115] width 520 height 41
click at [357, 207] on link "Details Product overview, business model, technology and applications as added …" at bounding box center [381, 213] width 57 height 16
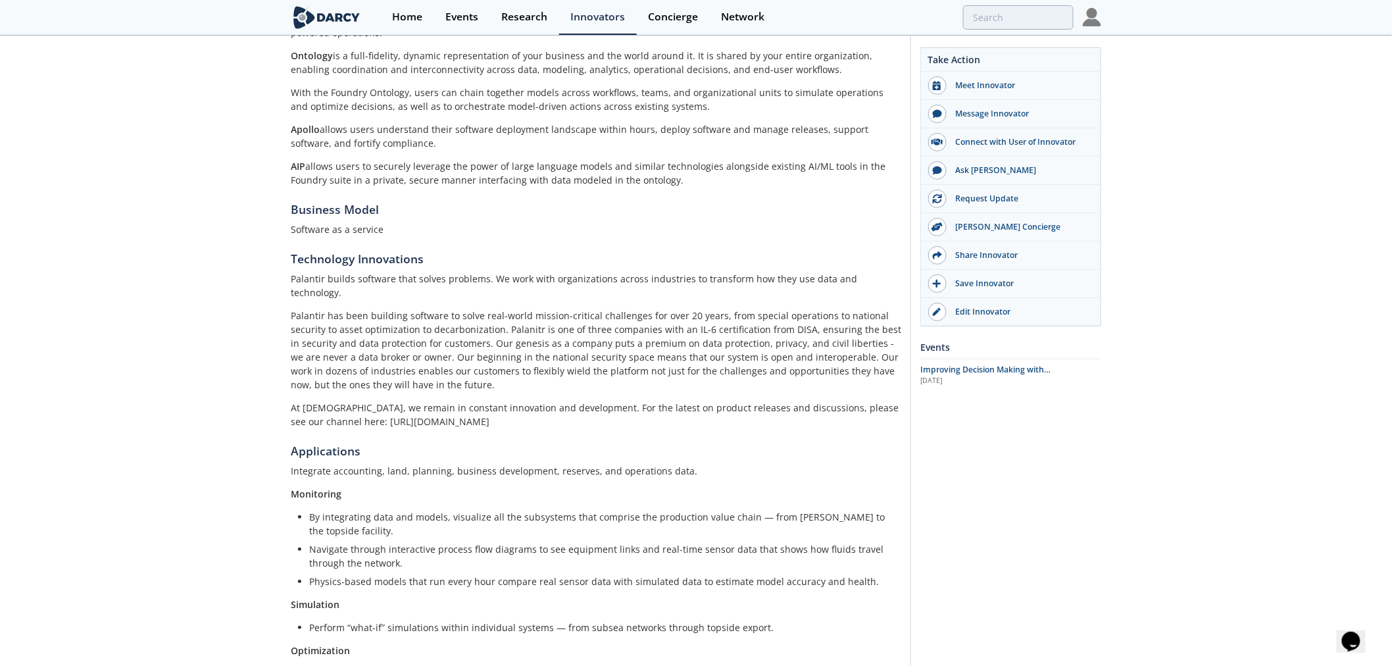
scroll to position [438, 0]
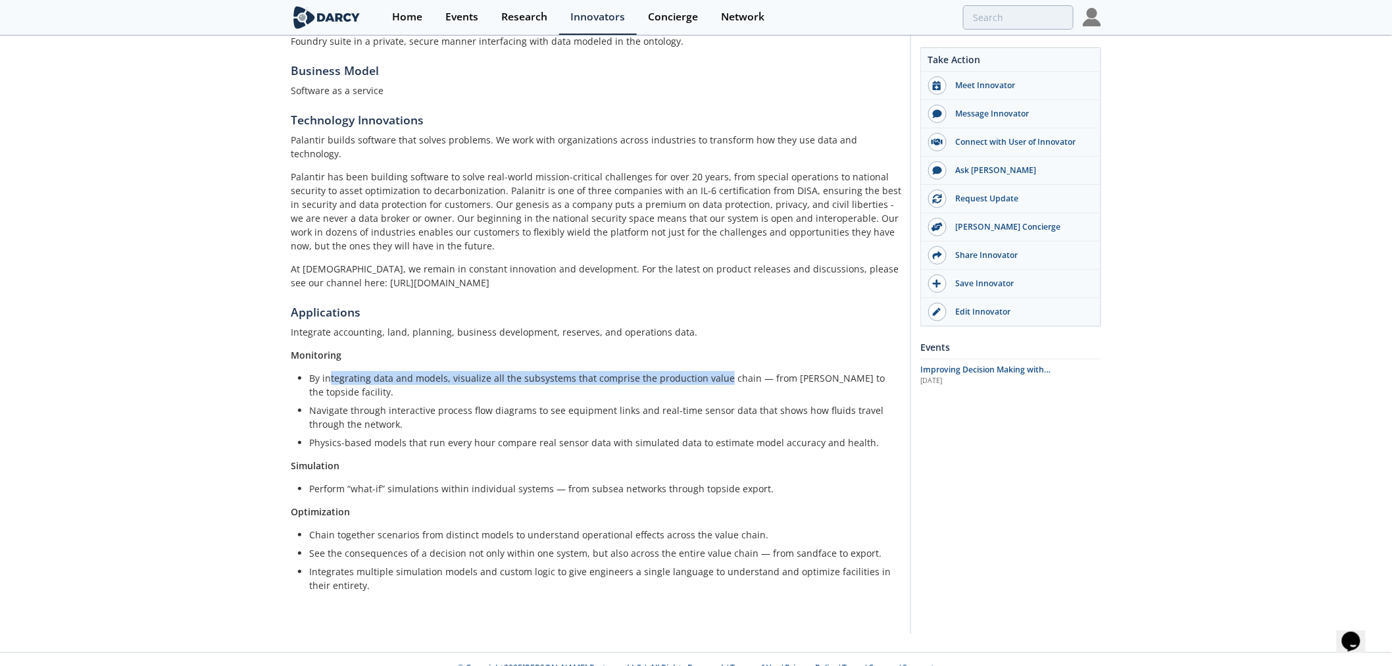
drag, startPoint x: 491, startPoint y: 364, endPoint x: 718, endPoint y: 364, distance: 226.2
click at [718, 371] on li "By integrating data and models, visualize all the subsystems that comprise the …" at bounding box center [600, 385] width 583 height 28
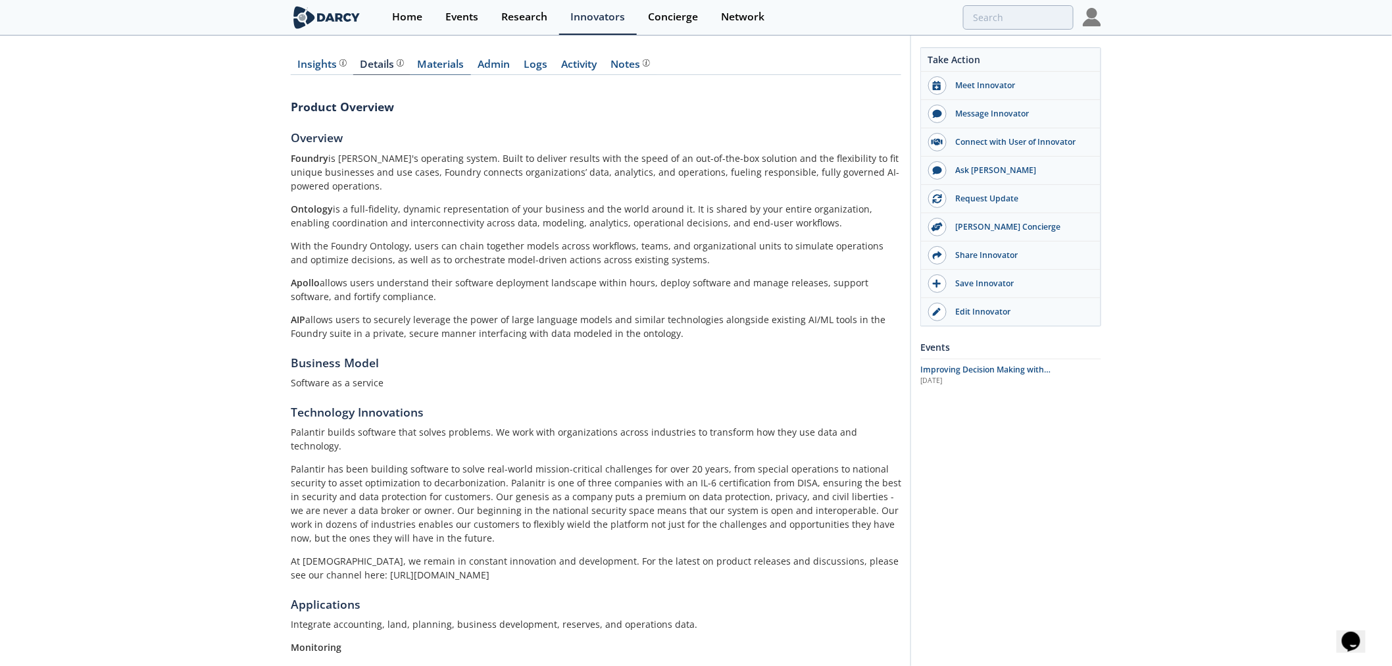
click at [438, 61] on link "Materials" at bounding box center [440, 67] width 61 height 16
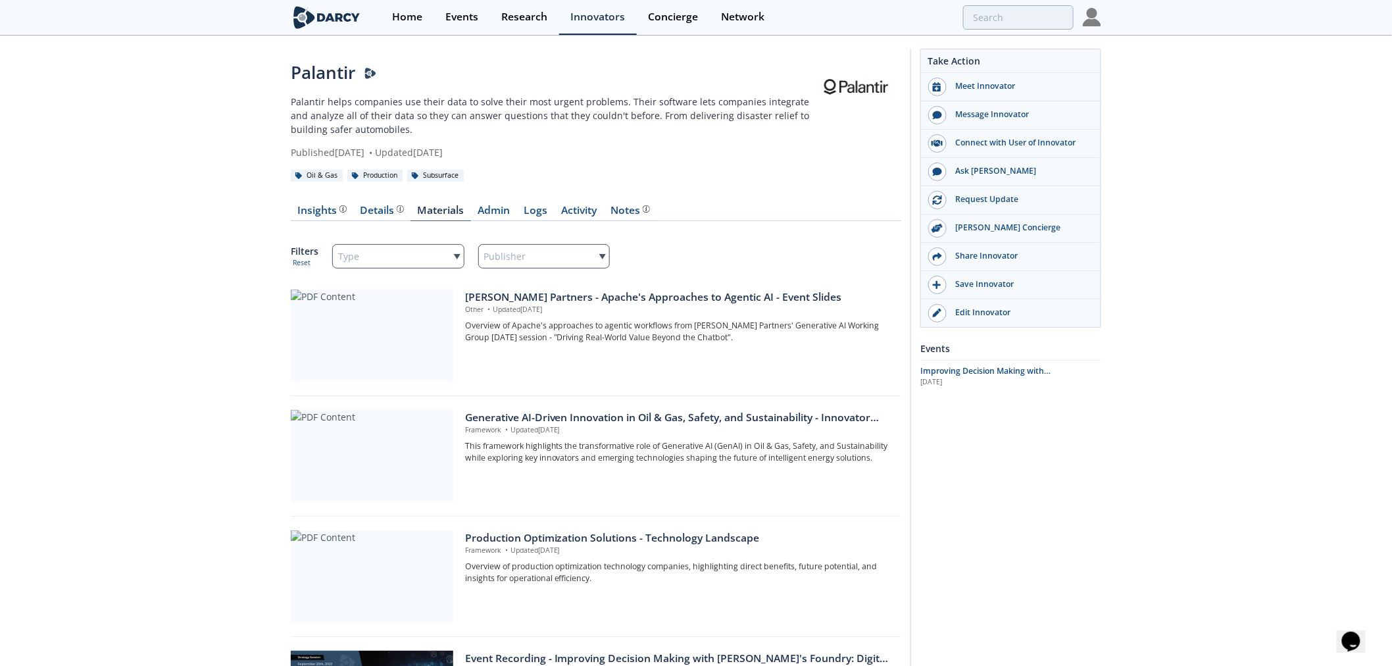
click at [389, 337] on div at bounding box center [372, 335] width 162 height 92
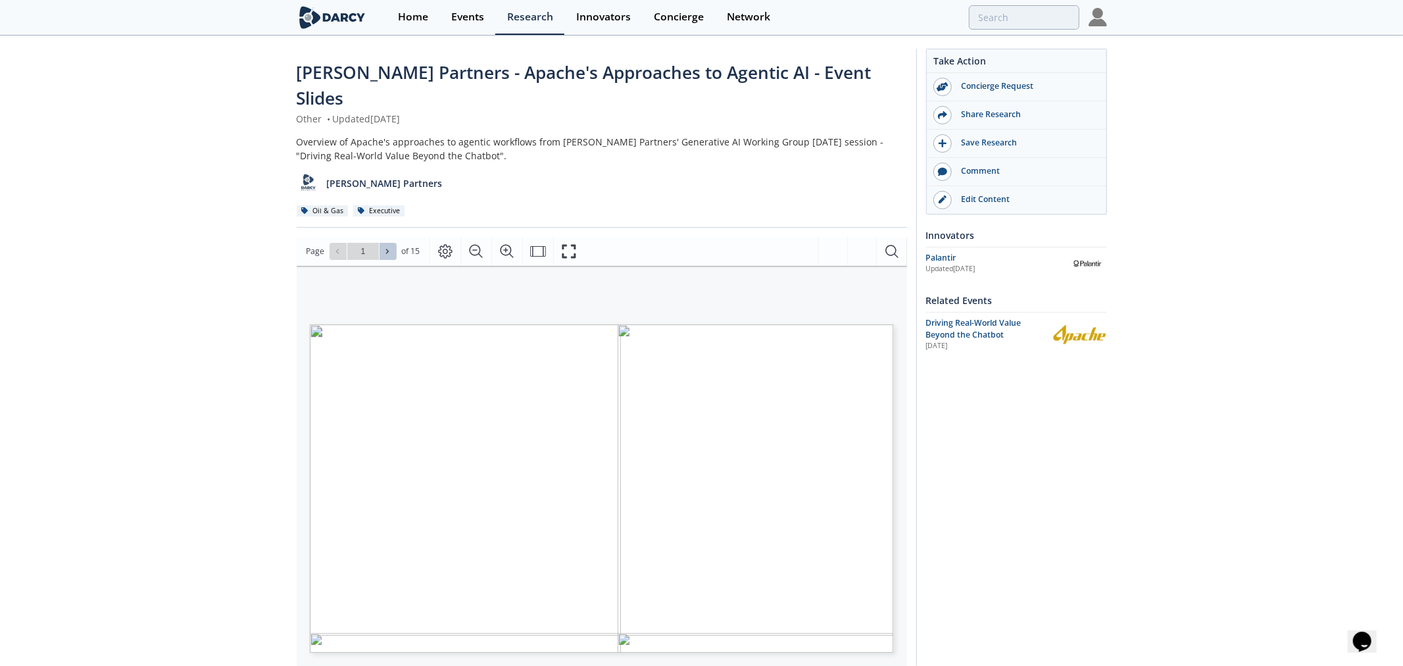
click at [389, 247] on icon at bounding box center [387, 251] width 8 height 8
type input "2"
click at [389, 247] on icon at bounding box center [387, 251] width 8 height 8
type input "3"
click at [389, 247] on icon at bounding box center [387, 251] width 8 height 8
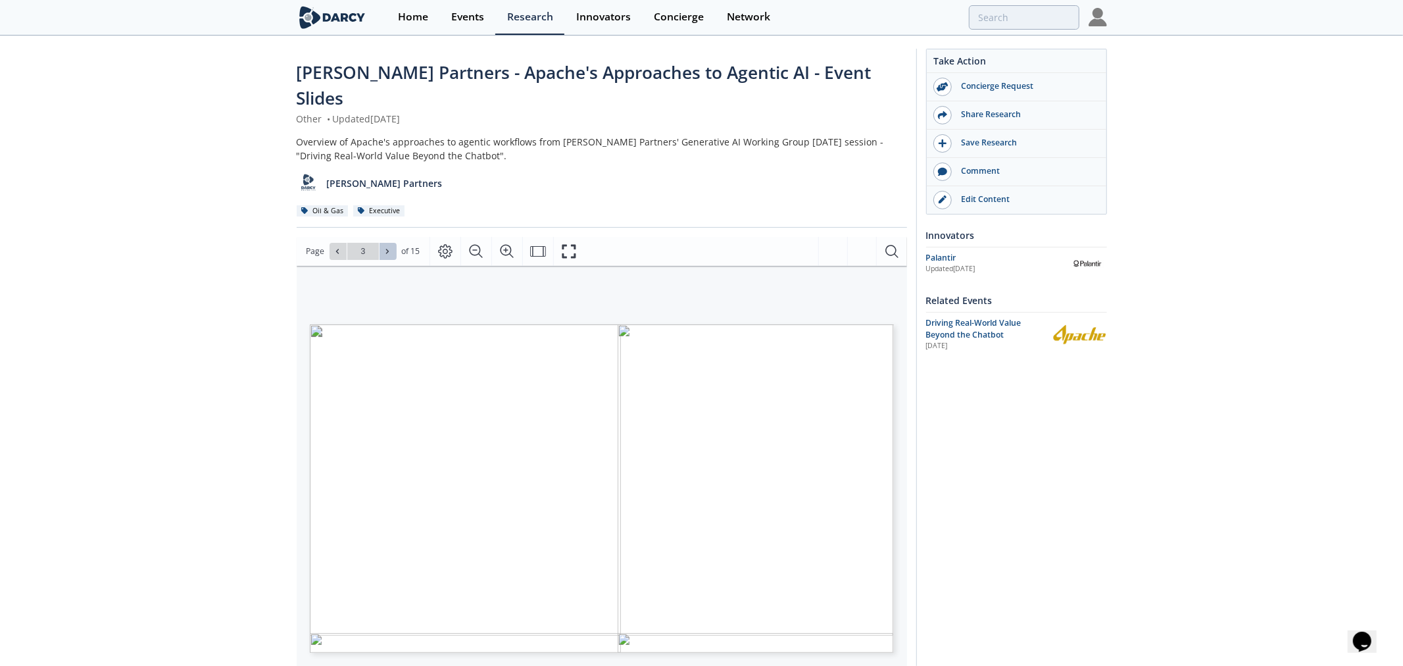
type input "4"
click at [389, 247] on icon at bounding box center [387, 251] width 8 height 8
type input "5"
click at [389, 247] on icon at bounding box center [387, 251] width 8 height 8
type input "6"
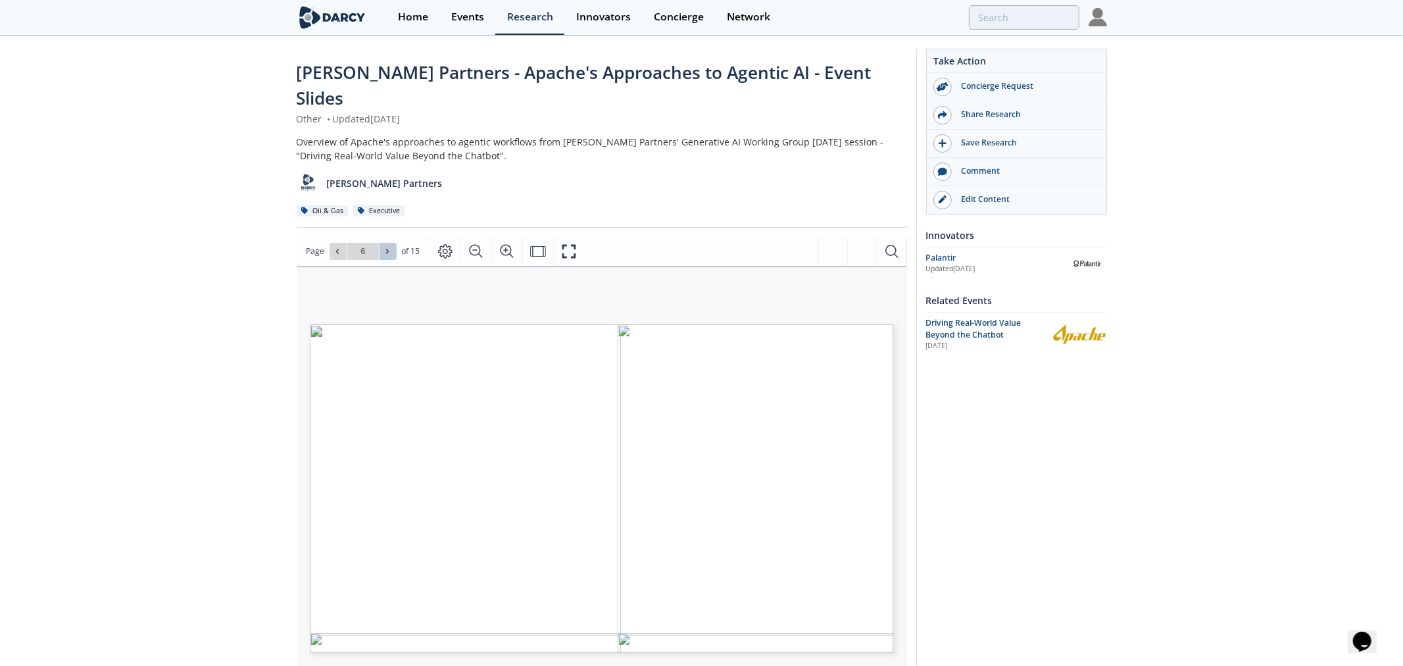
click at [389, 247] on icon at bounding box center [387, 251] width 8 height 8
type input "7"
click at [389, 247] on icon at bounding box center [387, 251] width 8 height 8
type input "8"
click at [389, 247] on icon at bounding box center [387, 251] width 8 height 8
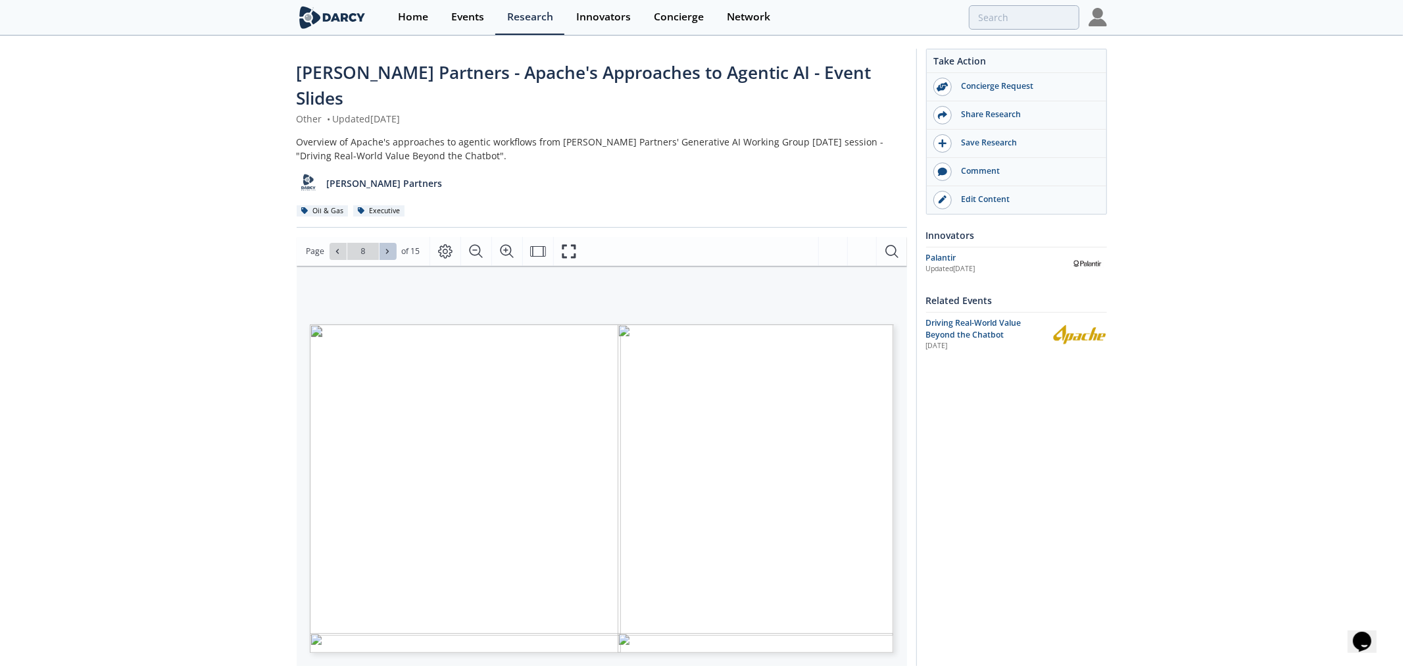
type input "9"
click at [389, 247] on icon at bounding box center [387, 251] width 8 height 8
type input "10"
click at [389, 247] on icon at bounding box center [387, 251] width 8 height 8
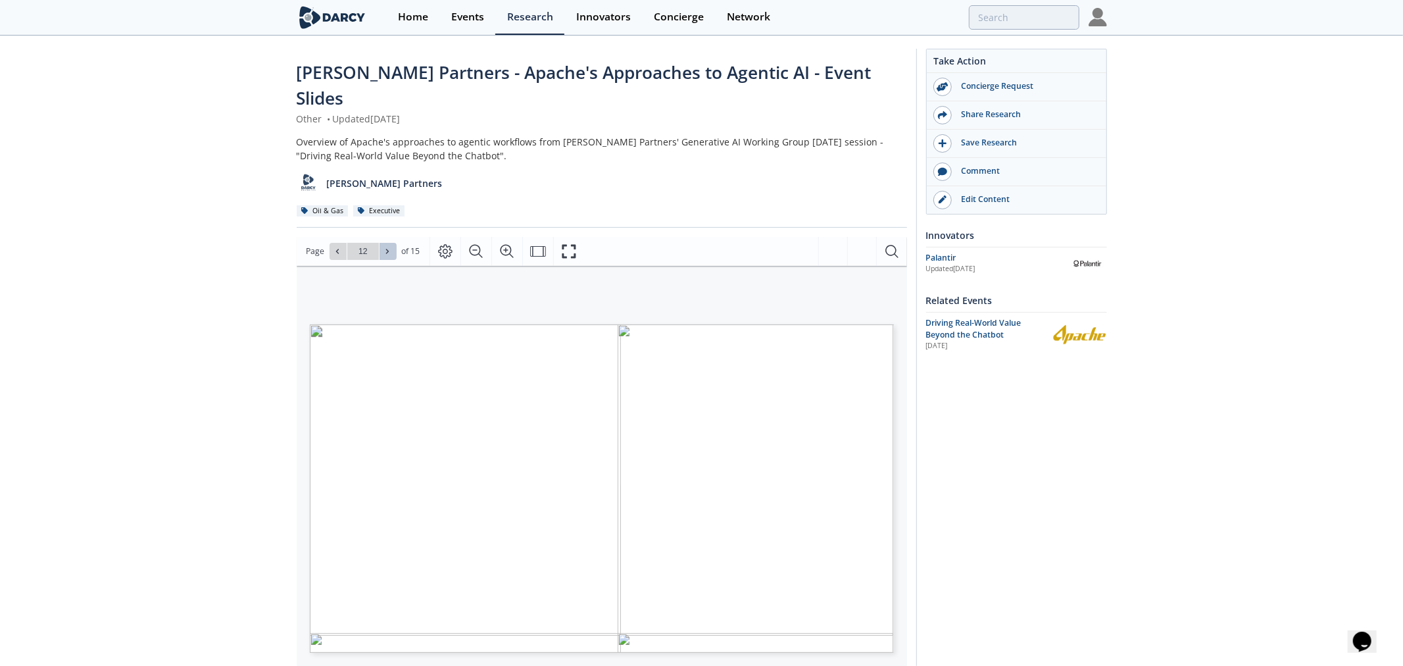
click at [389, 247] on icon at bounding box center [387, 251] width 8 height 8
type input "14"
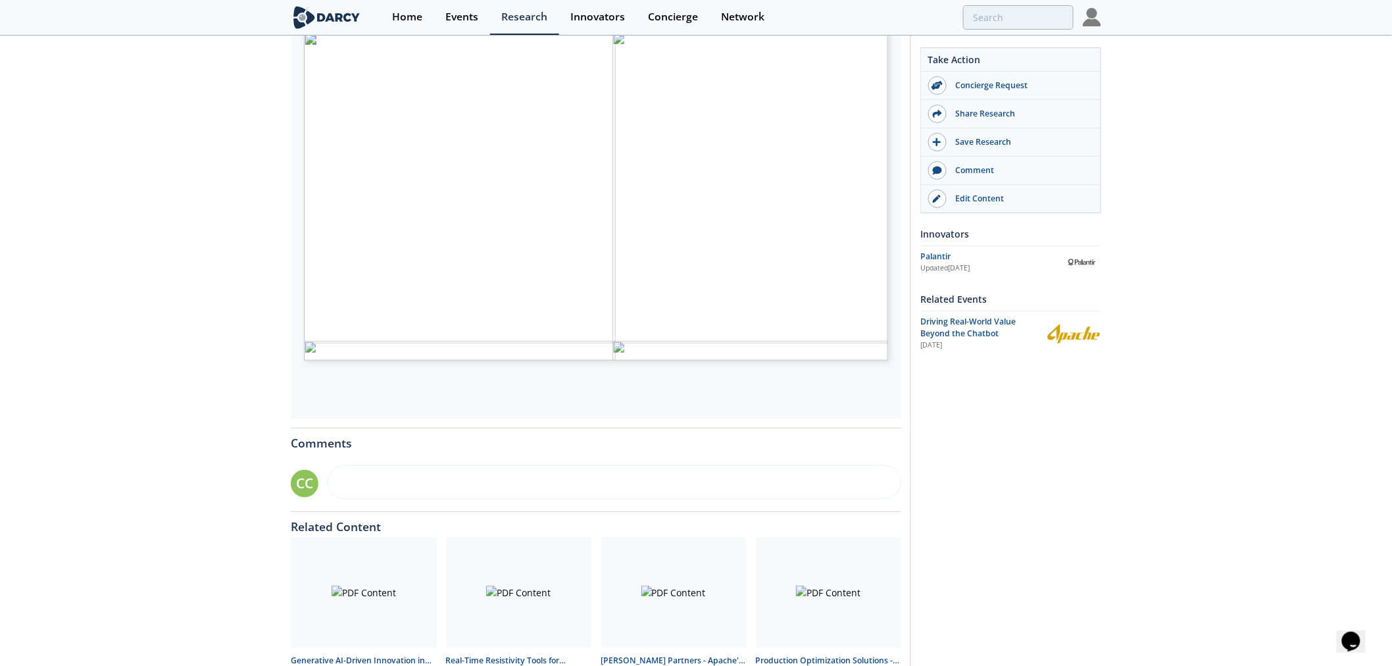
scroll to position [344, 0]
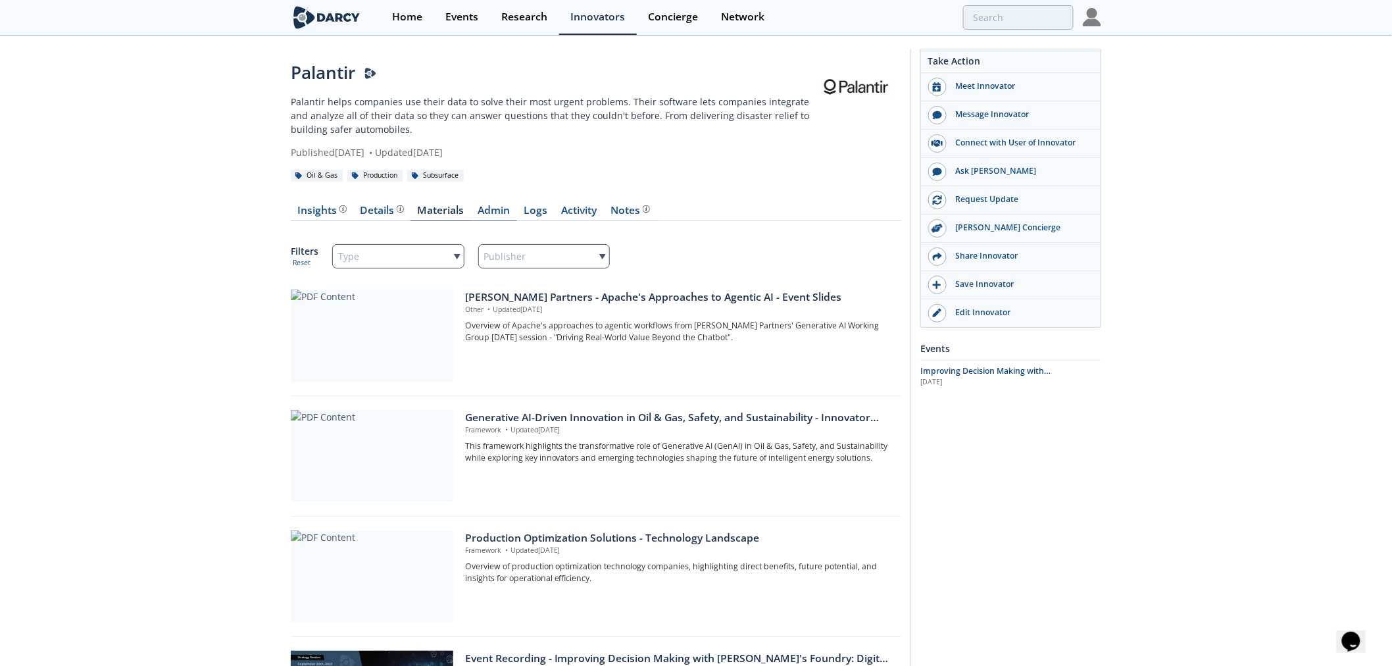
click at [483, 209] on link "Admin" at bounding box center [494, 213] width 46 height 16
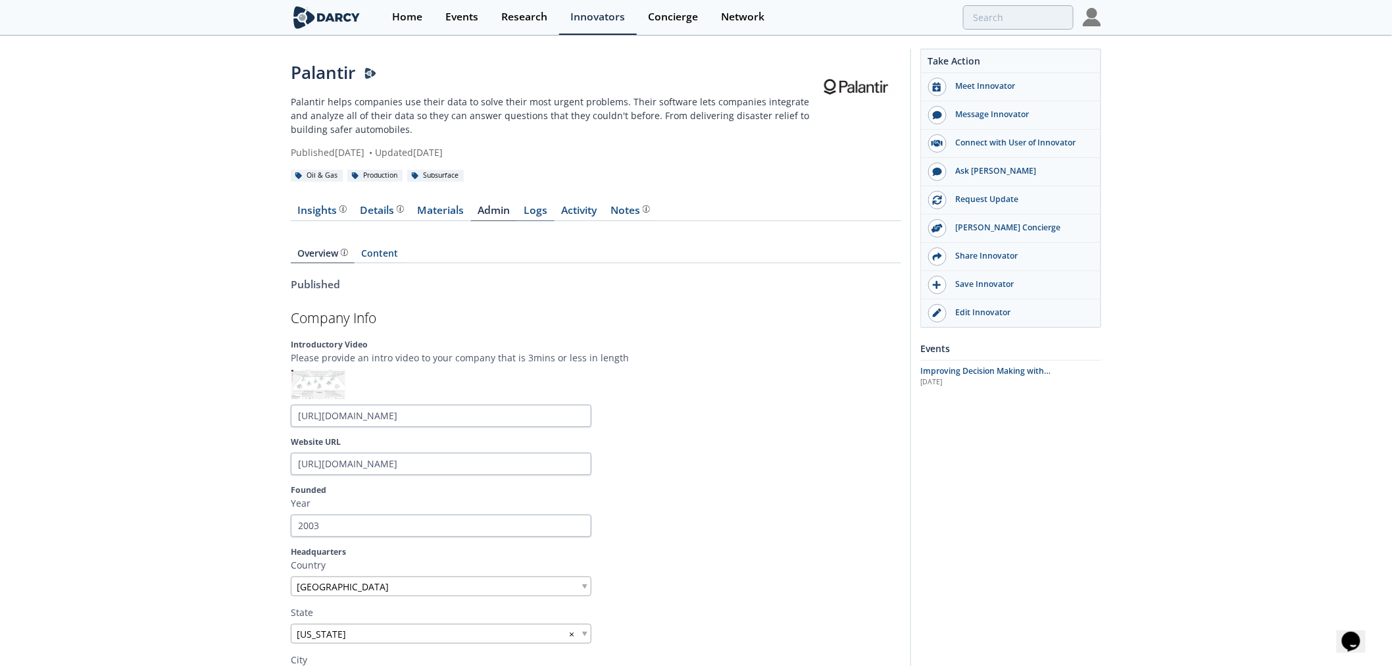
click at [537, 213] on link "Logs" at bounding box center [535, 213] width 37 height 16
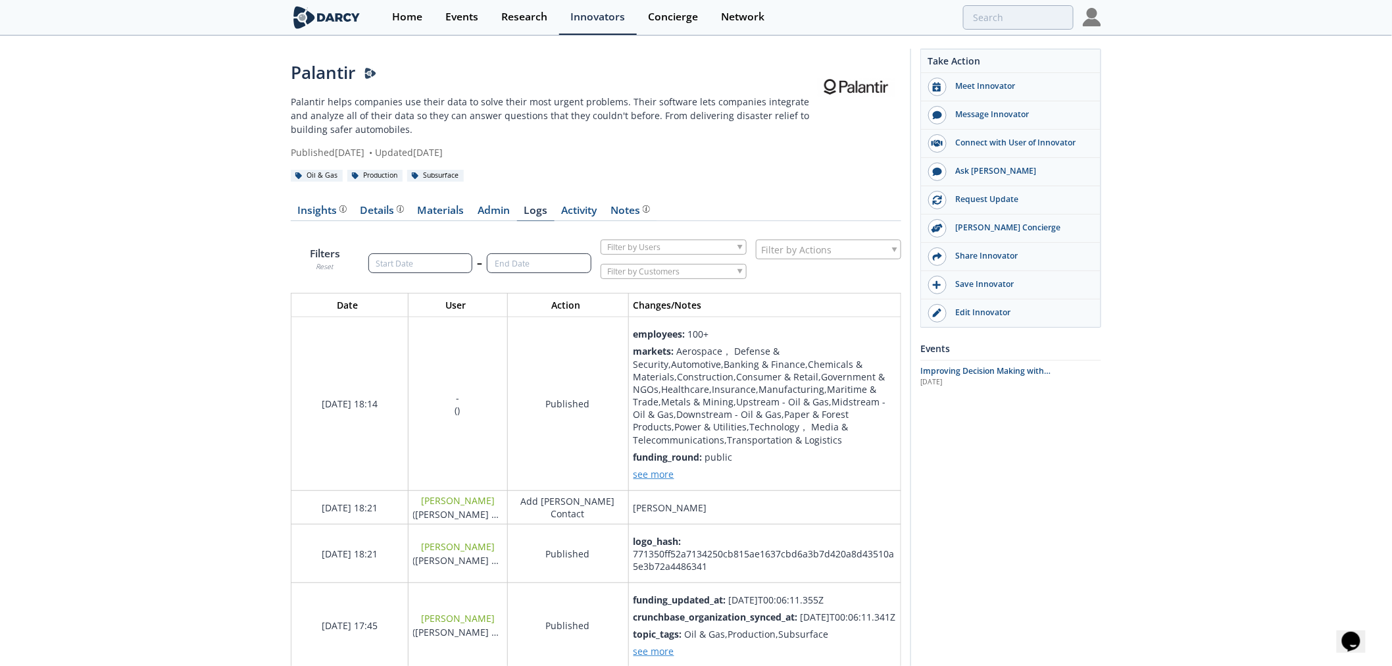
scroll to position [1681, 633]
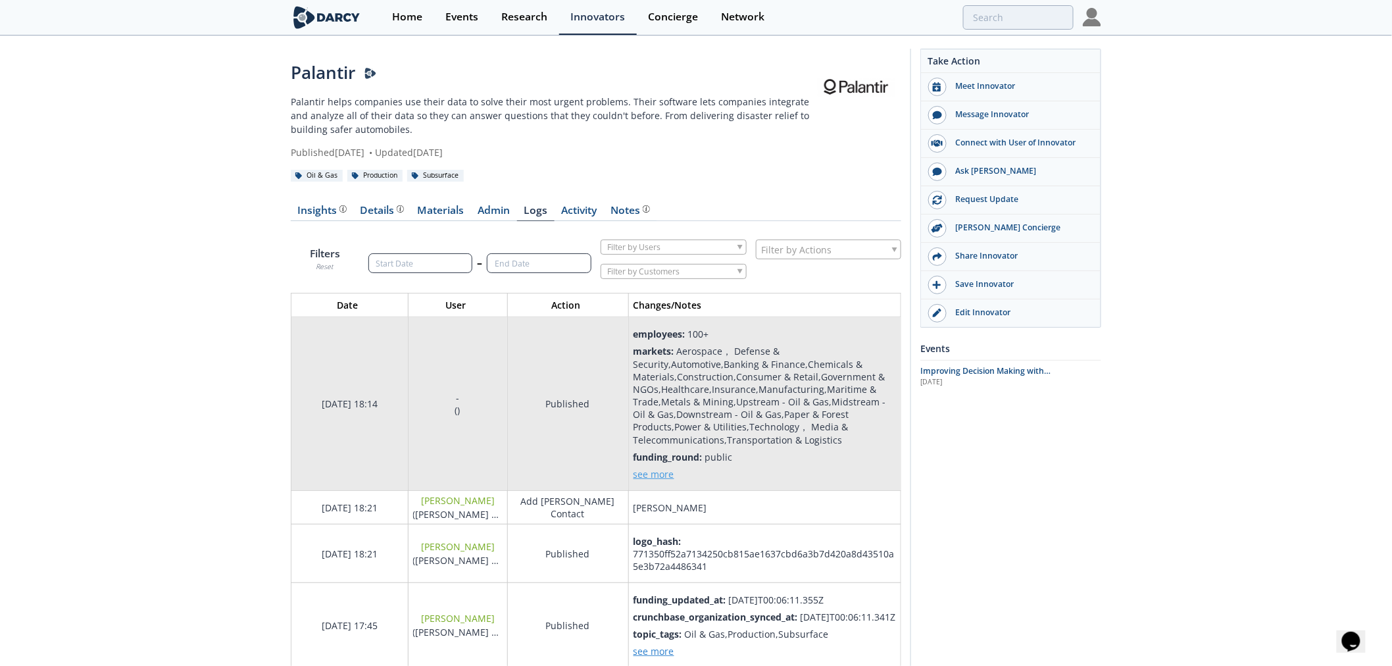
click at [648, 475] on span "see more" at bounding box center [653, 474] width 41 height 12
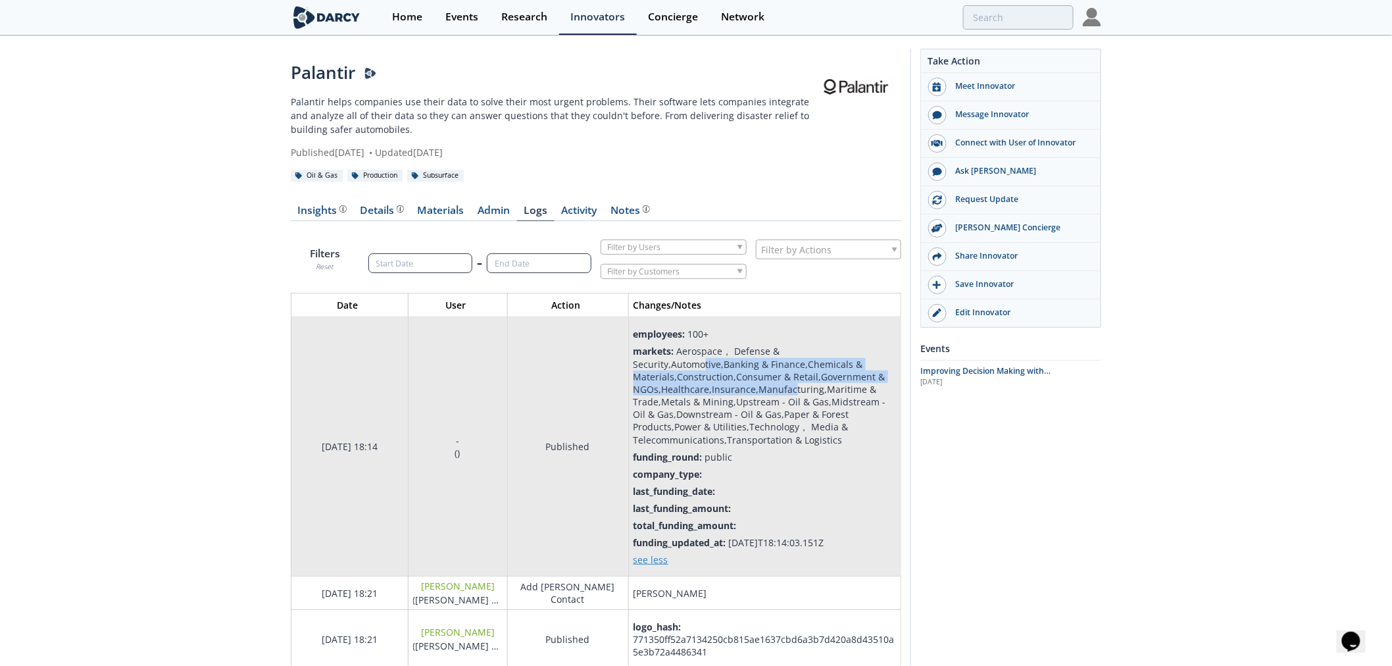
drag, startPoint x: 820, startPoint y: 481, endPoint x: 793, endPoint y: 388, distance: 96.6
click at [793, 388] on div "Aerospace， Defense & Security,Automotive,Banking & Finance,Chemicals & Material…" at bounding box center [759, 395] width 253 height 101
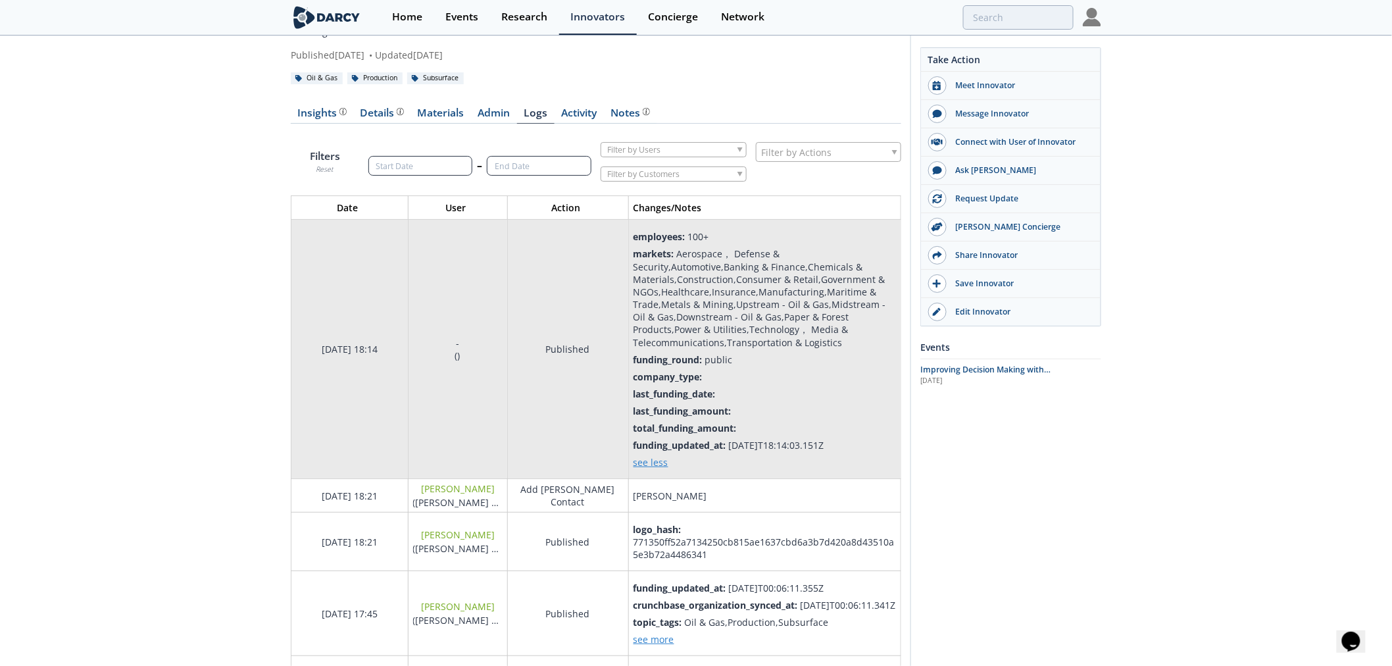
scroll to position [0, 0]
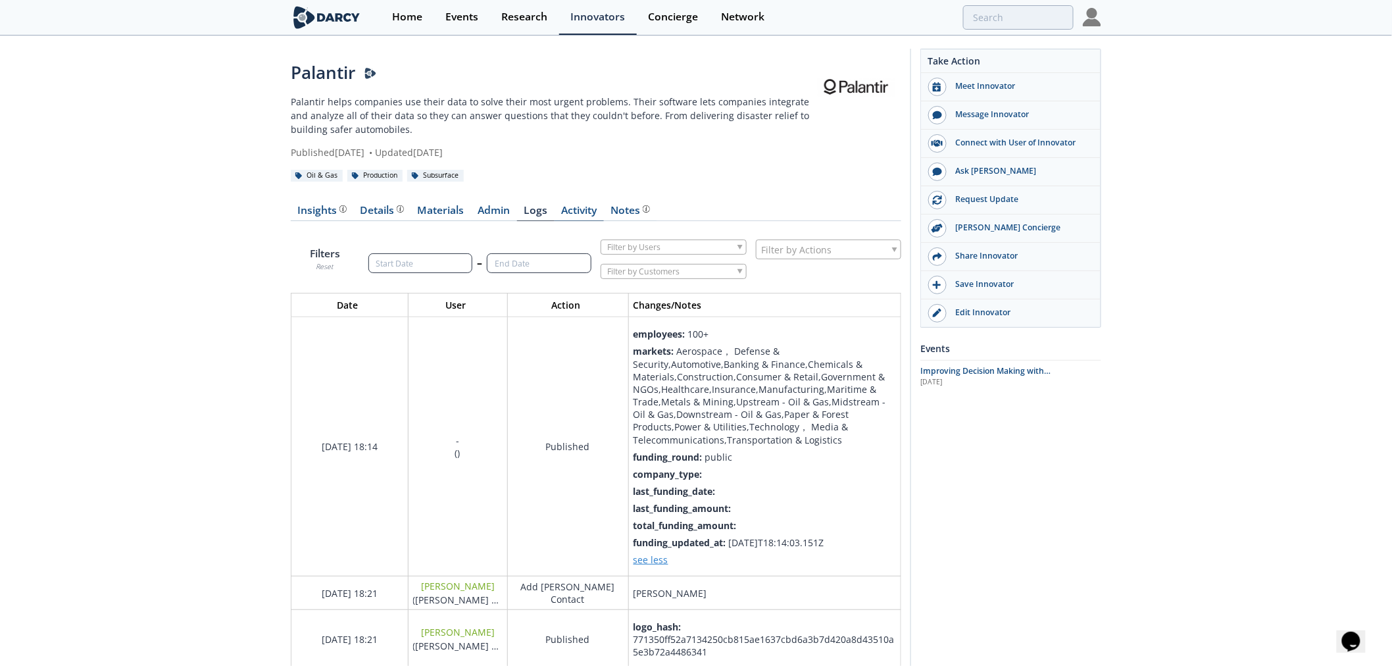
click at [575, 214] on link "Activity" at bounding box center [578, 213] width 49 height 16
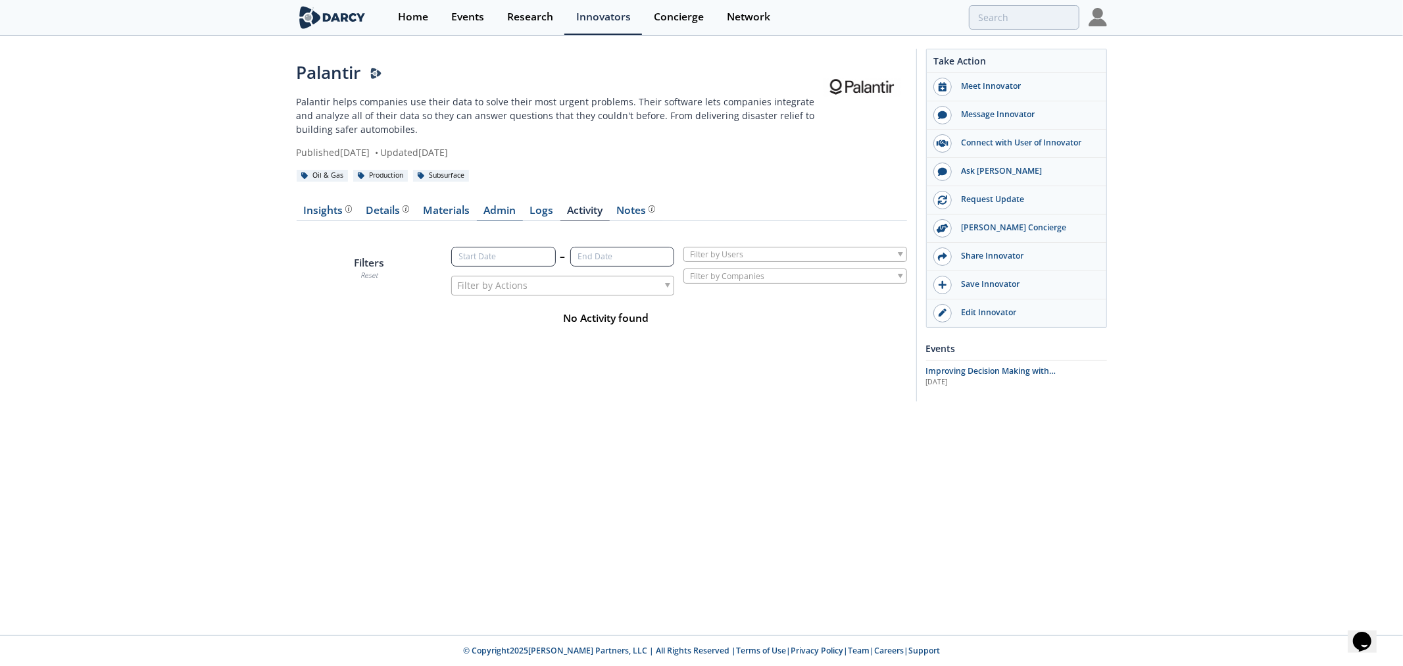
click at [499, 214] on link "Admin" at bounding box center [500, 213] width 46 height 16
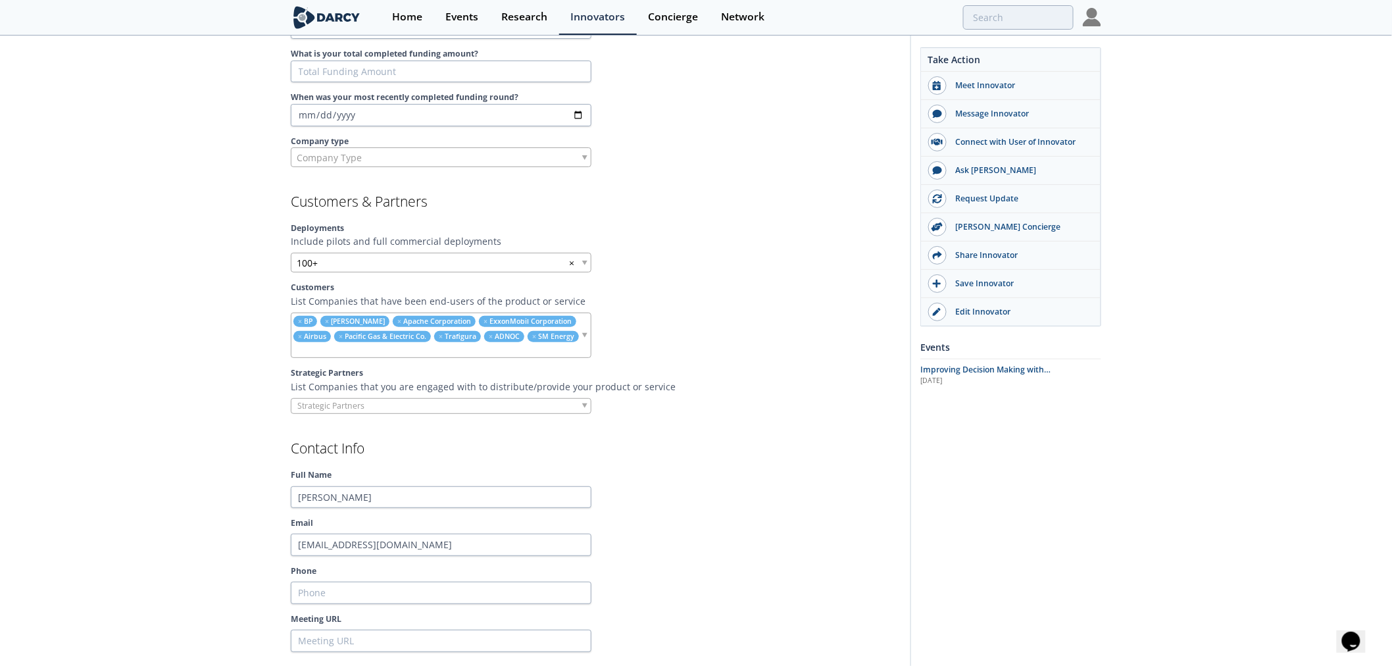
scroll to position [1096, 0]
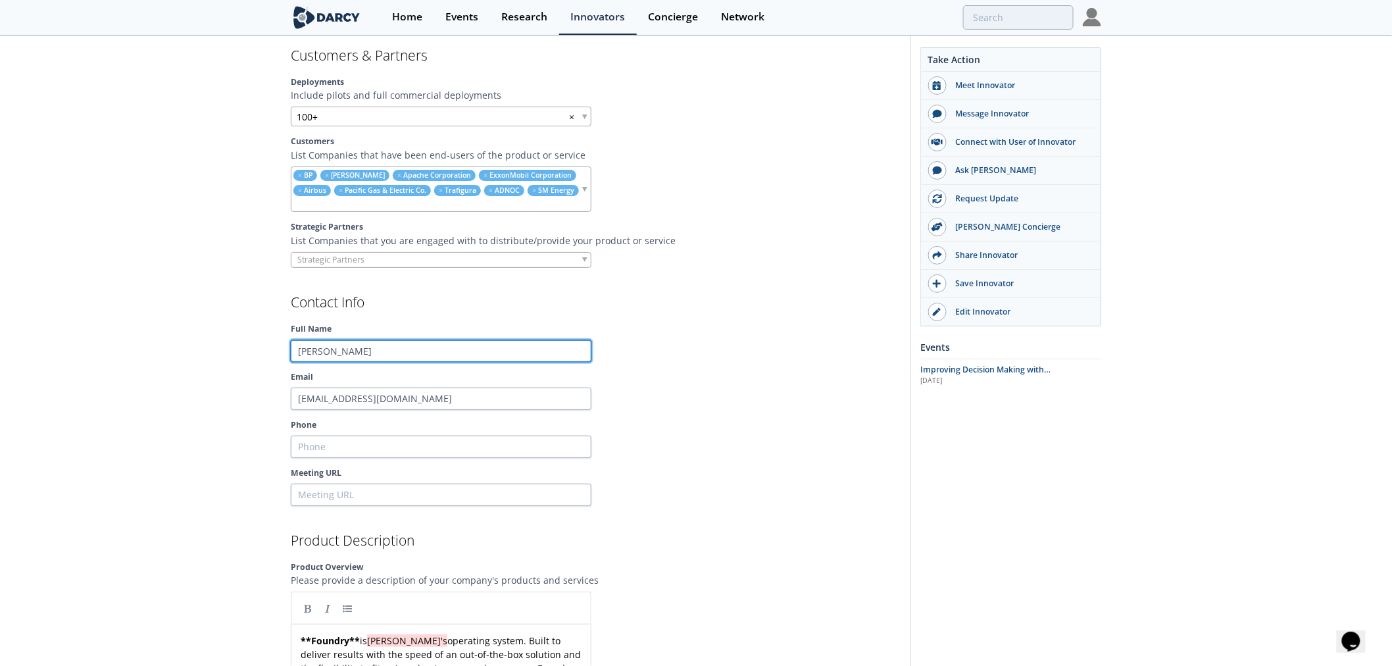
drag, startPoint x: 346, startPoint y: 353, endPoint x: 270, endPoint y: 354, distance: 75.6
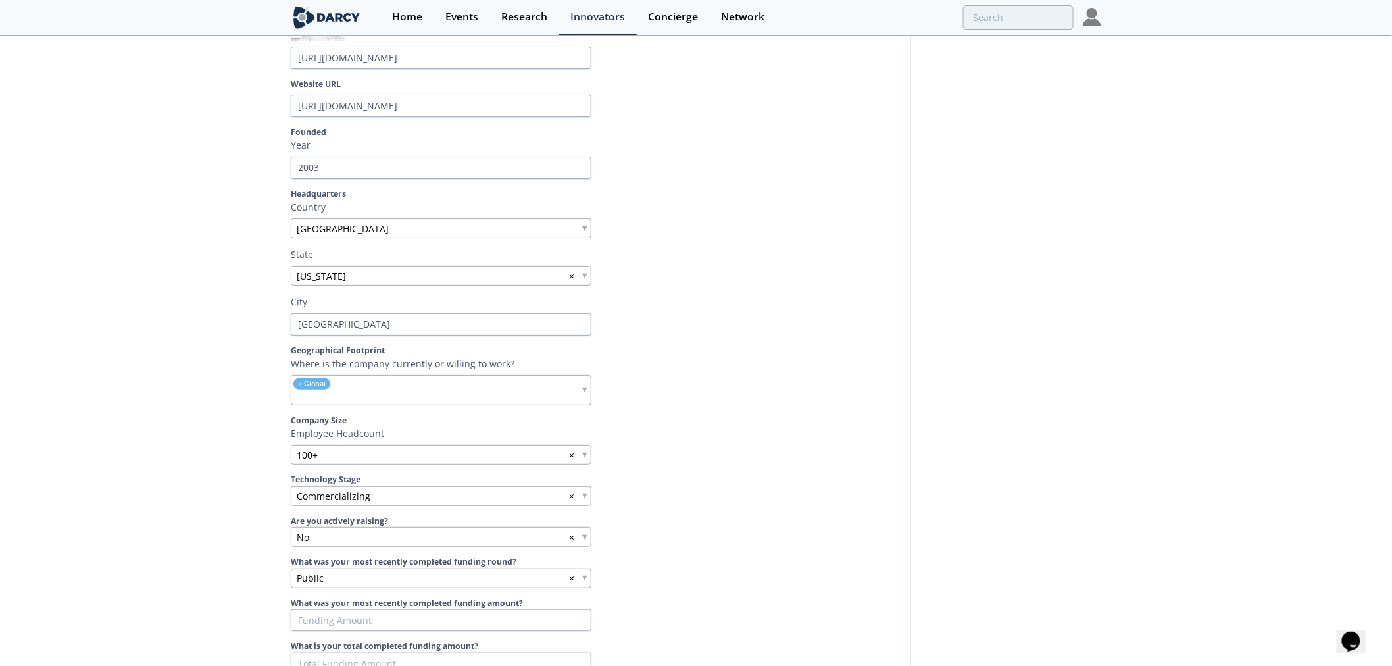
scroll to position [0, 0]
